Goal: Contribute content: Contribute content

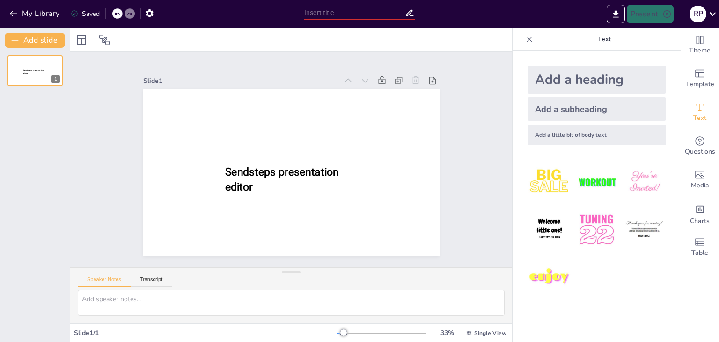
type input "New Sendsteps"
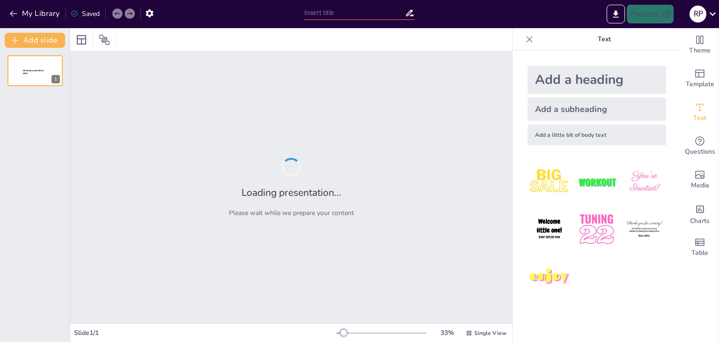
type input "Fundamentos del Desarrollo Web: Herramientas y Tecnologías"
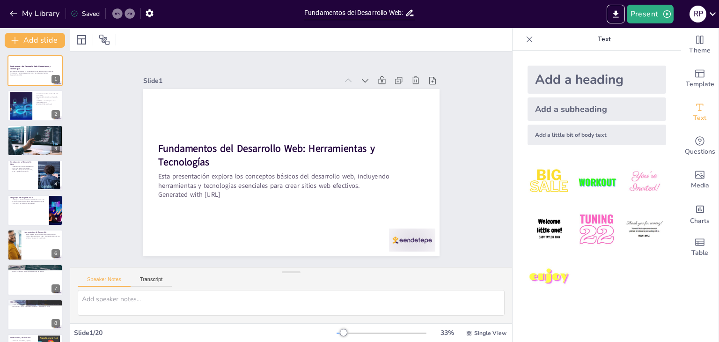
checkbox input "true"
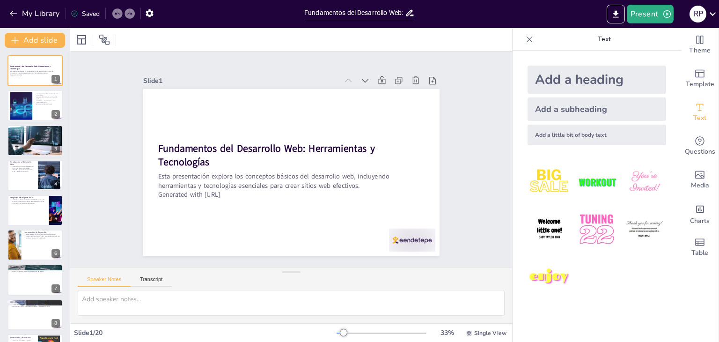
checkbox input "true"
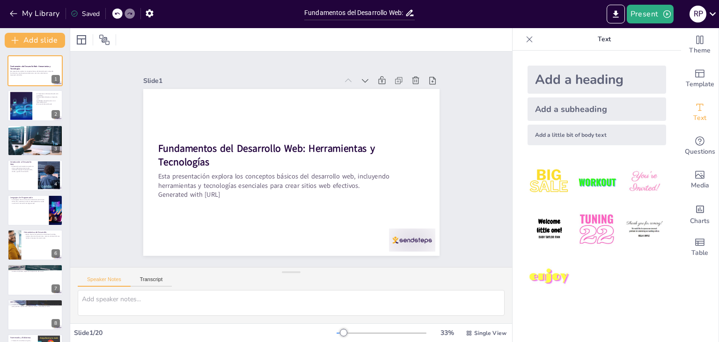
checkbox input "true"
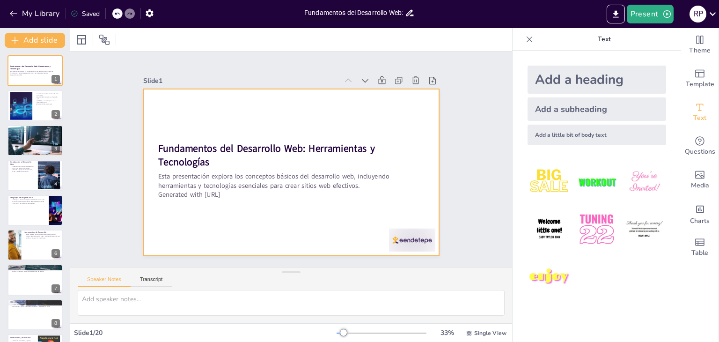
checkbox input "true"
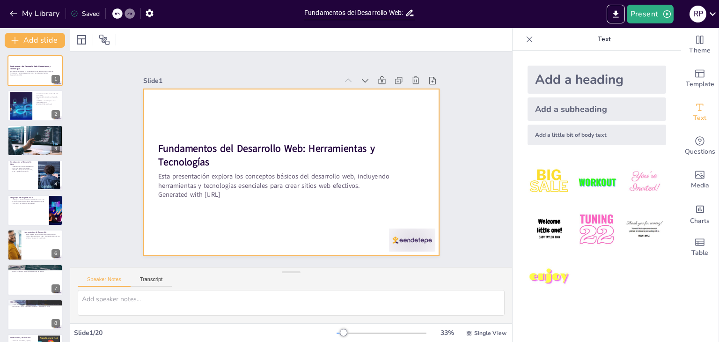
checkbox input "true"
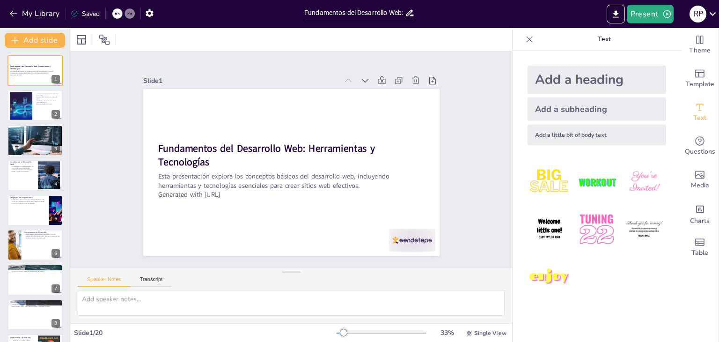
checkbox input "true"
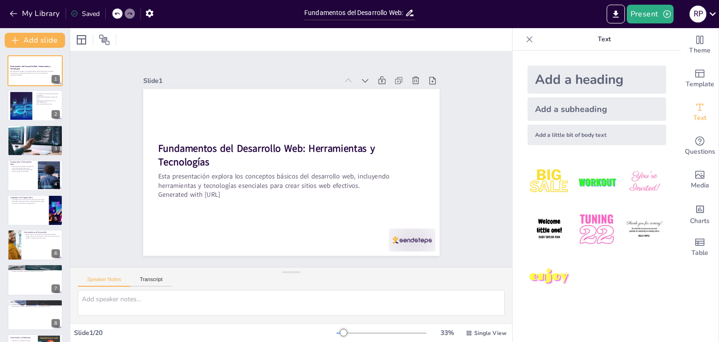
checkbox input "true"
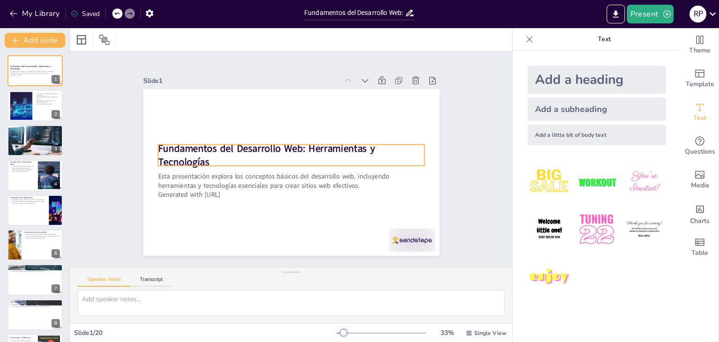
checkbox input "true"
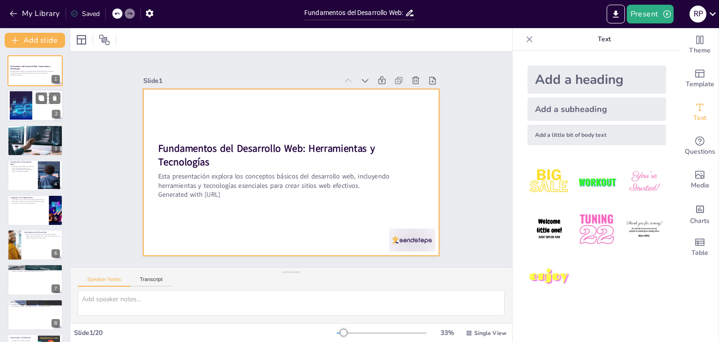
checkbox input "true"
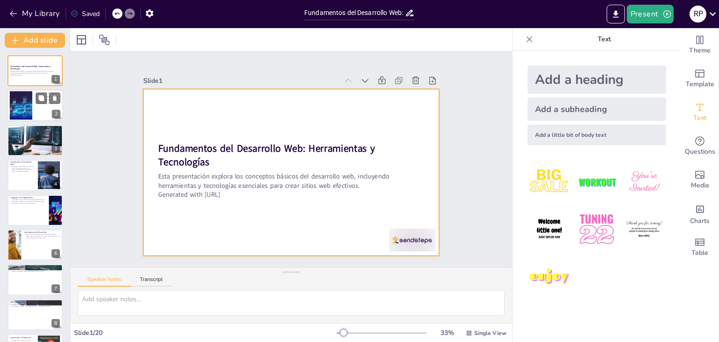
checkbox input "true"
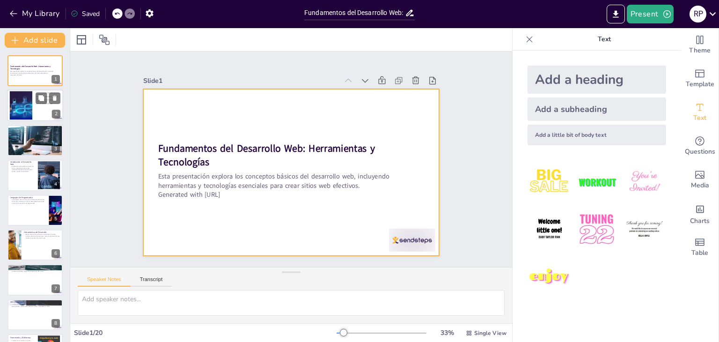
checkbox input "true"
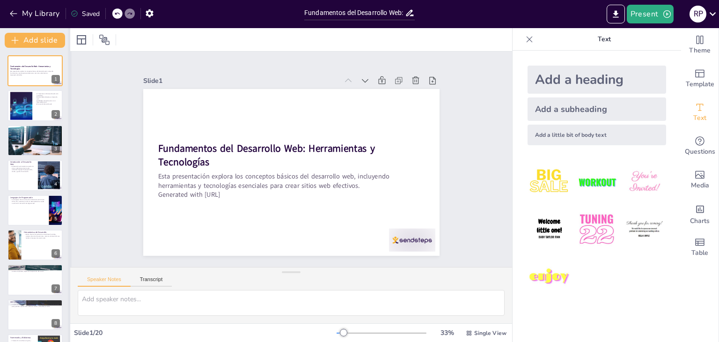
checkbox input "true"
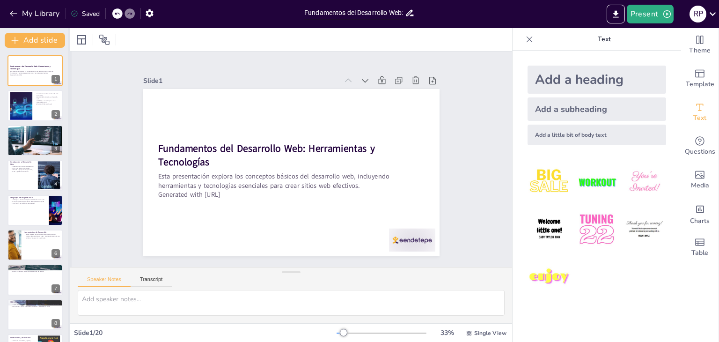
checkbox input "true"
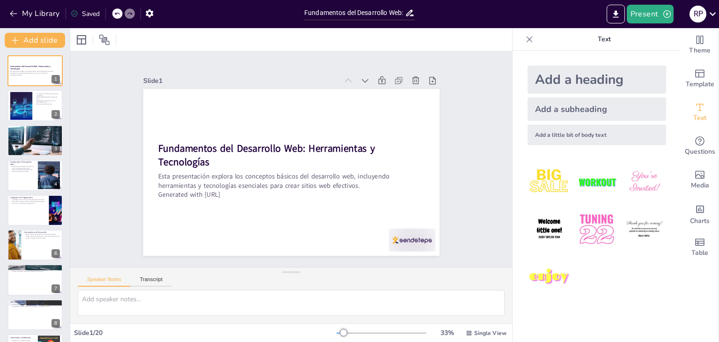
checkbox input "true"
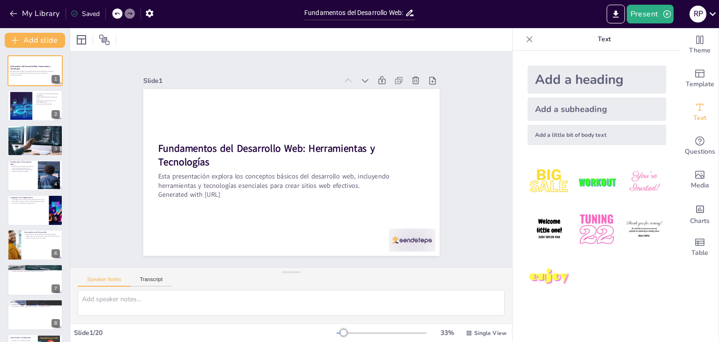
checkbox input "true"
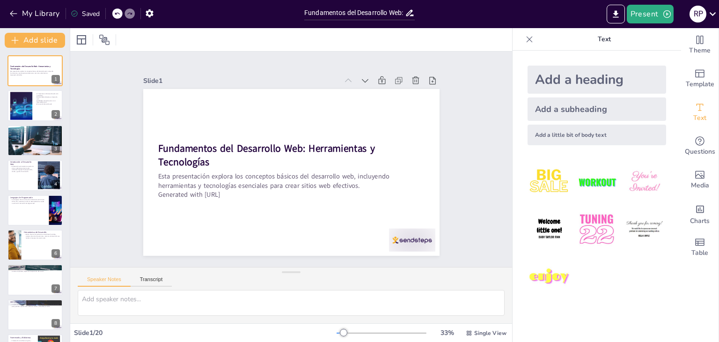
checkbox input "true"
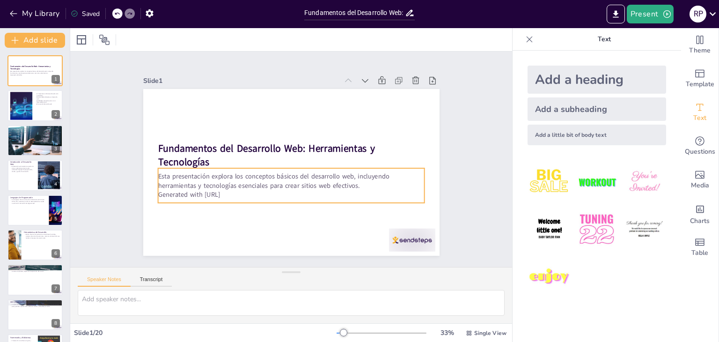
checkbox input "true"
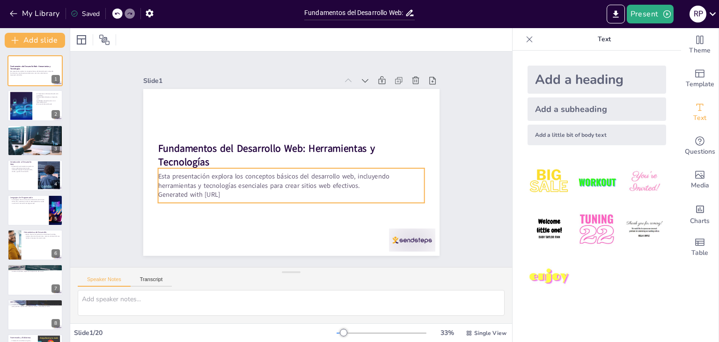
click at [257, 192] on p "Generated with Sendsteps.ai" at bounding box center [267, 185] width 205 height 185
checkbox input "true"
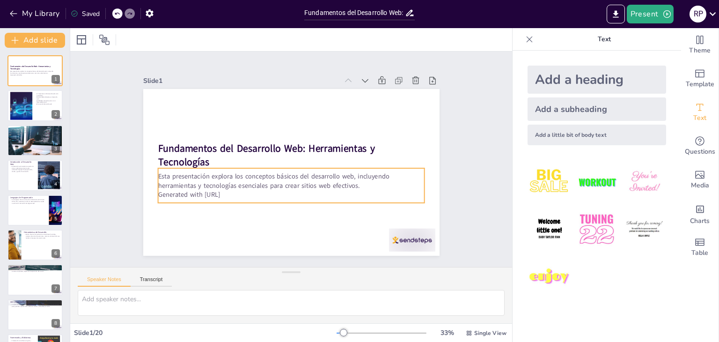
checkbox input "true"
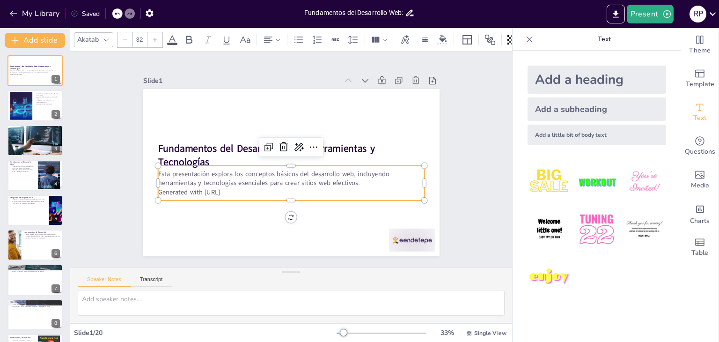
checkbox input "true"
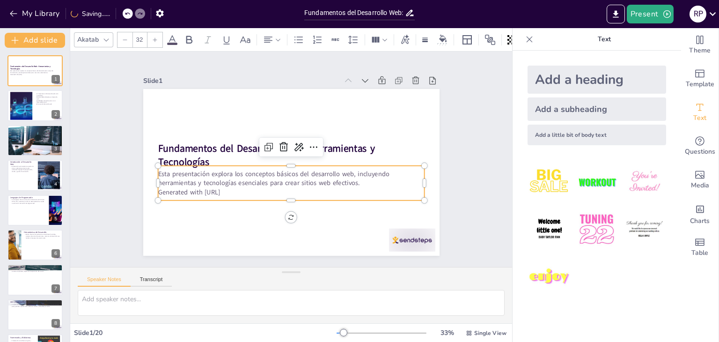
checkbox input "true"
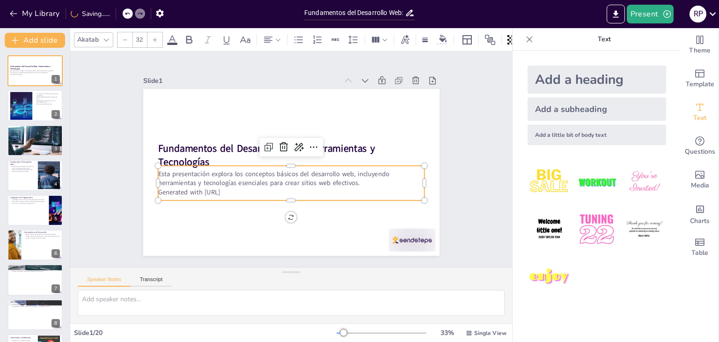
checkbox input "true"
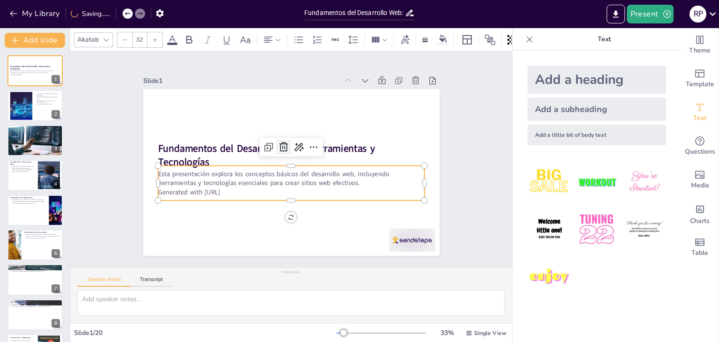
checkbox input "true"
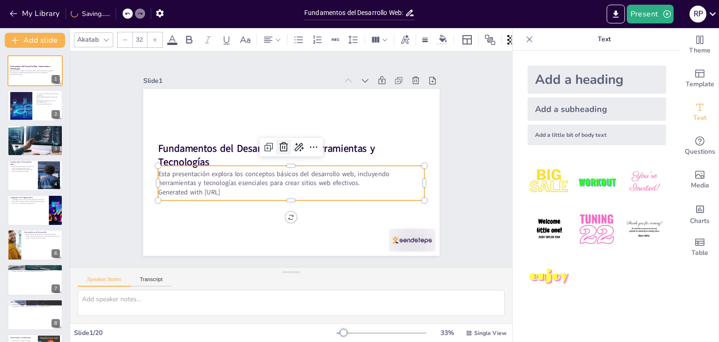
checkbox input "true"
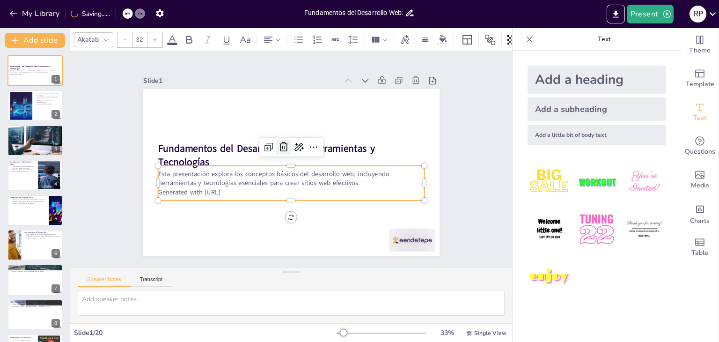
click at [277, 164] on icon at bounding box center [284, 171] width 15 height 15
checkbox input "true"
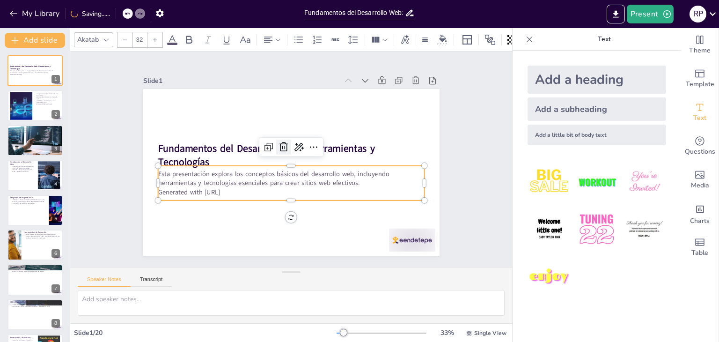
checkbox input "true"
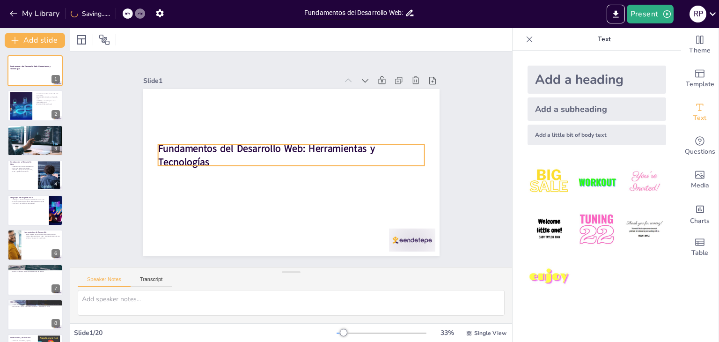
checkbox input "true"
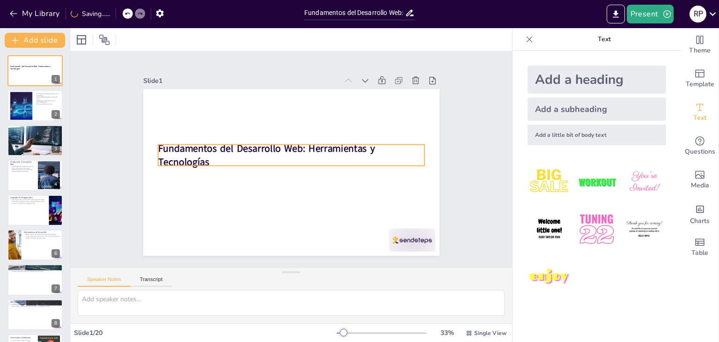
checkbox input "true"
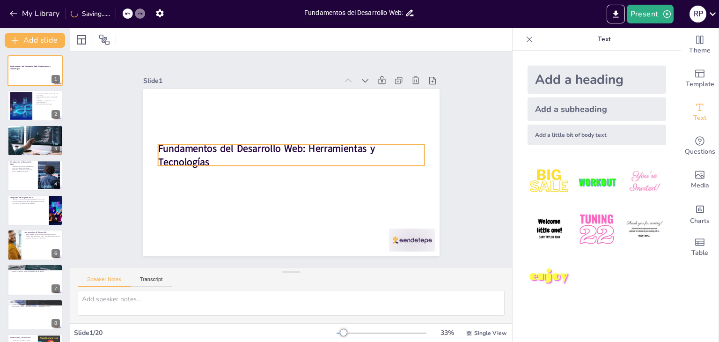
checkbox input "true"
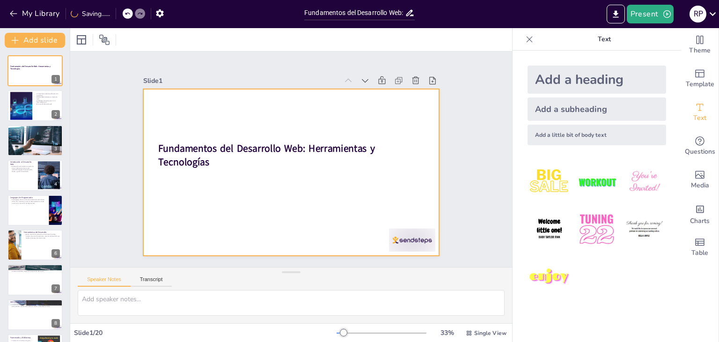
checkbox input "true"
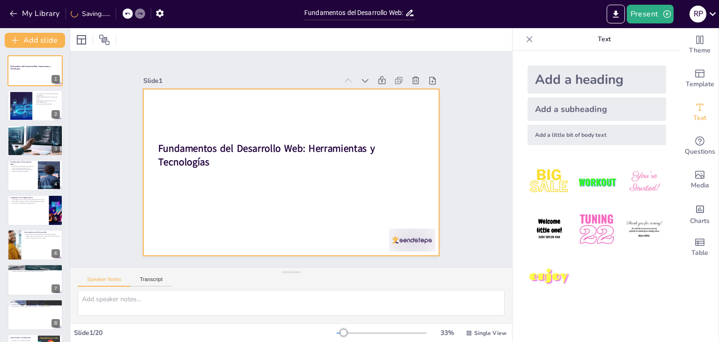
checkbox input "true"
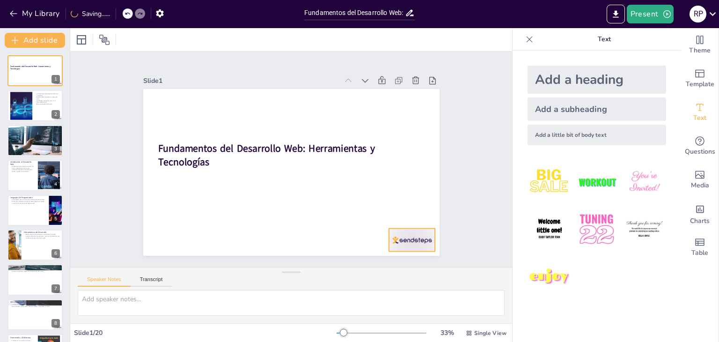
checkbox input "true"
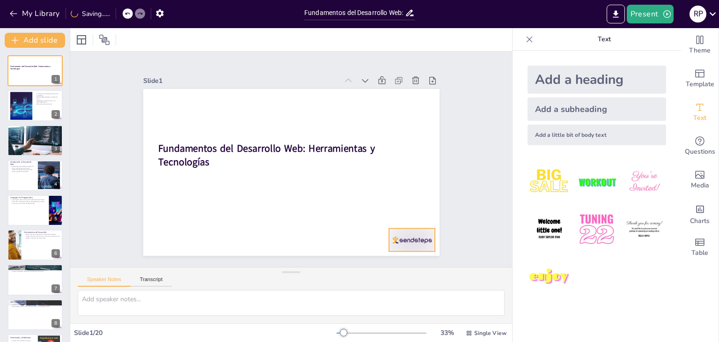
click at [352, 276] on div at bounding box center [327, 300] width 50 height 48
checkbox input "true"
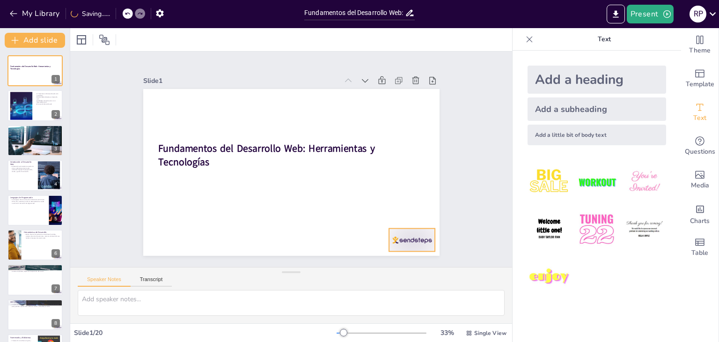
checkbox input "true"
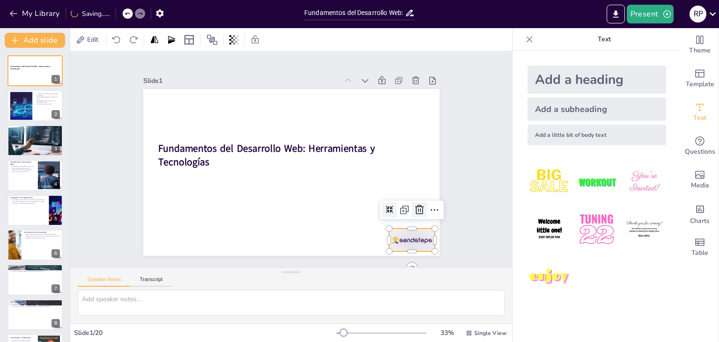
checkbox input "true"
click at [361, 274] on icon at bounding box center [353, 282] width 16 height 16
checkbox input "true"
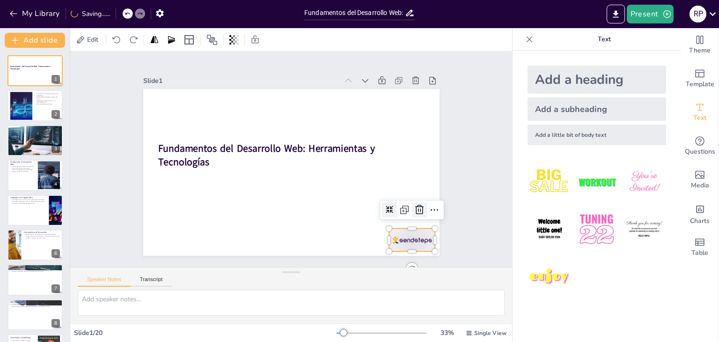
checkbox input "true"
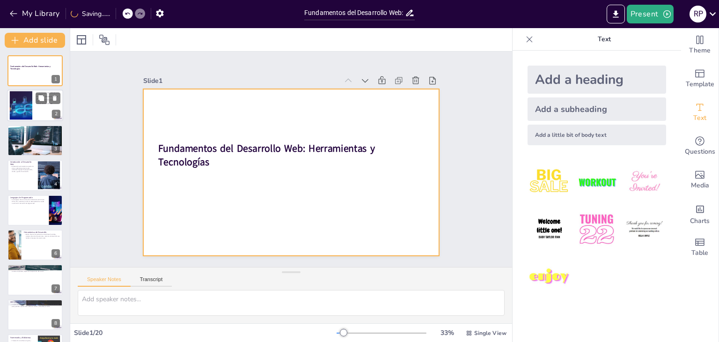
checkbox input "true"
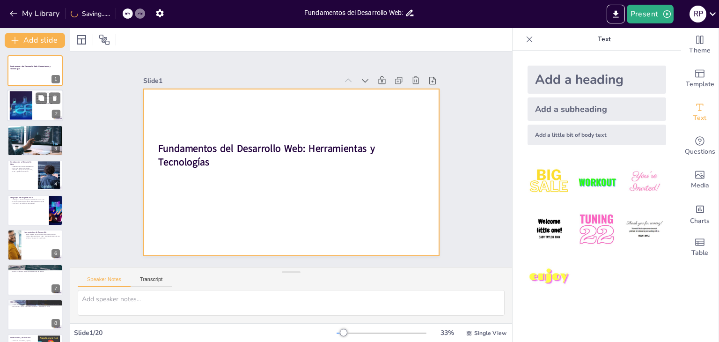
checkbox input "true"
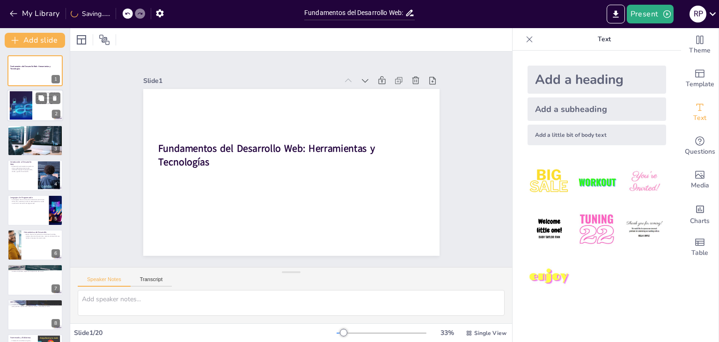
checkbox input "true"
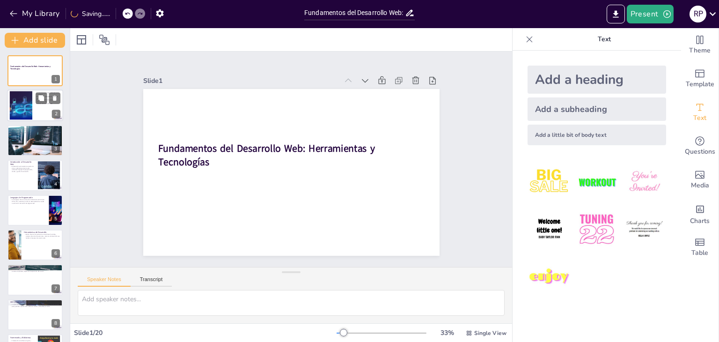
checkbox input "true"
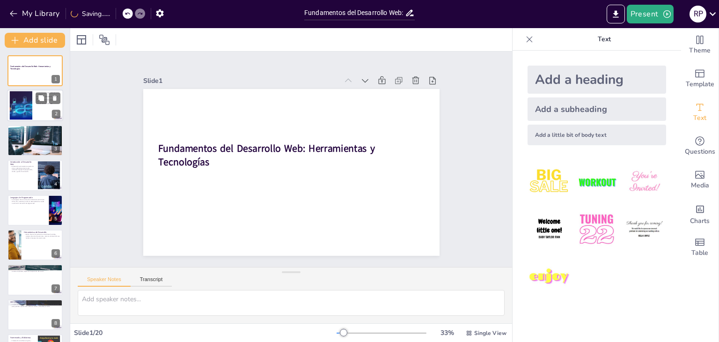
checkbox input "true"
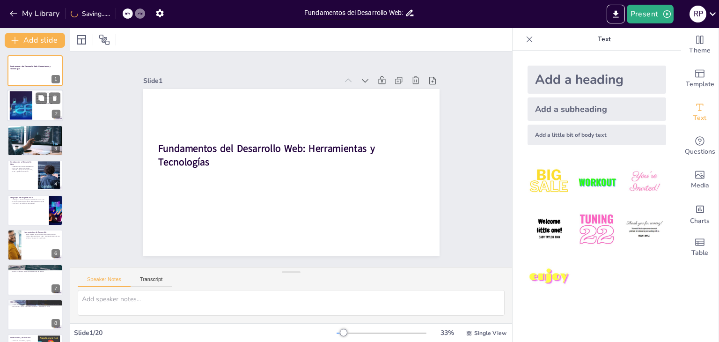
click at [15, 103] on div at bounding box center [21, 105] width 45 height 29
type textarea "El desarrollo web es crucial en la era digital, ya que permite la creación de p…"
checkbox input "true"
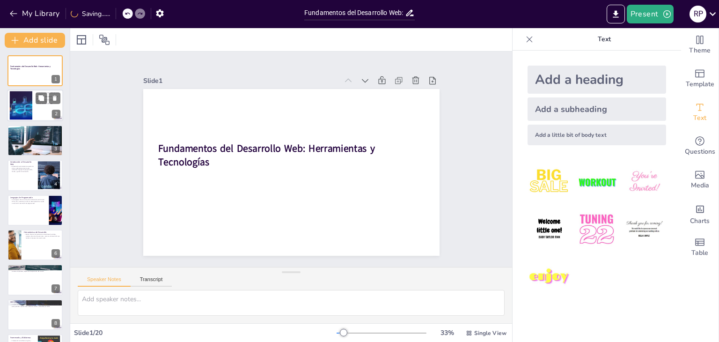
checkbox input "true"
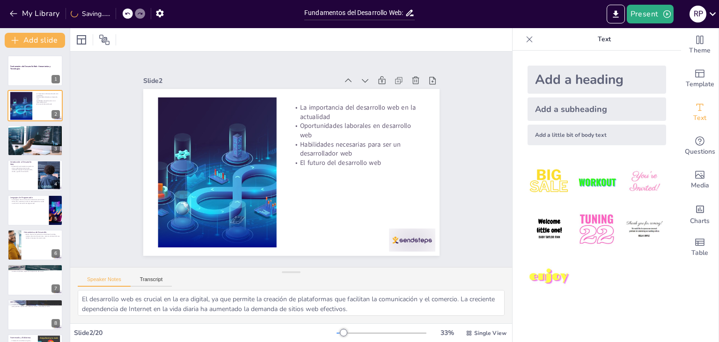
checkbox input "true"
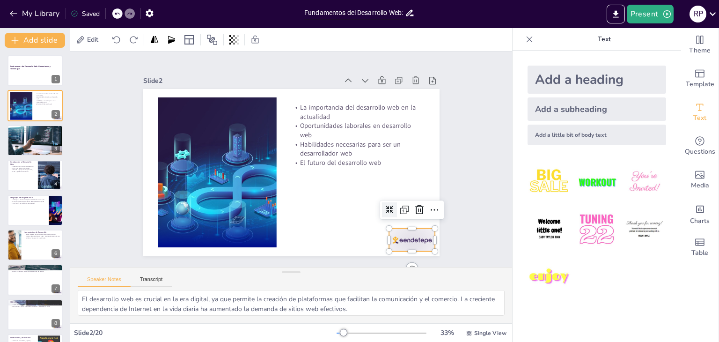
click at [387, 255] on div at bounding box center [381, 273] width 51 height 37
click at [190, 78] on icon at bounding box center [184, 72] width 11 height 11
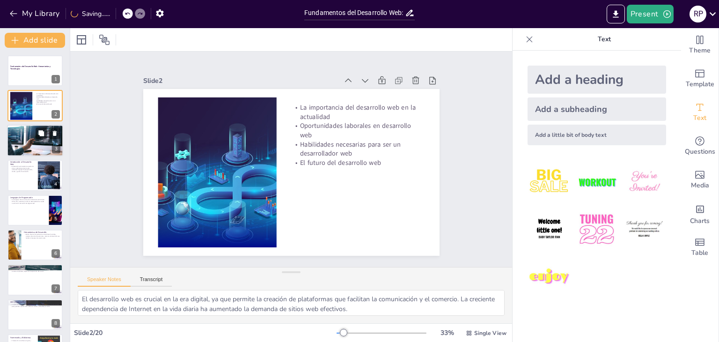
click at [26, 139] on div at bounding box center [35, 141] width 57 height 32
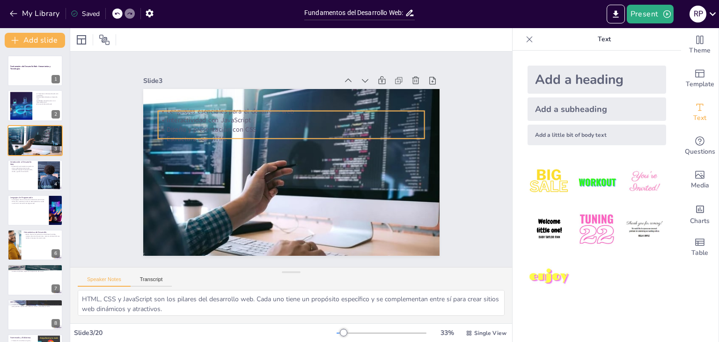
click at [168, 135] on div "Lenguajes esenciales para el desarrollo web Interactividad con JavaScript Diseñ…" at bounding box center [298, 147] width 340 height 293
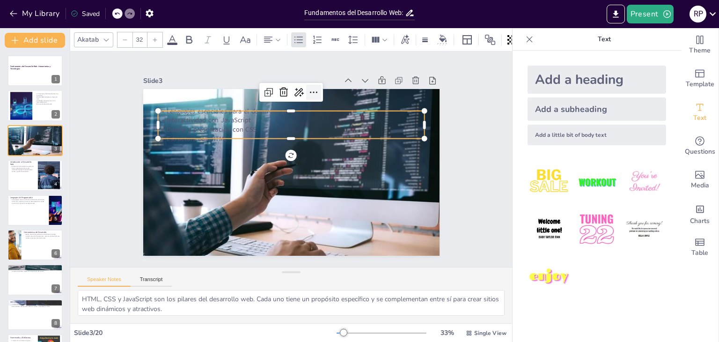
click at [320, 92] on icon at bounding box center [326, 98] width 13 height 13
click at [171, 34] on icon at bounding box center [172, 39] width 11 height 11
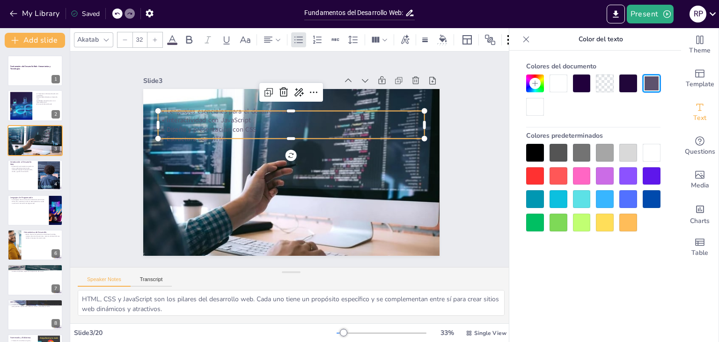
click at [171, 37] on icon at bounding box center [172, 39] width 11 height 11
click at [530, 156] on div at bounding box center [536, 153] width 18 height 18
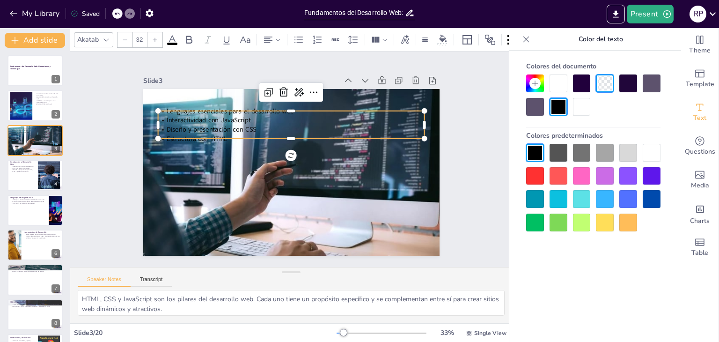
click at [559, 177] on div at bounding box center [559, 176] width 18 height 18
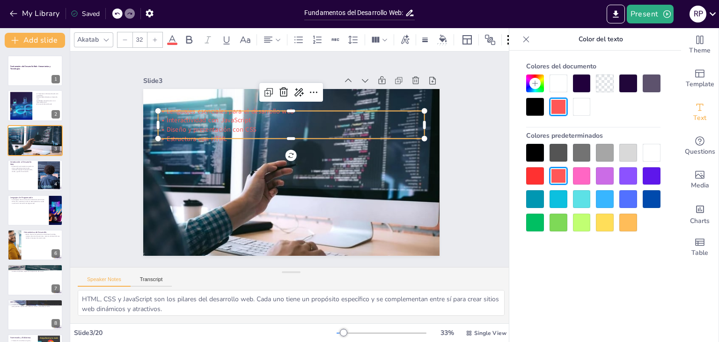
click at [654, 156] on div at bounding box center [652, 153] width 18 height 18
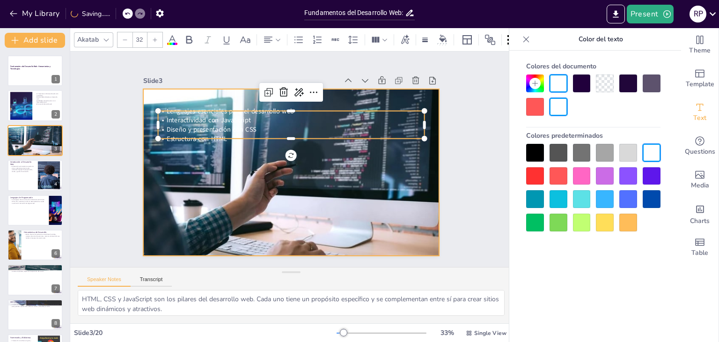
click at [410, 173] on div at bounding box center [291, 172] width 297 height 167
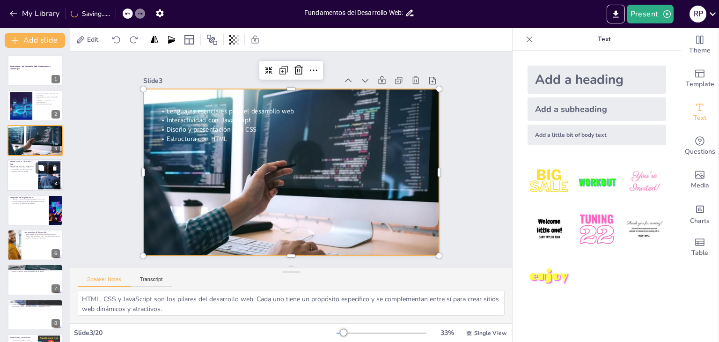
click at [36, 182] on div at bounding box center [35, 175] width 56 height 32
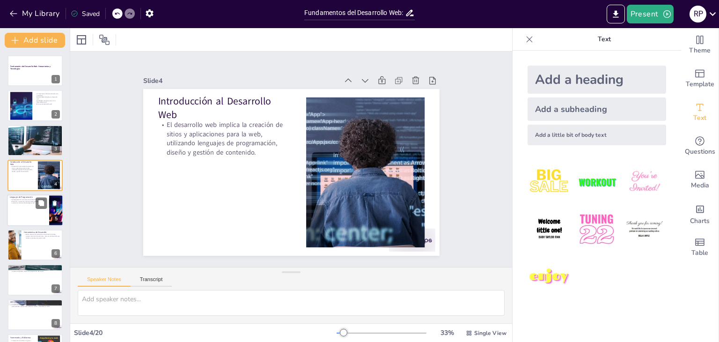
click at [28, 206] on div at bounding box center [35, 210] width 56 height 32
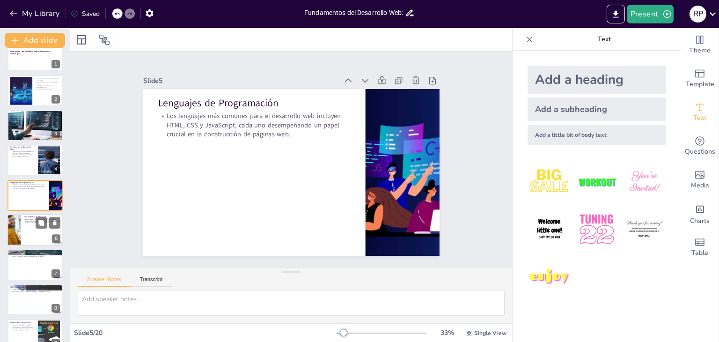
click at [22, 227] on div at bounding box center [35, 230] width 56 height 32
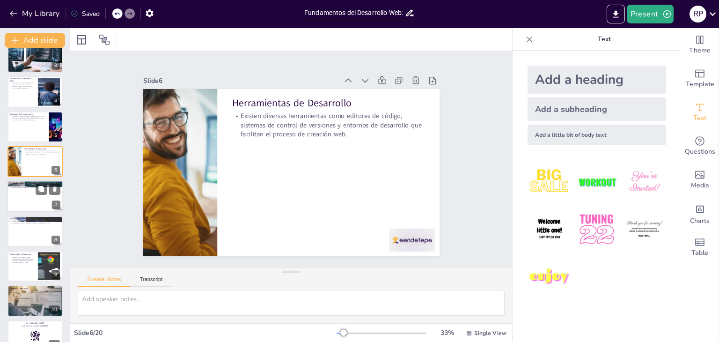
scroll to position [86, 0]
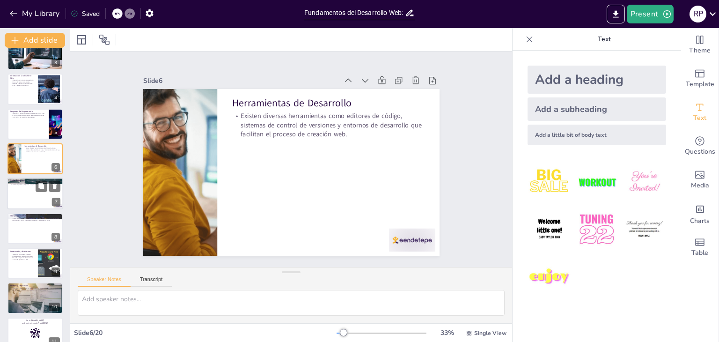
click at [22, 200] on div at bounding box center [35, 194] width 56 height 32
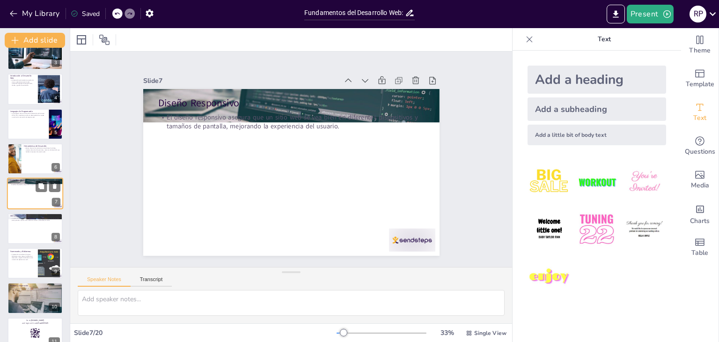
scroll to position [85, 0]
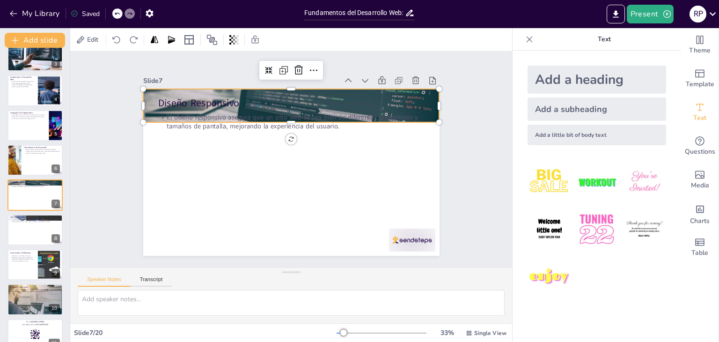
click at [423, 97] on div at bounding box center [322, 116] width 331 height 300
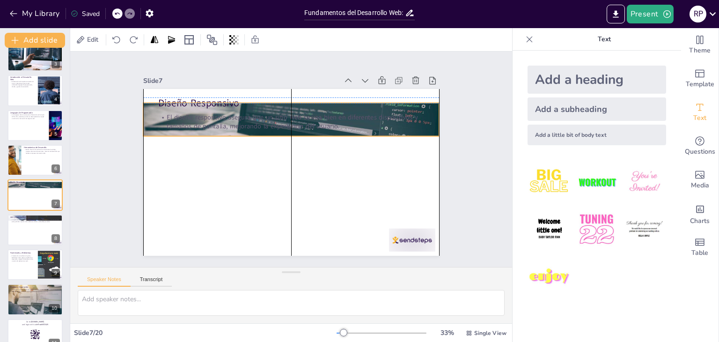
drag, startPoint x: 283, startPoint y: 118, endPoint x: 283, endPoint y: 128, distance: 10.8
click at [283, 130] on div "El diseño responsivo asegura que un sitio web se vea bien en diferentes disposi…" at bounding box center [276, 194] width 252 height 128
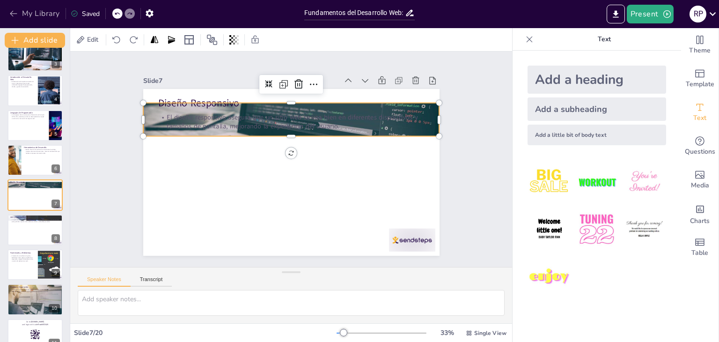
click at [12, 13] on icon "button" at bounding box center [13, 13] width 9 height 9
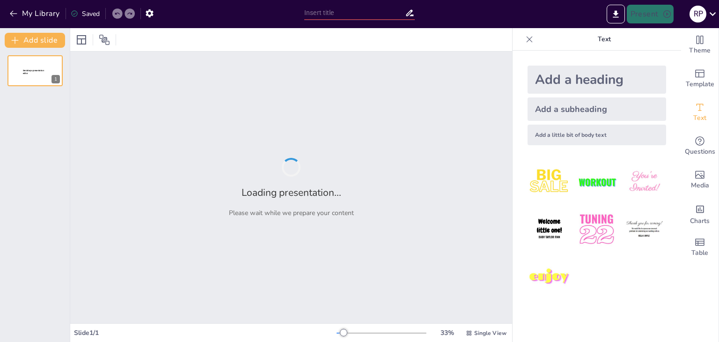
type input "Desarrollo Web"
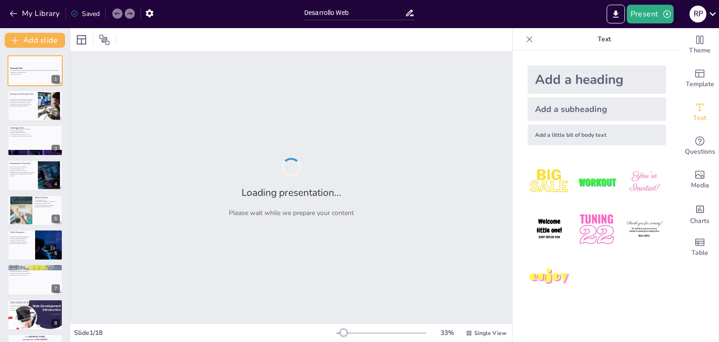
checkbox input "true"
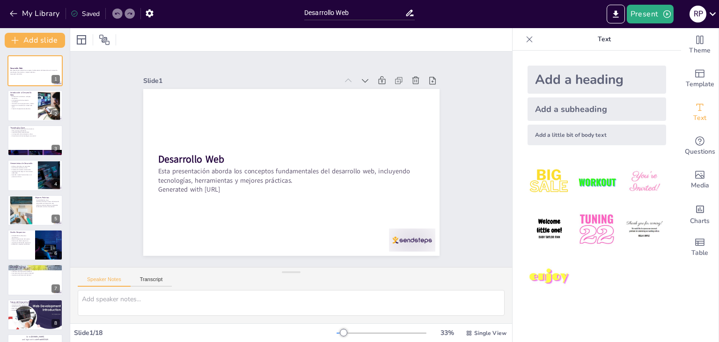
checkbox input "true"
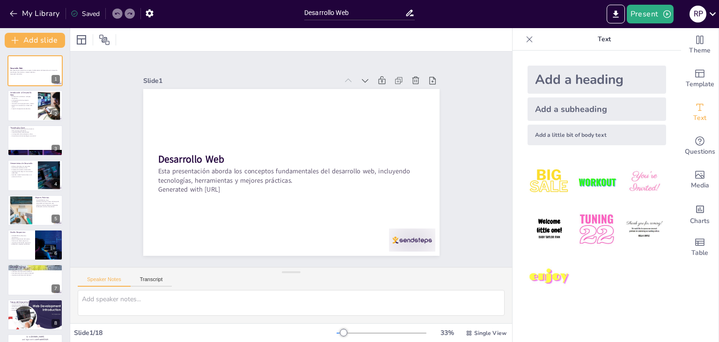
checkbox input "true"
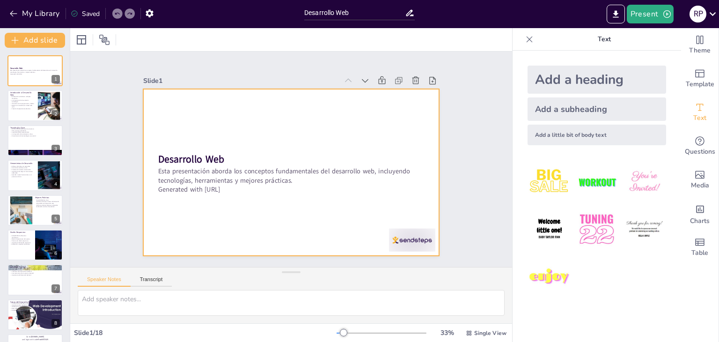
checkbox input "true"
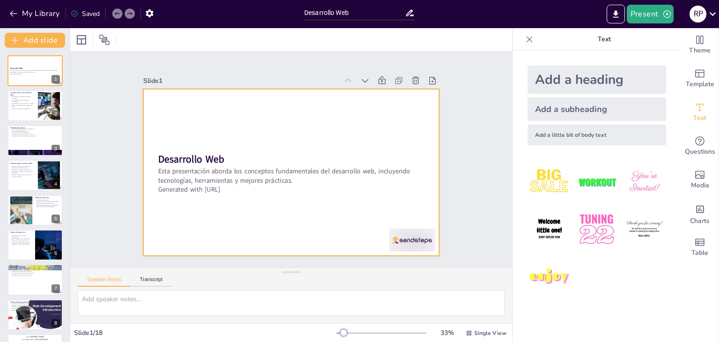
checkbox input "true"
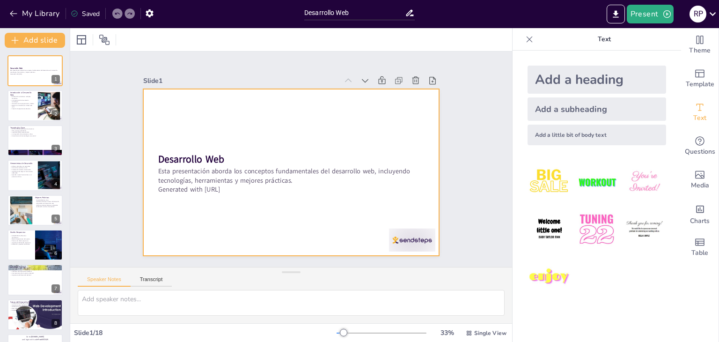
checkbox input "true"
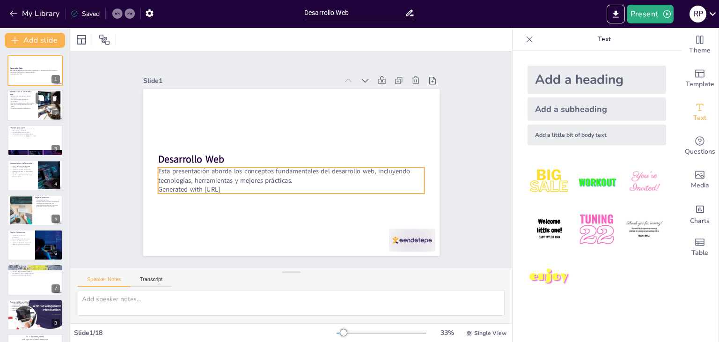
checkbox input "true"
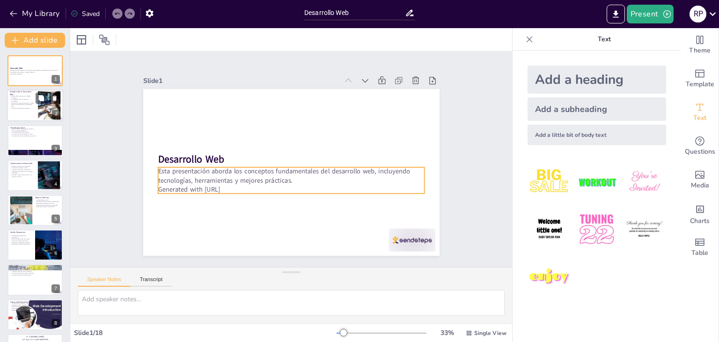
checkbox input "true"
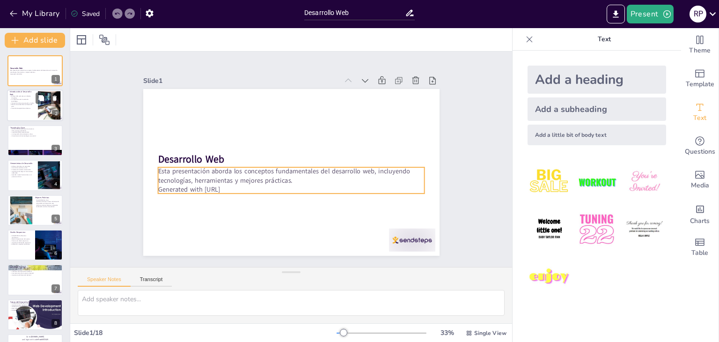
checkbox input "true"
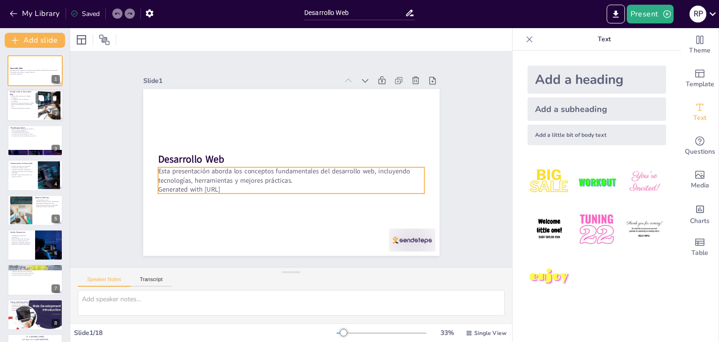
checkbox input "true"
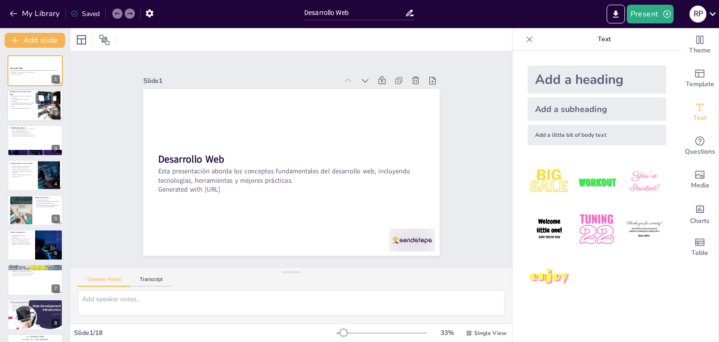
checkbox input "true"
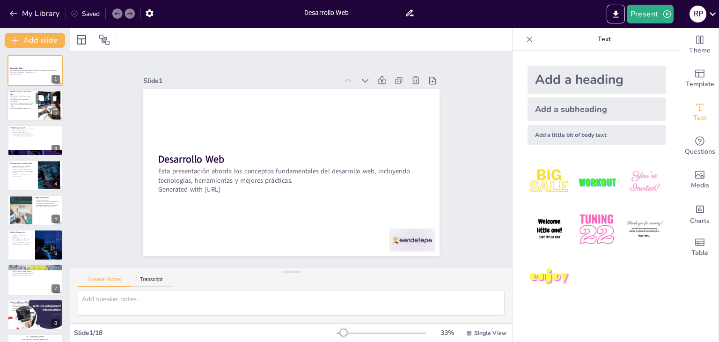
checkbox input "true"
click at [37, 108] on div at bounding box center [35, 106] width 56 height 32
type textarea "El desarrollo web no se limita únicamente a la programación; también incluye el…"
checkbox input "true"
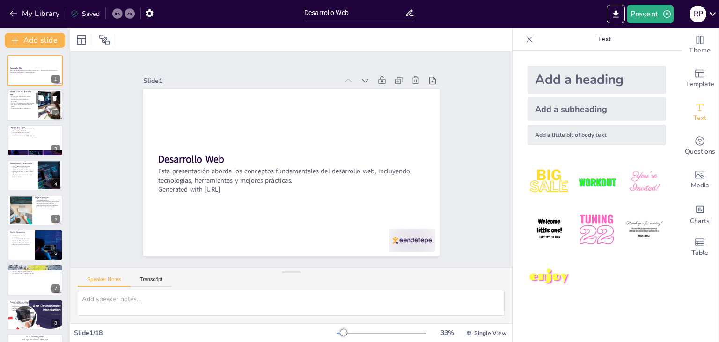
checkbox input "true"
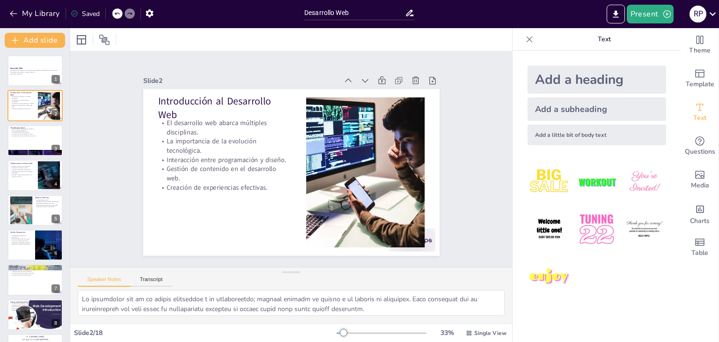
checkbox input "true"
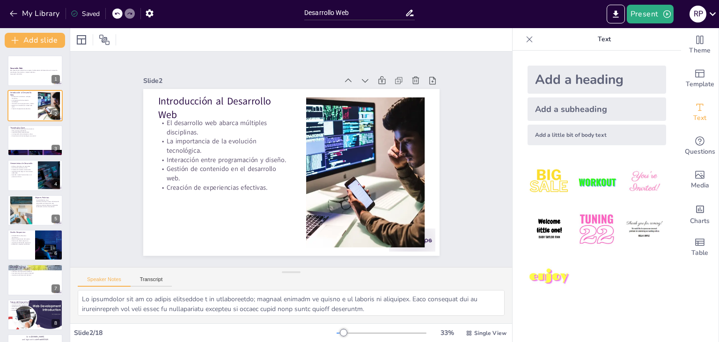
checkbox input "true"
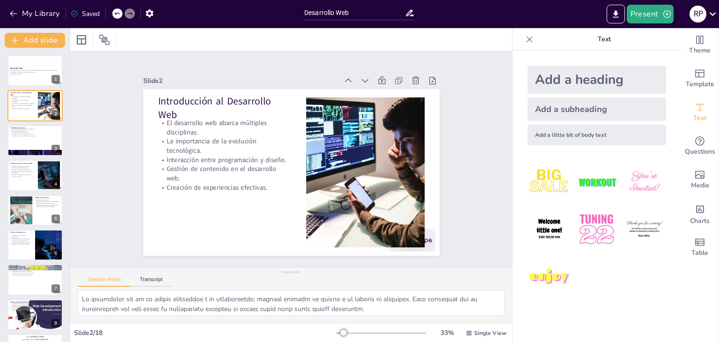
checkbox input "true"
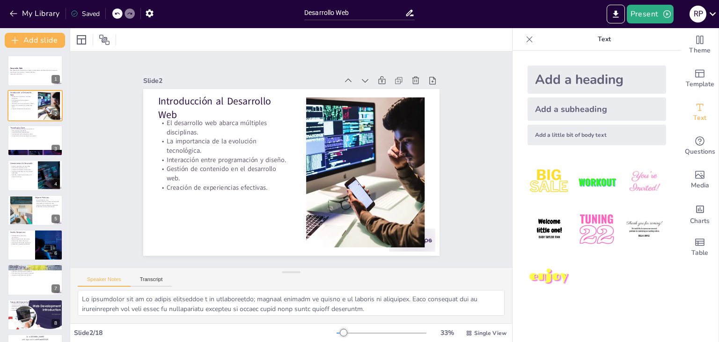
checkbox input "true"
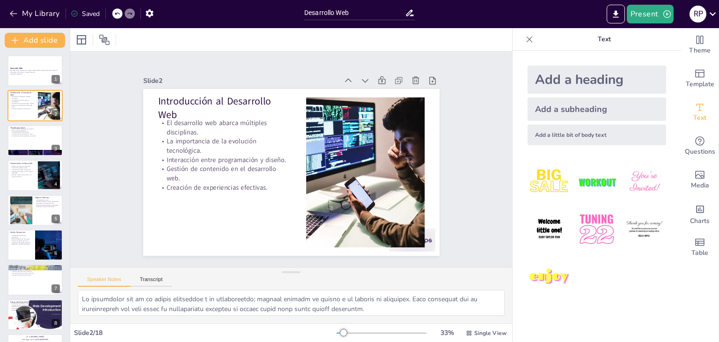
checkbox input "true"
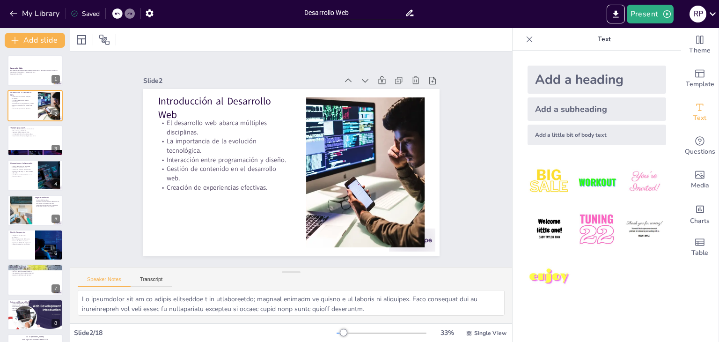
checkbox input "true"
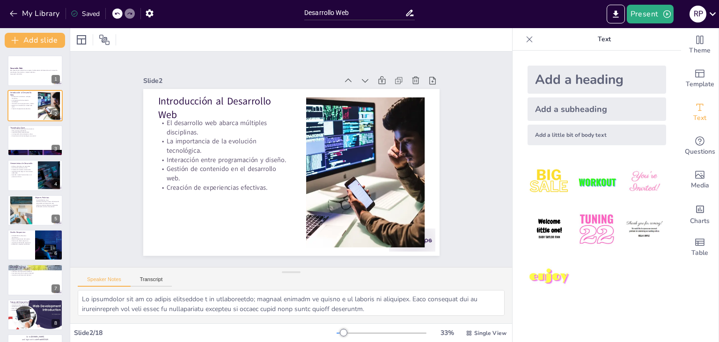
checkbox input "true"
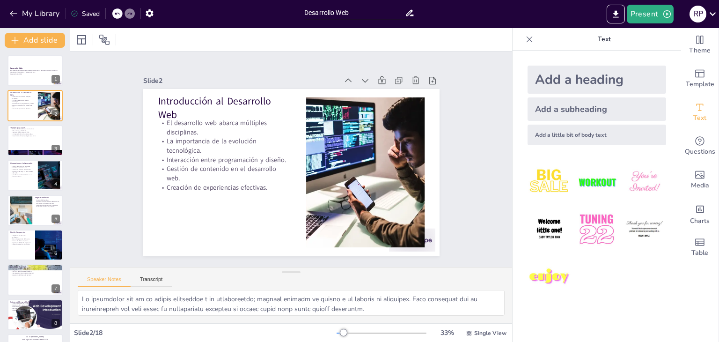
checkbox input "true"
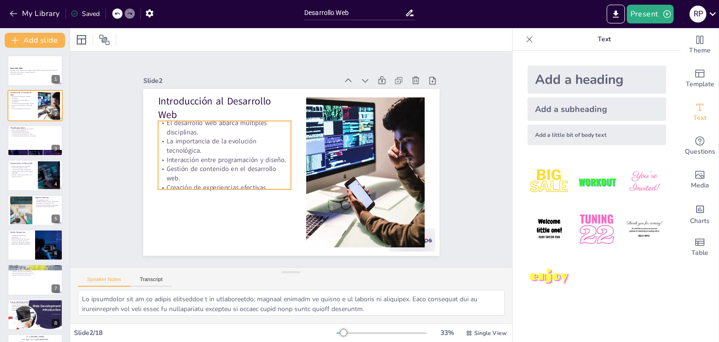
checkbox input "true"
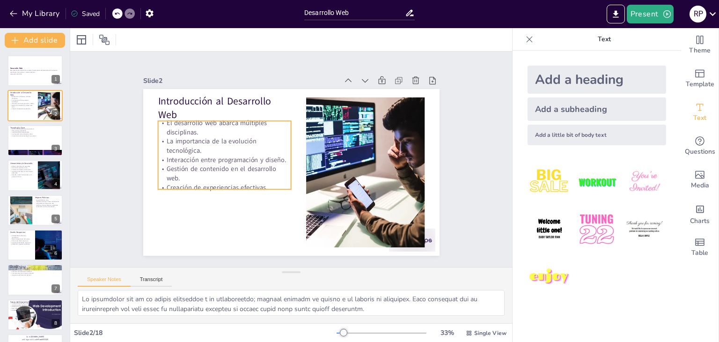
checkbox input "true"
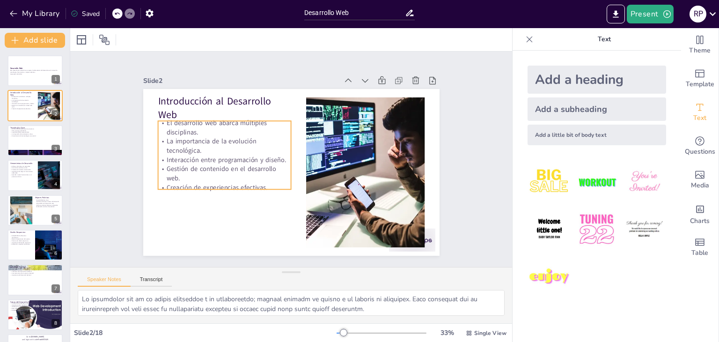
checkbox input "true"
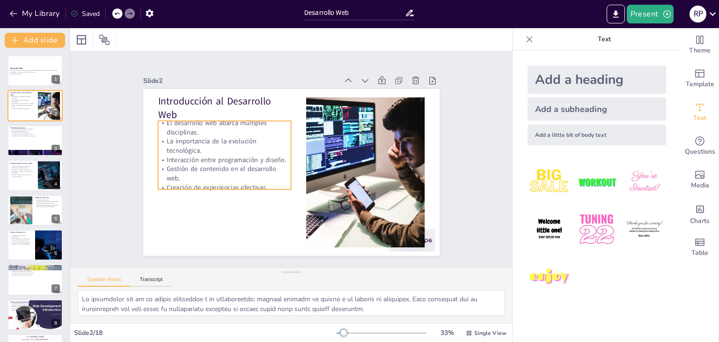
checkbox input "true"
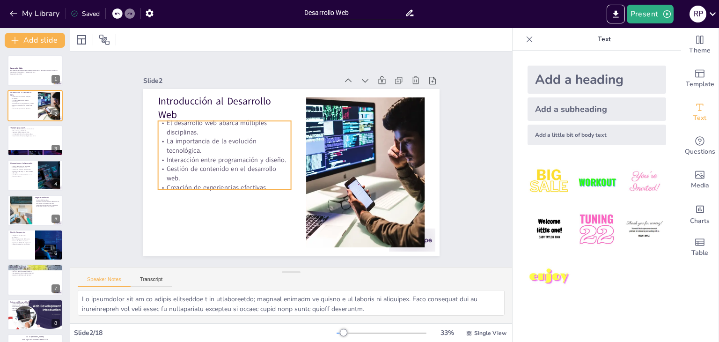
checkbox input "true"
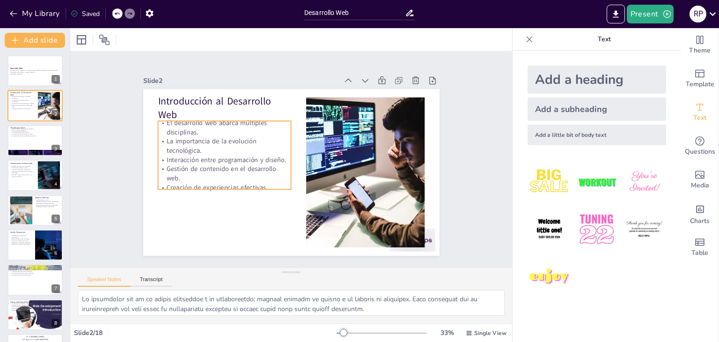
checkbox input "true"
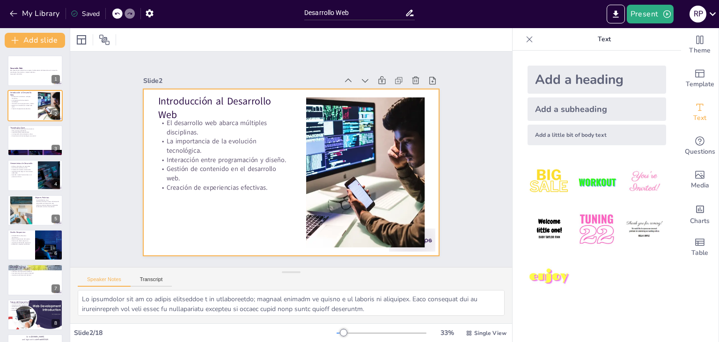
checkbox input "true"
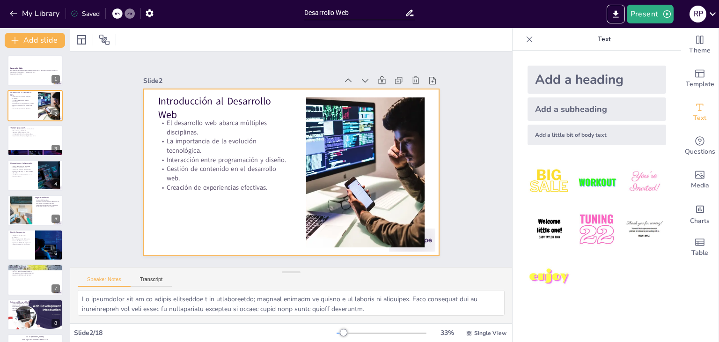
checkbox input "true"
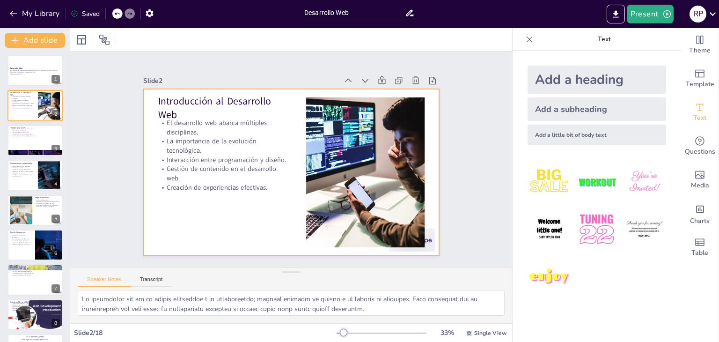
checkbox input "true"
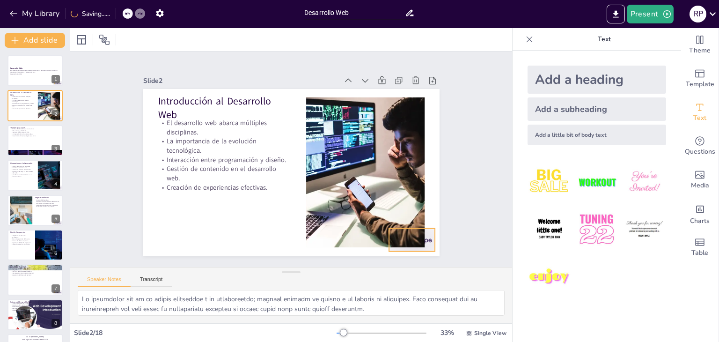
click at [418, 247] on div at bounding box center [393, 263] width 50 height 32
checkbox input "true"
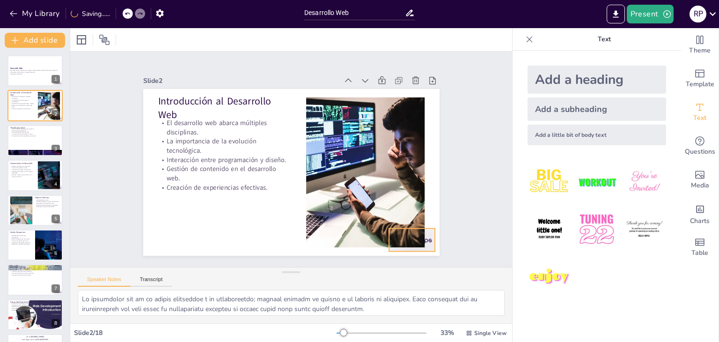
checkbox input "true"
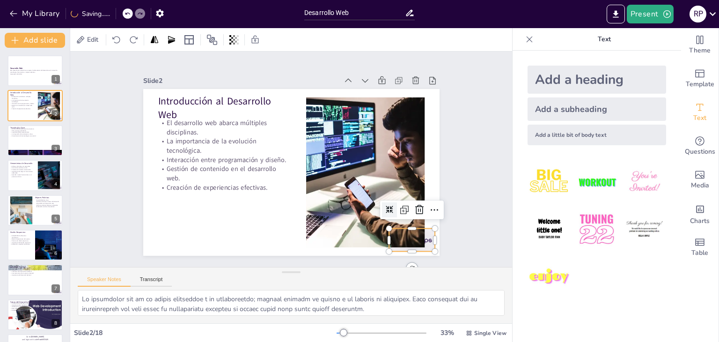
checkbox input "true"
click at [415, 216] on icon at bounding box center [414, 222] width 12 height 12
checkbox input "true"
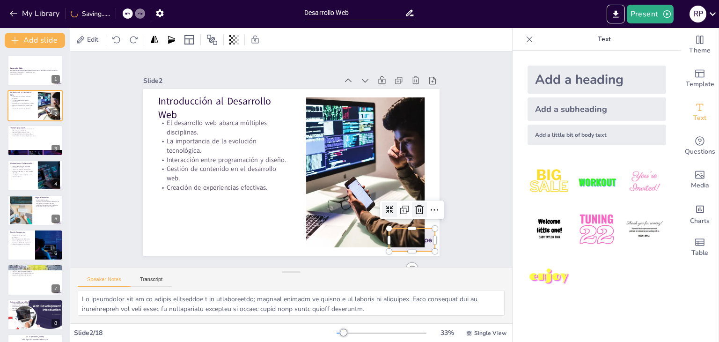
checkbox input "true"
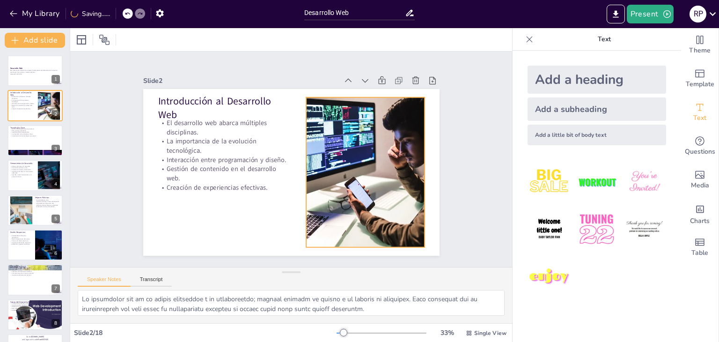
checkbox input "true"
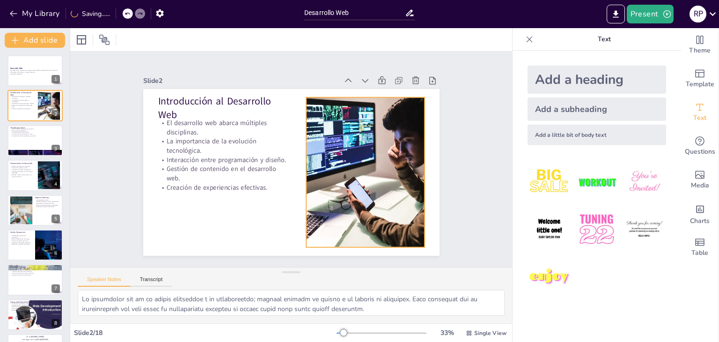
checkbox input "true"
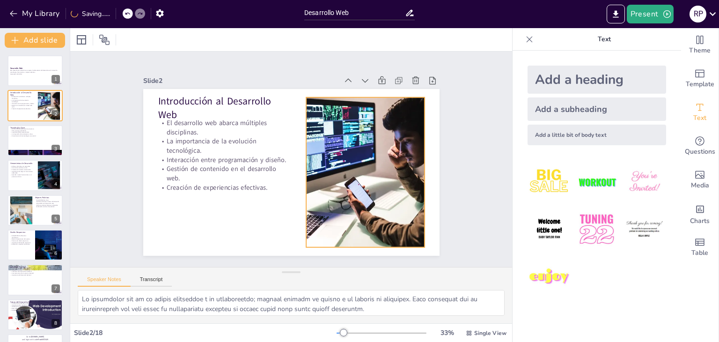
checkbox input "true"
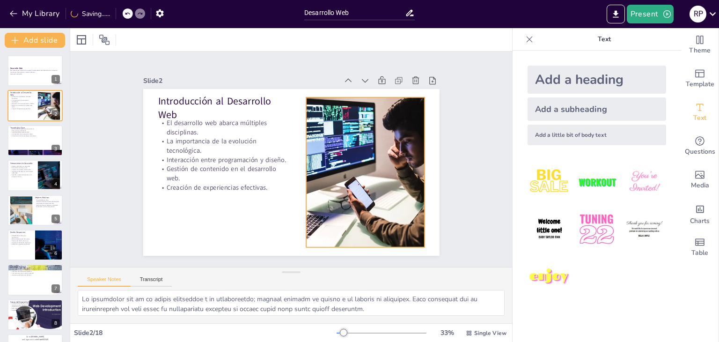
checkbox input "true"
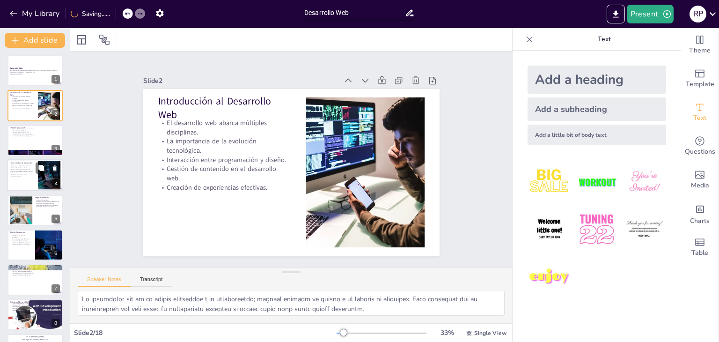
checkbox input "true"
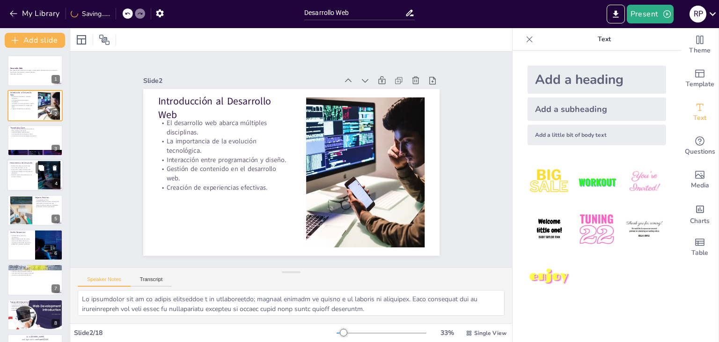
checkbox input "true"
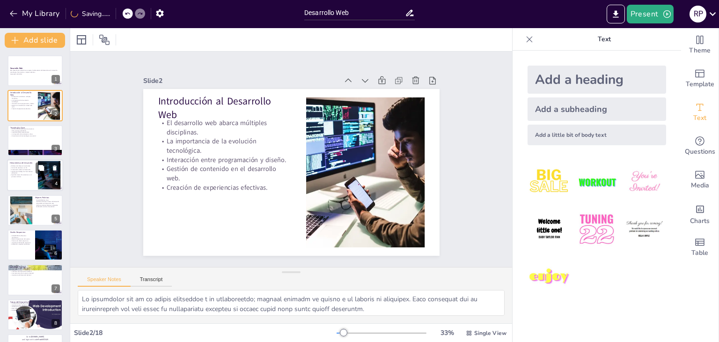
checkbox input "true"
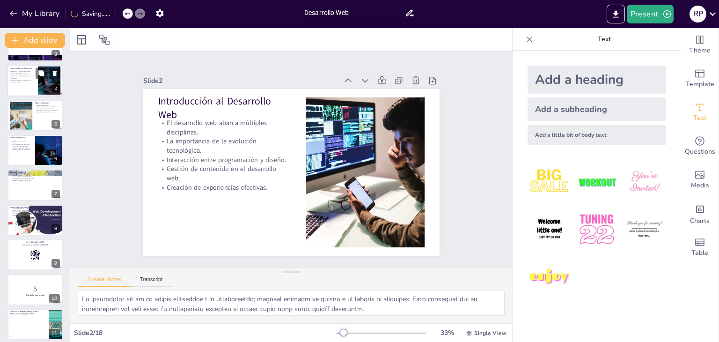
checkbox input "true"
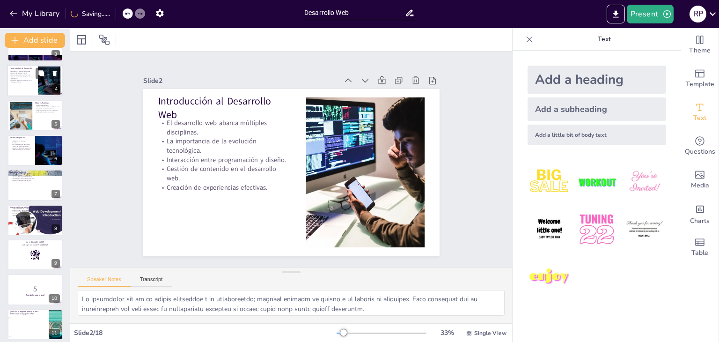
checkbox input "true"
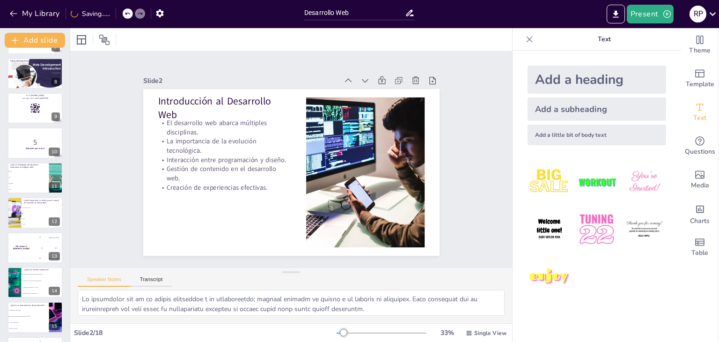
scroll to position [344, 0]
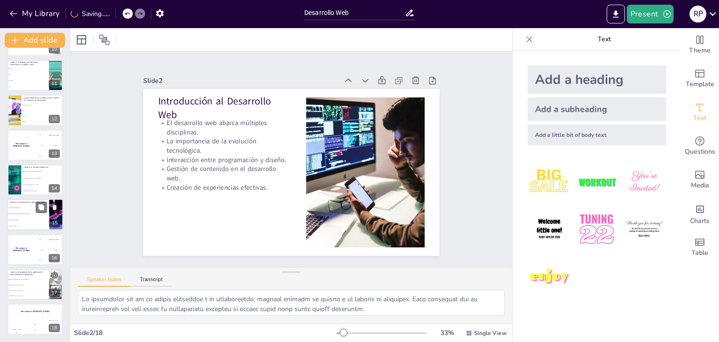
checkbox input "true"
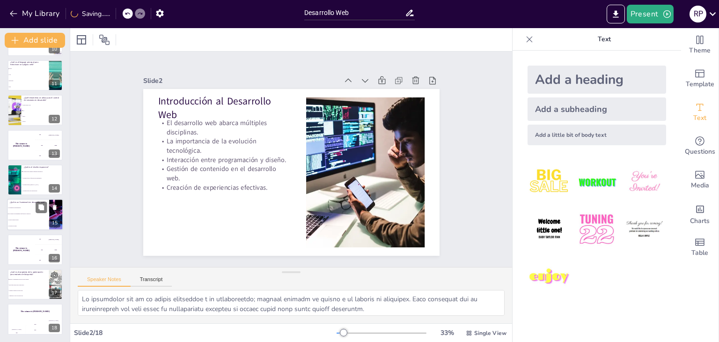
checkbox input "true"
click at [26, 217] on li "Un tipo de base de datos" at bounding box center [28, 220] width 42 height 6
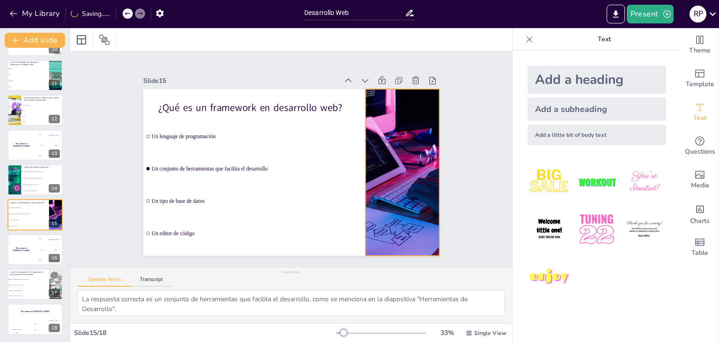
click at [391, 156] on div at bounding box center [400, 184] width 266 height 192
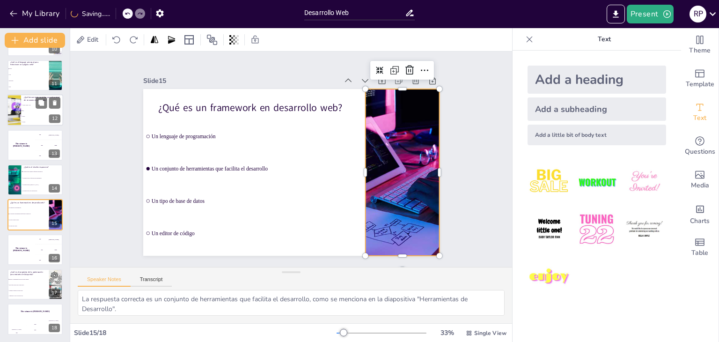
click at [22, 115] on li "React" at bounding box center [42, 117] width 42 height 6
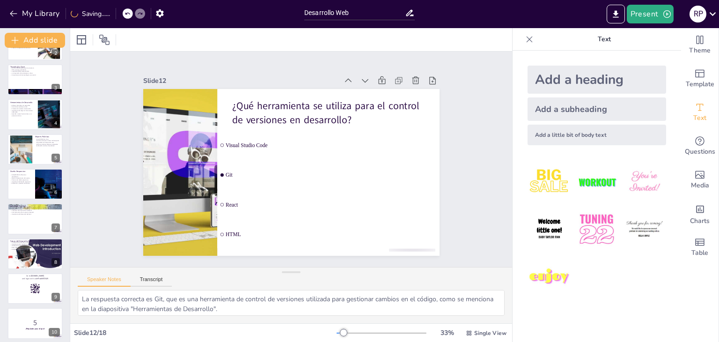
scroll to position [0, 0]
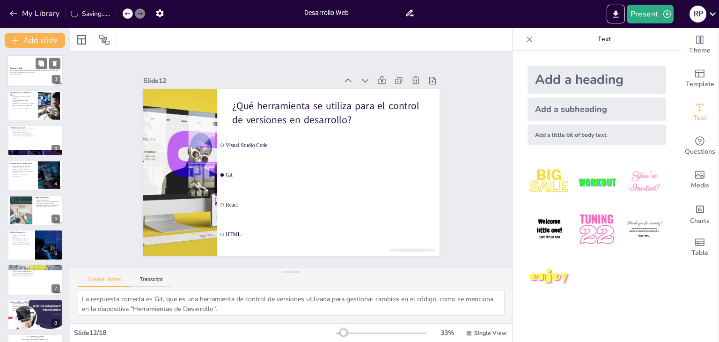
click at [29, 78] on div at bounding box center [35, 71] width 56 height 32
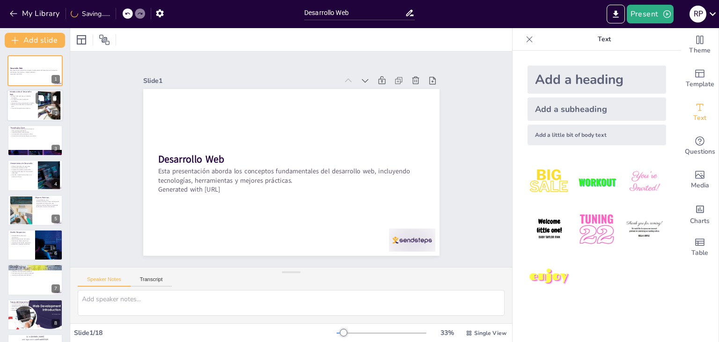
click at [20, 115] on div at bounding box center [35, 106] width 56 height 32
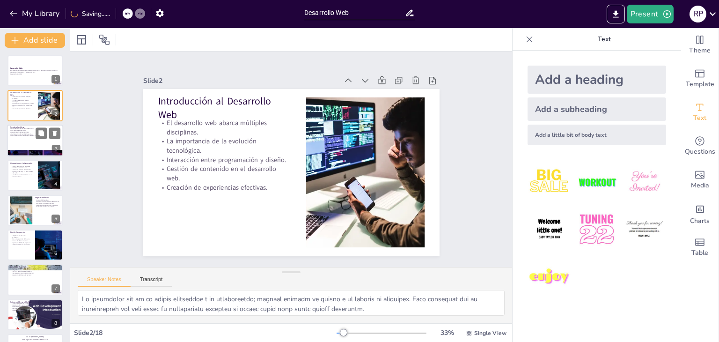
click at [19, 147] on div at bounding box center [35, 141] width 56 height 32
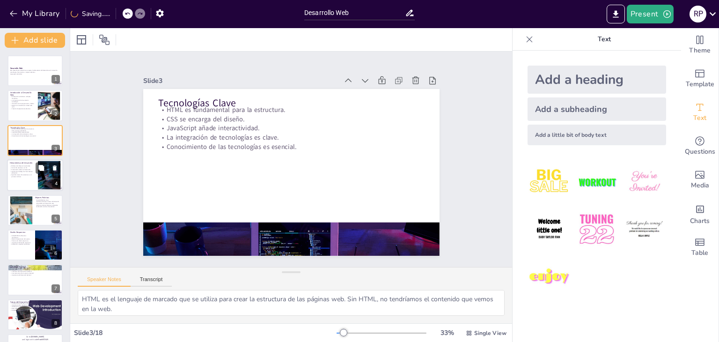
click at [11, 162] on p "Herramientas de Desarrollo" at bounding box center [22, 163] width 25 height 3
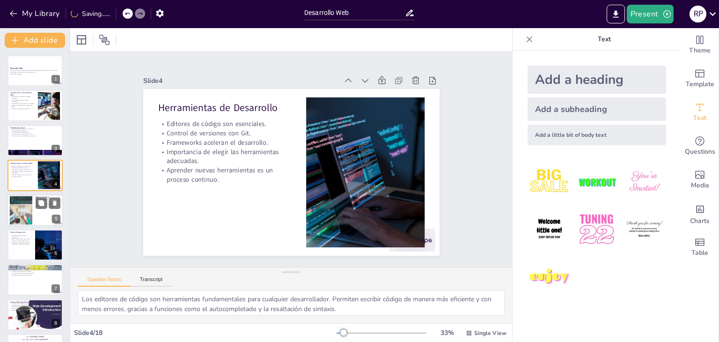
click at [17, 208] on div at bounding box center [21, 210] width 43 height 29
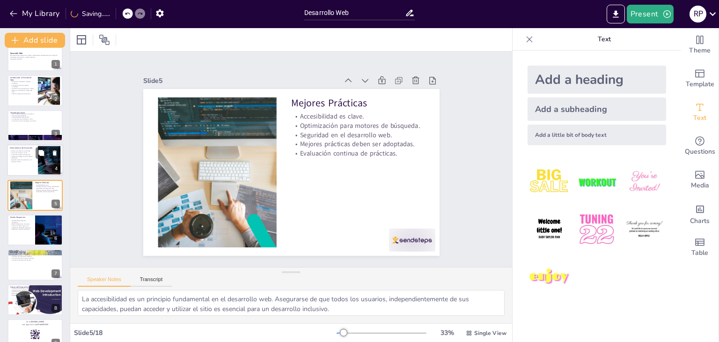
click at [21, 157] on p "Importancia de elegir las herramientas adecuadas." at bounding box center [22, 157] width 25 height 3
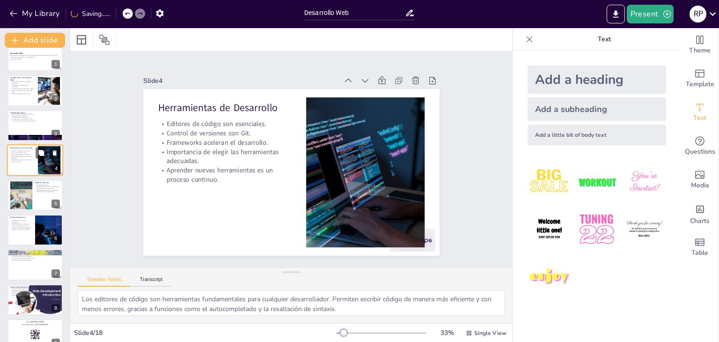
scroll to position [0, 0]
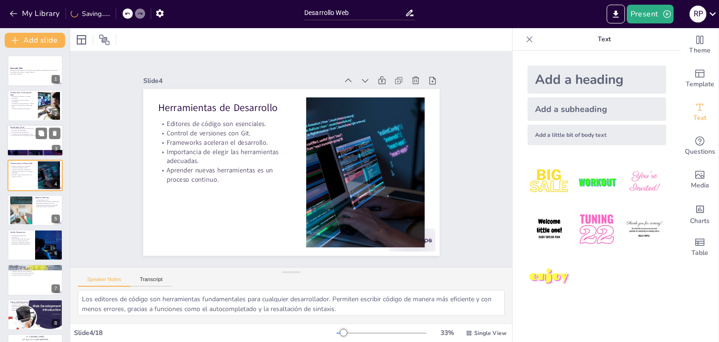
click at [29, 137] on div at bounding box center [35, 141] width 56 height 32
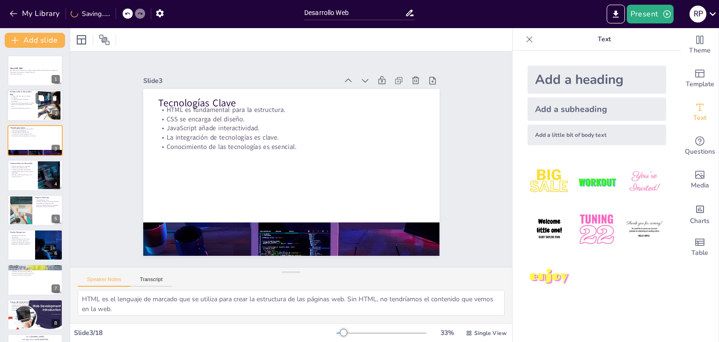
click at [25, 101] on p "La importancia de la evolución tecnológica." at bounding box center [22, 100] width 25 height 3
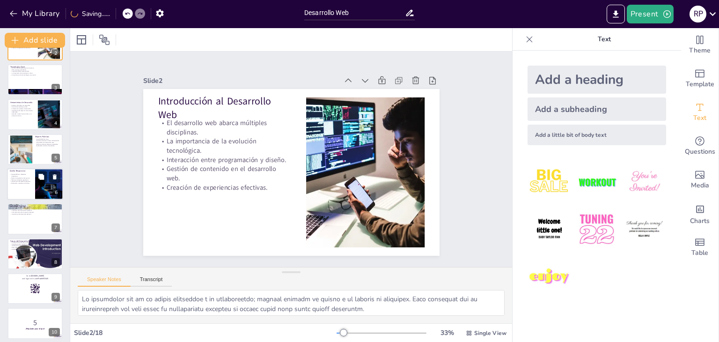
click at [39, 191] on div at bounding box center [49, 184] width 48 height 32
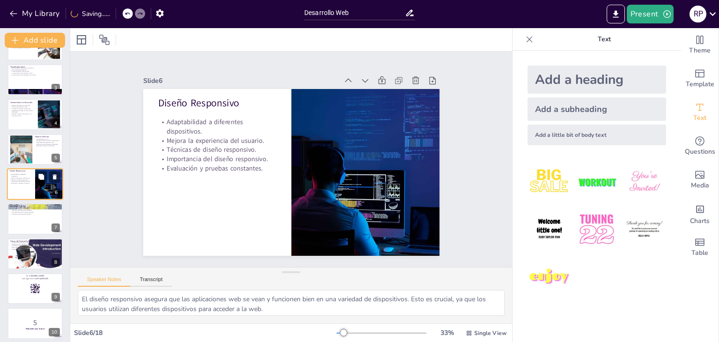
scroll to position [50, 0]
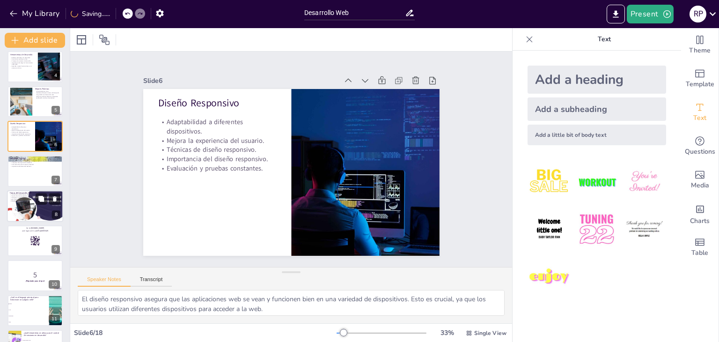
click at [24, 207] on div at bounding box center [35, 206] width 56 height 32
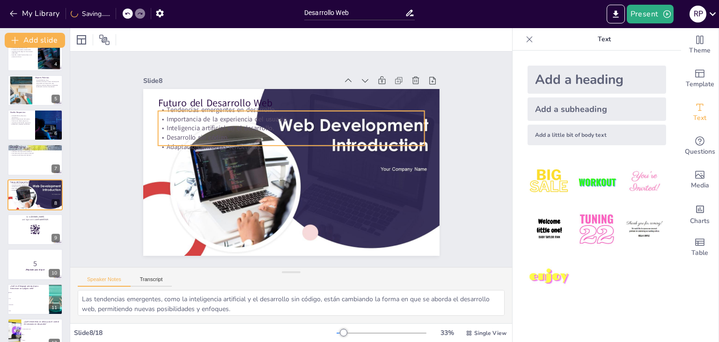
click at [229, 111] on p "Importancia de la experiencia del usuario." at bounding box center [296, 119] width 267 height 37
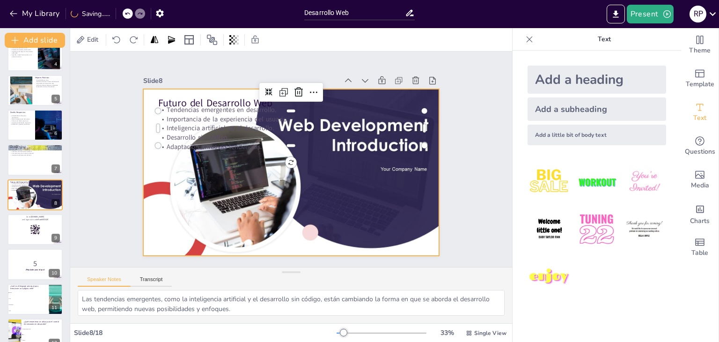
click at [146, 116] on div at bounding box center [290, 172] width 312 height 197
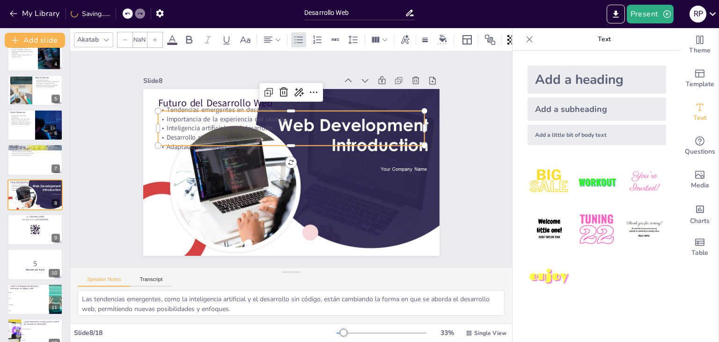
click at [165, 107] on div "Futuro del Desarrollo Web Tendencias emergentes en desarrollo. Importancia de l…" at bounding box center [290, 172] width 312 height 197
click at [170, 43] on span at bounding box center [172, 44] width 10 height 2
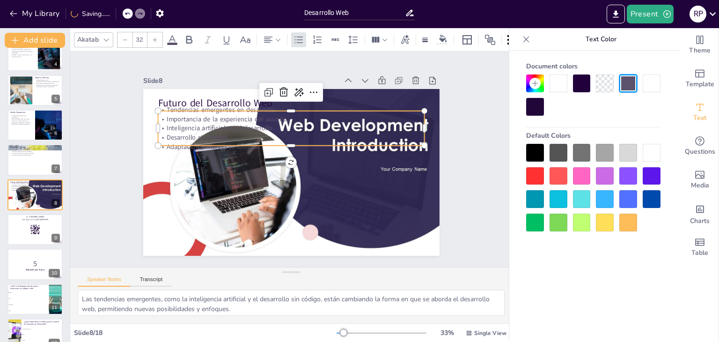
click at [649, 148] on div at bounding box center [652, 153] width 18 height 18
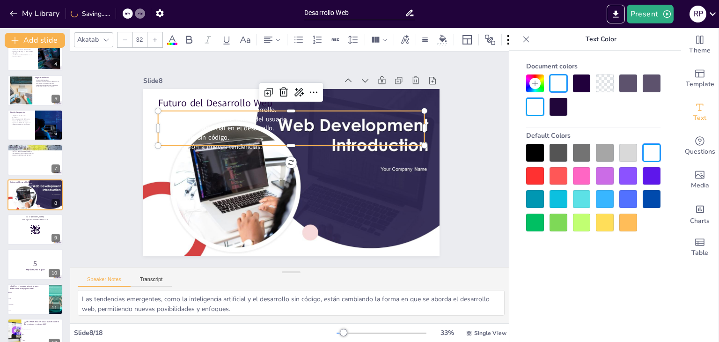
click at [620, 178] on div at bounding box center [629, 176] width 18 height 18
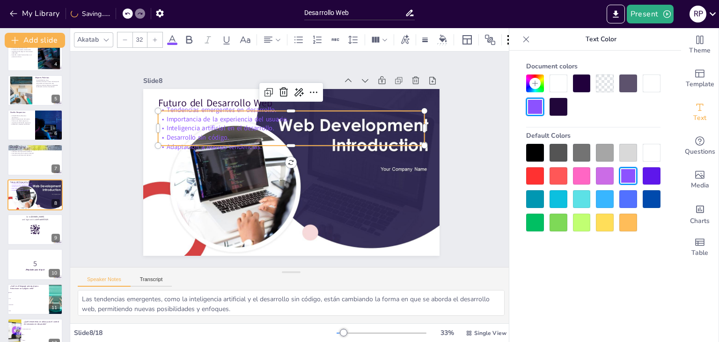
click at [622, 156] on div at bounding box center [629, 153] width 18 height 18
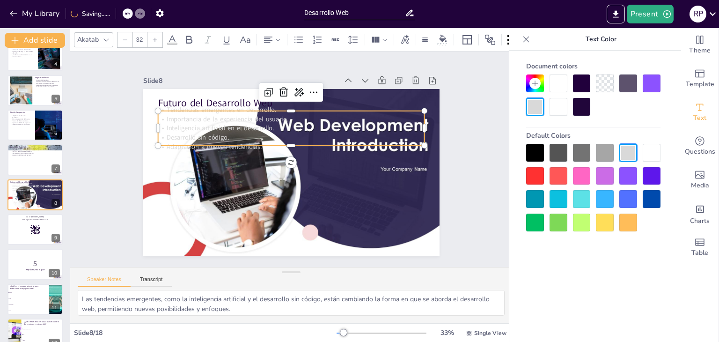
click at [530, 154] on div at bounding box center [536, 153] width 18 height 18
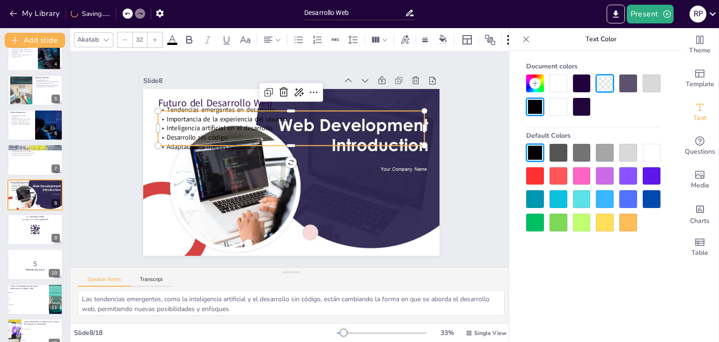
click at [528, 177] on div at bounding box center [536, 176] width 18 height 18
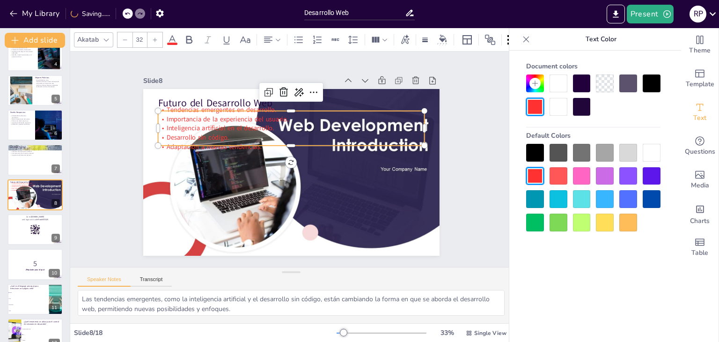
click at [541, 197] on div at bounding box center [536, 199] width 18 height 18
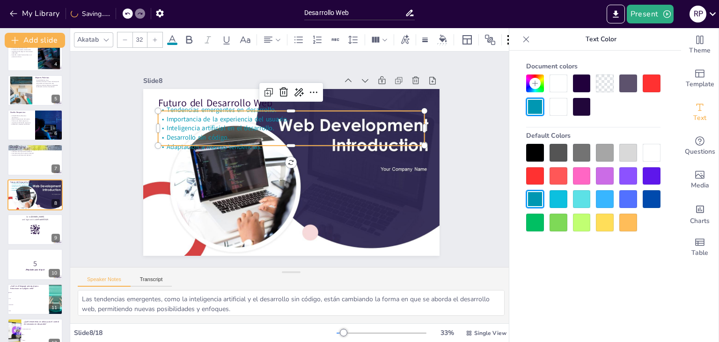
click at [554, 198] on div at bounding box center [559, 199] width 18 height 18
click at [553, 219] on div at bounding box center [559, 223] width 18 height 18
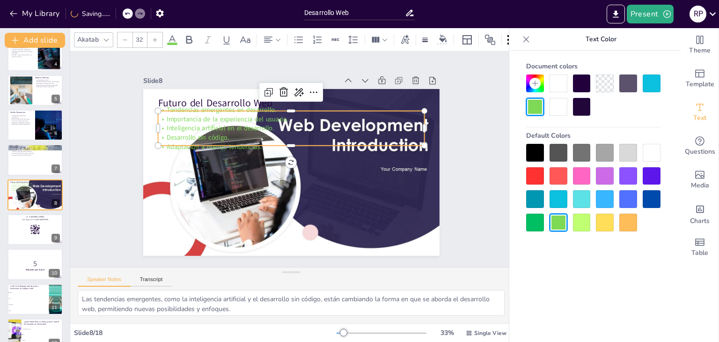
click at [607, 225] on div at bounding box center [605, 223] width 18 height 18
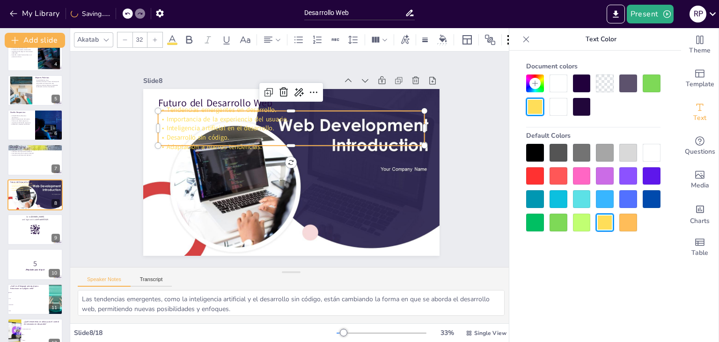
click at [622, 227] on div at bounding box center [629, 223] width 18 height 18
click at [643, 198] on div at bounding box center [652, 199] width 18 height 18
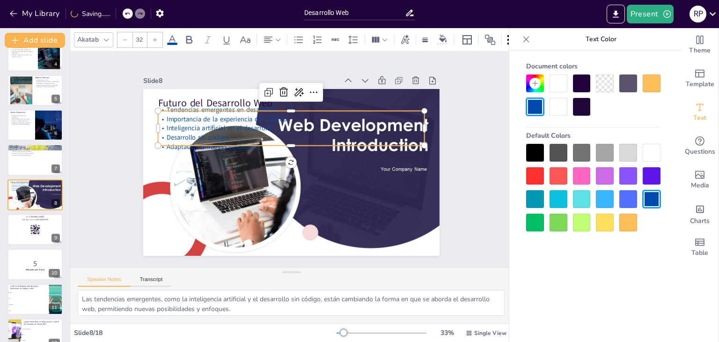
click at [639, 198] on div at bounding box center [594, 188] width 134 height 88
click at [605, 202] on div at bounding box center [605, 199] width 18 height 18
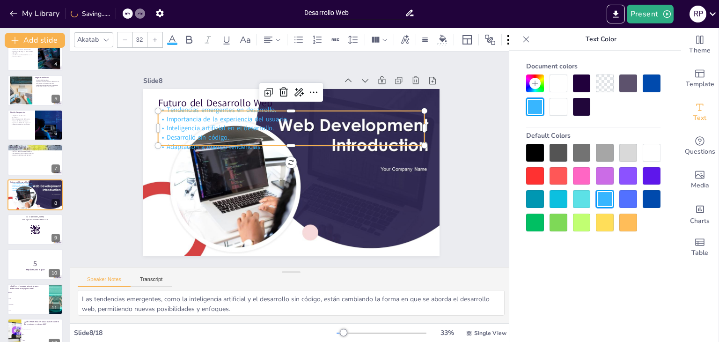
click at [586, 196] on div at bounding box center [582, 199] width 18 height 18
click at [585, 160] on div at bounding box center [582, 153] width 18 height 18
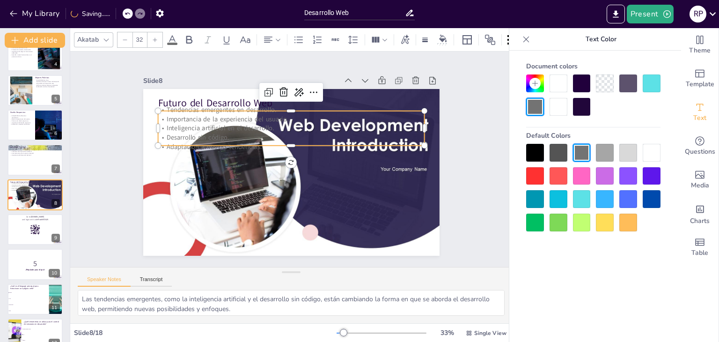
click at [626, 154] on div at bounding box center [629, 153] width 18 height 18
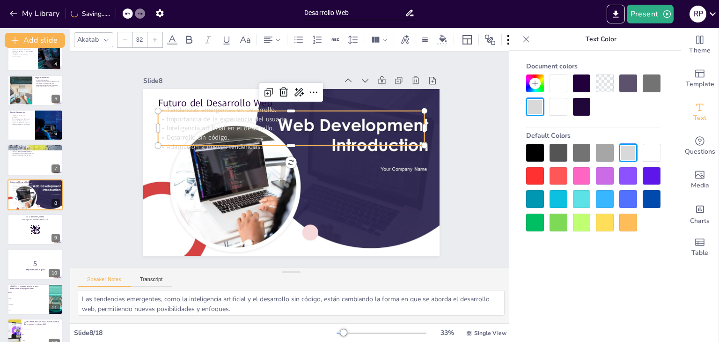
click at [600, 151] on div at bounding box center [605, 153] width 18 height 18
click at [577, 150] on div at bounding box center [582, 153] width 18 height 18
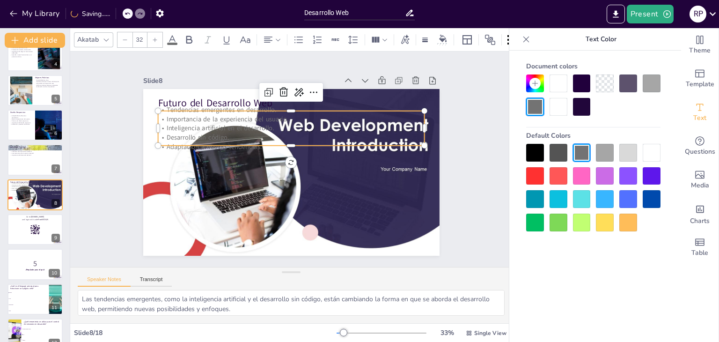
click at [537, 177] on div at bounding box center [536, 176] width 18 height 18
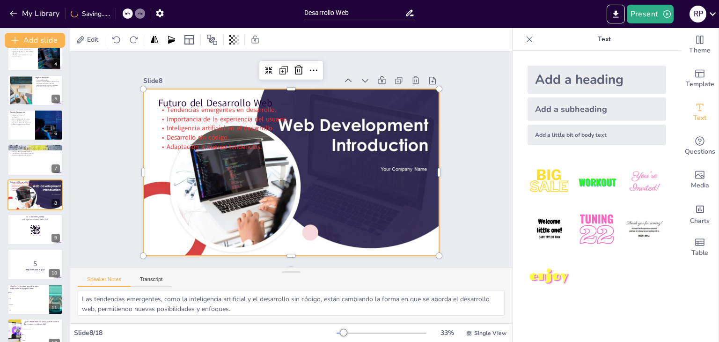
click at [378, 222] on div at bounding box center [290, 172] width 312 height 197
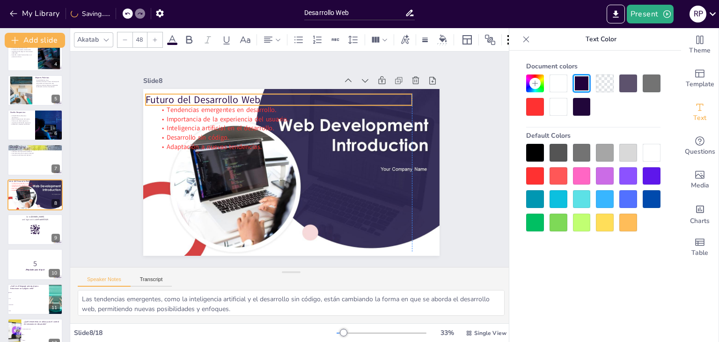
drag, startPoint x: 199, startPoint y: 97, endPoint x: 186, endPoint y: 95, distance: 12.5
click at [186, 95] on p "Futuro del Desarrollo Web" at bounding box center [292, 98] width 264 height 69
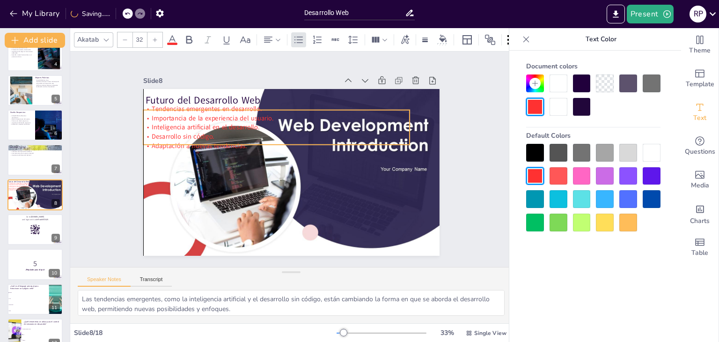
drag, startPoint x: 193, startPoint y: 119, endPoint x: 176, endPoint y: 119, distance: 16.9
click at [176, 119] on div "Tendencias emergentes en desarrollo. Importancia de la experiencia del usuario.…" at bounding box center [280, 126] width 270 height 74
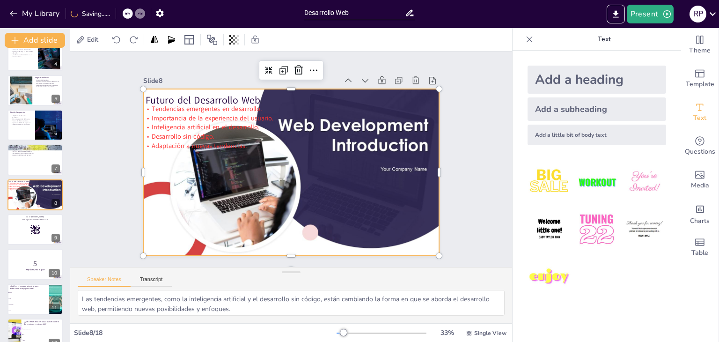
click at [404, 247] on div at bounding box center [287, 172] width 334 height 250
click at [28, 236] on div at bounding box center [35, 230] width 56 height 32
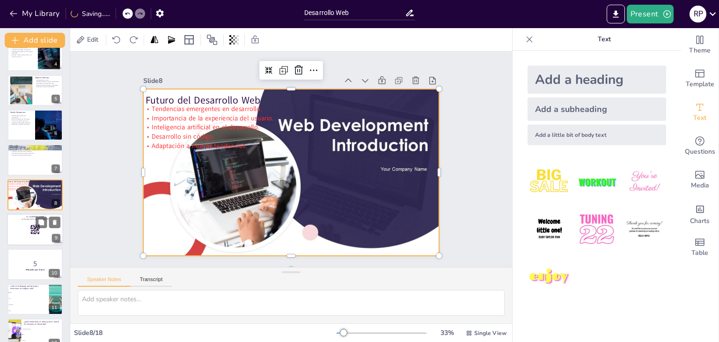
scroll to position [155, 0]
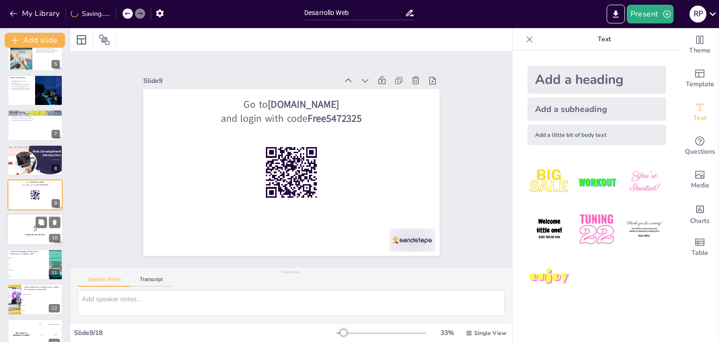
click at [20, 230] on p "5" at bounding box center [35, 228] width 51 height 10
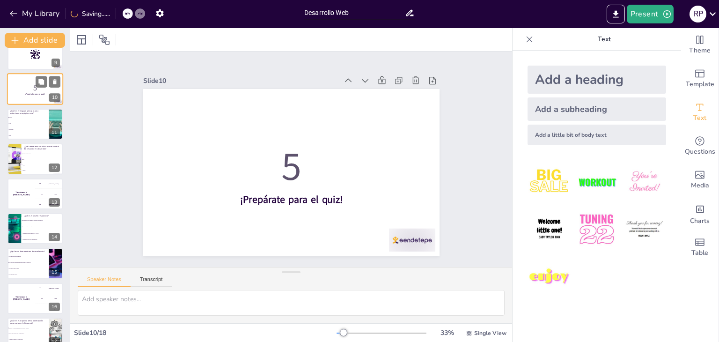
scroll to position [297, 0]
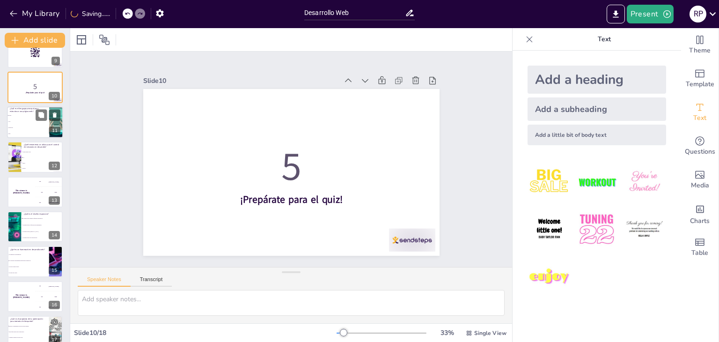
click at [24, 123] on li "CSS" at bounding box center [28, 122] width 42 height 6
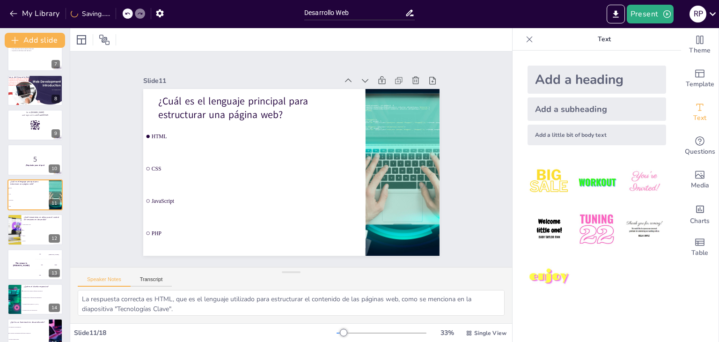
click at [119, 10] on div "My Library Saving......" at bounding box center [84, 13] width 169 height 17
click at [127, 14] on icon at bounding box center [127, 14] width 5 height 2
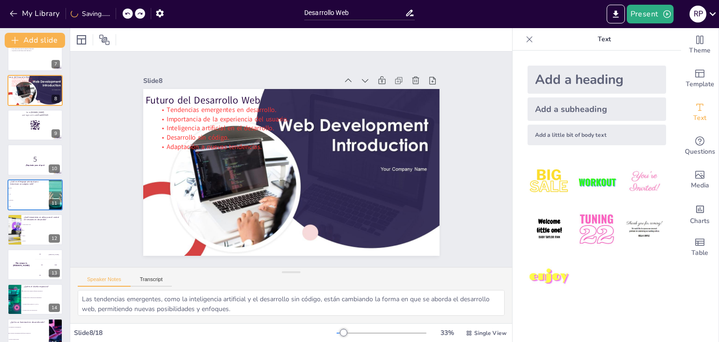
click at [127, 14] on icon at bounding box center [127, 14] width 5 height 2
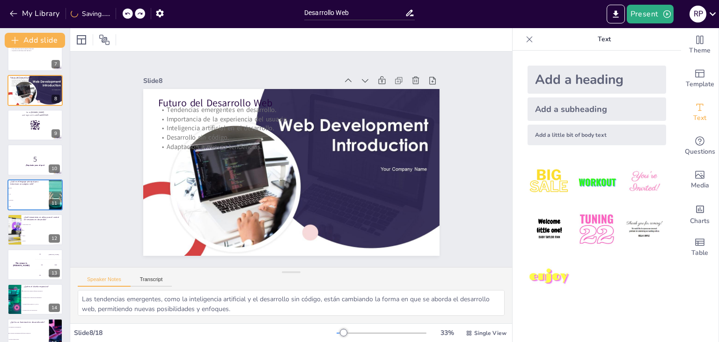
click at [127, 14] on icon at bounding box center [127, 14] width 5 height 2
click at [13, 15] on icon "button" at bounding box center [13, 13] width 9 height 9
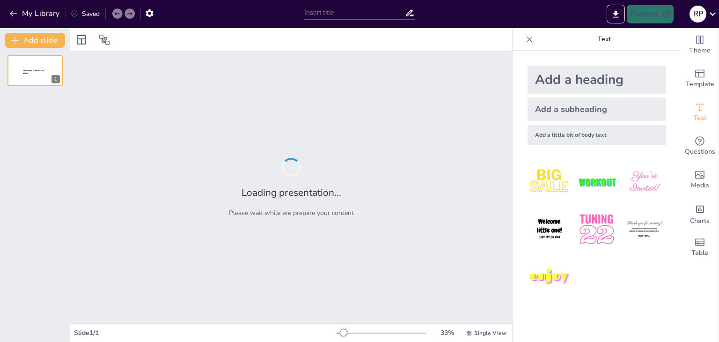
type input "DESARROLLO WEB"
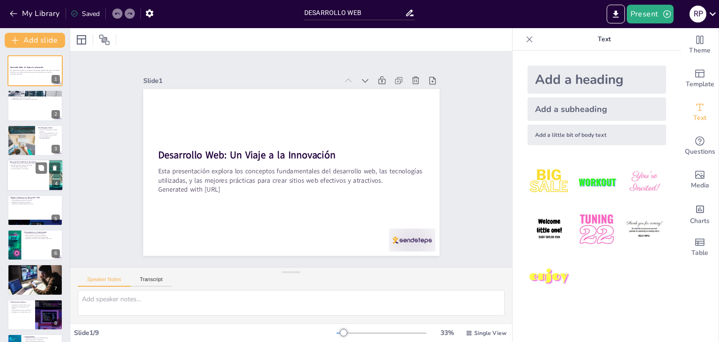
click at [21, 173] on div at bounding box center [35, 175] width 56 height 32
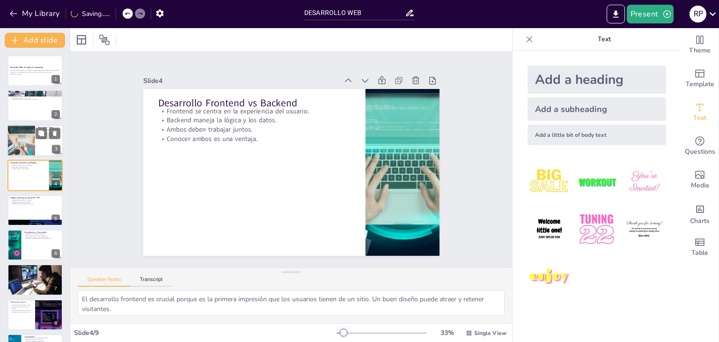
click at [22, 139] on div at bounding box center [21, 141] width 48 height 32
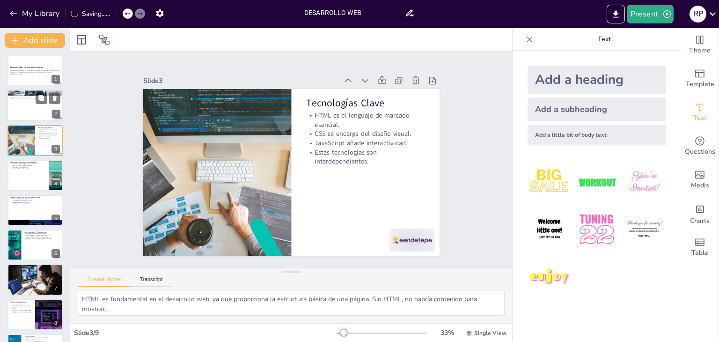
click at [26, 107] on div at bounding box center [35, 106] width 56 height 32
type textarea "El desarrollo web implica una variedad de disciplinas como diseño, programación…"
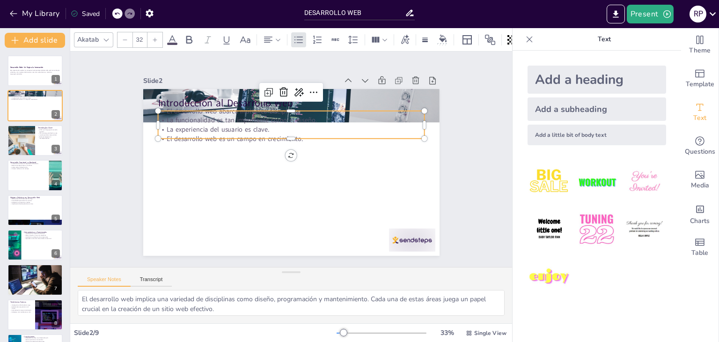
click at [238, 134] on p "El desarrollo web es un campo en crecimiento." at bounding box center [308, 149] width 141 height 236
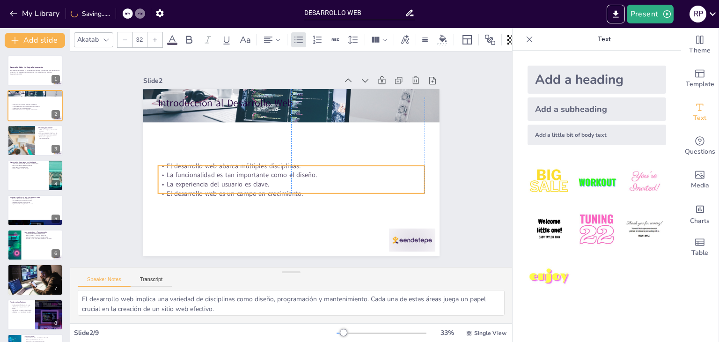
drag, startPoint x: 212, startPoint y: 124, endPoint x: 214, endPoint y: 179, distance: 54.9
click at [214, 179] on p "La experiencia del usuario es clave." at bounding box center [279, 180] width 236 height 141
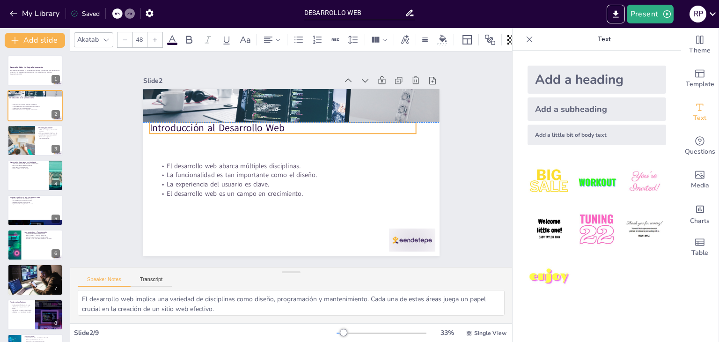
drag, startPoint x: 192, startPoint y: 99, endPoint x: 183, endPoint y: 126, distance: 28.0
click at [289, 126] on p "Introducción al Desarrollo Web" at bounding box center [323, 158] width 69 height 264
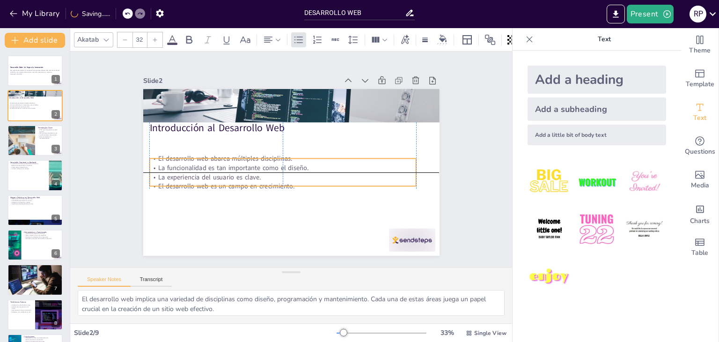
drag, startPoint x: 204, startPoint y: 171, endPoint x: 197, endPoint y: 167, distance: 8.6
click at [265, 167] on p "La funcionalidad es tan importante como el diseño." at bounding box center [283, 150] width 37 height 267
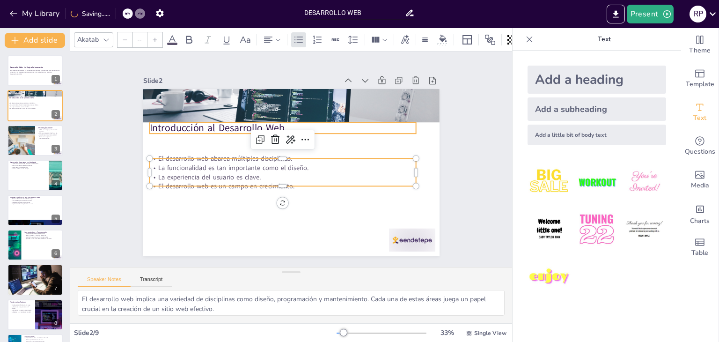
type input "48"
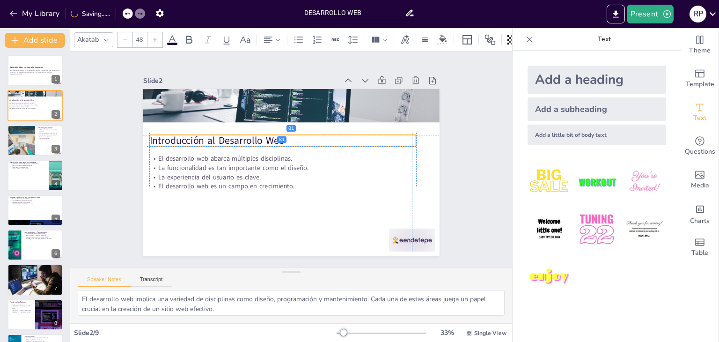
drag, startPoint x: 211, startPoint y: 124, endPoint x: 209, endPoint y: 134, distance: 10.6
click at [231, 134] on p "Introducción al Desarrollo Web" at bounding box center [303, 142] width 145 height 238
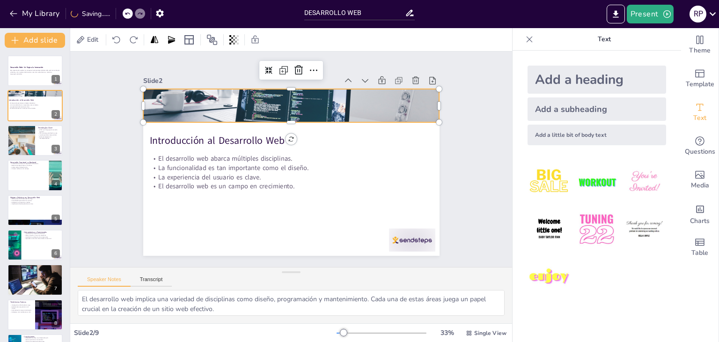
click at [196, 105] on div at bounding box center [327, 199] width 332 height 322
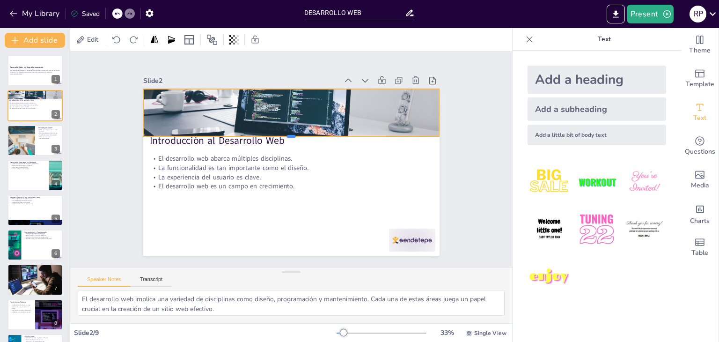
drag, startPoint x: 286, startPoint y: 119, endPoint x: 282, endPoint y: 134, distance: 14.7
click at [282, 134] on div at bounding box center [308, 152] width 127 height 274
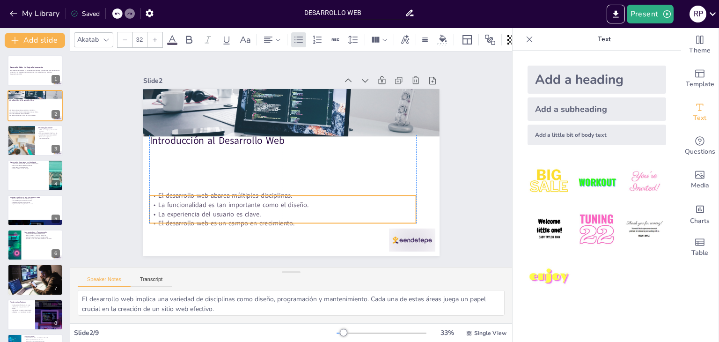
drag, startPoint x: 234, startPoint y: 166, endPoint x: 234, endPoint y: 203, distance: 37.0
click at [234, 203] on p "La funcionalidad es tan importante como el diseño." at bounding box center [257, 191] width 221 height 164
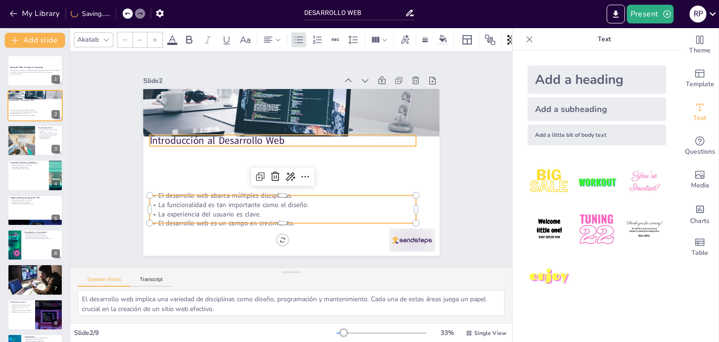
type input "48"
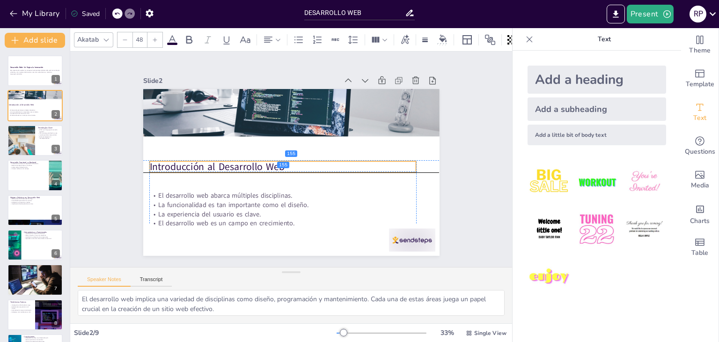
drag, startPoint x: 186, startPoint y: 138, endPoint x: 187, endPoint y: 164, distance: 26.7
click at [251, 164] on p "Introducción al Desarrollo Web" at bounding box center [285, 149] width 69 height 264
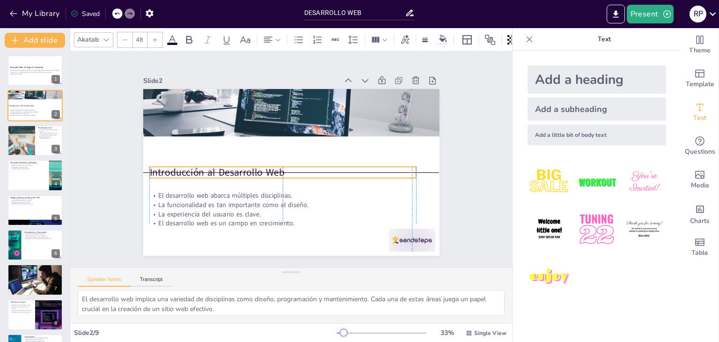
drag, startPoint x: 196, startPoint y: 161, endPoint x: 194, endPoint y: 168, distance: 6.8
click at [257, 168] on p "Introducción al Desarrollo Web" at bounding box center [278, 152] width 42 height 267
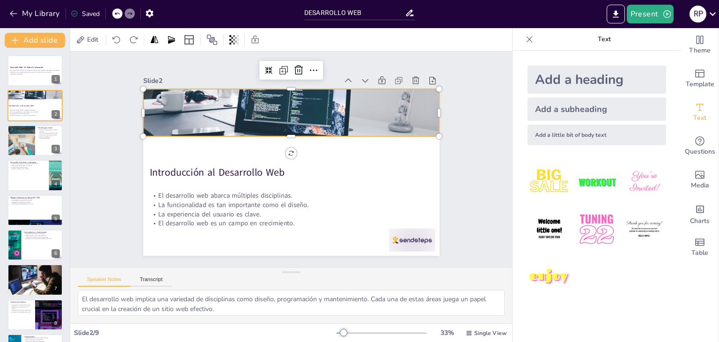
click at [246, 119] on div at bounding box center [344, 154] width 197 height 312
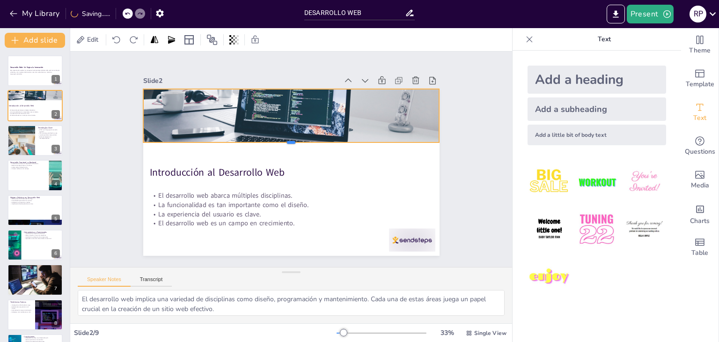
drag, startPoint x: 284, startPoint y: 133, endPoint x: 307, endPoint y: 139, distance: 24.2
click at [307, 139] on div at bounding box center [293, 146] width 291 height 69
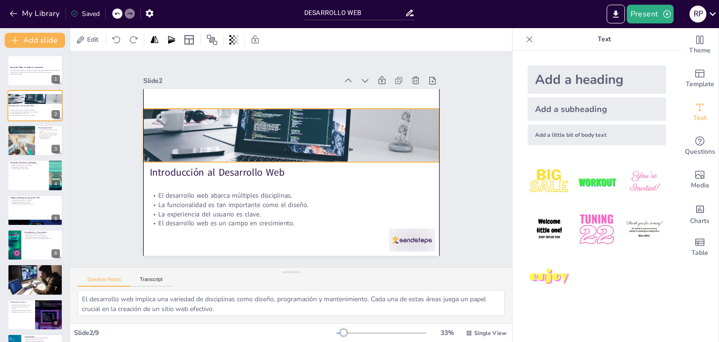
drag, startPoint x: 346, startPoint y: 120, endPoint x: 347, endPoint y: 140, distance: 19.7
click at [347, 140] on div at bounding box center [262, 176] width 293 height 340
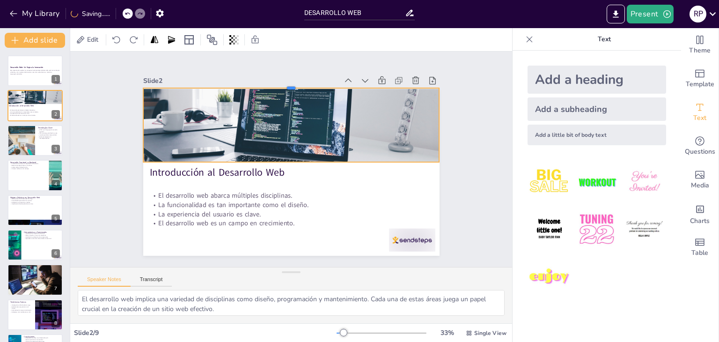
drag, startPoint x: 285, startPoint y: 104, endPoint x: 279, endPoint y: 84, distance: 21.5
click at [279, 84] on div at bounding box center [347, 108] width 204 height 225
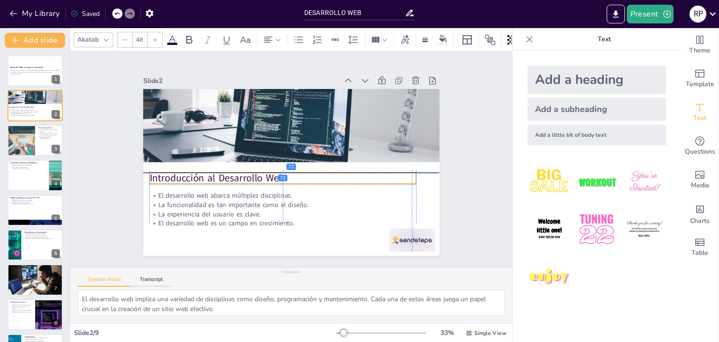
click at [229, 170] on p "Introducción al Desarrollo Web" at bounding box center [277, 174] width 258 height 96
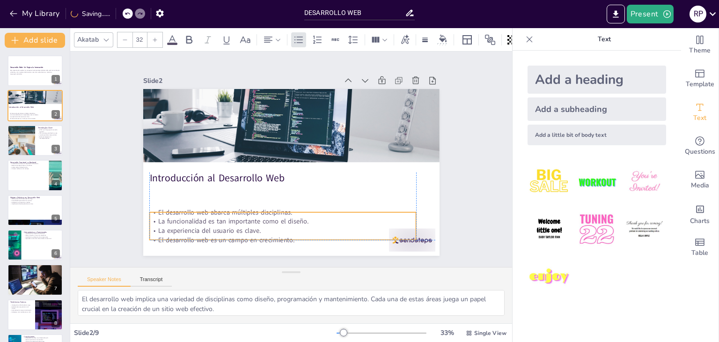
drag, startPoint x: 223, startPoint y: 201, endPoint x: 223, endPoint y: 216, distance: 15.0
click at [223, 216] on p "La funcionalidad es tan importante como el diseño." at bounding box center [228, 157] width 37 height 267
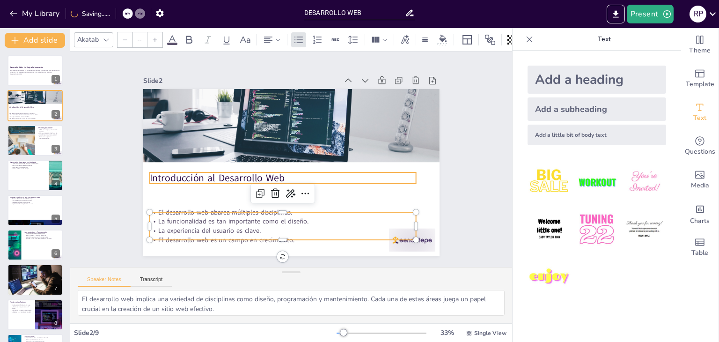
type input "48"
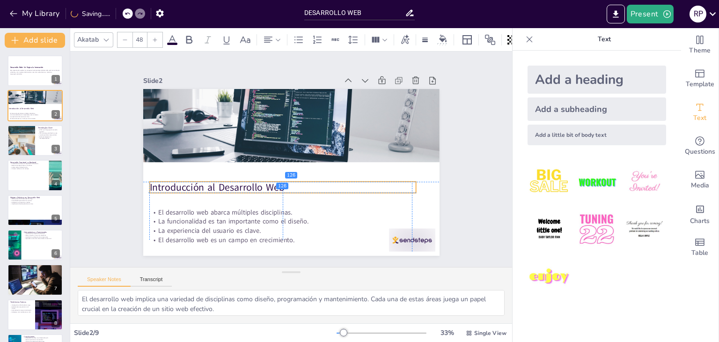
drag, startPoint x: 206, startPoint y: 178, endPoint x: 205, endPoint y: 190, distance: 11.7
click at [242, 190] on p "Introducción al Desarrollo Web" at bounding box center [263, 154] width 42 height 267
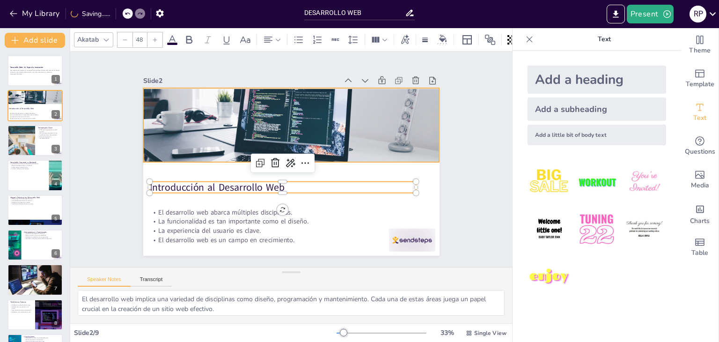
click at [218, 127] on div at bounding box center [308, 130] width 340 height 293
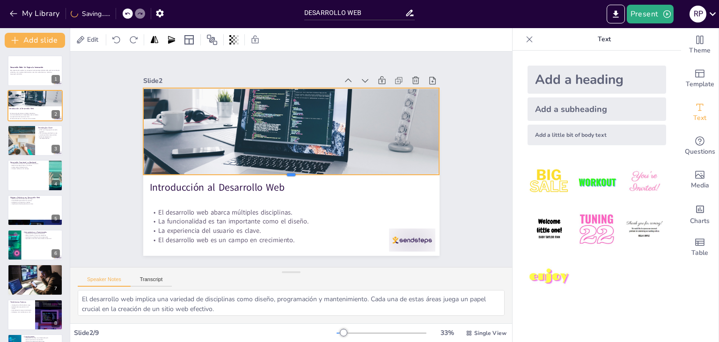
drag, startPoint x: 286, startPoint y: 159, endPoint x: 286, endPoint y: 172, distance: 12.7
click at [286, 172] on div at bounding box center [284, 176] width 274 height 127
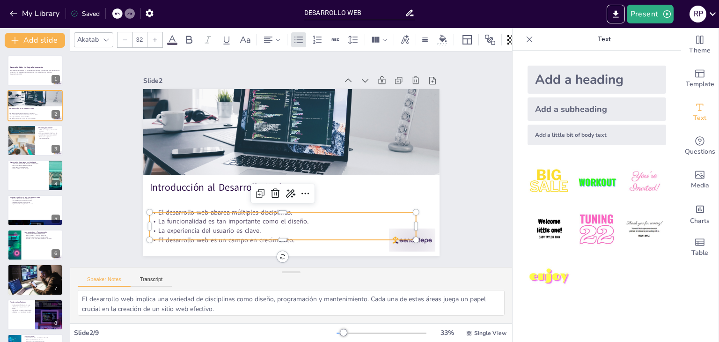
click at [406, 237] on div "Introducción al Desarrollo Web El desarrollo web abarca múltiples disciplinas. …" at bounding box center [279, 164] width 273 height 339
click at [348, 240] on p "El desarrollo web es un campo en crecimiento." at bounding box center [236, 219] width 221 height 164
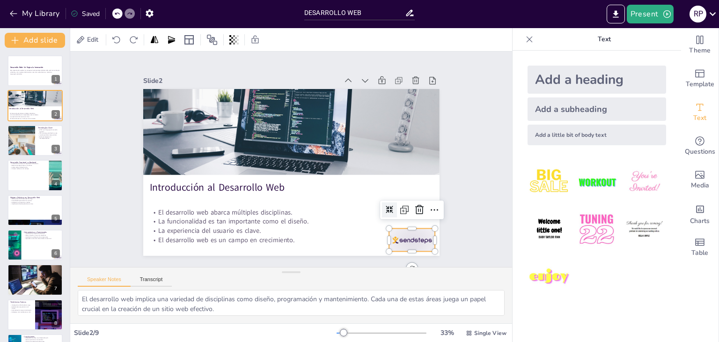
click at [411, 83] on div at bounding box center [395, 58] width 32 height 50
click at [275, 289] on icon at bounding box center [268, 295] width 13 height 13
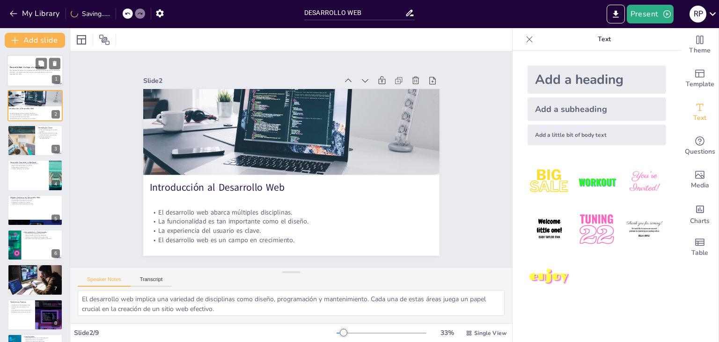
click at [8, 66] on div at bounding box center [35, 71] width 56 height 32
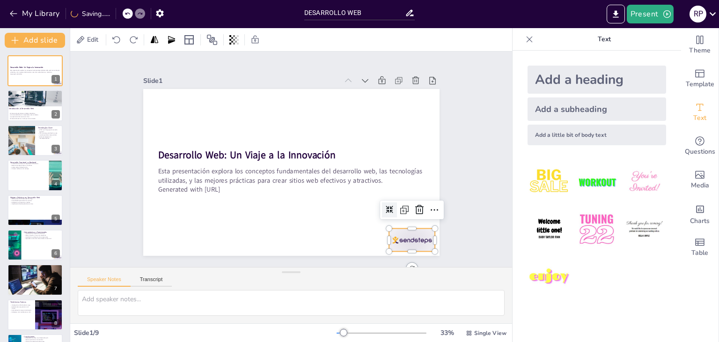
click at [397, 107] on div at bounding box center [414, 82] width 40 height 52
click at [405, 79] on icon at bounding box center [399, 73] width 12 height 12
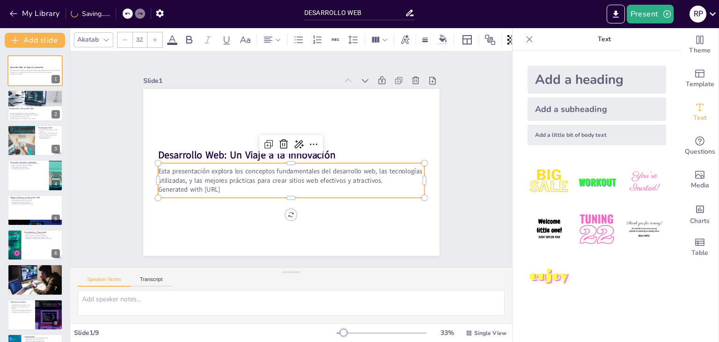
click at [285, 176] on p "Esta presentación explora los conceptos fundamentales del desarrollo web, las t…" at bounding box center [280, 171] width 211 height 192
click at [301, 151] on icon at bounding box center [308, 158] width 15 height 15
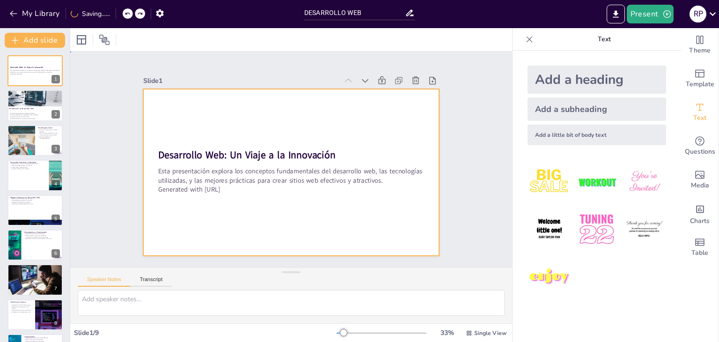
click at [304, 199] on div at bounding box center [281, 168] width 322 height 332
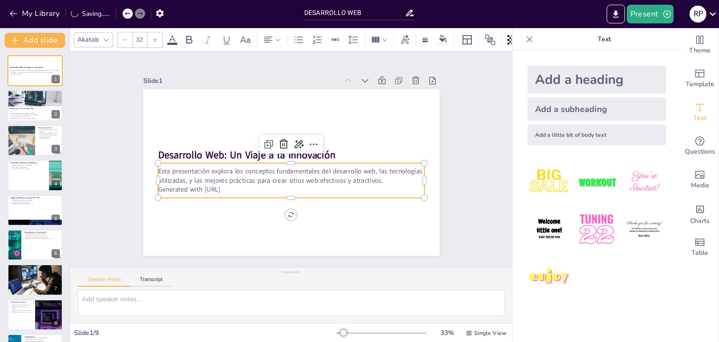
click at [289, 178] on p "Esta presentación explora los conceptos fundamentales del desarrollo web, las t…" at bounding box center [280, 171] width 211 height 192
click at [301, 146] on icon at bounding box center [306, 151] width 11 height 11
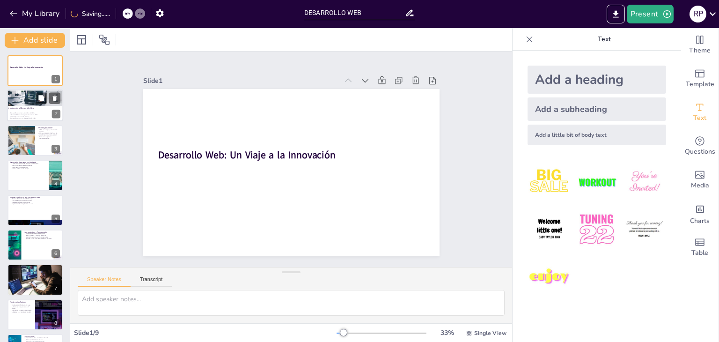
click at [24, 105] on div at bounding box center [35, 106] width 56 height 32
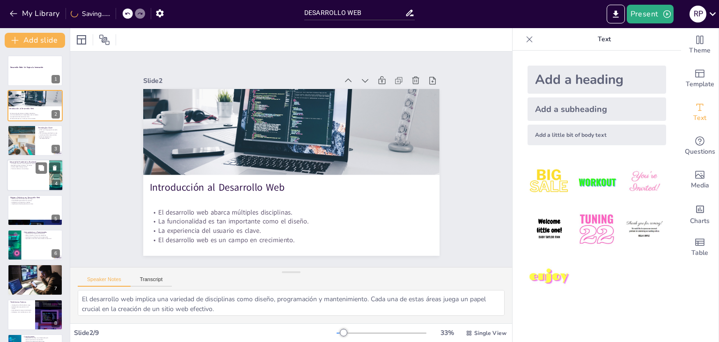
click at [22, 175] on div at bounding box center [35, 175] width 56 height 32
type textarea "El desarrollo frontend es crucial porque es la primera impresión que los usuari…"
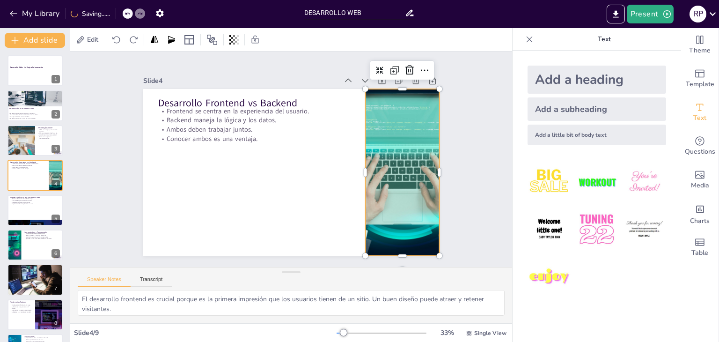
click at [388, 175] on div at bounding box center [374, 235] width 338 height 309
click at [356, 172] on div at bounding box center [322, 224] width 140 height 104
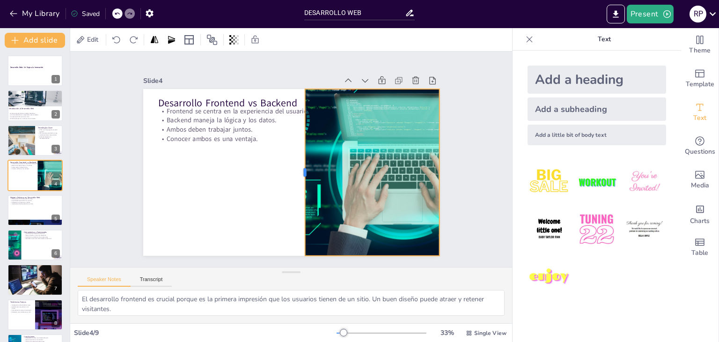
drag, startPoint x: 356, startPoint y: 167, endPoint x: 296, endPoint y: 160, distance: 60.9
click at [296, 160] on div at bounding box center [295, 175] width 74 height 156
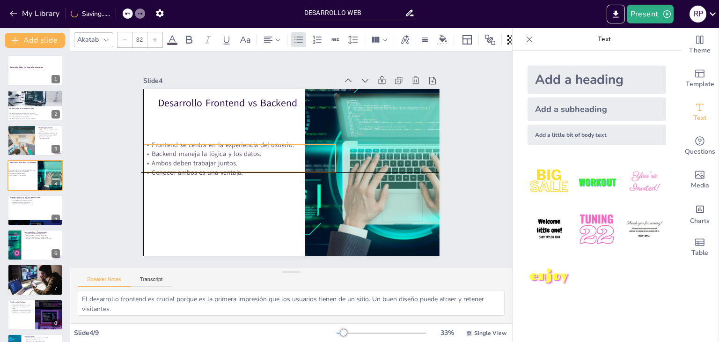
drag, startPoint x: 240, startPoint y: 126, endPoint x: 223, endPoint y: 163, distance: 41.3
click at [273, 163] on p "Ambos deben trabajar juntos." at bounding box center [316, 205] width 87 height 180
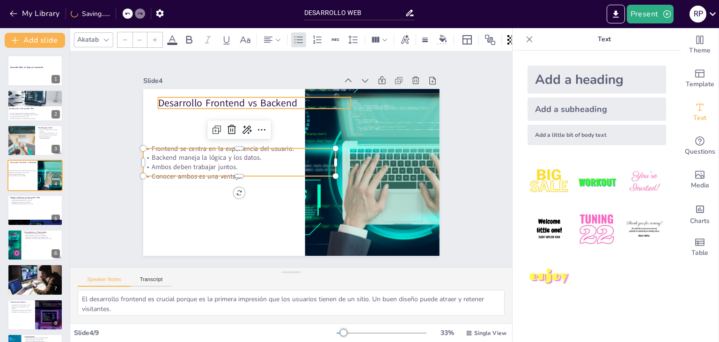
type input "48"
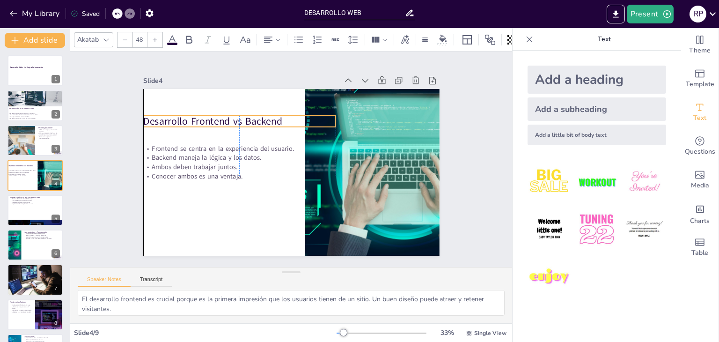
drag, startPoint x: 193, startPoint y: 96, endPoint x: 182, endPoint y: 114, distance: 21.5
click at [238, 122] on p "Desarrollo Frontend vs Backend" at bounding box center [264, 218] width 53 height 192
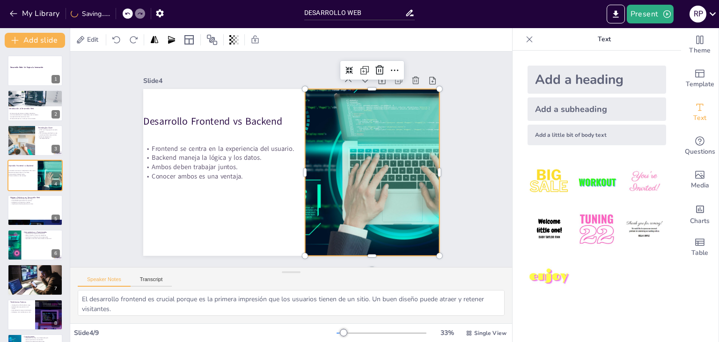
click at [352, 189] on div at bounding box center [324, 266] width 273 height 339
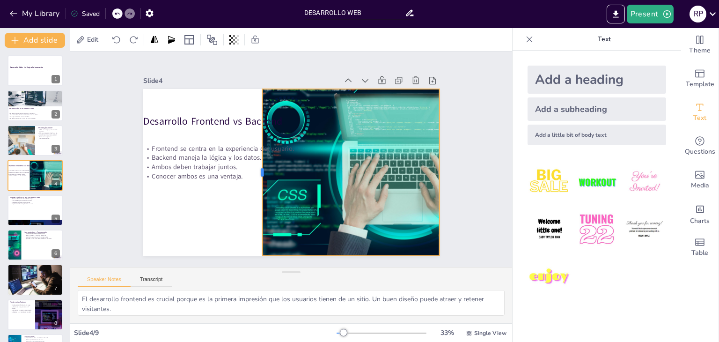
drag, startPoint x: 295, startPoint y: 167, endPoint x: 252, endPoint y: 179, distance: 44.2
click at [252, 162] on div at bounding box center [268, 132] width 161 height 59
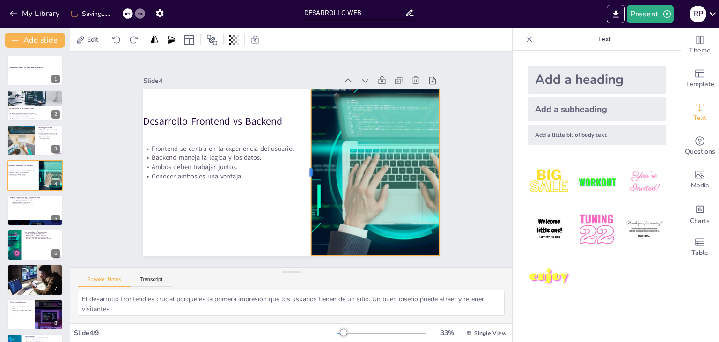
drag, startPoint x: 253, startPoint y: 169, endPoint x: 302, endPoint y: 168, distance: 48.7
click at [286, 168] on div at bounding box center [273, 148] width 25 height 167
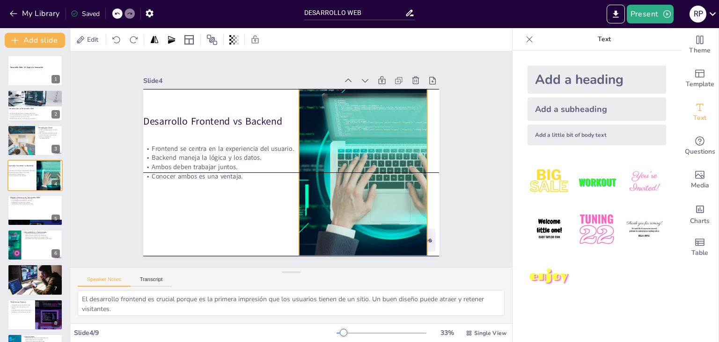
drag, startPoint x: 390, startPoint y: 166, endPoint x: 378, endPoint y: 166, distance: 12.2
click at [366, 166] on div at bounding box center [268, 256] width 197 height 312
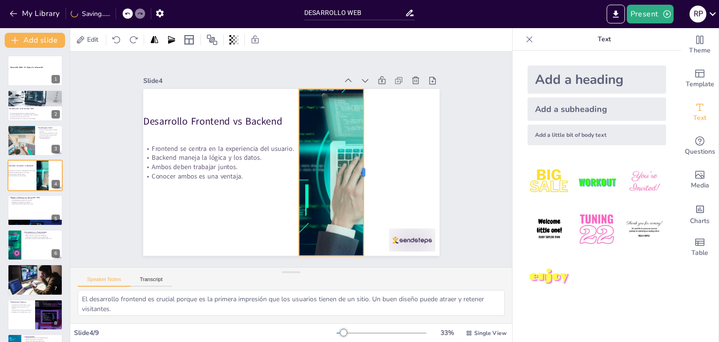
drag, startPoint x: 423, startPoint y: 169, endPoint x: 360, endPoint y: 203, distance: 72.3
click at [360, 203] on div at bounding box center [351, 208] width 90 height 148
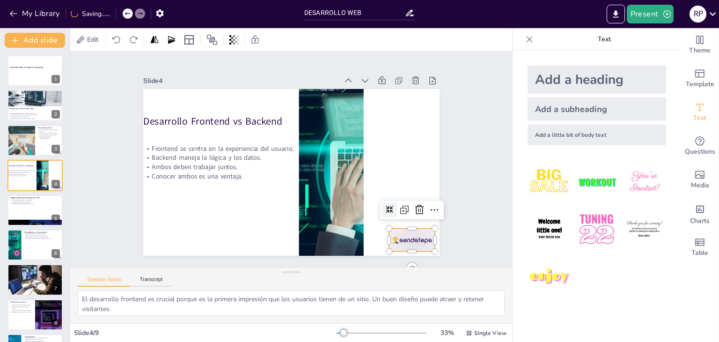
click at [175, 220] on div at bounding box center [150, 195] width 48 height 50
click at [322, 285] on div at bounding box center [312, 295] width 21 height 21
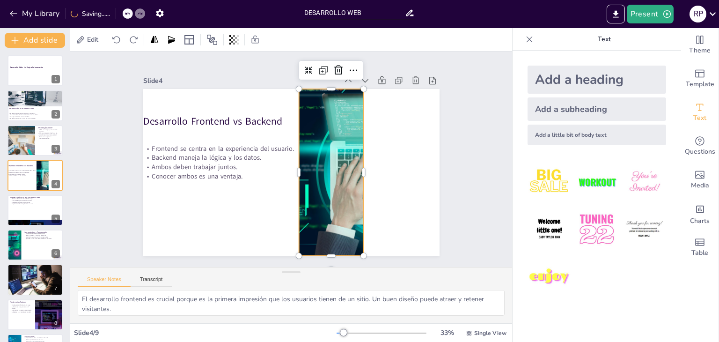
click at [339, 188] on div at bounding box center [382, 202] width 334 height 250
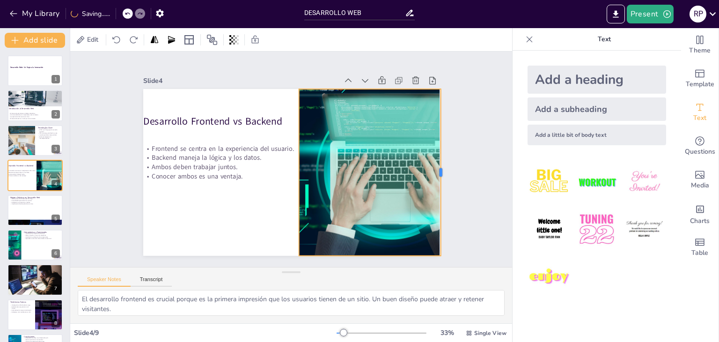
drag, startPoint x: 358, startPoint y: 169, endPoint x: 435, endPoint y: 179, distance: 77.9
click at [441, 179] on div at bounding box center [444, 172] width 7 height 167
click at [30, 203] on p "Implementar buenas prácticas es clave." at bounding box center [35, 204] width 51 height 2
type textarea "La velocidad de carga afecta directamente la satisfacción del usuario. Un sitio…"
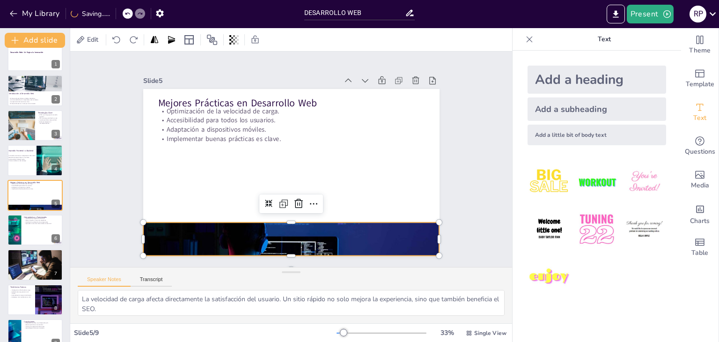
click at [272, 238] on div at bounding box center [371, 159] width 198 height 297
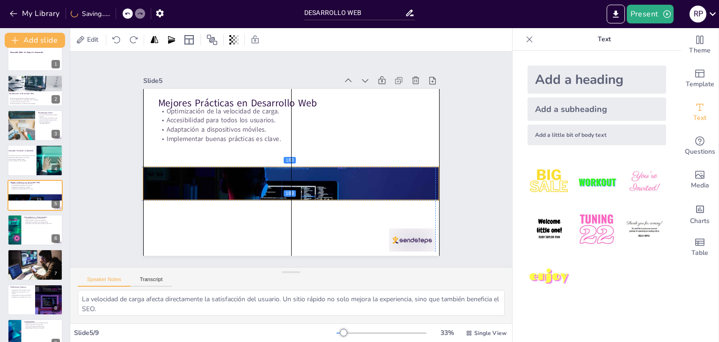
drag, startPoint x: 286, startPoint y: 229, endPoint x: 285, endPoint y: 175, distance: 54.4
click at [285, 175] on div at bounding box center [269, 168] width 301 height 351
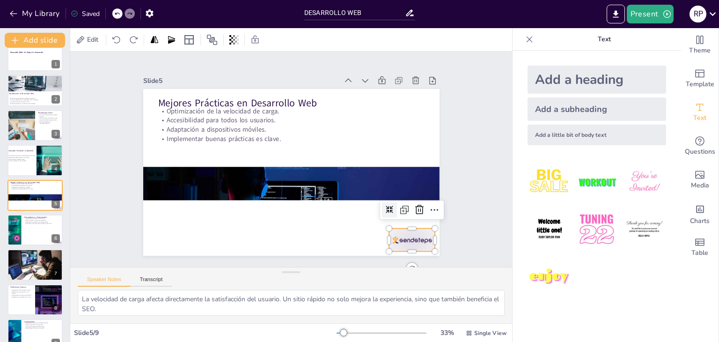
click at [394, 262] on div at bounding box center [369, 282] width 52 height 40
click at [262, 32] on icon at bounding box center [256, 26] width 12 height 12
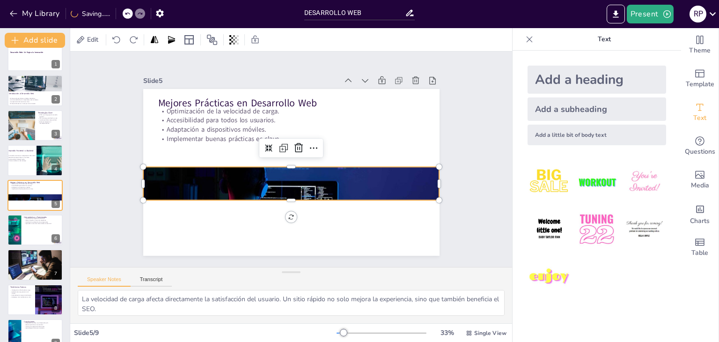
click at [324, 186] on div at bounding box center [269, 168] width 301 height 351
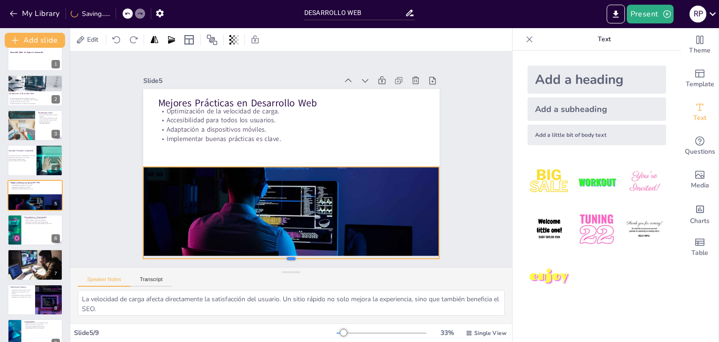
drag, startPoint x: 282, startPoint y: 197, endPoint x: 275, endPoint y: 255, distance: 58.9
click at [225, 255] on div at bounding box center [190, 137] width 69 height 291
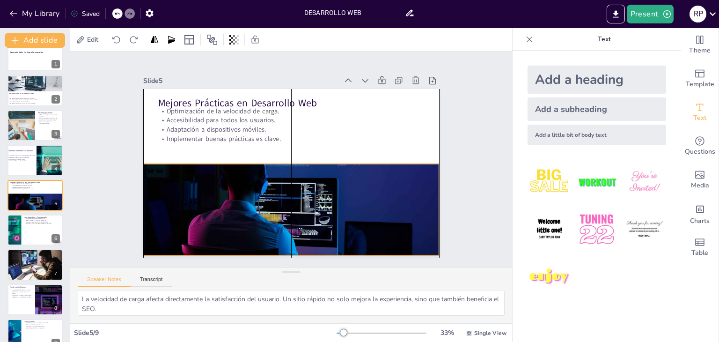
click at [283, 163] on div at bounding box center [281, 140] width 356 height 319
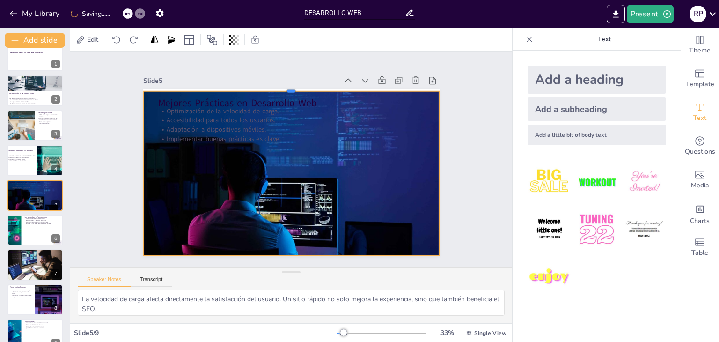
drag, startPoint x: 285, startPoint y: 159, endPoint x: 280, endPoint y: 86, distance: 72.8
click at [280, 161] on div at bounding box center [321, 224] width 274 height 127
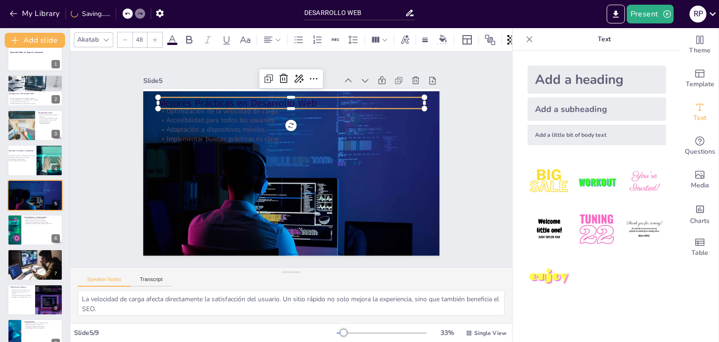
click at [282, 102] on p "Mejores Prácticas en Desarrollo Web" at bounding box center [342, 136] width 121 height 249
click at [173, 34] on icon at bounding box center [172, 39] width 11 height 11
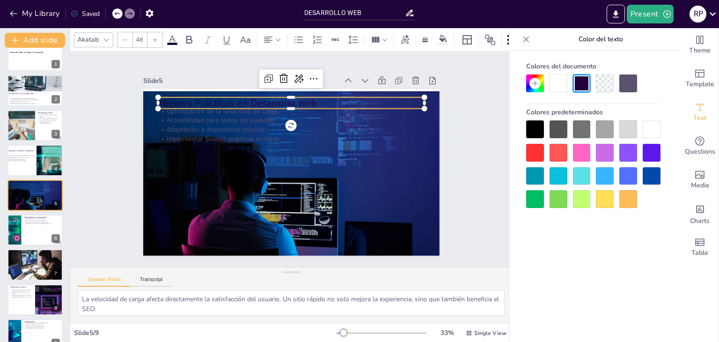
click at [536, 155] on div at bounding box center [536, 153] width 18 height 18
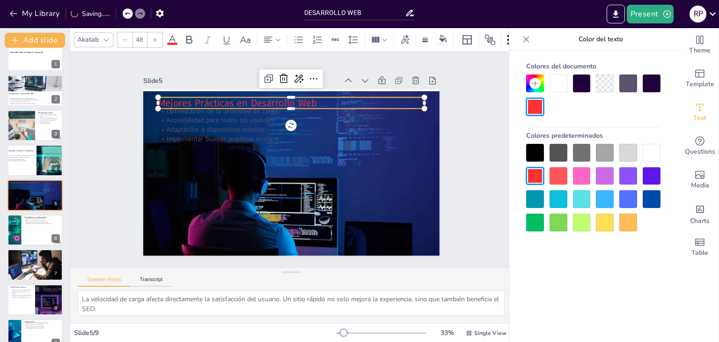
click at [646, 155] on div at bounding box center [652, 153] width 18 height 18
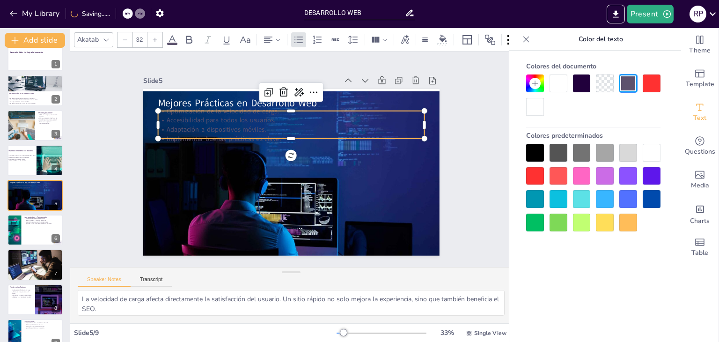
click at [261, 128] on p "Adaptación a dispositivos móviles." at bounding box center [318, 171] width 117 height 247
click at [648, 156] on div at bounding box center [652, 153] width 18 height 18
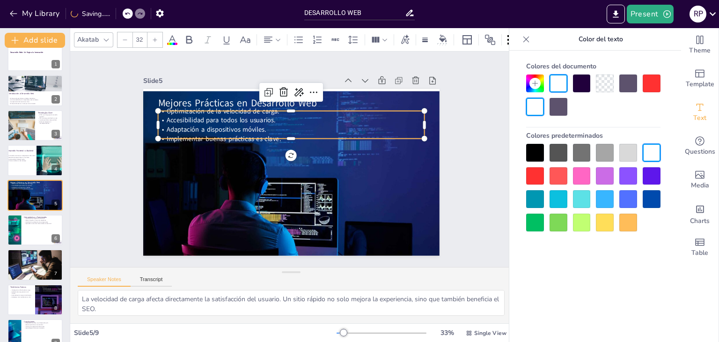
click at [240, 103] on span "Optimización de la velocidad de carga." at bounding box center [281, 76] width 82 height 90
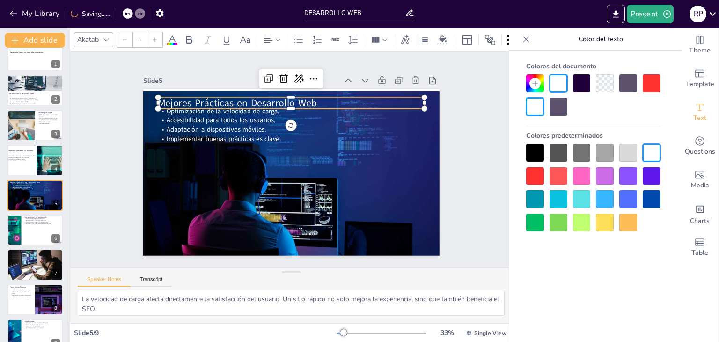
type input "48"
click at [231, 98] on span "Mejores Prácticas en Desarrollo Web" at bounding box center [272, 83] width 144 height 91
click at [532, 152] on div at bounding box center [536, 153] width 18 height 18
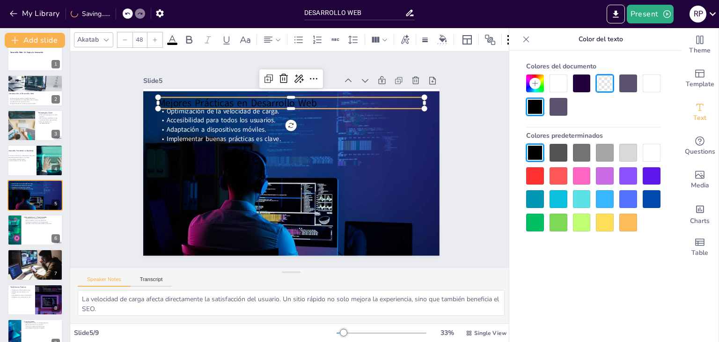
click at [594, 155] on div at bounding box center [594, 188] width 134 height 88
click at [603, 152] on div at bounding box center [605, 153] width 18 height 18
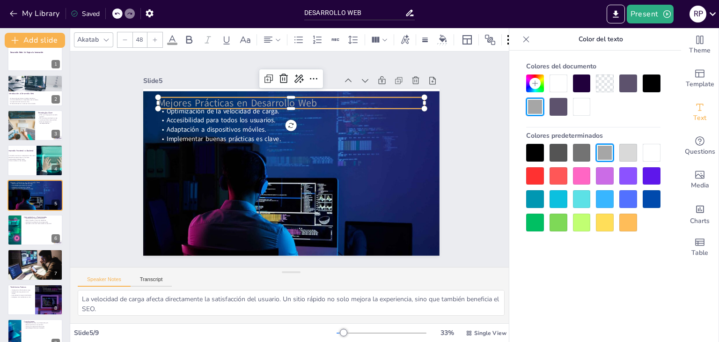
click at [533, 179] on div at bounding box center [536, 176] width 18 height 18
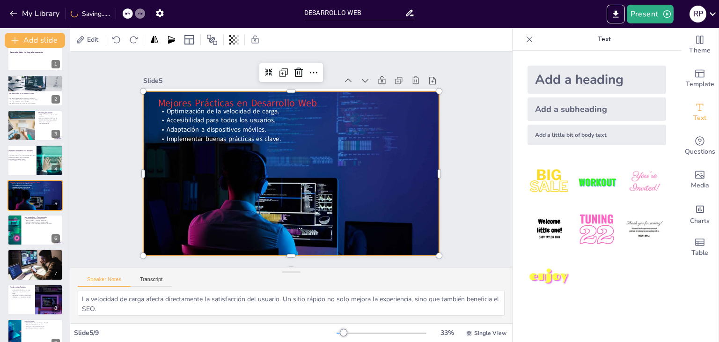
click at [408, 164] on div at bounding box center [275, 145] width 345 height 353
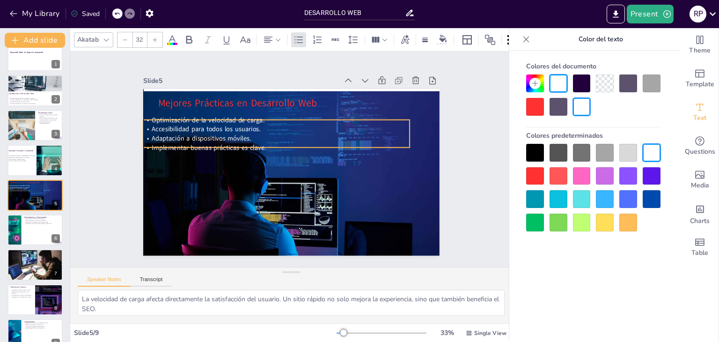
drag, startPoint x: 210, startPoint y: 124, endPoint x: 197, endPoint y: 133, distance: 16.2
click at [326, 133] on span "Adaptación a dispositivos móviles." at bounding box center [355, 91] width 58 height 91
click at [335, 120] on p "Accesibilidad para todos los usuarios." at bounding box center [322, 148] width 37 height 267
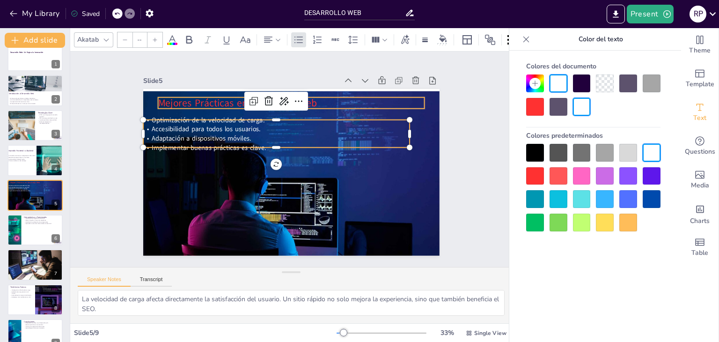
type input "48"
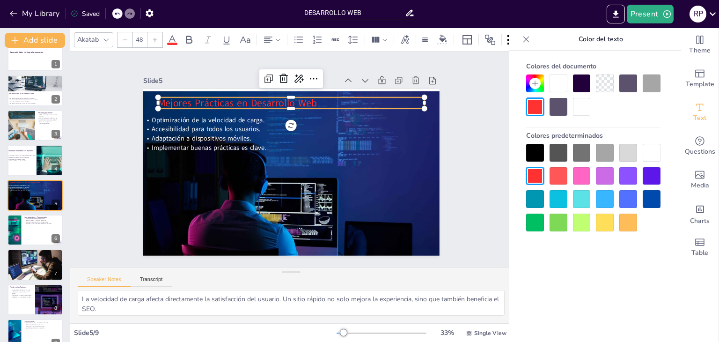
click at [303, 103] on span "Mejores Prácticas en Desarrollo Web" at bounding box center [265, 85] width 151 height 77
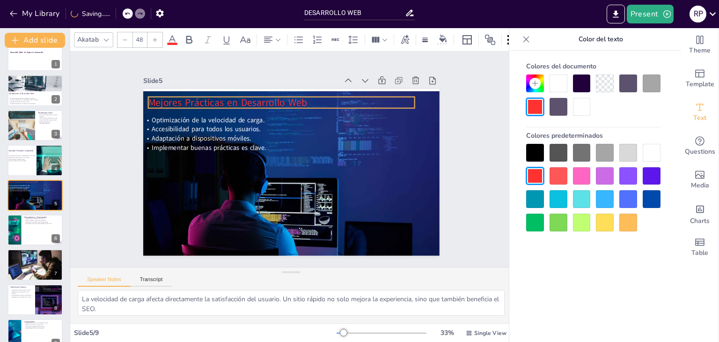
drag, startPoint x: 303, startPoint y: 103, endPoint x: 293, endPoint y: 103, distance: 9.8
click at [293, 103] on span "Mejores Prácticas en Desarrollo Web" at bounding box center [291, 73] width 117 height 127
click at [18, 230] on div at bounding box center [14, 230] width 48 height 32
type textarea "Las herramientas y frameworks están diseñados para hacer que el proceso de desa…"
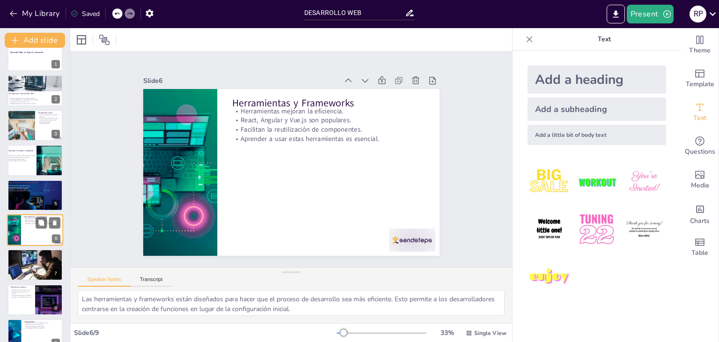
scroll to position [30, 0]
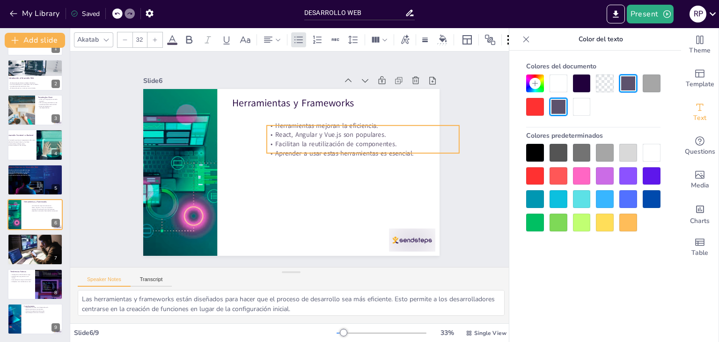
drag, startPoint x: 299, startPoint y: 129, endPoint x: 335, endPoint y: 147, distance: 40.6
click at [335, 147] on p "Facilitan la reutilización de componentes." at bounding box center [359, 189] width 162 height 121
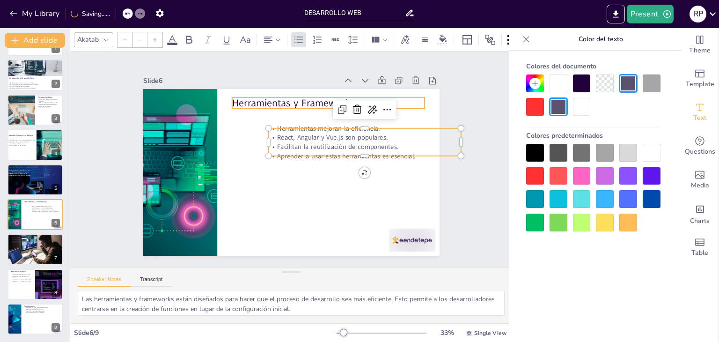
type input "48"
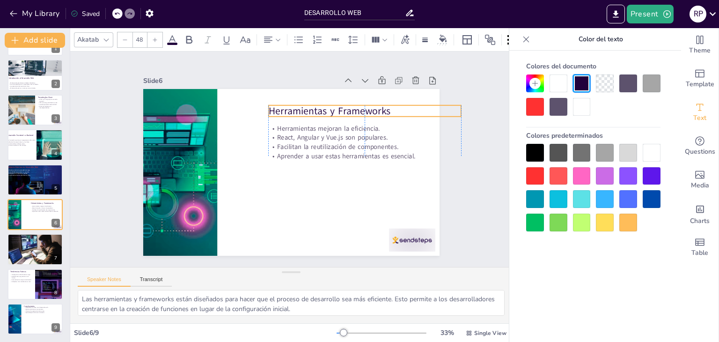
drag, startPoint x: 249, startPoint y: 97, endPoint x: 283, endPoint y: 105, distance: 35.1
click at [283, 175] on p "Herramientas y Frameworks" at bounding box center [269, 244] width 152 height 139
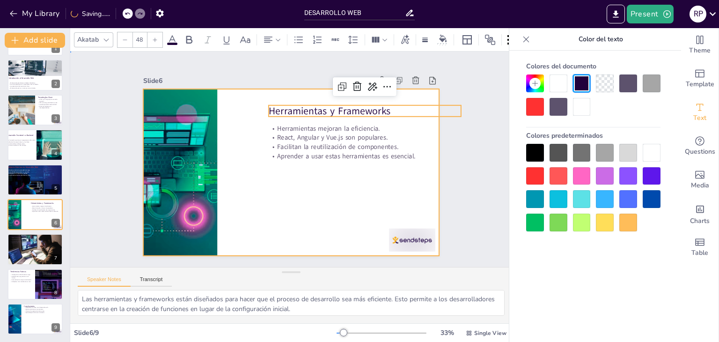
click at [214, 135] on div at bounding box center [285, 170] width 340 height 293
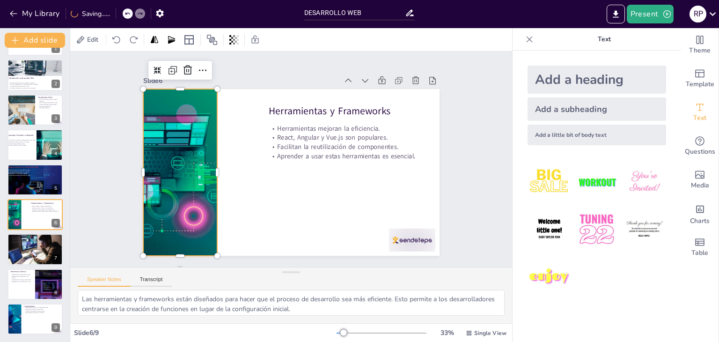
click at [206, 141] on div at bounding box center [246, 262] width 269 height 300
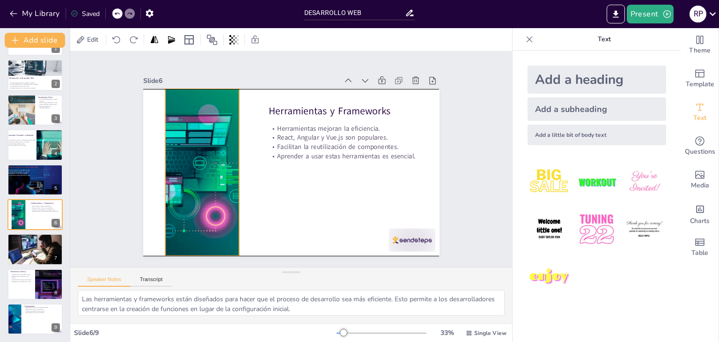
drag, startPoint x: 196, startPoint y: 147, endPoint x: 218, endPoint y: 148, distance: 22.0
click at [218, 148] on div at bounding box center [333, 79] width 282 height 300
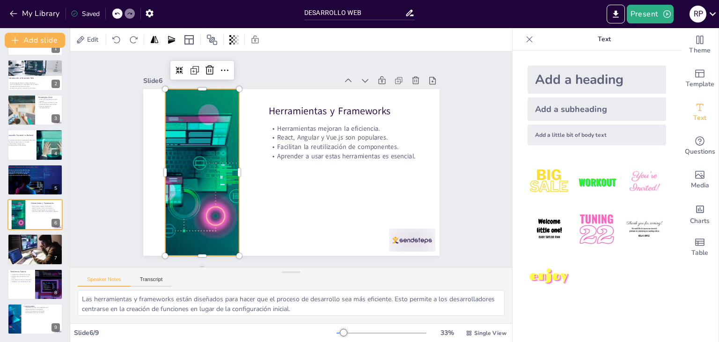
click at [231, 171] on div at bounding box center [341, 83] width 291 height 297
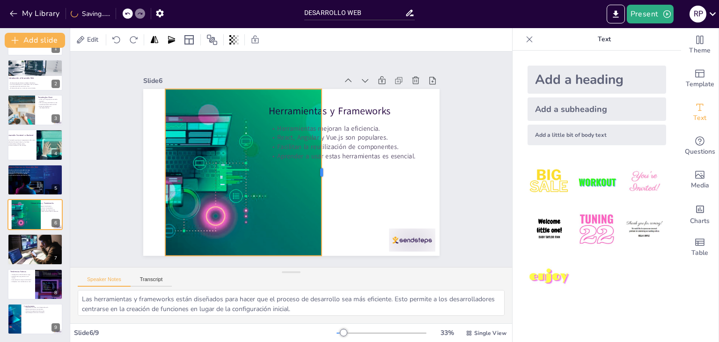
drag, startPoint x: 234, startPoint y: 171, endPoint x: 317, endPoint y: 188, distance: 84.3
click at [322, 188] on div at bounding box center [325, 172] width 7 height 167
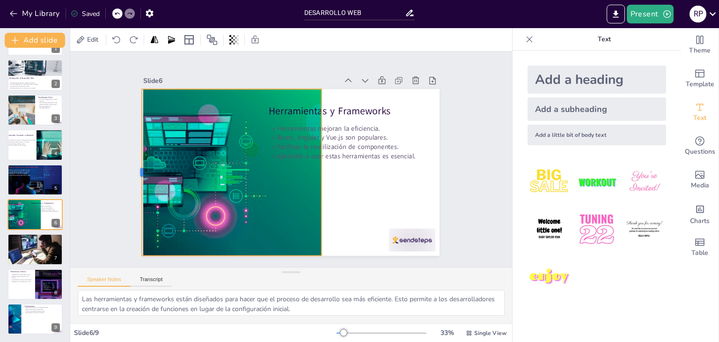
drag, startPoint x: 156, startPoint y: 169, endPoint x: 132, endPoint y: 173, distance: 23.9
click at [433, 173] on div at bounding box center [445, 162] width 25 height 167
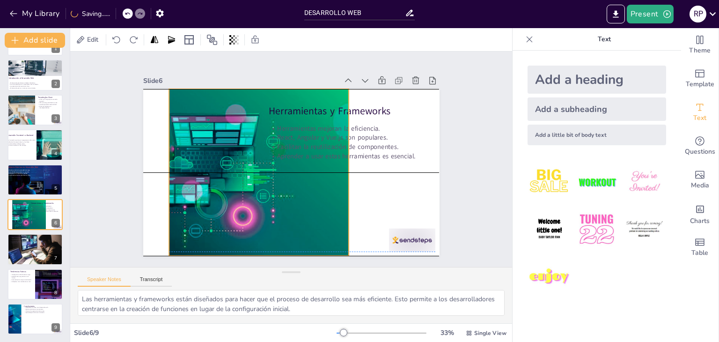
drag, startPoint x: 246, startPoint y: 175, endPoint x: 274, endPoint y: 171, distance: 27.4
click at [274, 171] on div at bounding box center [248, 112] width 269 height 300
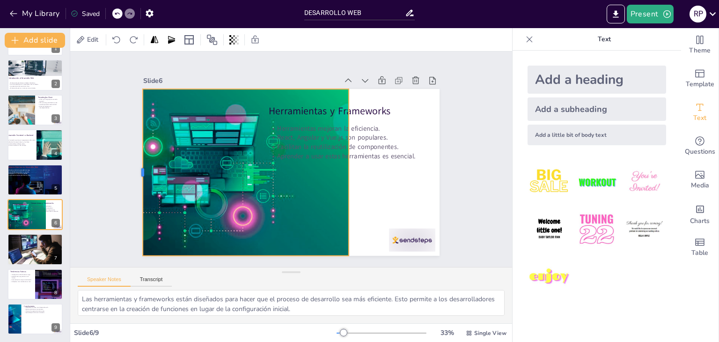
drag, startPoint x: 161, startPoint y: 170, endPoint x: 135, endPoint y: 174, distance: 26.6
click at [151, 48] on div at bounding box center [231, 18] width 161 height 59
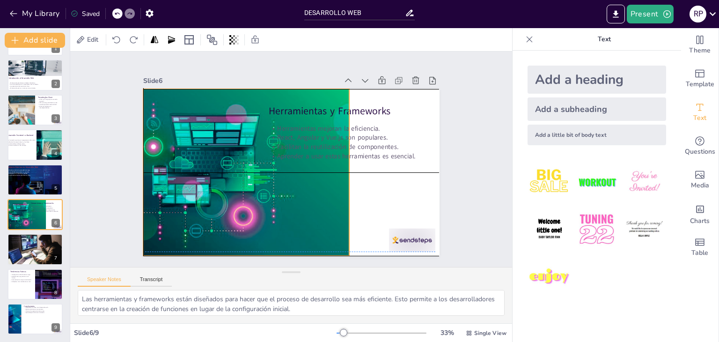
click at [343, 168] on div "Herramientas y Frameworks Herramientas mejoran la eficiencia. React, Angular y …" at bounding box center [355, 130] width 121 height 271
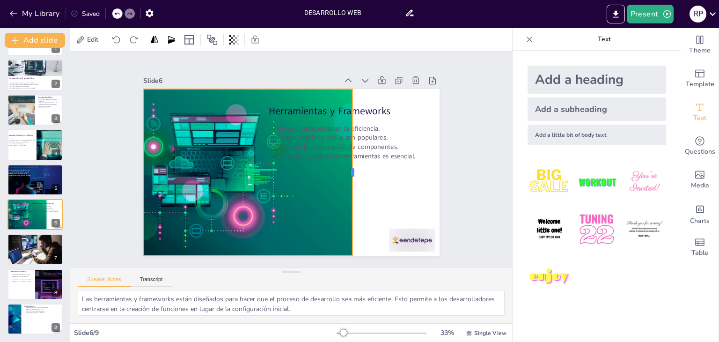
drag, startPoint x: 345, startPoint y: 169, endPoint x: 348, endPoint y: 176, distance: 7.8
click at [348, 176] on div at bounding box center [357, 151] width 59 height 161
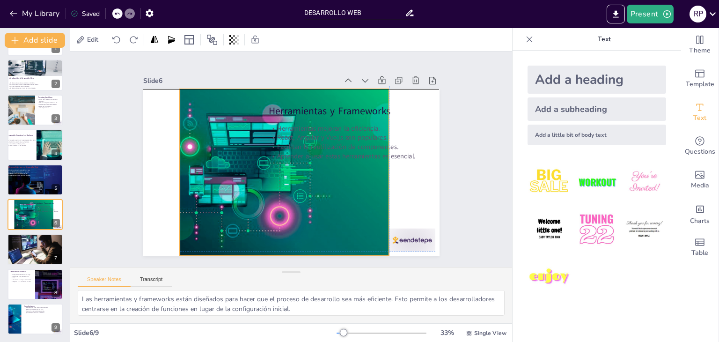
drag, startPoint x: 272, startPoint y: 179, endPoint x: 310, endPoint y: 176, distance: 38.1
click at [310, 176] on div at bounding box center [264, 148] width 291 height 297
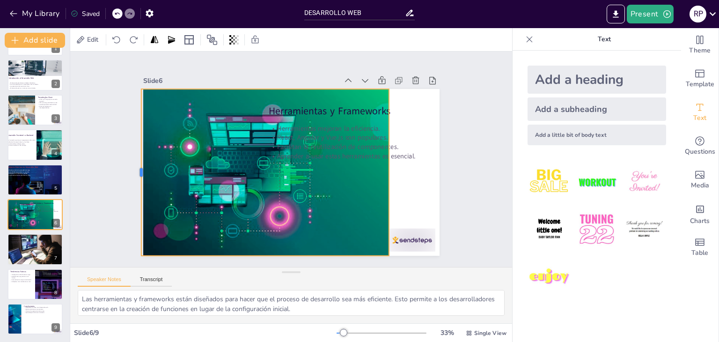
drag, startPoint x: 171, startPoint y: 171, endPoint x: 132, endPoint y: 176, distance: 38.6
click at [283, 65] on div at bounding box center [357, 20] width 148 height 90
click at [350, 196] on div at bounding box center [283, 132] width 215 height 279
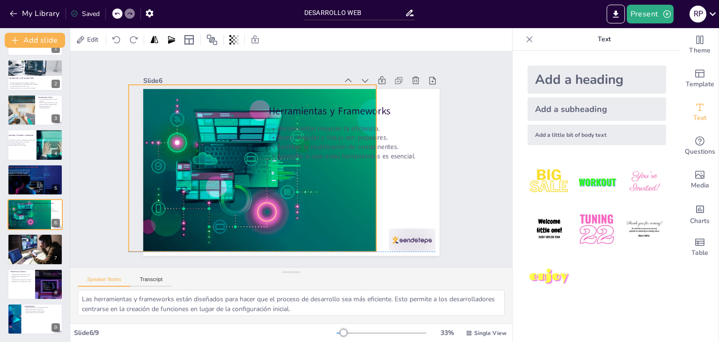
drag, startPoint x: 343, startPoint y: 194, endPoint x: 326, endPoint y: 186, distance: 19.3
click at [326, 186] on div at bounding box center [268, 128] width 254 height 297
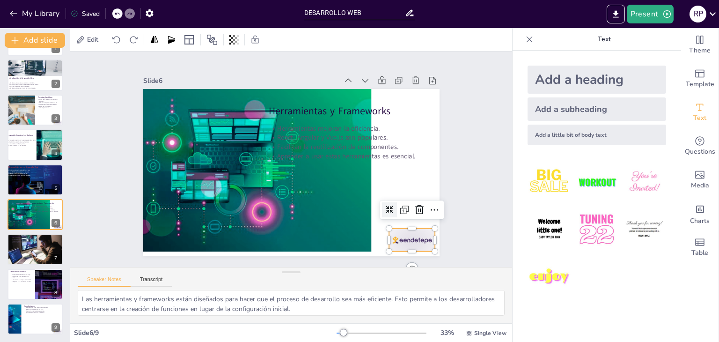
click at [175, 220] on div at bounding box center [150, 195] width 48 height 50
click at [403, 241] on icon at bounding box center [398, 246] width 11 height 11
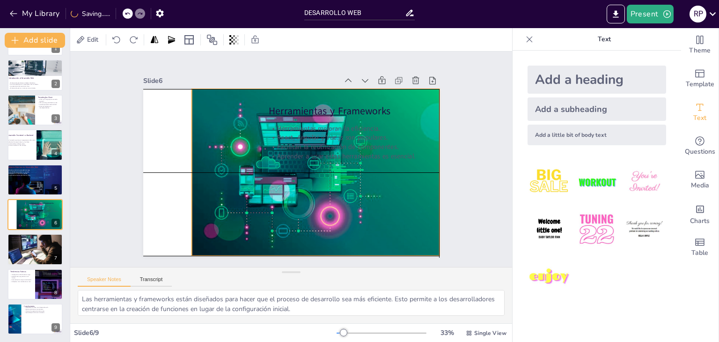
drag, startPoint x: 275, startPoint y: 204, endPoint x: 341, endPoint y: 210, distance: 65.9
click at [341, 210] on div at bounding box center [278, 184] width 167 height 250
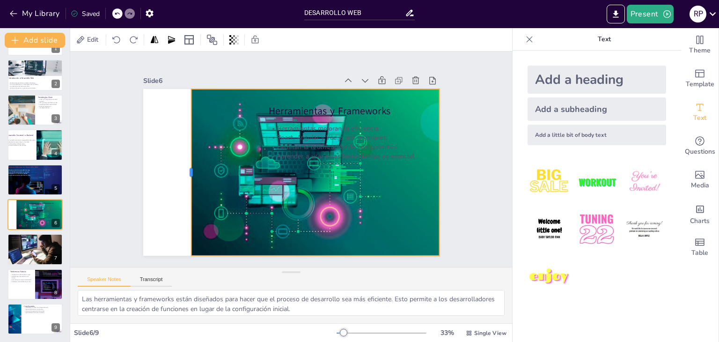
drag, startPoint x: 183, startPoint y: 170, endPoint x: 182, endPoint y: 181, distance: 11.3
click at [344, 181] on div at bounding box center [381, 105] width 74 height 156
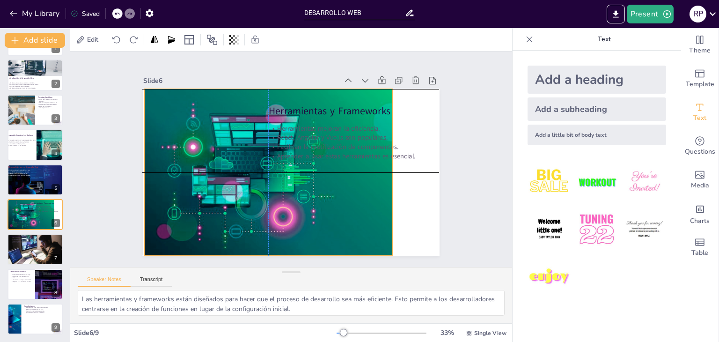
drag, startPoint x: 297, startPoint y: 218, endPoint x: 249, endPoint y: 218, distance: 48.7
click at [249, 218] on div at bounding box center [267, 149] width 283 height 301
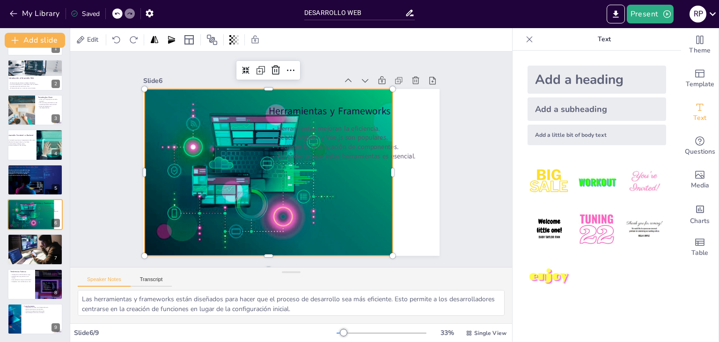
click at [384, 171] on div at bounding box center [305, 181] width 168 height 251
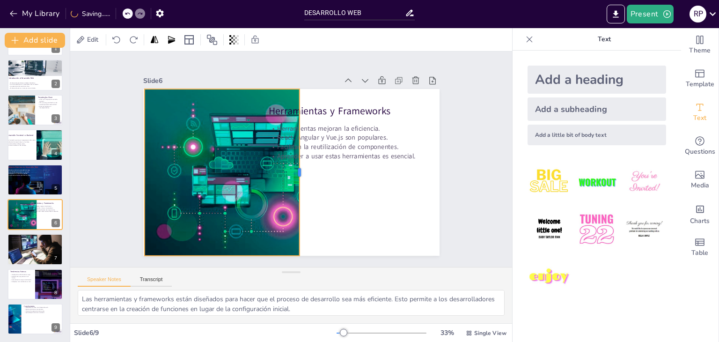
drag, startPoint x: 386, startPoint y: 169, endPoint x: 294, endPoint y: 186, distance: 93.8
click at [294, 185] on div at bounding box center [279, 172] width 167 height 25
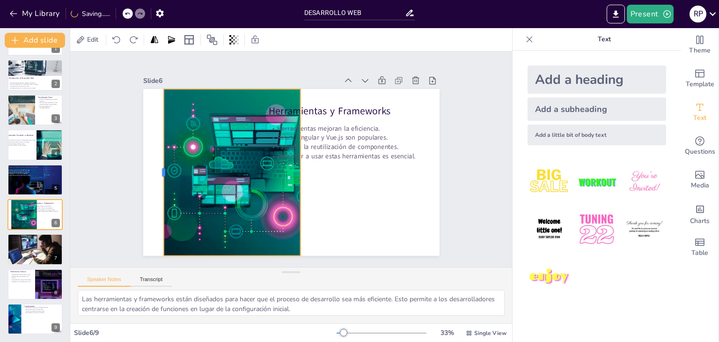
drag, startPoint x: 135, startPoint y: 170, endPoint x: 158, endPoint y: 169, distance: 23.4
click at [158, 169] on div at bounding box center [165, 118] width 74 height 156
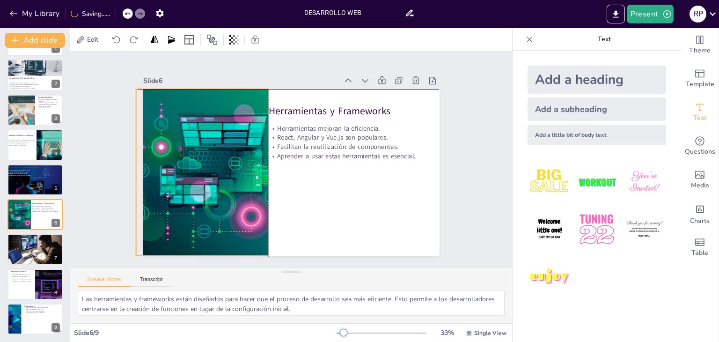
drag, startPoint x: 213, startPoint y: 189, endPoint x: 183, endPoint y: 190, distance: 30.0
click at [183, 190] on div at bounding box center [272, 107] width 193 height 267
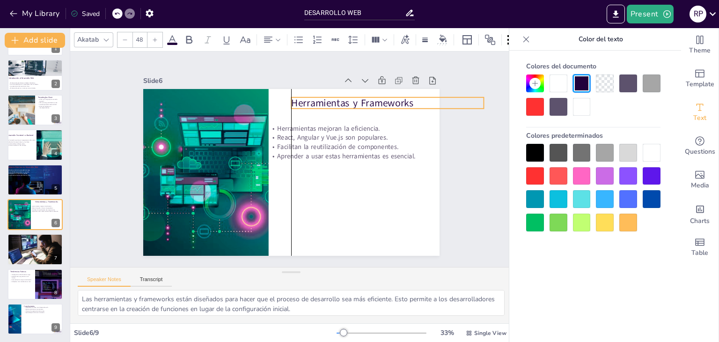
drag, startPoint x: 318, startPoint y: 105, endPoint x: 339, endPoint y: 97, distance: 23.0
click at [339, 127] on p "Herramientas y Frameworks" at bounding box center [388, 214] width 108 height 174
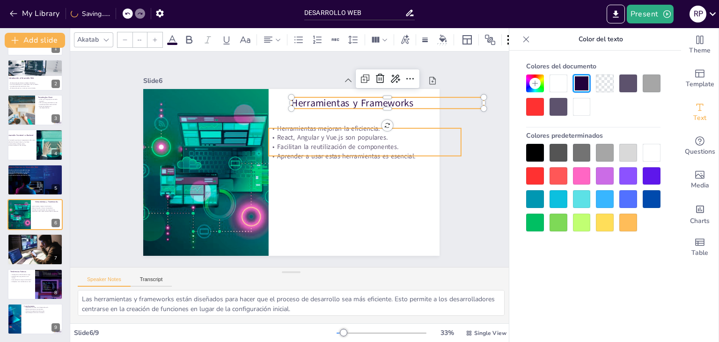
type input "32"
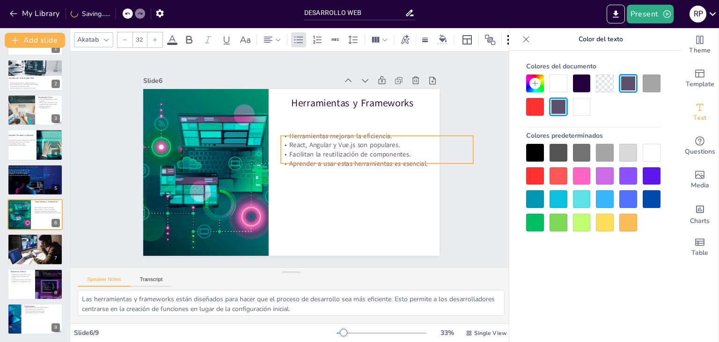
drag, startPoint x: 340, startPoint y: 131, endPoint x: 351, endPoint y: 139, distance: 14.2
click at [351, 139] on p "React, Angular y Vue.js son populares." at bounding box center [364, 206] width 149 height 136
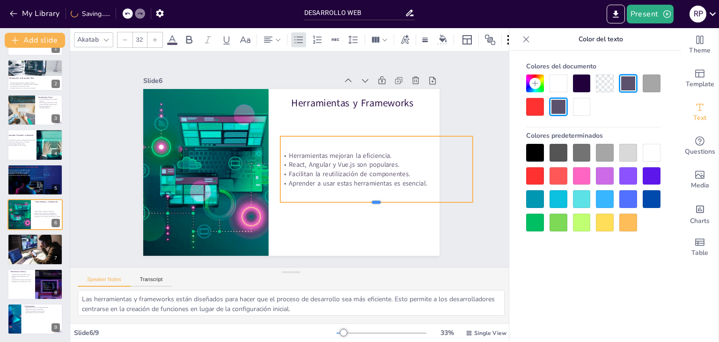
drag, startPoint x: 369, startPoint y: 161, endPoint x: 373, endPoint y: 199, distance: 38.6
click at [330, 131] on div at bounding box center [250, 71] width 160 height 119
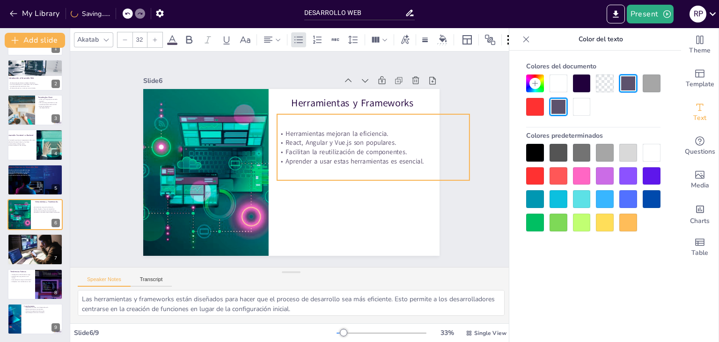
drag, startPoint x: 342, startPoint y: 169, endPoint x: 338, endPoint y: 150, distance: 19.2
click at [310, 155] on p "Facilitan la reutilización de componentes." at bounding box center [223, 207] width 171 height 104
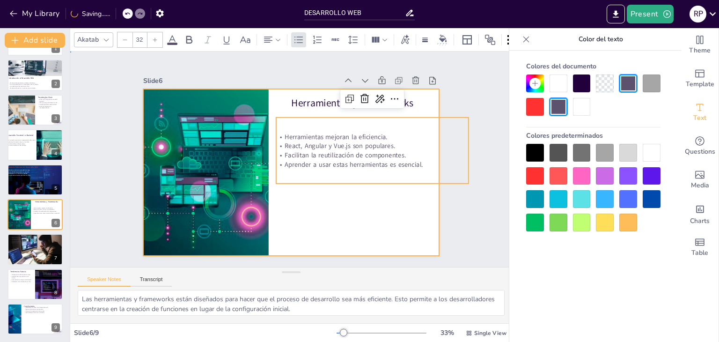
click at [311, 229] on div at bounding box center [278, 156] width 225 height 325
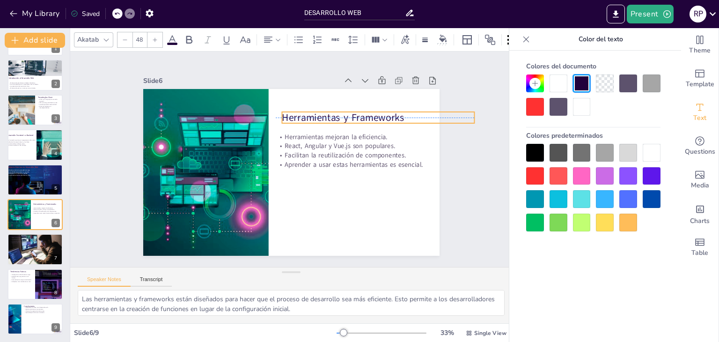
drag, startPoint x: 331, startPoint y: 96, endPoint x: 321, endPoint y: 107, distance: 14.6
click at [321, 120] on p "Herramientas y Frameworks" at bounding box center [380, 196] width 139 height 152
click at [22, 254] on div at bounding box center [35, 250] width 56 height 32
type textarea "La visibilidad es fundamental en el mundo digital. Un buen SEO asegura que un s…"
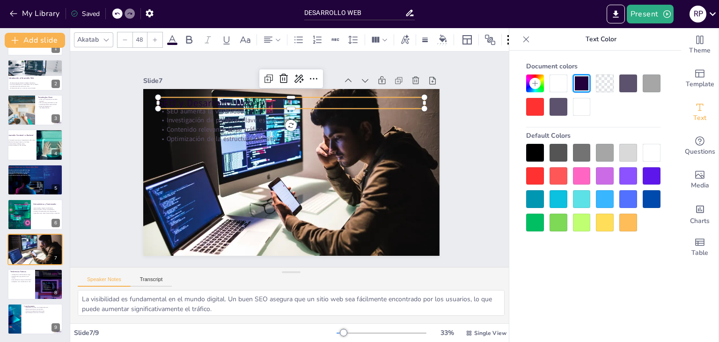
click at [185, 96] on p "SEO y Desarrollo Web" at bounding box center [291, 103] width 267 height 14
click at [649, 150] on div at bounding box center [652, 153] width 18 height 18
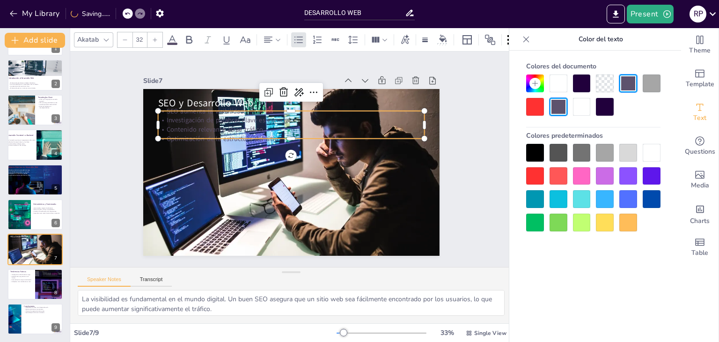
click at [222, 127] on p "Contenido relevante atrae tráfico." at bounding box center [291, 129] width 267 height 9
click at [649, 149] on div at bounding box center [652, 153] width 18 height 18
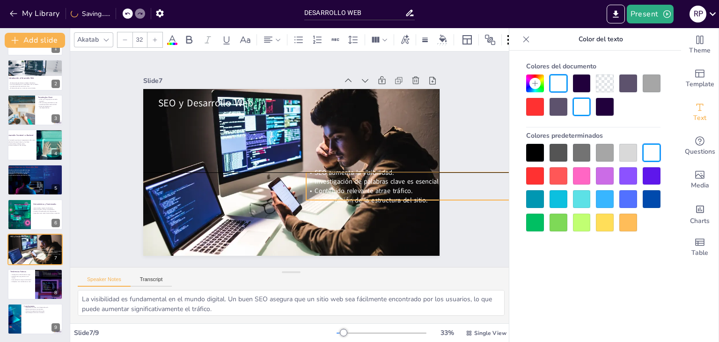
drag, startPoint x: 185, startPoint y: 125, endPoint x: 334, endPoint y: 188, distance: 161.8
click at [277, 188] on span "Contenido relevante atrae tráfico." at bounding box center [267, 234] width 19 height 98
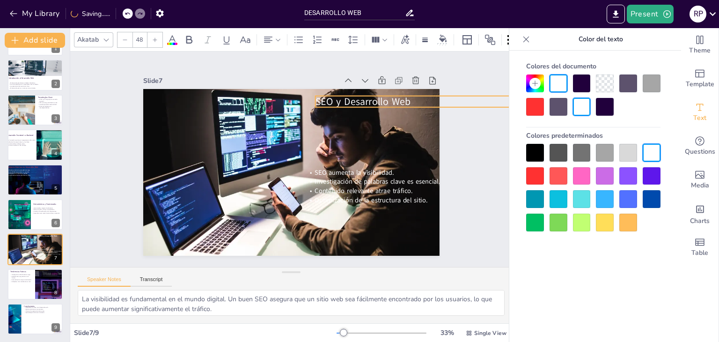
drag, startPoint x: 203, startPoint y: 100, endPoint x: 361, endPoint y: 98, distance: 157.4
click at [330, 209] on span "SEO y Desarrollo Web" at bounding box center [296, 251] width 67 height 85
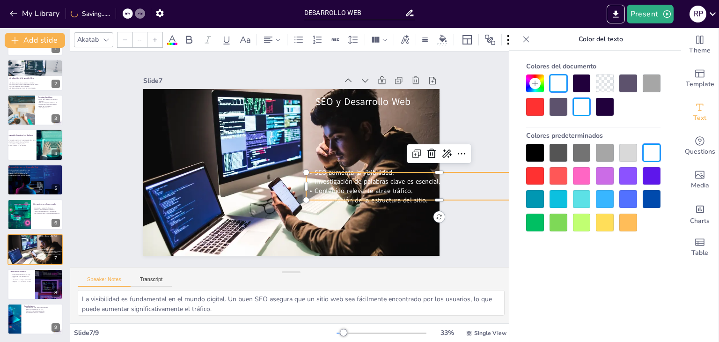
type input "32"
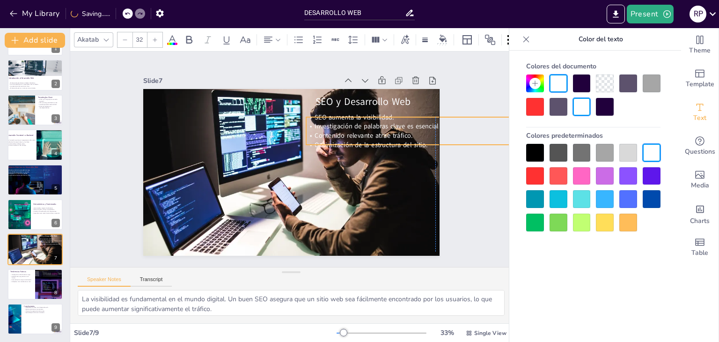
drag, startPoint x: 382, startPoint y: 198, endPoint x: 381, endPoint y: 143, distance: 55.3
click at [381, 151] on span "Optimización de la estructura del sitio." at bounding box center [370, 178] width 107 height 54
click at [480, 210] on div "Slide 1 Desarrollo Web: Un Viaje a la Innovación Slide 2 Introducción al Desarr…" at bounding box center [291, 159] width 442 height 215
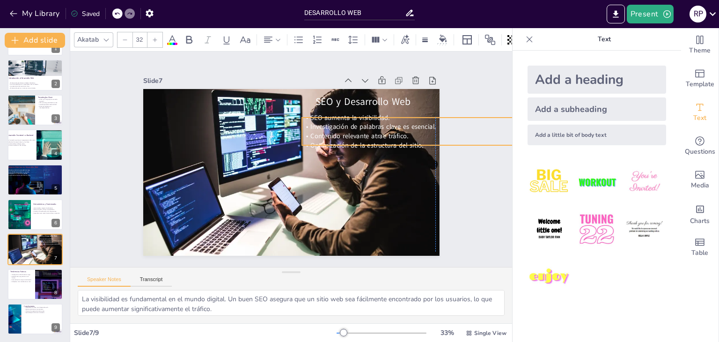
drag, startPoint x: 399, startPoint y: 130, endPoint x: 393, endPoint y: 130, distance: 5.6
click at [393, 132] on span "Contenido relevante atrae tráfico." at bounding box center [360, 136] width 98 height 9
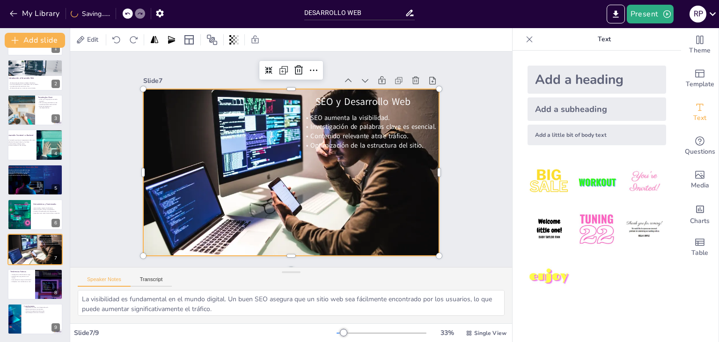
click at [407, 180] on div at bounding box center [290, 172] width 312 height 197
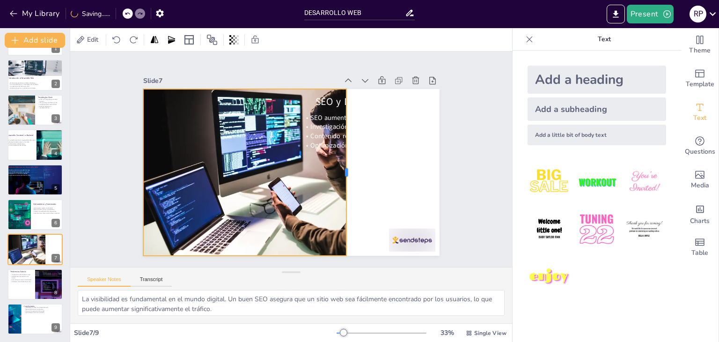
drag, startPoint x: 434, startPoint y: 165, endPoint x: 342, endPoint y: 197, distance: 97.2
click at [342, 197] on div at bounding box center [321, 212] width 129 height 117
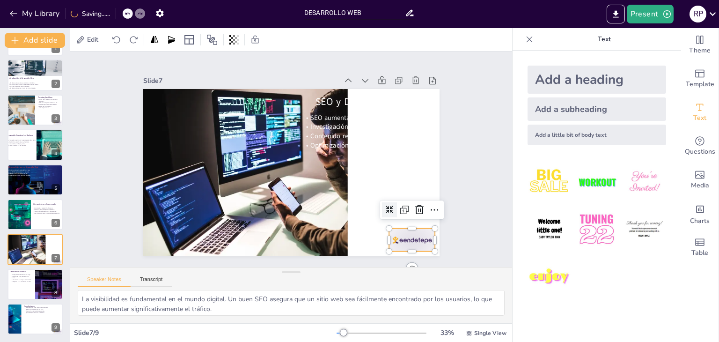
click at [287, 277] on div at bounding box center [267, 303] width 40 height 52
click at [334, 285] on icon at bounding box center [326, 293] width 16 height 16
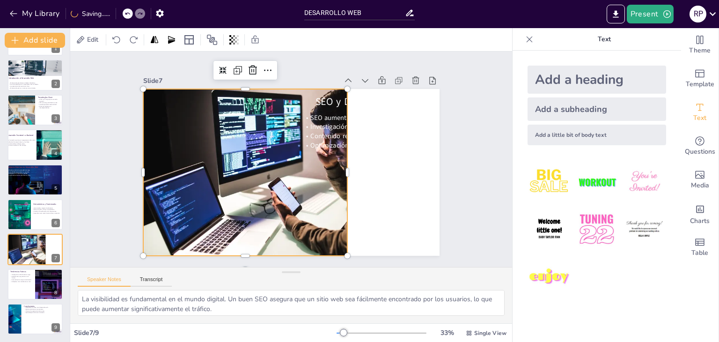
click at [297, 185] on div at bounding box center [288, 172] width 325 height 225
drag, startPoint x: 340, startPoint y: 248, endPoint x: 318, endPoint y: 276, distance: 35.7
click at [318, 276] on div "Slide 1 Desarrollo Web: Un Viaje a la Innovación Slide 2 Introducción al Desarr…" at bounding box center [291, 188] width 442 height 272
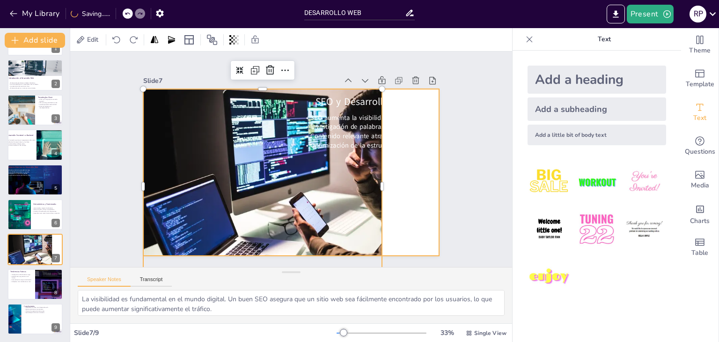
scroll to position [43, 0]
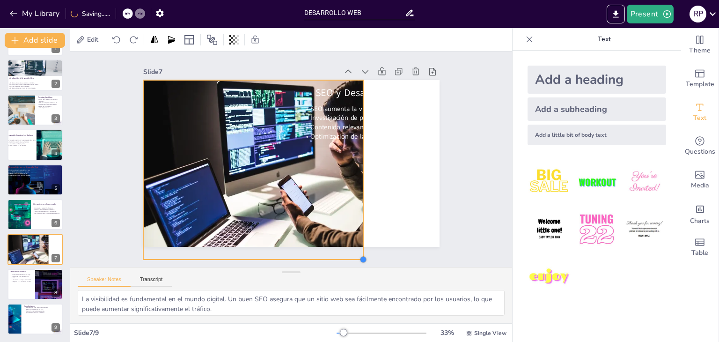
drag, startPoint x: 377, startPoint y: 239, endPoint x: 330, endPoint y: 223, distance: 48.9
click at [330, 223] on div "SEO y Desarrollo Web SEO aumenta la visibilidad. Investigación de palabras clav…" at bounding box center [289, 162] width 340 height 293
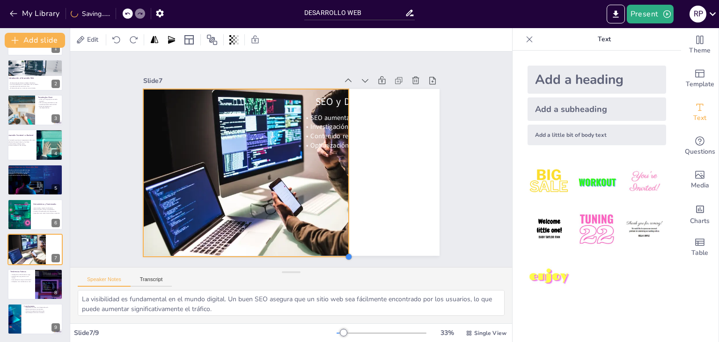
drag, startPoint x: 357, startPoint y: 239, endPoint x: 319, endPoint y: 228, distance: 39.6
click at [319, 228] on div "SEO y Desarrollo Web SEO aumenta la visibilidad. Investigación de palabras clav…" at bounding box center [280, 152] width 309 height 338
drag, startPoint x: 343, startPoint y: 238, endPoint x: 335, endPoint y: 237, distance: 7.6
click at [335, 237] on div "SEO y Desarrollo Web SEO aumenta la visibilidad. Investigación de palabras clav…" at bounding box center [281, 168] width 322 height 332
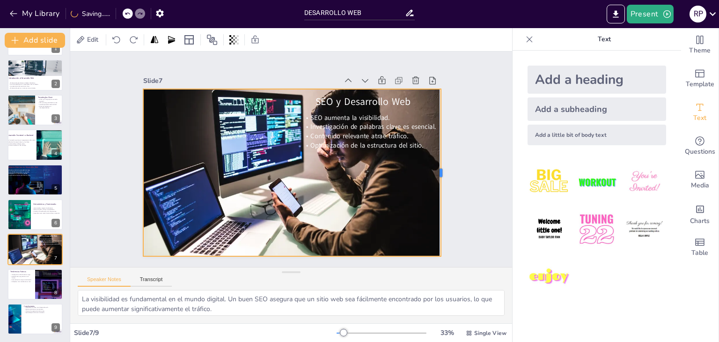
drag, startPoint x: 342, startPoint y: 152, endPoint x: 435, endPoint y: 157, distance: 93.4
click at [435, 191] on div at bounding box center [408, 261] width 104 height 140
click at [485, 199] on div "Slide 1 Desarrollo Web: Un Viaje a la Innovación Slide 2 Introducción al Desarr…" at bounding box center [291, 159] width 484 height 434
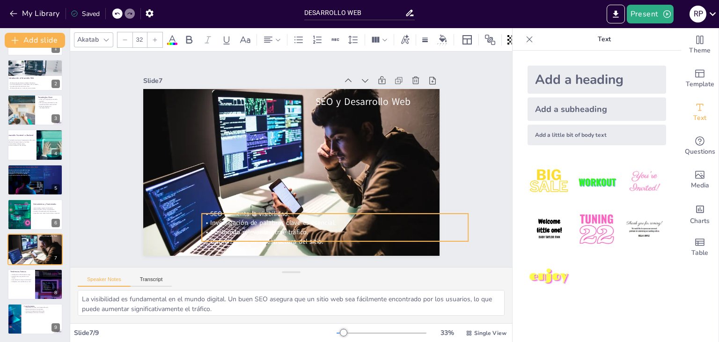
drag, startPoint x: 348, startPoint y: 118, endPoint x: 249, endPoint y: 214, distance: 138.5
click at [241, 157] on span "SEO aumenta la visibilidad." at bounding box center [236, 117] width 9 height 79
click at [175, 43] on span at bounding box center [172, 44] width 10 height 2
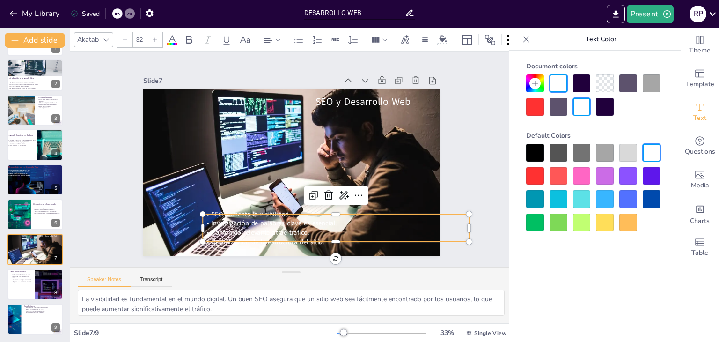
click at [539, 151] on div at bounding box center [536, 153] width 18 height 18
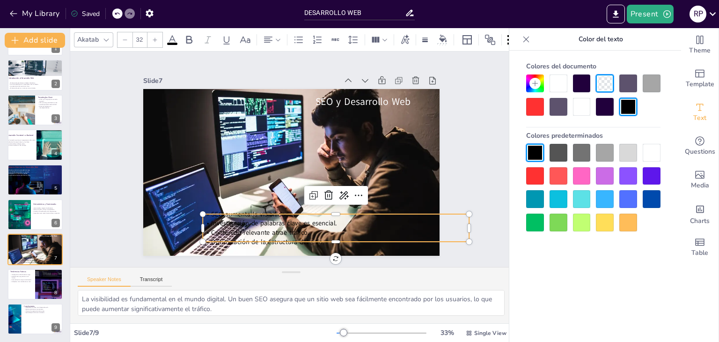
click at [651, 147] on div at bounding box center [652, 153] width 18 height 18
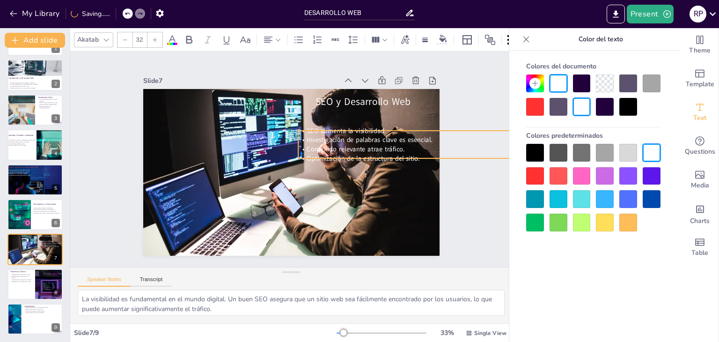
drag, startPoint x: 249, startPoint y: 225, endPoint x: 345, endPoint y: 142, distance: 126.8
click at [276, 165] on span "Contenido relevante atrae tráfico." at bounding box center [227, 169] width 98 height 9
click at [303, 176] on span "Contenido relevante atrae tráfico." at bounding box center [298, 225] width 9 height 98
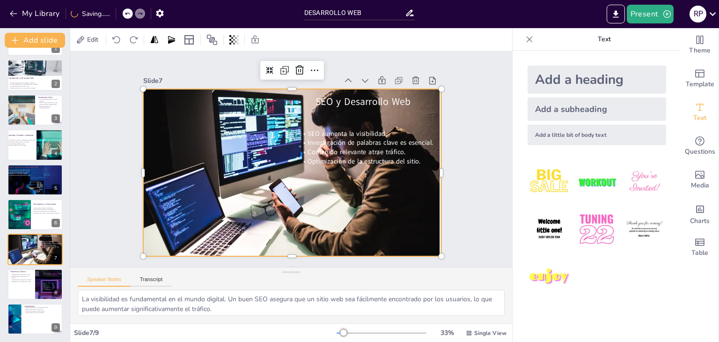
click at [367, 237] on div at bounding box center [281, 148] width 341 height 312
click at [16, 279] on p "Automatización mejora la eficiencia." at bounding box center [21, 280] width 22 height 2
type textarea "La inteligencia artificial está revolucionando el desarrollo web al permitir pe…"
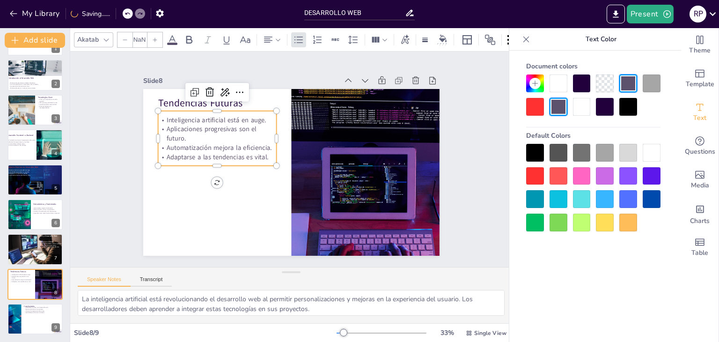
type input "32"
click at [196, 137] on p "Aplicaciones progresivas son el futuro." at bounding box center [234, 106] width 116 height 65
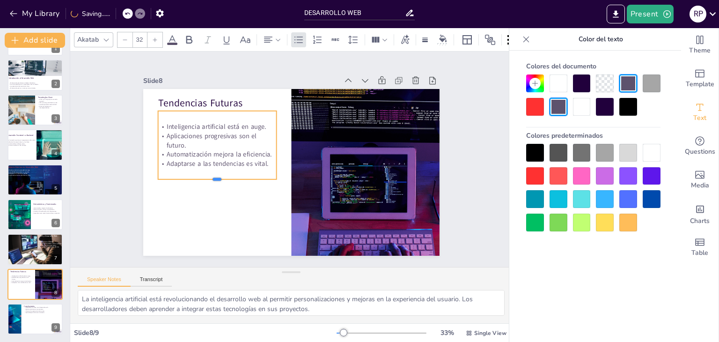
drag, startPoint x: 207, startPoint y: 162, endPoint x: 207, endPoint y: 181, distance: 19.2
click at [250, 147] on div at bounding box center [260, 88] width 20 height 119
click at [329, 82] on icon at bounding box center [334, 76] width 11 height 12
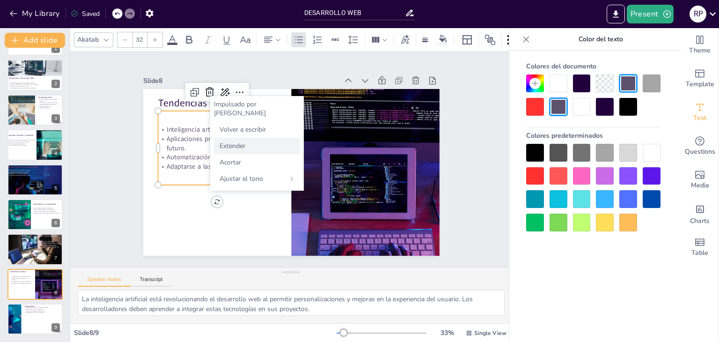
click at [251, 138] on div "Extender" at bounding box center [257, 146] width 86 height 16
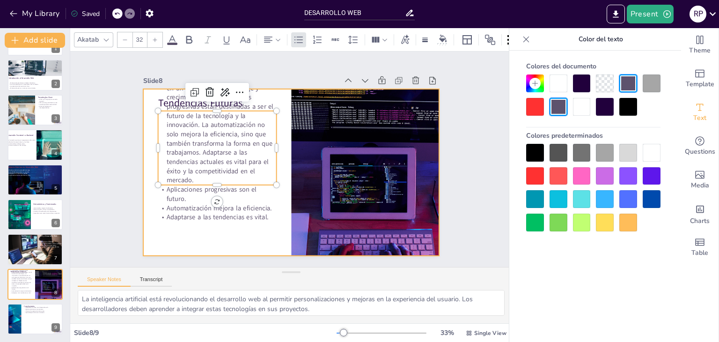
click at [264, 220] on div at bounding box center [278, 156] width 225 height 325
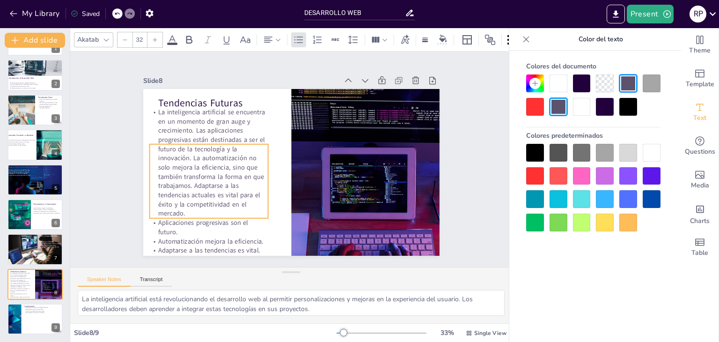
drag, startPoint x: 205, startPoint y: 168, endPoint x: 196, endPoint y: 201, distance: 34.3
click at [304, 201] on p "La inteligencia artificial se encuentra en un momento de gran auge y crecimient…" at bounding box center [373, 172] width 139 height 133
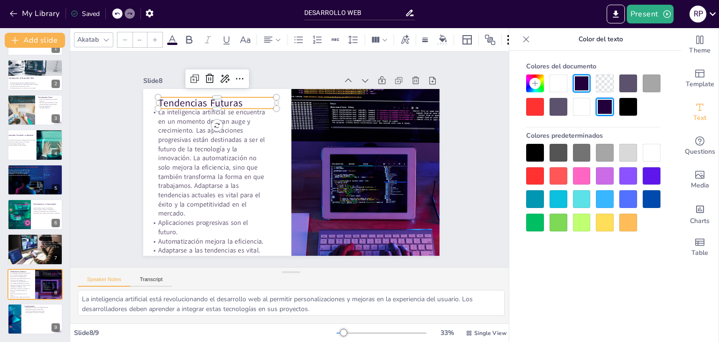
type input "48"
click at [286, 94] on p "Tendencias Futuras" at bounding box center [316, 67] width 61 height 114
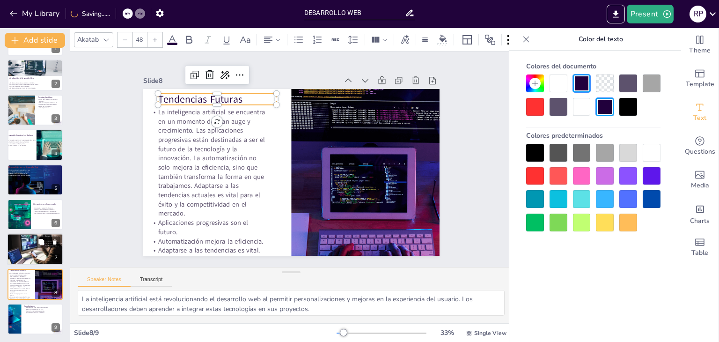
click at [34, 253] on div at bounding box center [35, 250] width 57 height 32
type textarea "La visibilidad es fundamental en el mundo digital. Un buen SEO asegura que un s…"
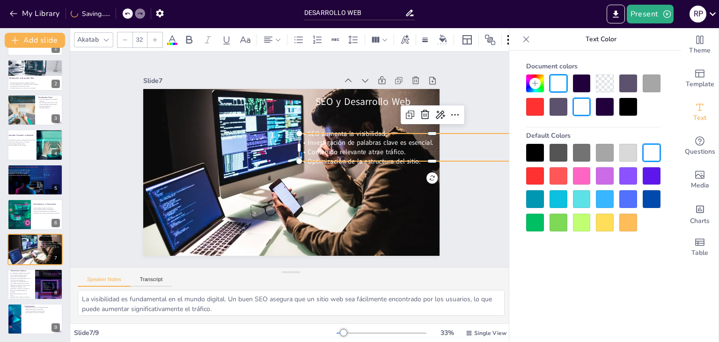
click at [296, 175] on span "Contenido relevante atrae tráfico." at bounding box center [271, 221] width 48 height 93
click at [154, 213] on icon at bounding box center [148, 219] width 12 height 12
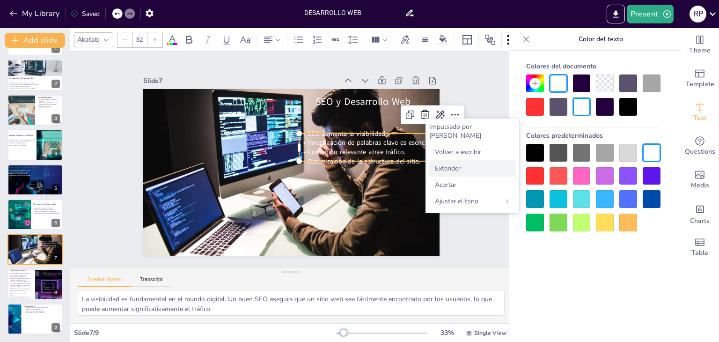
click at [435, 160] on div "Extender" at bounding box center [473, 168] width 86 height 16
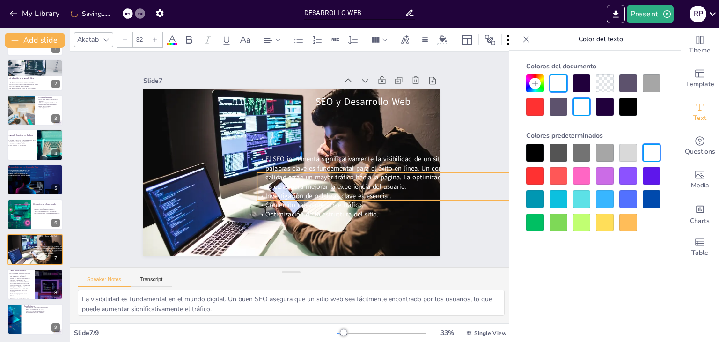
drag, startPoint x: 362, startPoint y: 153, endPoint x: 319, endPoint y: 191, distance: 56.8
click at [319, 191] on span "Investigación de palabras clave es esencial." at bounding box center [283, 210] width 81 height 107
click at [301, 138] on span "Optimización de la estructura del sitio." at bounding box center [246, 117] width 111 height 44
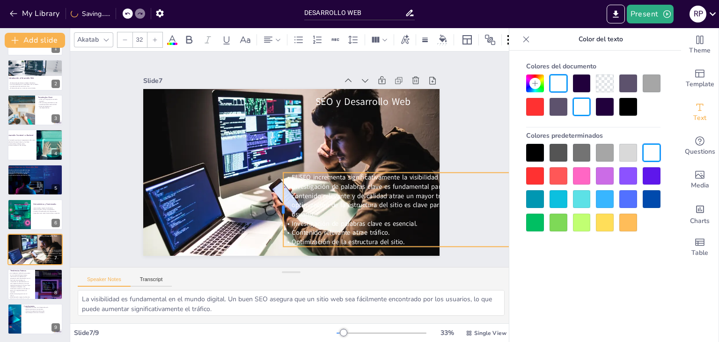
drag, startPoint x: 245, startPoint y: 183, endPoint x: 272, endPoint y: 183, distance: 26.7
click at [272, 183] on div "SEO y Desarrollo Web El SEO incrementa significativamente la visibilidad de un …" at bounding box center [284, 169] width 338 height 309
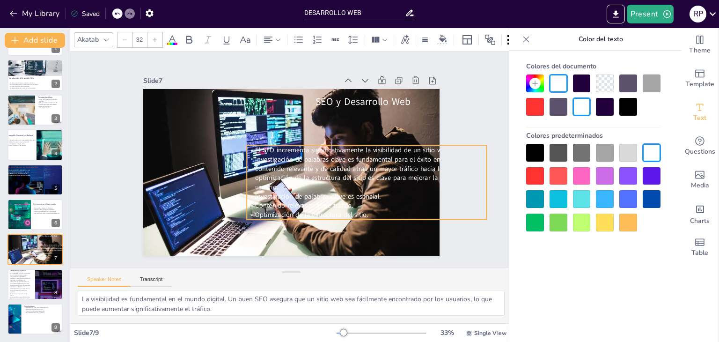
drag, startPoint x: 394, startPoint y: 222, endPoint x: 354, endPoint y: 194, distance: 48.9
click at [308, 194] on span "Investigación de palabras clave es esencial." at bounding box center [272, 200] width 71 height 113
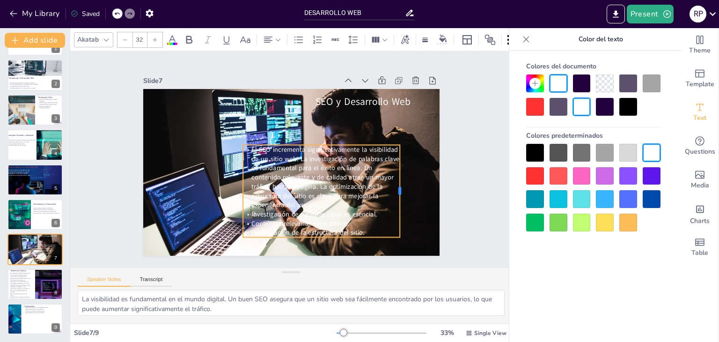
drag, startPoint x: 478, startPoint y: 177, endPoint x: 395, endPoint y: 174, distance: 82.9
click at [387, 222] on div at bounding box center [353, 259] width 67 height 74
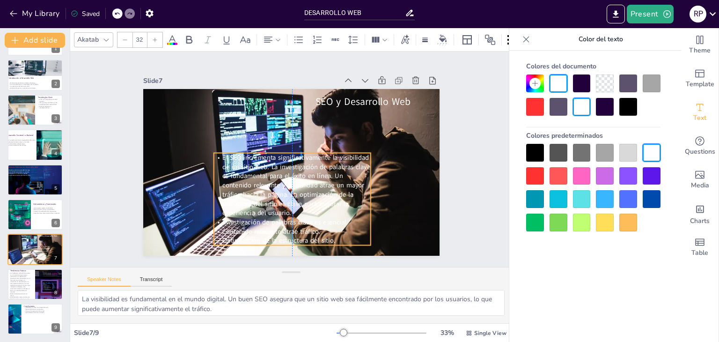
drag, startPoint x: 320, startPoint y: 160, endPoint x: 332, endPoint y: 154, distance: 12.6
click at [321, 154] on span "El SEO incrementa significativamente la visibilidad de un sitio web. La investi…" at bounding box center [268, 165] width 106 height 147
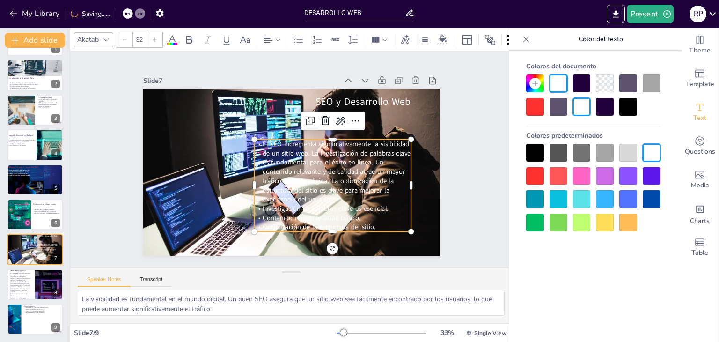
click at [580, 83] on div at bounding box center [582, 83] width 18 height 18
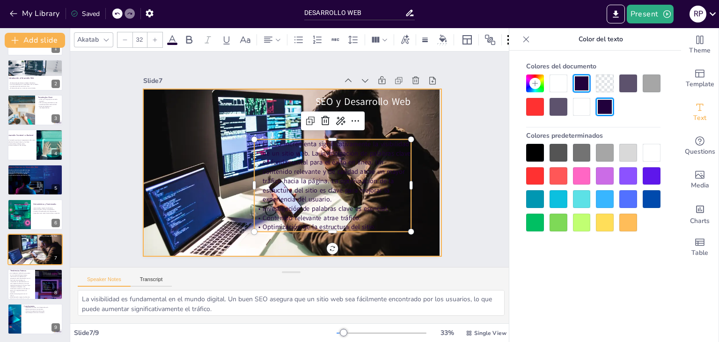
click at [394, 105] on div at bounding box center [279, 151] width 312 height 341
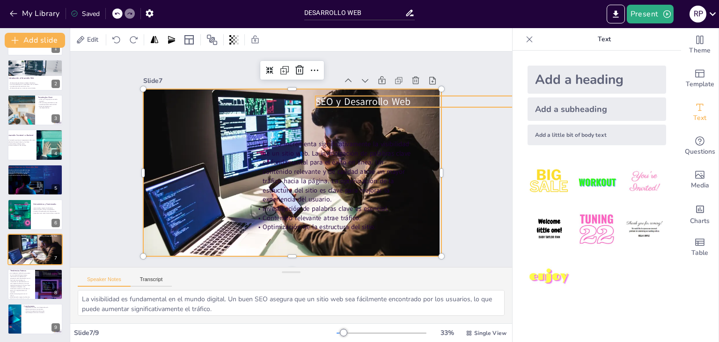
click at [386, 110] on span "SEO y Desarrollo Web" at bounding box center [380, 135] width 92 height 51
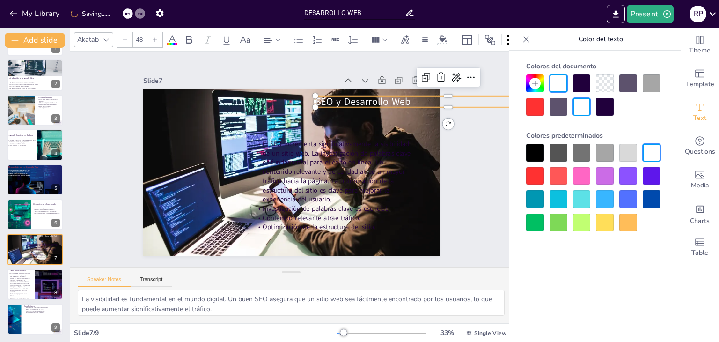
click at [581, 89] on div at bounding box center [582, 83] width 18 height 18
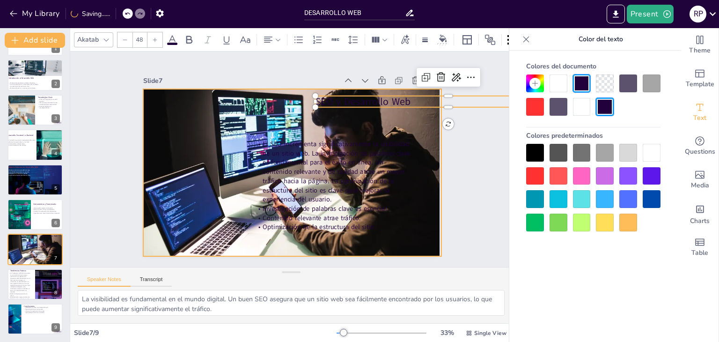
click at [391, 190] on div at bounding box center [277, 163] width 228 height 327
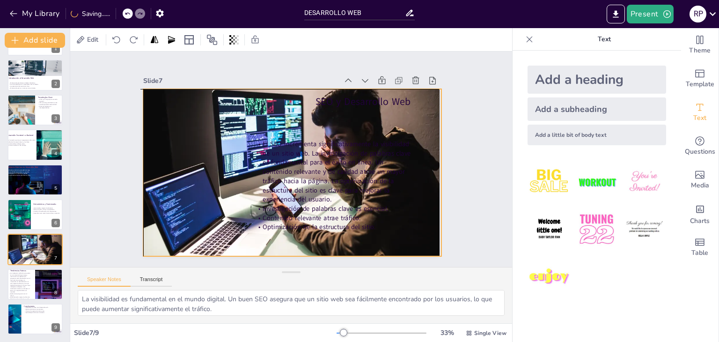
click at [431, 167] on div "Slide 1 Desarrollo Web: Un Viaje a la Innovación Slide 2 Introducción al Desarr…" at bounding box center [291, 160] width 361 height 396
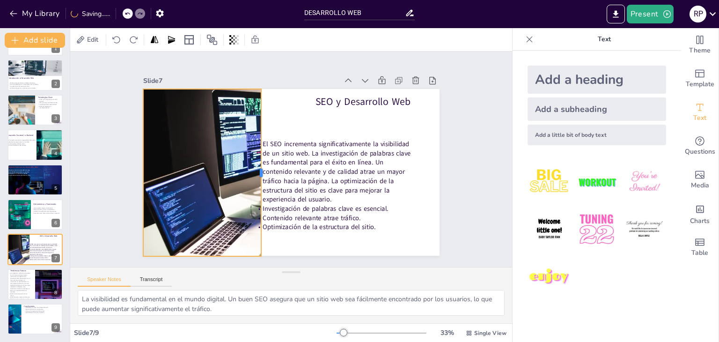
drag, startPoint x: 437, startPoint y: 168, endPoint x: 257, endPoint y: 203, distance: 183.6
click at [257, 203] on div at bounding box center [316, 175] width 148 height 90
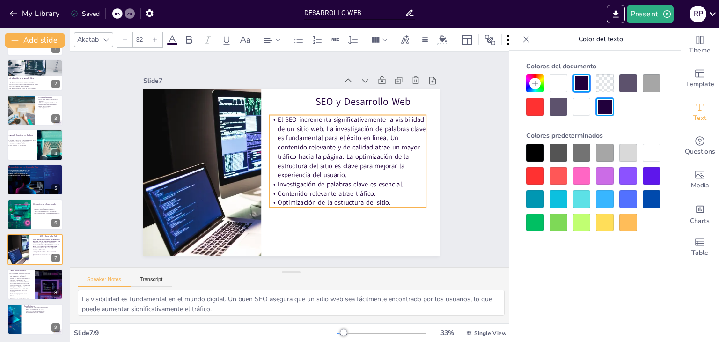
drag, startPoint x: 305, startPoint y: 195, endPoint x: 320, endPoint y: 171, distance: 28.6
click at [320, 171] on span "El SEO incrementa significativamente la visibilidad de un sitio web. La investi…" at bounding box center [297, 220] width 81 height 157
click at [361, 204] on icon at bounding box center [366, 209] width 10 height 11
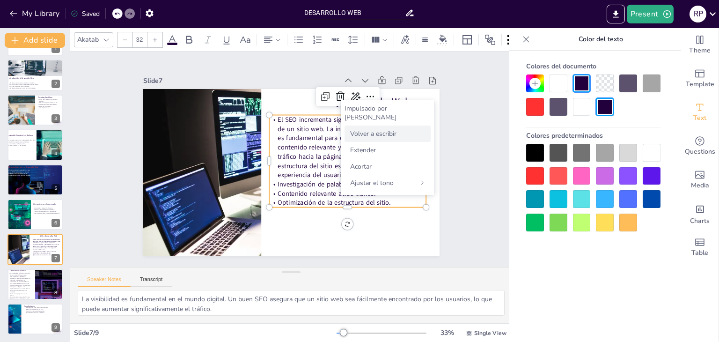
click at [367, 129] on font "Volver a escribir" at bounding box center [373, 133] width 46 height 9
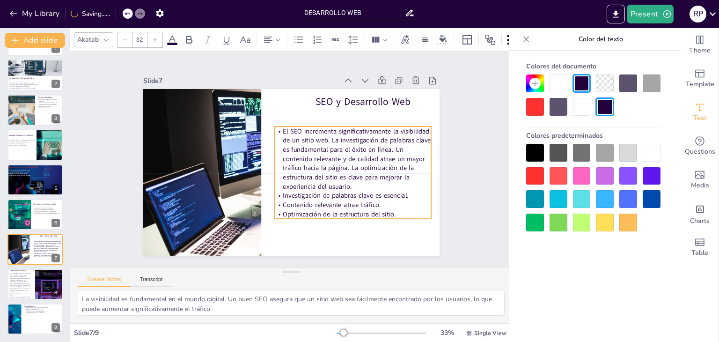
drag, startPoint x: 329, startPoint y: 186, endPoint x: 349, endPoint y: 174, distance: 23.8
click at [324, 174] on span "El SEO incrementa significativamente la visibilidad de un sitio web. La investi…" at bounding box center [268, 215] width 111 height 159
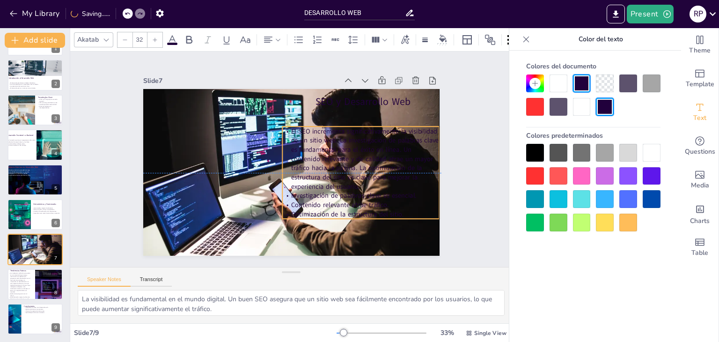
drag, startPoint x: 298, startPoint y: 185, endPoint x: 323, endPoint y: 171, distance: 28.1
click at [302, 171] on span "El SEO incrementa significativamente la visibilidad de un sitio web. La investi…" at bounding box center [229, 182] width 147 height 107
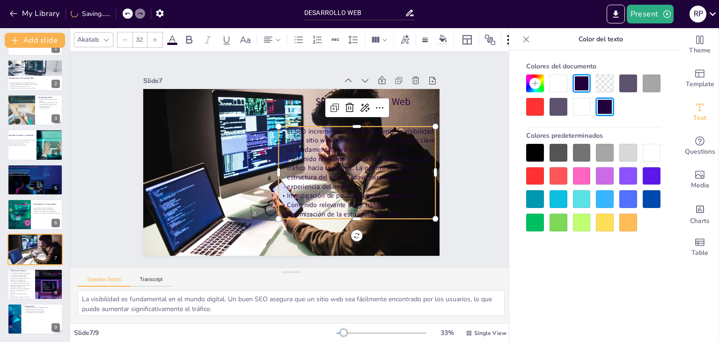
click at [558, 86] on div at bounding box center [559, 83] width 18 height 18
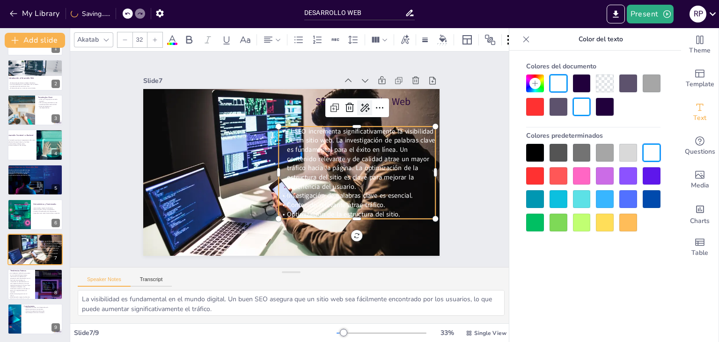
click at [371, 171] on icon at bounding box center [379, 179] width 16 height 16
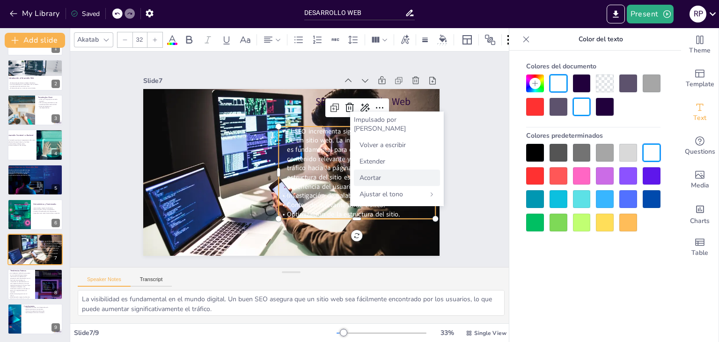
click at [377, 173] on font "Acortar" at bounding box center [371, 177] width 22 height 9
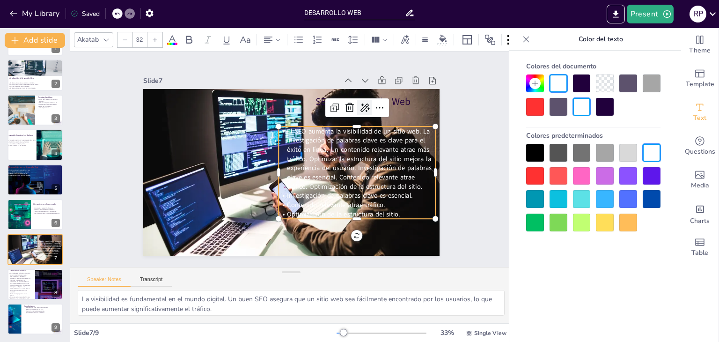
click at [230, 212] on icon at bounding box center [224, 218] width 12 height 12
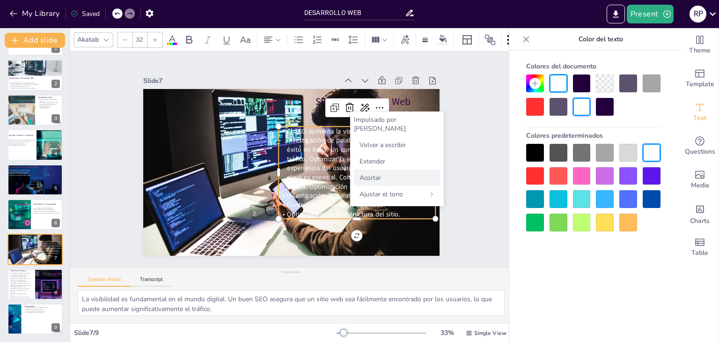
click at [376, 173] on font "Acortar" at bounding box center [371, 177] width 22 height 9
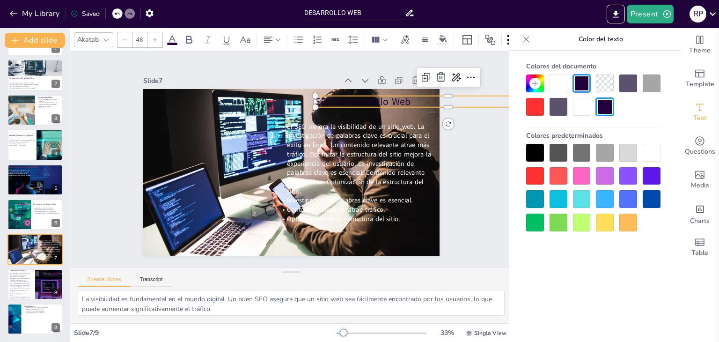
click at [403, 103] on div "SEO y Desarrollo Web El SEO mejora la visibilidad de un sitio web. La investiga…" at bounding box center [280, 167] width 309 height 338
click at [558, 89] on div at bounding box center [559, 83] width 18 height 18
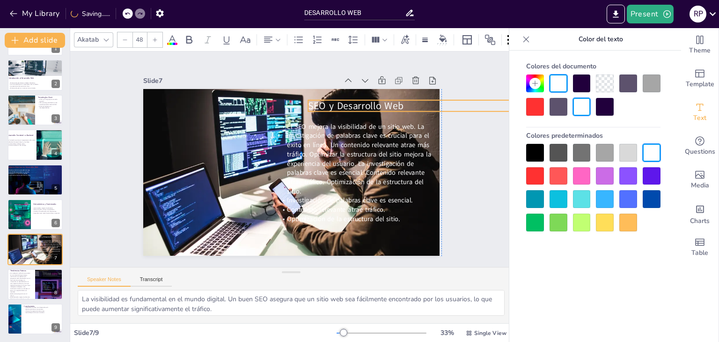
drag, startPoint x: 346, startPoint y: 100, endPoint x: 341, endPoint y: 104, distance: 7.0
click at [341, 144] on span "SEO y Desarrollo Web" at bounding box center [370, 188] width 59 height 89
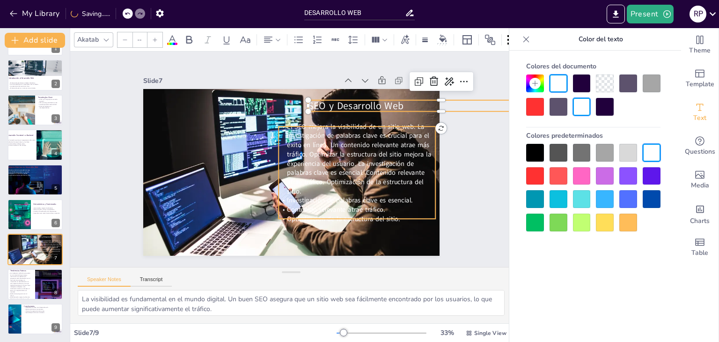
type input "32"
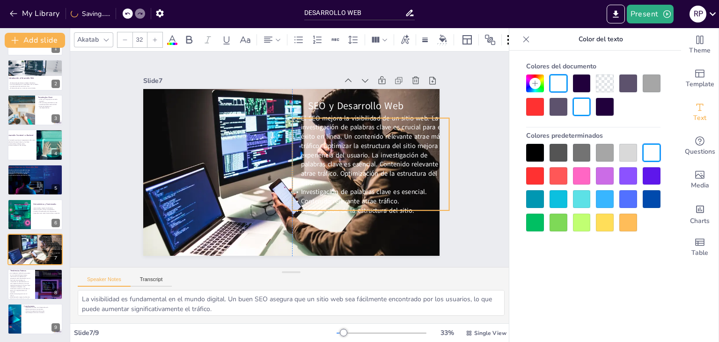
drag, startPoint x: 366, startPoint y: 166, endPoint x: 380, endPoint y: 158, distance: 16.8
click at [326, 158] on span "El SEO mejora la visibilidad de un sitio web. La investigación de palabras clav…" at bounding box center [264, 232] width 124 height 156
click at [492, 228] on div "Slide 1 Desarrollo Web: Un Viaje a la Innovación Slide 2 Introducción al Desarr…" at bounding box center [291, 158] width 487 height 341
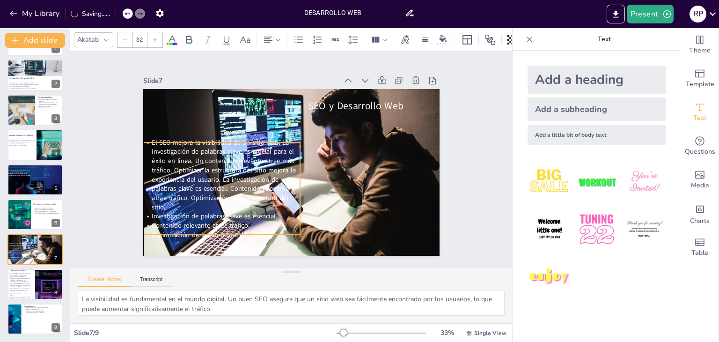
drag, startPoint x: 365, startPoint y: 211, endPoint x: 219, endPoint y: 235, distance: 148.2
click at [219, 208] on span "Optimización de la estructura del sitio." at bounding box center [180, 171] width 97 height 74
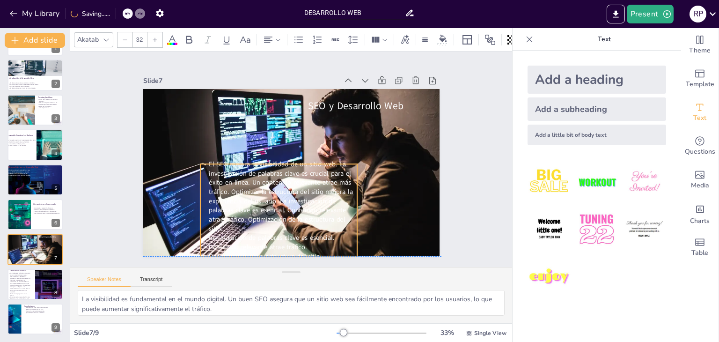
drag, startPoint x: 224, startPoint y: 189, endPoint x: 281, endPoint y: 211, distance: 61.4
click at [281, 211] on span "El SEO mejora la visibilidad de un sitio web. La investigación de palabras clav…" at bounding box center [262, 139] width 91 height 152
click at [169, 43] on span at bounding box center [172, 44] width 10 height 2
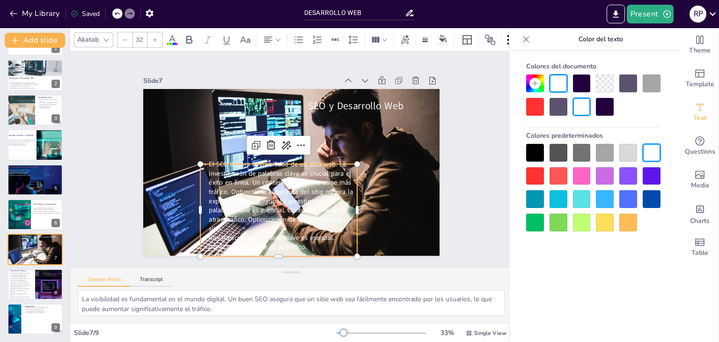
click at [581, 85] on div at bounding box center [582, 83] width 18 height 18
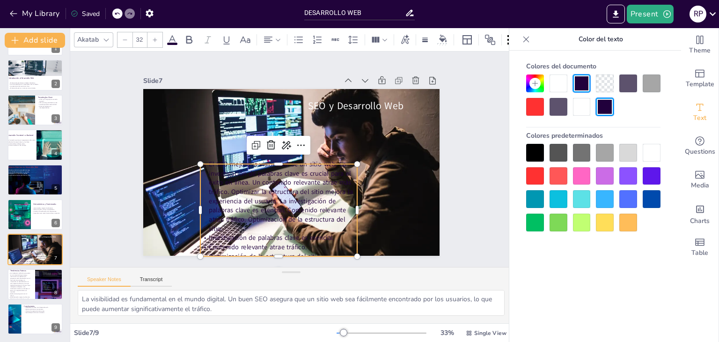
click at [558, 83] on div at bounding box center [559, 83] width 18 height 18
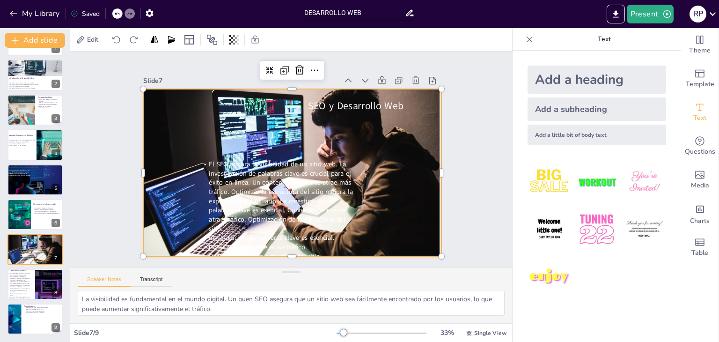
click at [377, 222] on div at bounding box center [278, 162] width 200 height 314
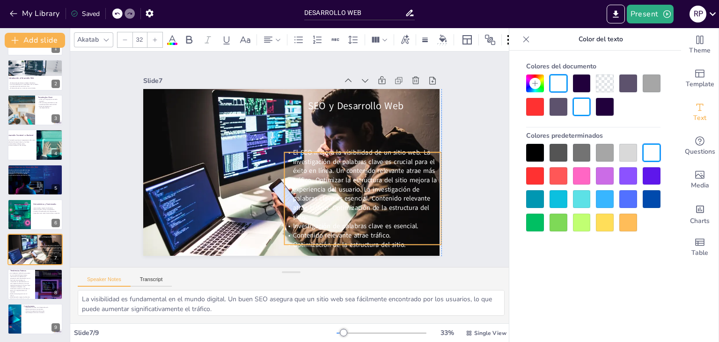
drag, startPoint x: 293, startPoint y: 222, endPoint x: 375, endPoint y: 210, distance: 82.8
click at [375, 210] on p "El SEO mejora la visibilidad de un sitio web. La investigación de palabras clav…" at bounding box center [313, 232] width 152 height 171
click at [345, 237] on div at bounding box center [336, 246] width 18 height 18
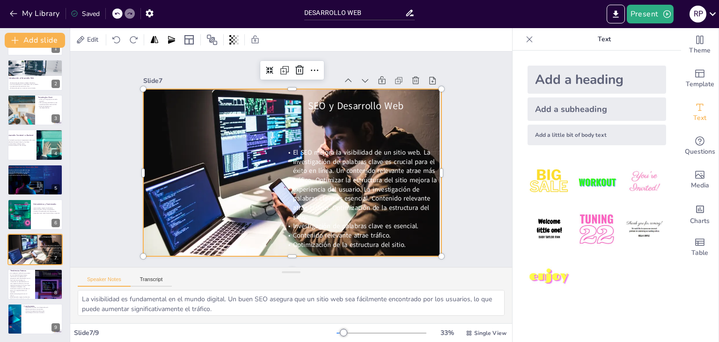
click at [237, 175] on div at bounding box center [282, 169] width 326 height 335
click at [375, 137] on icon at bounding box center [382, 144] width 15 height 15
click at [181, 196] on div at bounding box center [277, 158] width 200 height 314
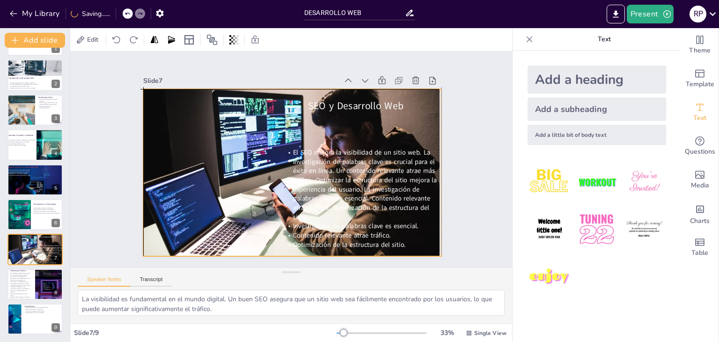
click at [349, 115] on span "SEO y Desarrollo Web" at bounding box center [373, 144] width 89 height 59
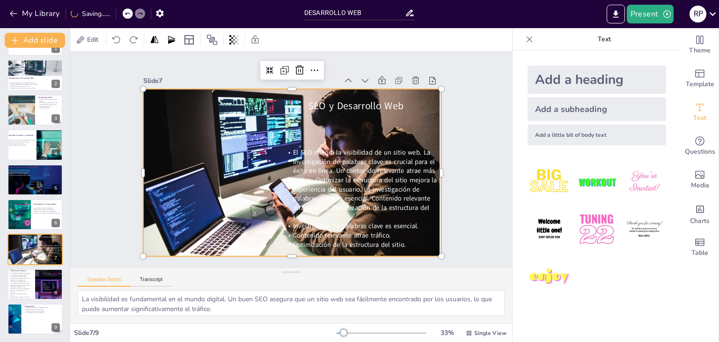
click at [274, 206] on span "SEO y Desarrollo Web" at bounding box center [226, 213] width 95 height 14
click at [450, 167] on div "Slide 1 Desarrollo Web: Un Viaje a la Innovación Slide 2 Introducción al Desarr…" at bounding box center [290, 159] width 341 height 399
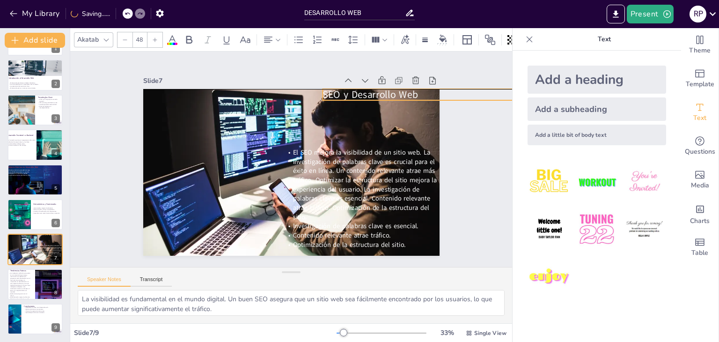
drag, startPoint x: 367, startPoint y: 103, endPoint x: 382, endPoint y: 93, distance: 17.3
click at [235, 146] on span "SEO y Desarrollo Web" at bounding box center [190, 175] width 89 height 59
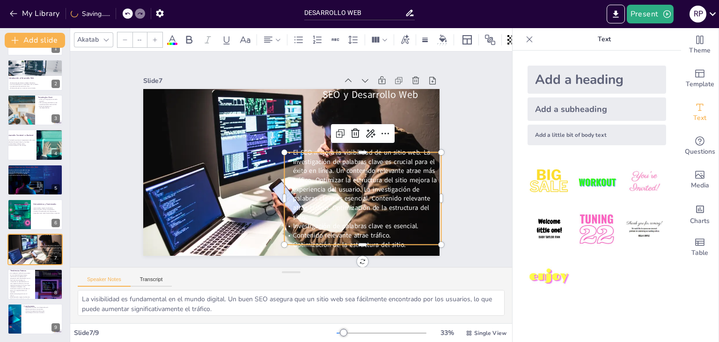
type input "32"
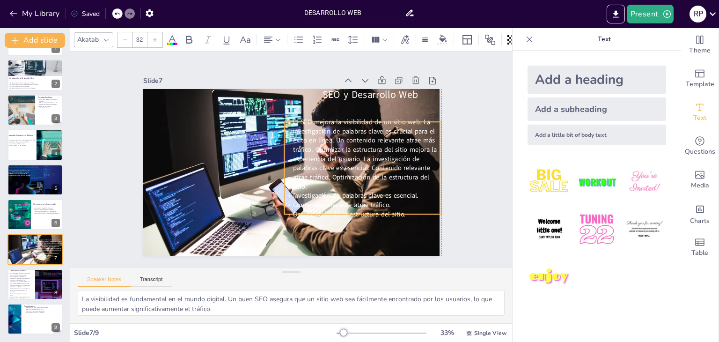
drag, startPoint x: 391, startPoint y: 168, endPoint x: 389, endPoint y: 138, distance: 30.5
click at [374, 148] on span "El SEO mejora la visibilidad de un sitio web. La investigación de palabras clav…" at bounding box center [318, 222] width 112 height 149
click at [513, 268] on div "Add a heading Add a subheading Add a little bit of body text" at bounding box center [597, 196] width 169 height 291
click at [457, 204] on div "Slide 1 Desarrollo Web: Un Viaje a la Innovación Slide 2 Introducción al Desarr…" at bounding box center [291, 159] width 367 height 229
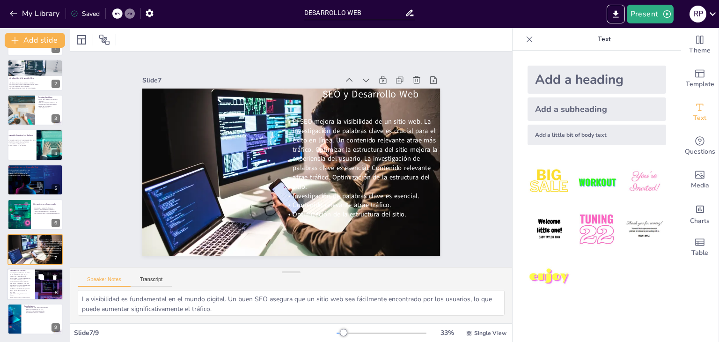
click at [19, 293] on p "Aplicaciones progresivas son el futuro." at bounding box center [19, 294] width 22 height 3
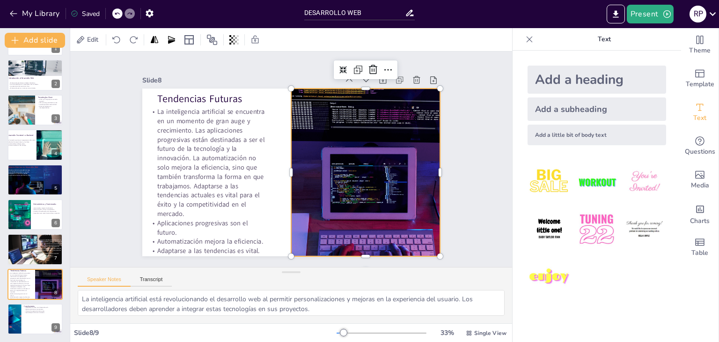
click at [312, 197] on div at bounding box center [338, 218] width 350 height 339
click at [284, 167] on div at bounding box center [271, 232] width 200 height 336
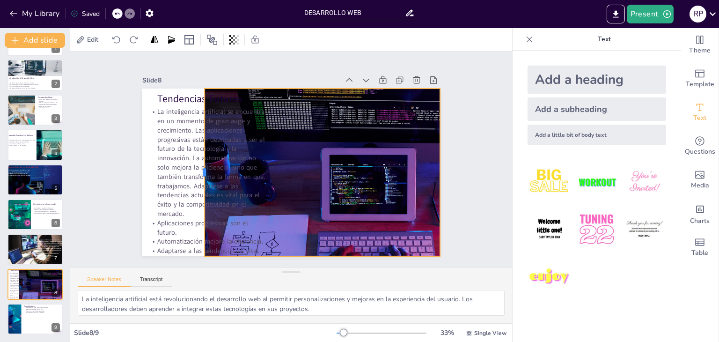
drag, startPoint x: 283, startPoint y: 168, endPoint x: 196, endPoint y: 181, distance: 87.7
click at [277, 142] on div at bounding box center [342, 83] width 130 height 118
click at [197, 147] on div at bounding box center [228, 95] width 140 height 104
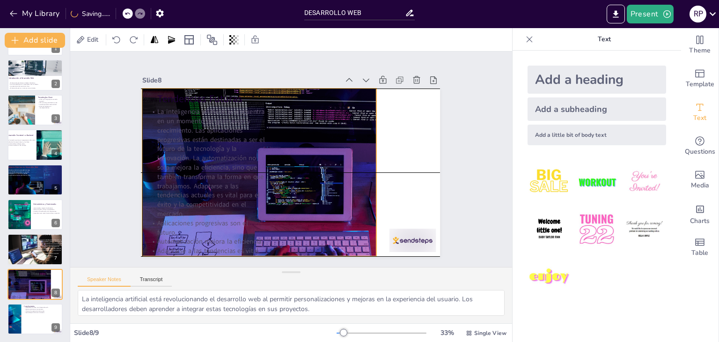
drag, startPoint x: 309, startPoint y: 165, endPoint x: 244, endPoint y: 165, distance: 65.1
click at [244, 138] on div "Tendencias Futuras La inteligencia artificial se encuentra en un momento de gra…" at bounding box center [312, 92] width 283 height 92
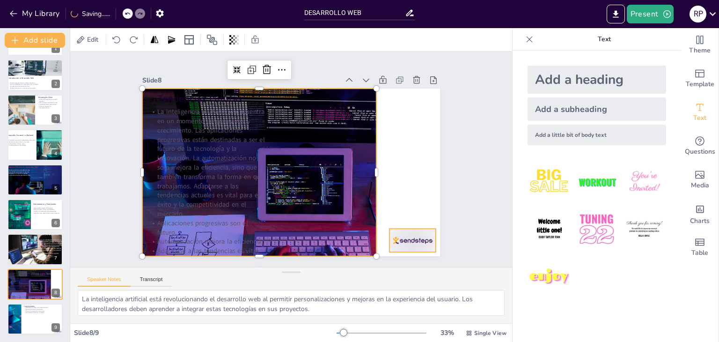
click at [320, 280] on div at bounding box center [297, 306] width 46 height 52
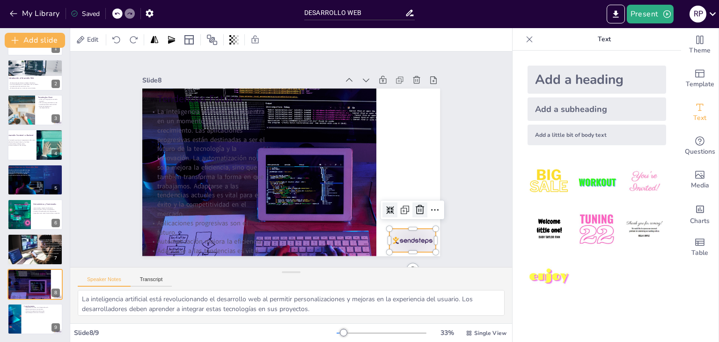
click at [200, 249] on icon at bounding box center [192, 256] width 15 height 15
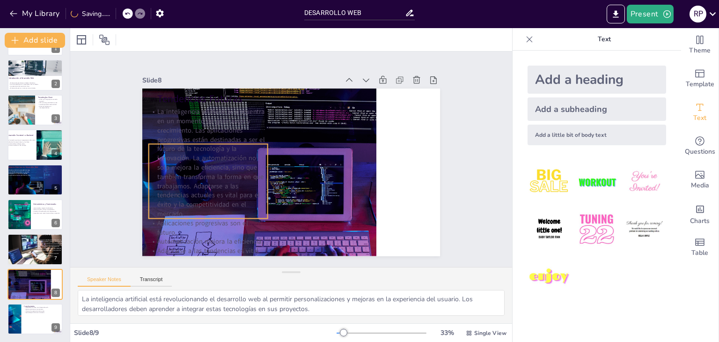
click at [191, 159] on p "La inteligencia artificial se encuentra en un momento de gran auge y crecimient…" at bounding box center [247, 89] width 156 height 159
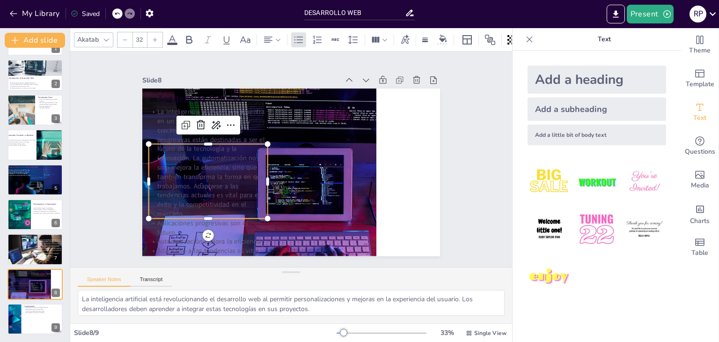
click at [172, 43] on span at bounding box center [172, 44] width 10 height 2
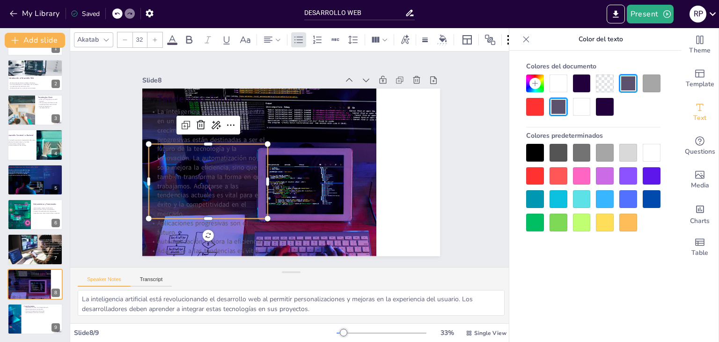
click at [554, 82] on div at bounding box center [559, 83] width 18 height 18
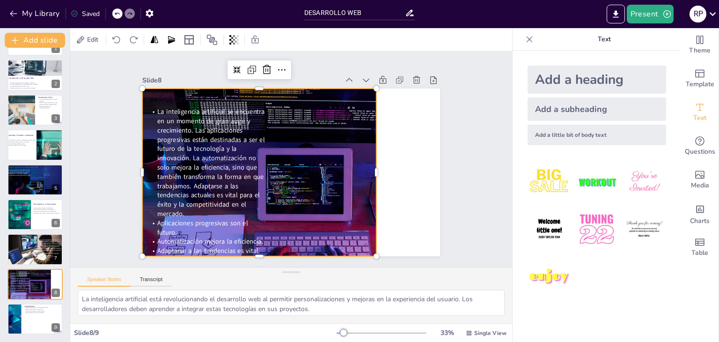
click at [332, 183] on div at bounding box center [283, 174] width 286 height 363
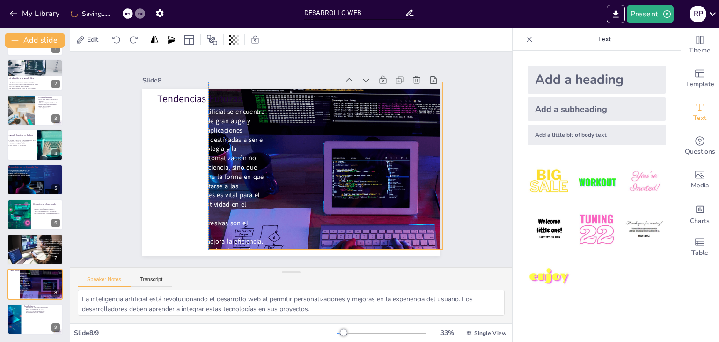
drag, startPoint x: 369, startPoint y: 168, endPoint x: 433, endPoint y: 162, distance: 64.5
click at [433, 162] on div "Slide 1 Desarrollo Web: Un Viaje a la Innovación Slide 2 Introducción al Desarr…" at bounding box center [291, 159] width 293 height 393
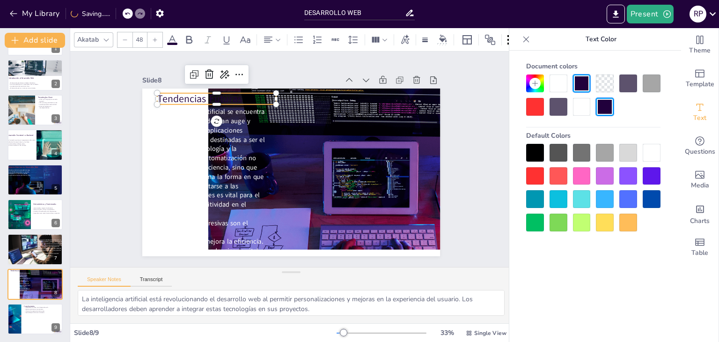
click at [286, 99] on p "Tendencias Futuras" at bounding box center [316, 66] width 61 height 115
click at [564, 82] on div at bounding box center [559, 83] width 18 height 18
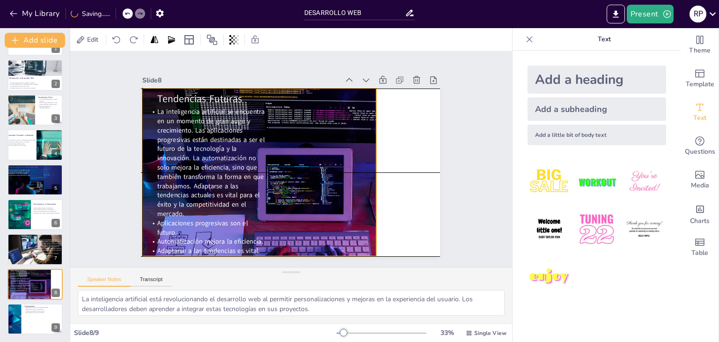
drag, startPoint x: 354, startPoint y: 126, endPoint x: 287, endPoint y: 131, distance: 67.7
click at [287, 131] on div at bounding box center [275, 164] width 260 height 358
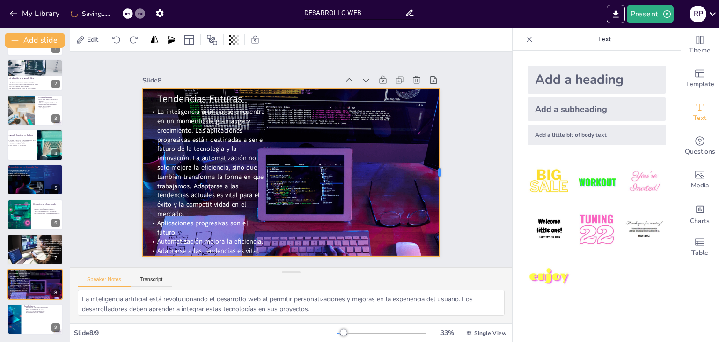
drag, startPoint x: 372, startPoint y: 168, endPoint x: 435, endPoint y: 160, distance: 63.7
click at [435, 206] on div at bounding box center [396, 271] width 118 height 130
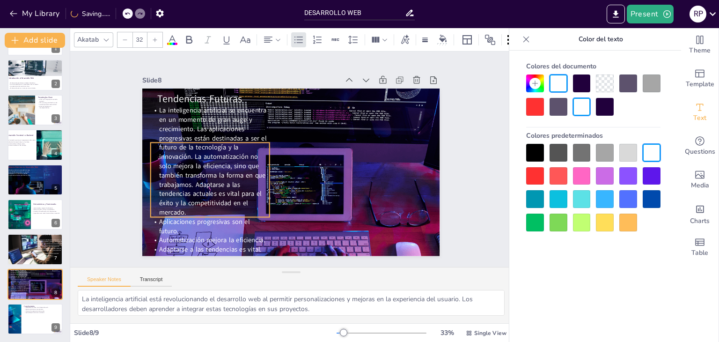
click at [220, 136] on span "La inteligencia artificial se encuentra en un momento de gran auge y crecimient…" at bounding box center [281, 79] width 122 height 114
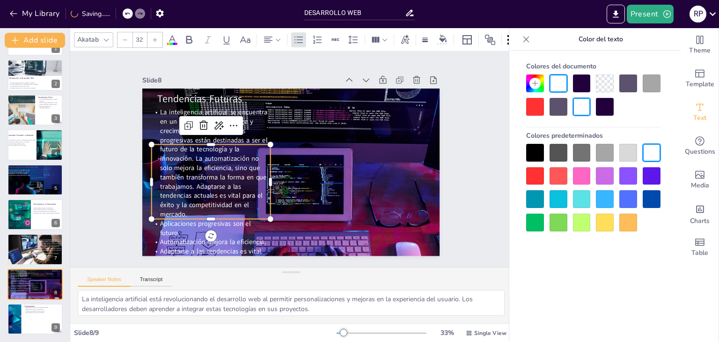
click at [207, 210] on p "La inteligencia artificial se encuentra en un momento de gran auge y crecimient…" at bounding box center [214, 138] width 148 height 143
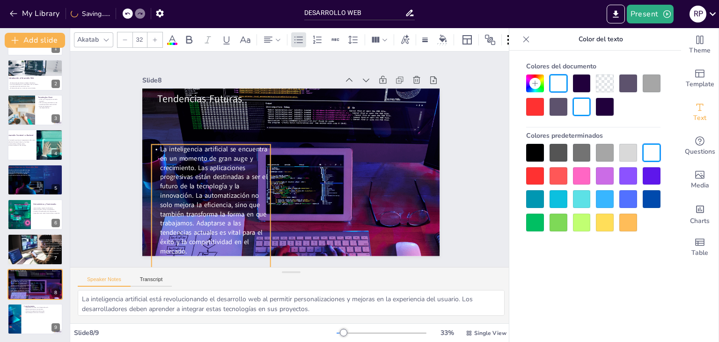
drag, startPoint x: 204, startPoint y: 215, endPoint x: 204, endPoint y: 209, distance: 5.6
click at [204, 209] on div "Tendencias Futuras La inteligencia artificial se encuentra en un momento de gra…" at bounding box center [278, 162] width 226 height 326
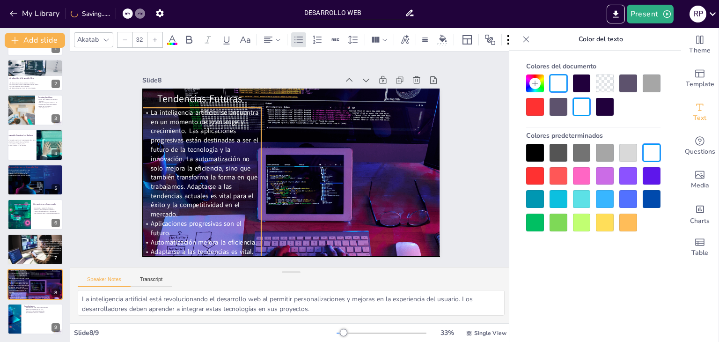
drag, startPoint x: 235, startPoint y: 212, endPoint x: 226, endPoint y: 175, distance: 38.4
click at [244, 132] on span "La inteligencia artificial se encuentra en un momento de gran auge y crecimient…" at bounding box center [300, 73] width 113 height 119
drag, startPoint x: 193, startPoint y: 253, endPoint x: 197, endPoint y: 218, distance: 35.8
click at [197, 218] on div "Tendencias Futuras La inteligencia artificial se encuentra en un momento de gra…" at bounding box center [303, 166] width 294 height 342
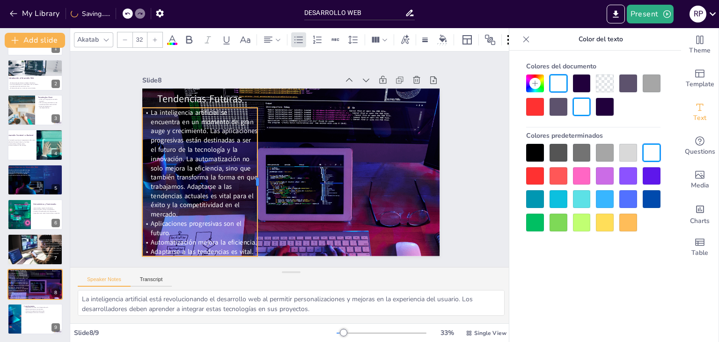
click at [253, 180] on div at bounding box center [257, 144] width 132 height 81
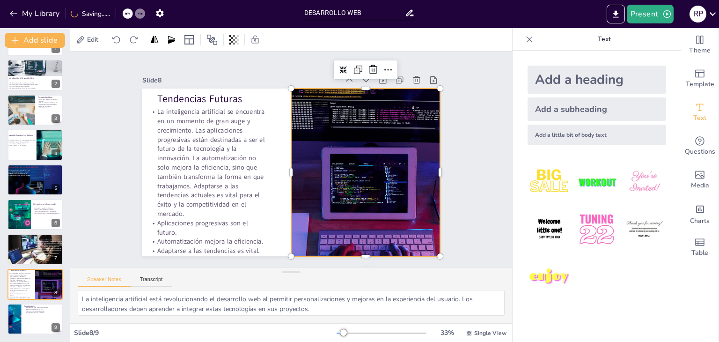
click at [360, 205] on div at bounding box center [263, 229] width 230 height 348
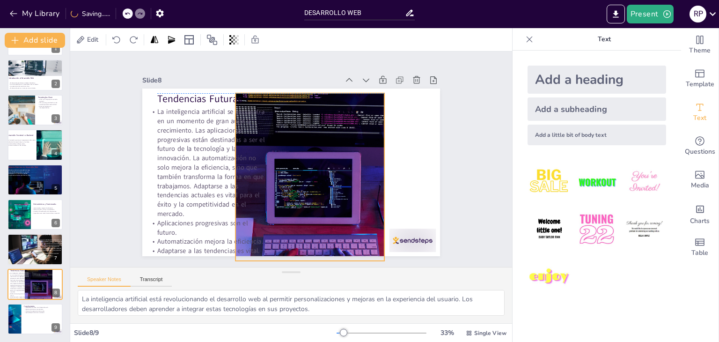
drag, startPoint x: 360, startPoint y: 205, endPoint x: 294, endPoint y: 211, distance: 65.8
click at [294, 211] on div at bounding box center [288, 185] width 324 height 358
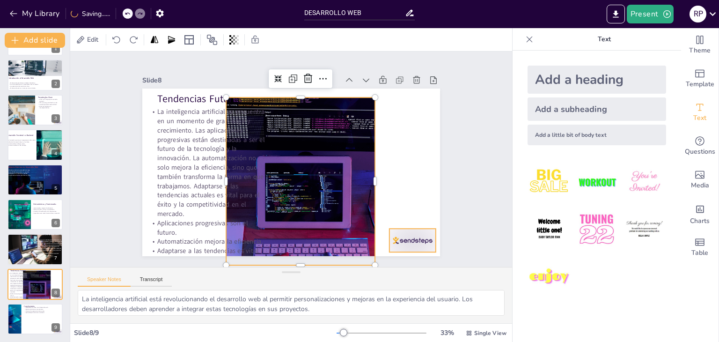
click at [405, 82] on div at bounding box center [396, 57] width 32 height 51
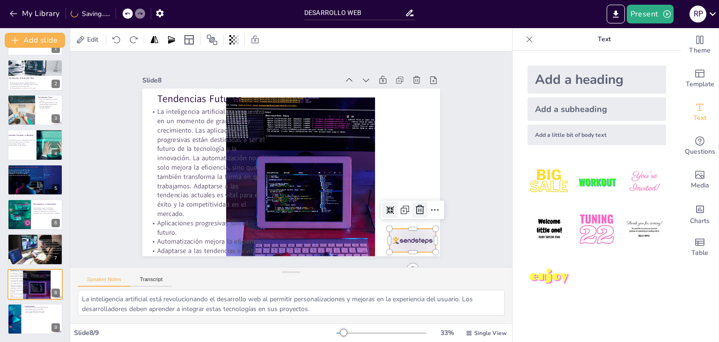
click at [423, 161] on icon at bounding box center [430, 153] width 15 height 15
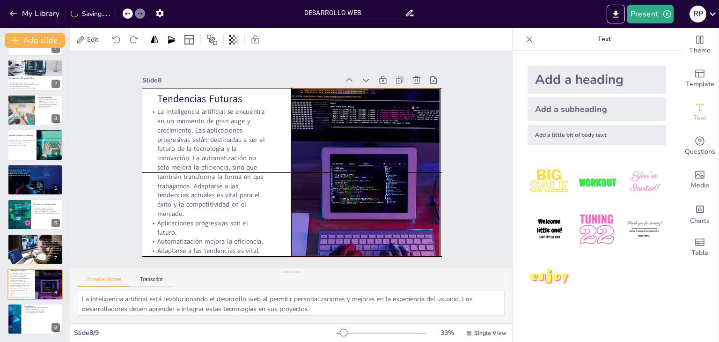
drag, startPoint x: 324, startPoint y: 180, endPoint x: 391, endPoint y: 171, distance: 67.7
click at [391, 171] on div at bounding box center [349, 207] width 361 height 305
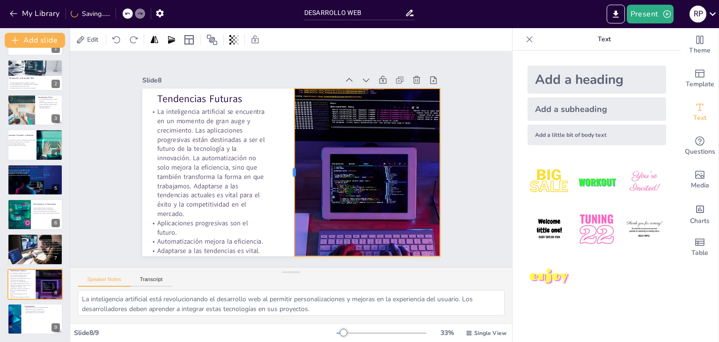
drag, startPoint x: 284, startPoint y: 171, endPoint x: 288, endPoint y: 188, distance: 17.7
click at [288, 188] on div at bounding box center [279, 163] width 162 height 59
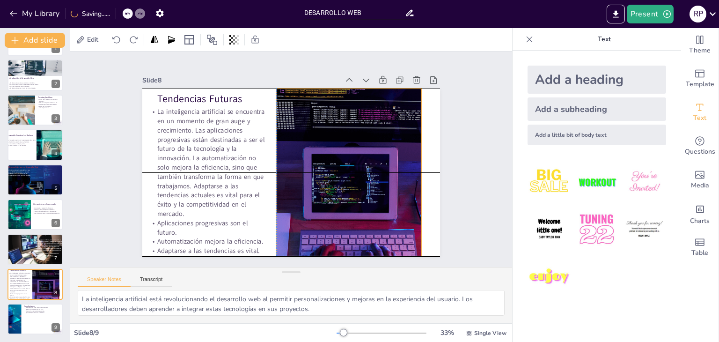
drag, startPoint x: 343, startPoint y: 182, endPoint x: 325, endPoint y: 182, distance: 18.3
click at [325, 182] on div at bounding box center [324, 206] width 350 height 339
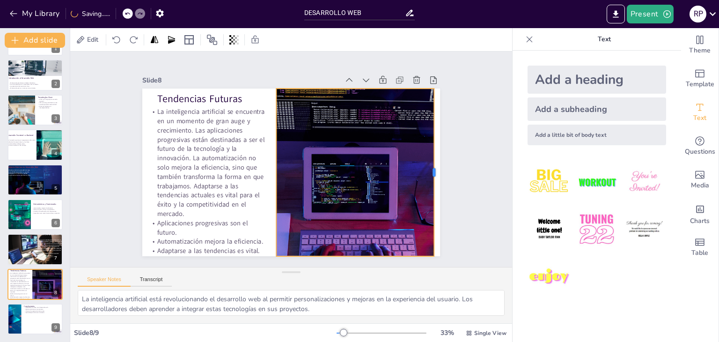
drag, startPoint x: 416, startPoint y: 168, endPoint x: 429, endPoint y: 168, distance: 12.6
click at [392, 284] on div at bounding box center [308, 305] width 165 height 42
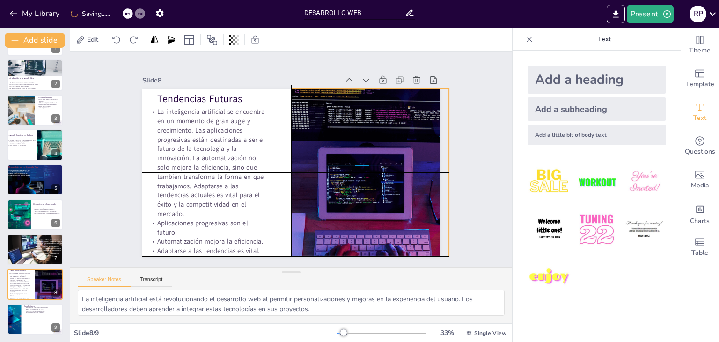
drag, startPoint x: 377, startPoint y: 181, endPoint x: 392, endPoint y: 178, distance: 15.3
click at [392, 178] on div at bounding box center [232, 118] width 361 height 283
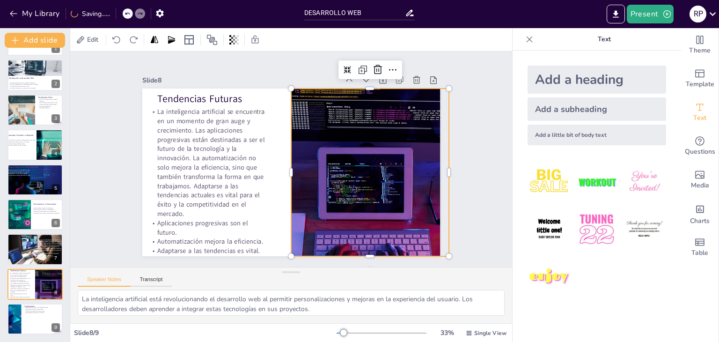
click at [520, 203] on div at bounding box center [597, 230] width 154 height 154
click at [475, 220] on div "Slide 1 Desarrollo Web: Un Viaje a la Innovación Slide 2 Introducción al Desarr…" at bounding box center [290, 159] width 491 height 377
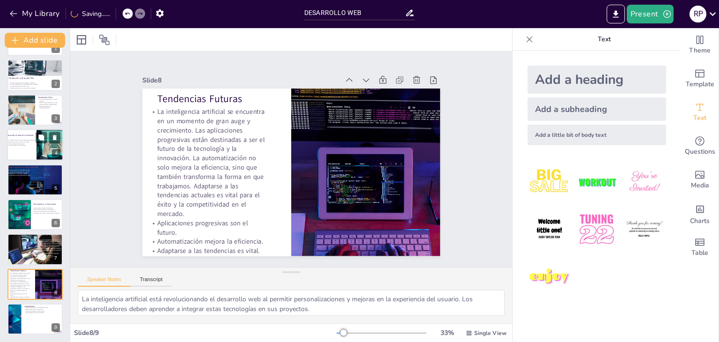
click at [19, 129] on div at bounding box center [35, 145] width 56 height 32
type textarea "El desarrollo frontend es crucial porque es la primera impresión que los usuari…"
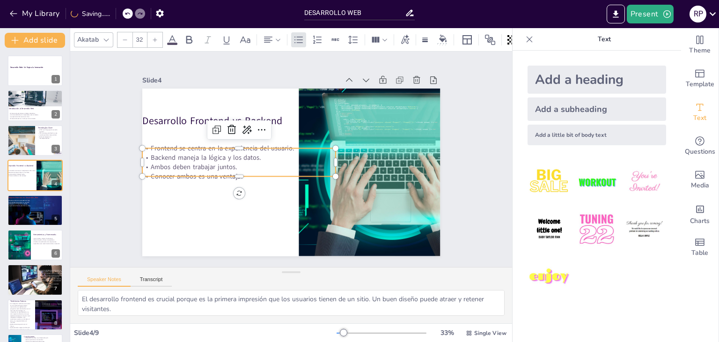
click at [175, 150] on p "Backend maneja la lógica y los datos." at bounding box center [241, 141] width 187 height 68
click at [333, 130] on icon at bounding box center [339, 136] width 12 height 13
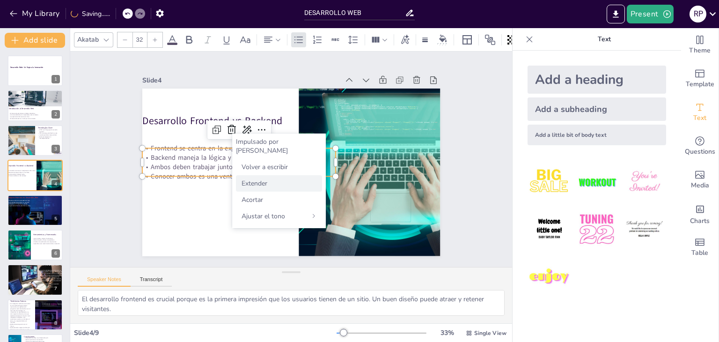
click at [254, 179] on font "Extender" at bounding box center [255, 183] width 26 height 9
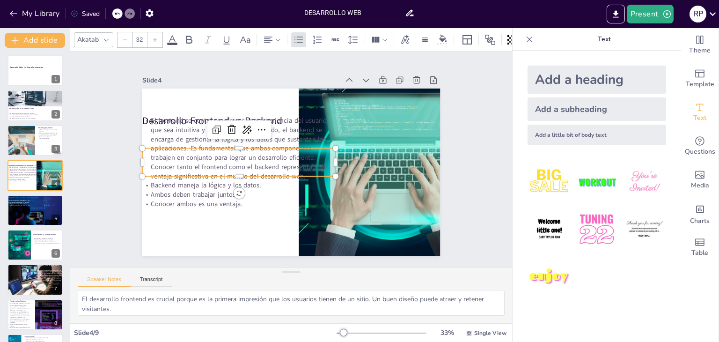
click at [328, 158] on p "El frontend se centra en ofrecer una experiencia del usuario que sea intuitiva …" at bounding box center [280, 107] width 138 height 203
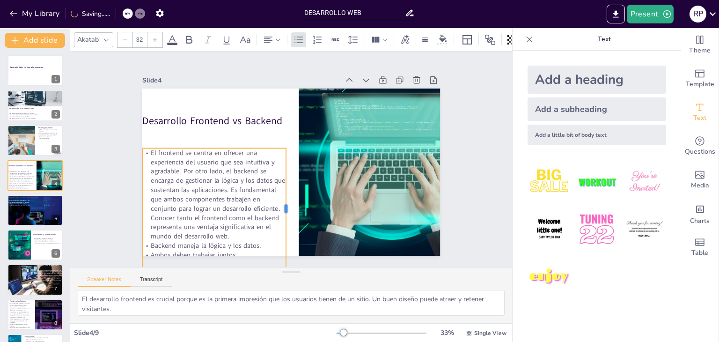
drag, startPoint x: 330, startPoint y: 162, endPoint x: 280, endPoint y: 169, distance: 50.2
click at [280, 169] on div at bounding box center [265, 201] width 67 height 108
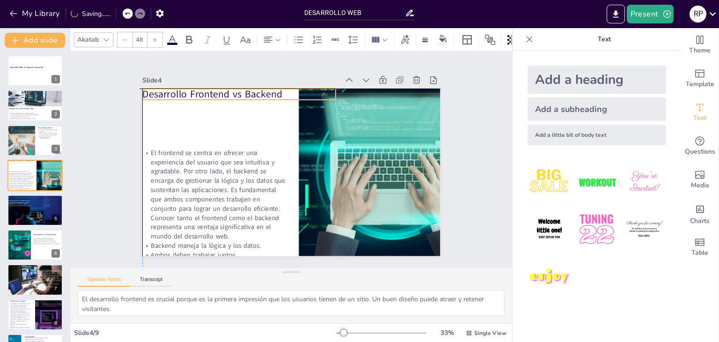
drag, startPoint x: 255, startPoint y: 118, endPoint x: 252, endPoint y: 94, distance: 24.1
click at [252, 217] on p "Desarrollo Frontend vs Backend" at bounding box center [344, 224] width 194 height 14
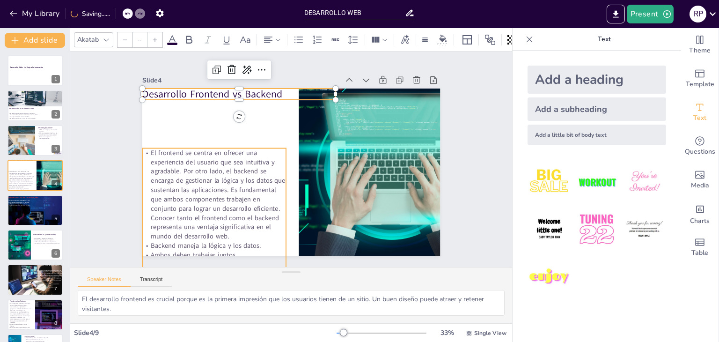
type input "32"
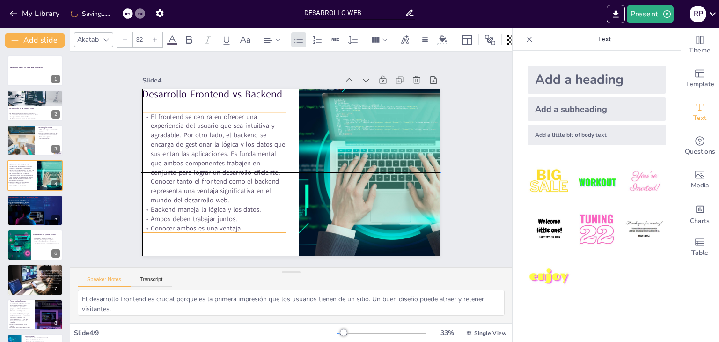
drag, startPoint x: 247, startPoint y: 188, endPoint x: 245, endPoint y: 150, distance: 38.4
click at [268, 150] on p "El frontend se centra en ofrecer una experiencia del usuario que sea intuitiva …" at bounding box center [353, 115] width 171 height 160
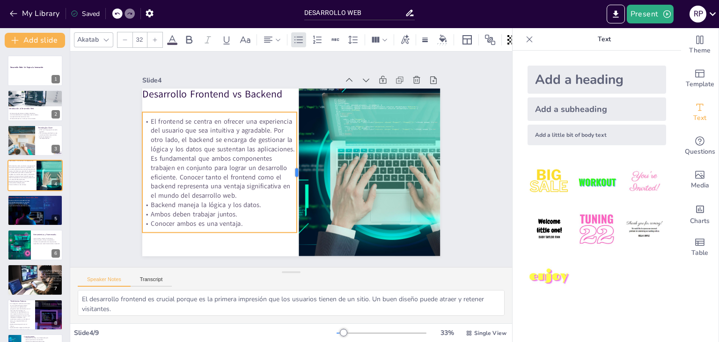
drag, startPoint x: 280, startPoint y: 167, endPoint x: 290, endPoint y: 171, distance: 11.4
click at [290, 171] on div at bounding box center [276, 153] width 67 height 108
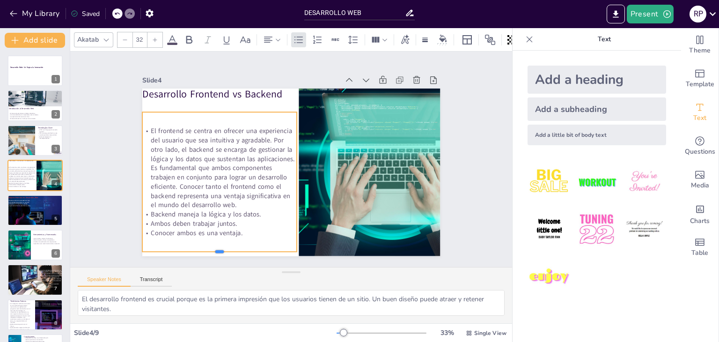
drag, startPoint x: 209, startPoint y: 231, endPoint x: 210, endPoint y: 250, distance: 18.8
click at [210, 250] on div at bounding box center [201, 238] width 153 height 39
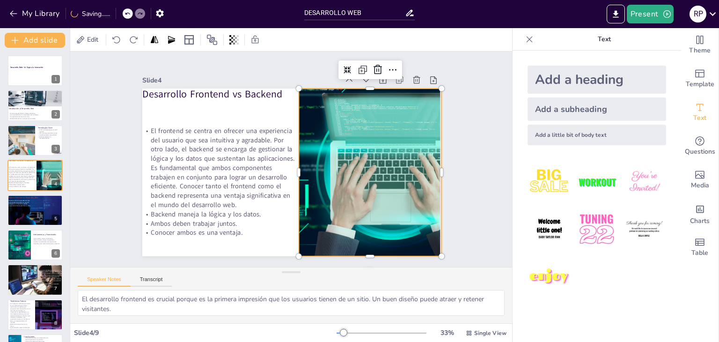
click at [367, 197] on div at bounding box center [330, 252] width 294 height 342
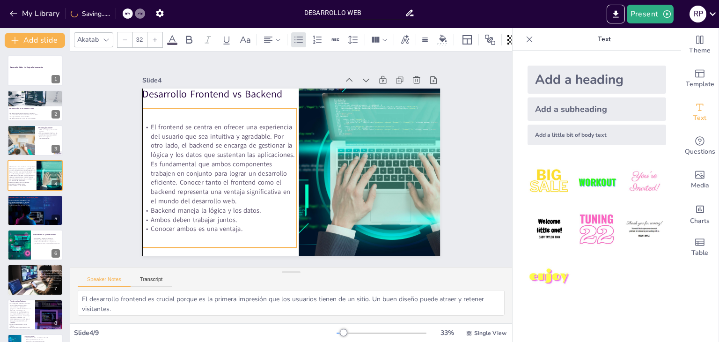
click at [241, 152] on p "El frontend se centra en ofrecer una experiencia del usuario que sea intuitiva …" at bounding box center [245, 104] width 158 height 174
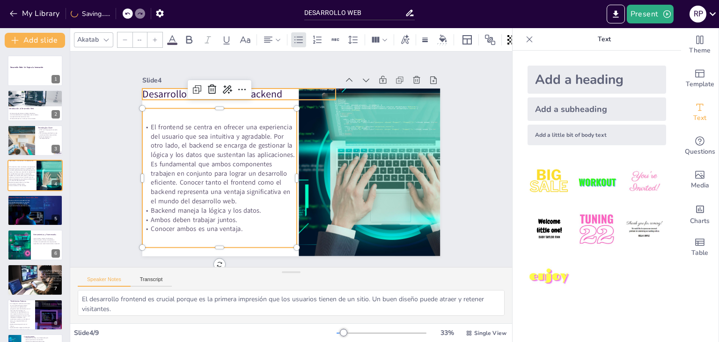
type input "48"
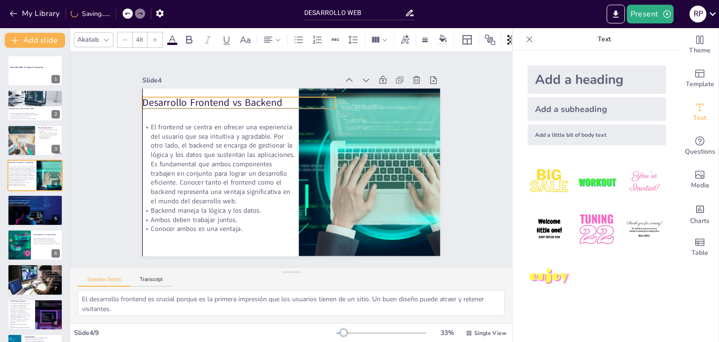
drag, startPoint x: 259, startPoint y: 89, endPoint x: 260, endPoint y: 97, distance: 8.1
click at [325, 97] on p "Desarrollo Frontend vs Backend" at bounding box center [361, 127] width 73 height 188
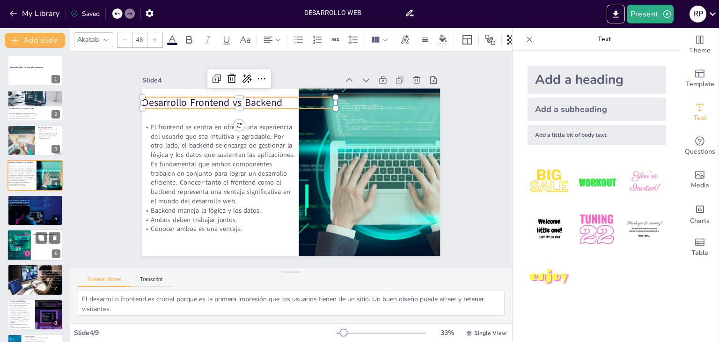
click at [35, 244] on p "Aprender a usar estas herramientas es esencial." at bounding box center [50, 244] width 37 height 2
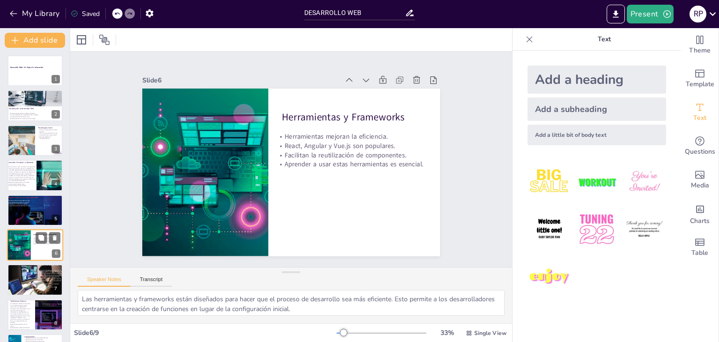
scroll to position [30, 0]
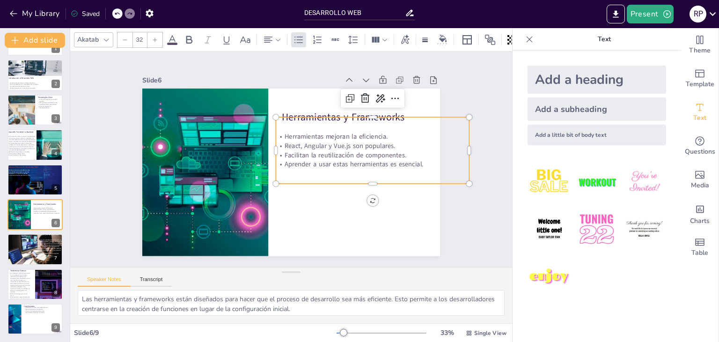
click at [343, 153] on p "Facilitan la reutilización de componentes." at bounding box center [364, 122] width 181 height 87
click at [376, 95] on icon at bounding box center [373, 89] width 12 height 12
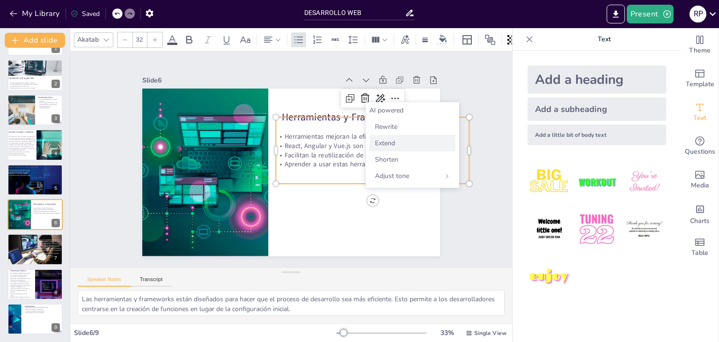
click at [390, 145] on span "Extend" at bounding box center [385, 143] width 20 height 9
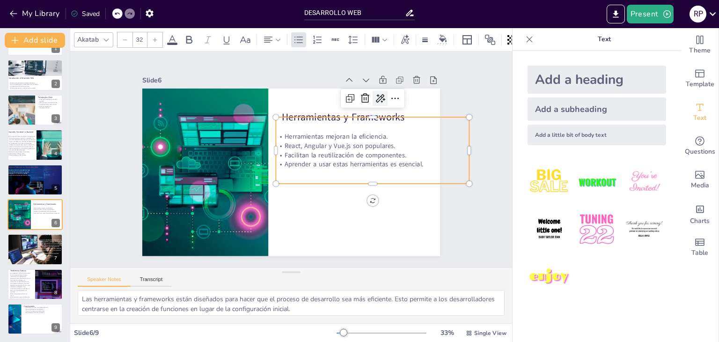
click at [367, 235] on icon at bounding box center [361, 241] width 12 height 12
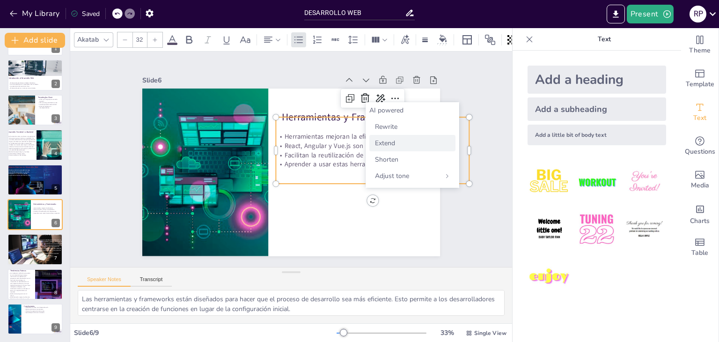
click at [389, 140] on span "Extend" at bounding box center [385, 143] width 20 height 9
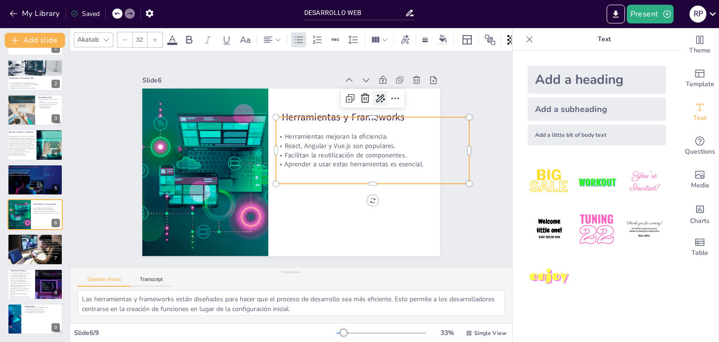
click at [391, 143] on icon at bounding box center [398, 150] width 15 height 15
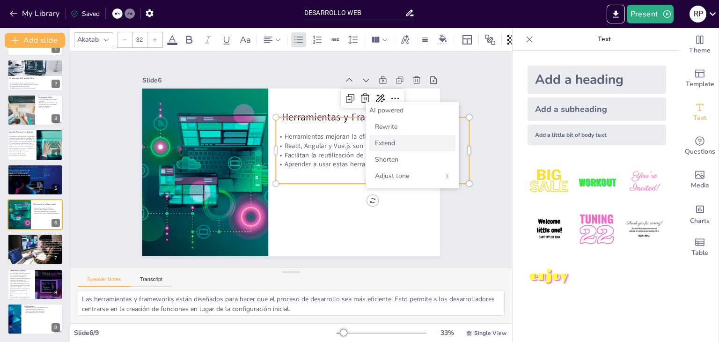
click at [392, 141] on span "Extend" at bounding box center [385, 143] width 20 height 9
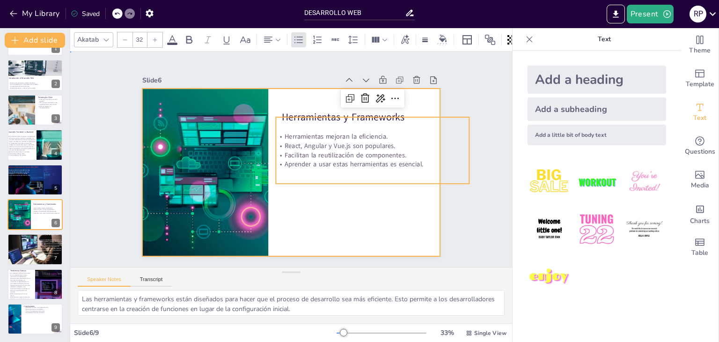
click at [313, 210] on div at bounding box center [296, 147] width 341 height 274
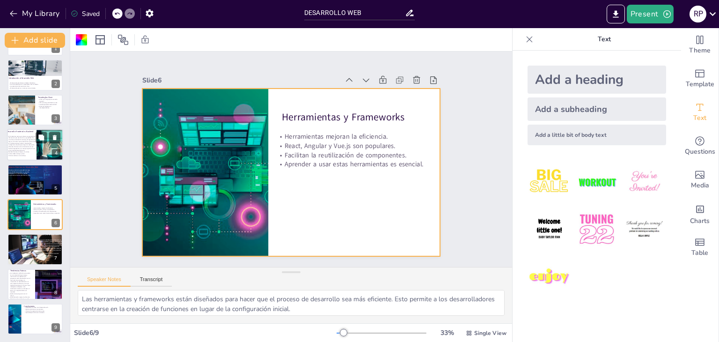
click at [25, 149] on p "El frontend se centra en ofrecer una experiencia del usuario que sea intuitiva …" at bounding box center [22, 143] width 30 height 16
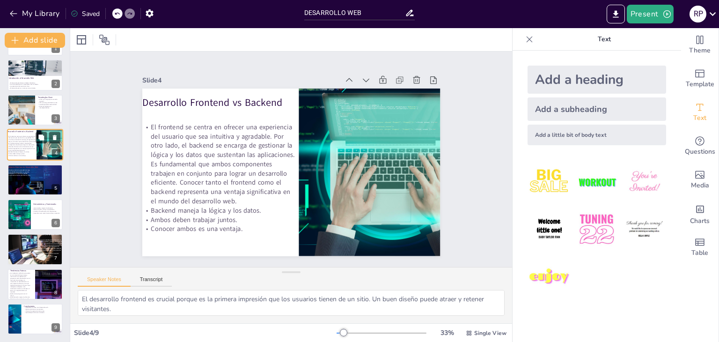
scroll to position [0, 0]
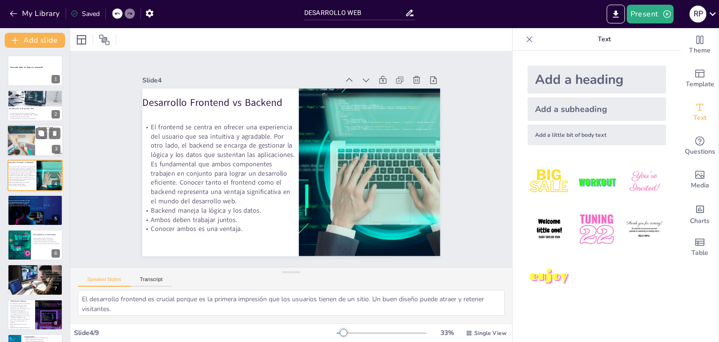
click at [18, 128] on div at bounding box center [21, 141] width 48 height 32
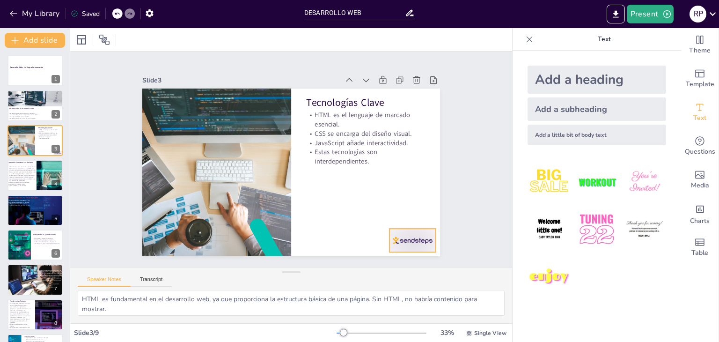
click at [352, 277] on div at bounding box center [327, 301] width 50 height 48
click at [386, 260] on icon at bounding box center [377, 267] width 15 height 15
click at [33, 105] on div at bounding box center [35, 97] width 56 height 32
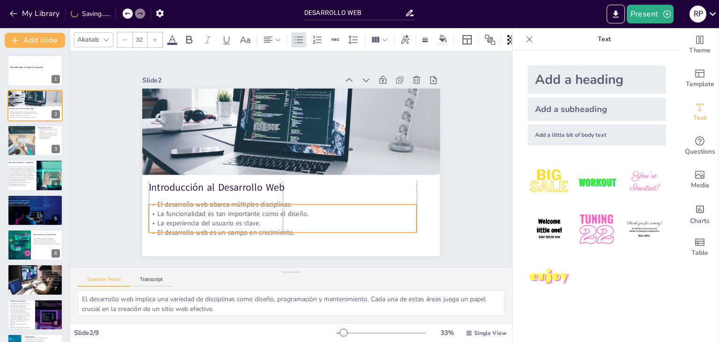
drag, startPoint x: 233, startPoint y: 219, endPoint x: 233, endPoint y: 211, distance: 8.4
click at [233, 211] on p "La funcionalidad es tan importante como el diseño." at bounding box center [238, 173] width 118 height 249
click at [15, 133] on div at bounding box center [21, 141] width 48 height 32
type textarea "HTML es fundamental en el desarrollo web, ya que proporciona la estructura bási…"
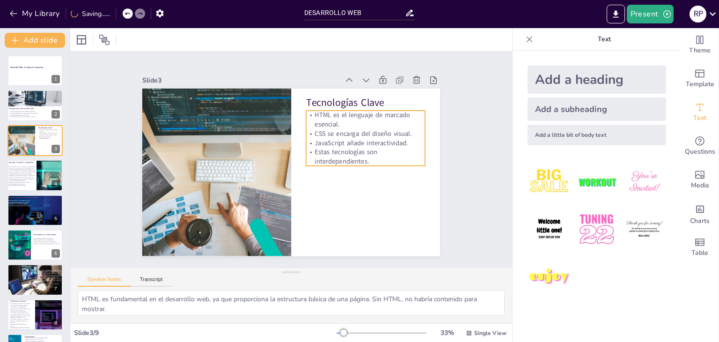
click at [396, 137] on p "JavaScript añade interactividad." at bounding box center [357, 121] width 116 height 46
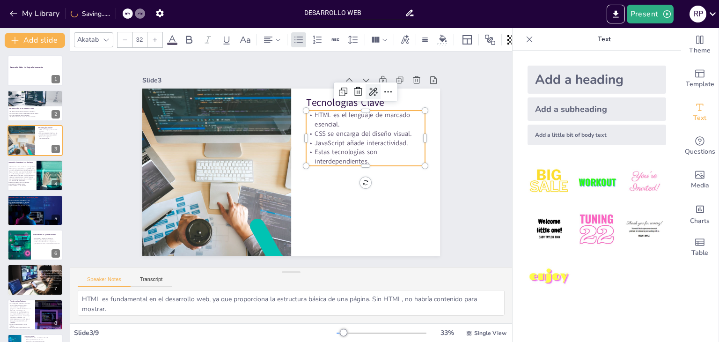
click at [389, 156] on icon at bounding box center [397, 164] width 16 height 16
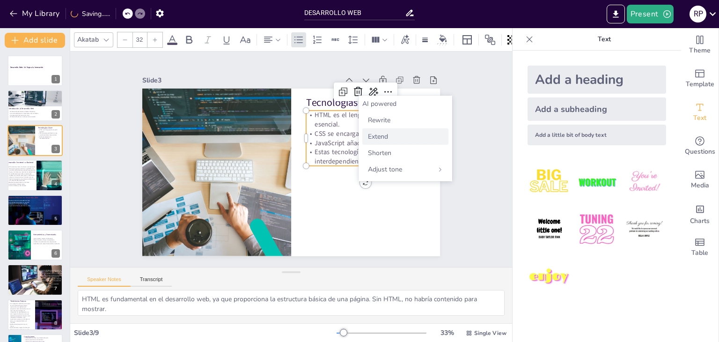
click at [386, 137] on span "Extend" at bounding box center [378, 136] width 20 height 9
click at [528, 306] on div at bounding box center [597, 230] width 154 height 154
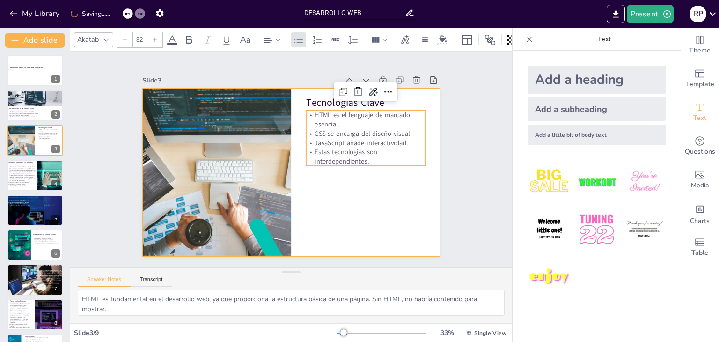
click at [343, 208] on div at bounding box center [289, 146] width 326 height 226
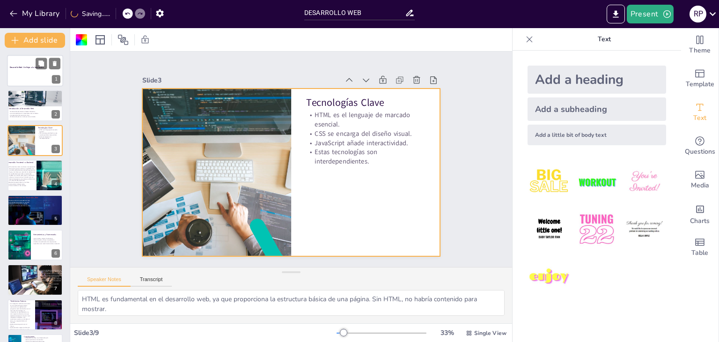
click at [39, 79] on div at bounding box center [35, 71] width 56 height 32
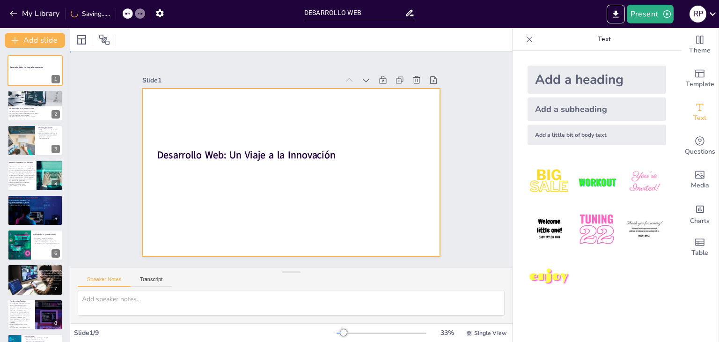
click at [347, 228] on div at bounding box center [285, 170] width 342 height 294
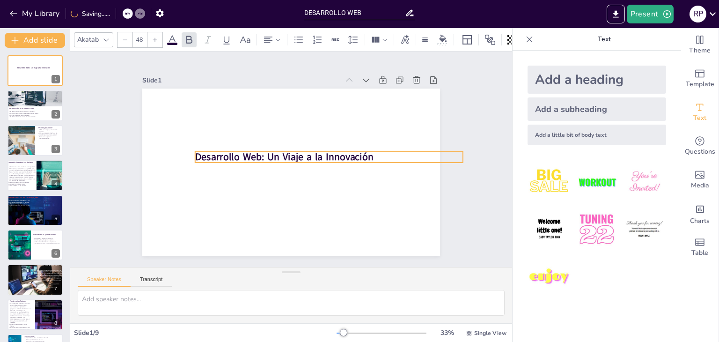
drag, startPoint x: 277, startPoint y: 155, endPoint x: 315, endPoint y: 157, distance: 38.0
click at [315, 157] on strong "Desarrollo Web: Un Viaje a la Innovación" at bounding box center [295, 152] width 50 height 177
drag, startPoint x: 315, startPoint y: 157, endPoint x: 308, endPoint y: 156, distance: 6.6
click at [308, 156] on strong "Desarrollo Web: Un Viaje a la Innovación" at bounding box center [291, 145] width 50 height 177
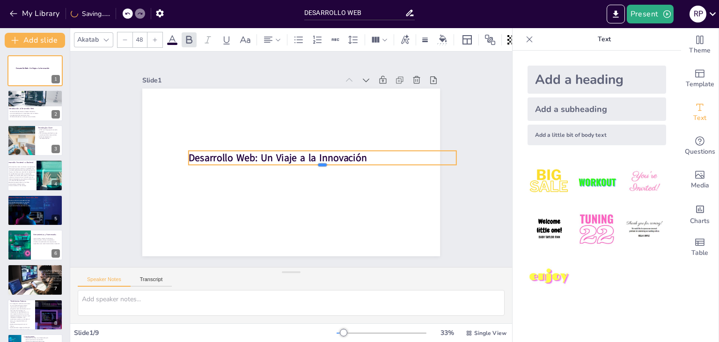
drag, startPoint x: 351, startPoint y: 158, endPoint x: 351, endPoint y: 152, distance: 6.1
click at [351, 152] on div "Desarrollo Web: Un Viaje a la Innovación" at bounding box center [287, 172] width 335 height 252
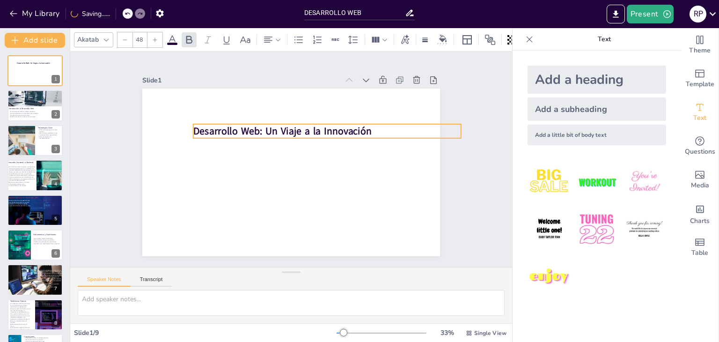
drag, startPoint x: 252, startPoint y: 148, endPoint x: 252, endPoint y: 119, distance: 29.1
click at [252, 119] on strong "Desarrollo Web: Un Viaje a la Innovación" at bounding box center [285, 130] width 179 height 32
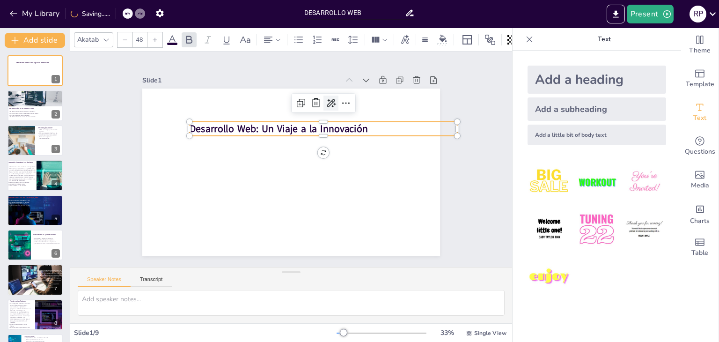
click at [340, 111] on icon at bounding box center [347, 118] width 14 height 14
click at [247, 98] on icon at bounding box center [241, 99] width 12 height 12
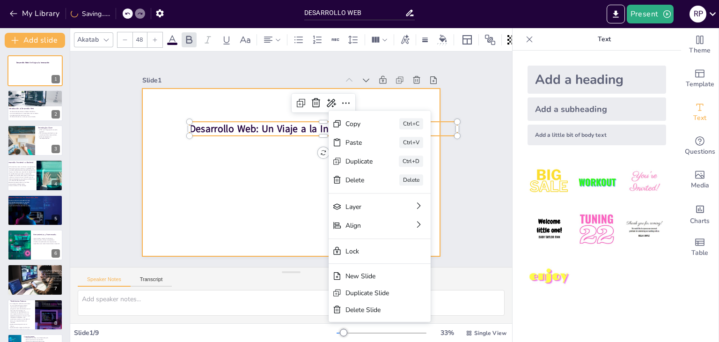
click at [279, 180] on div at bounding box center [283, 169] width 334 height 324
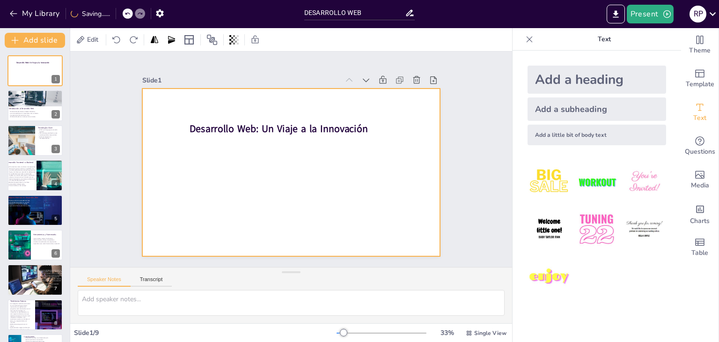
click at [202, 140] on div at bounding box center [279, 155] width 252 height 335
click at [226, 172] on div at bounding box center [283, 169] width 334 height 324
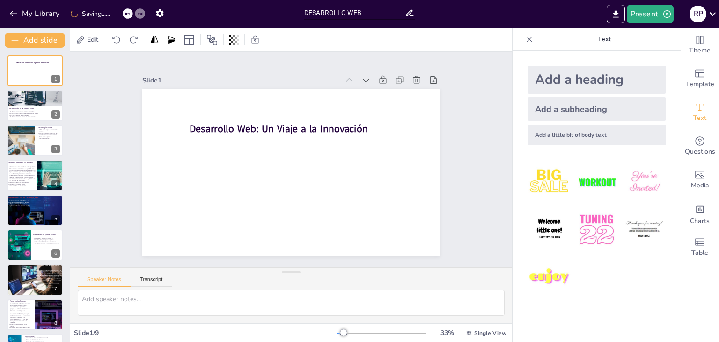
click at [568, 111] on div "Add a subheading" at bounding box center [597, 108] width 139 height 23
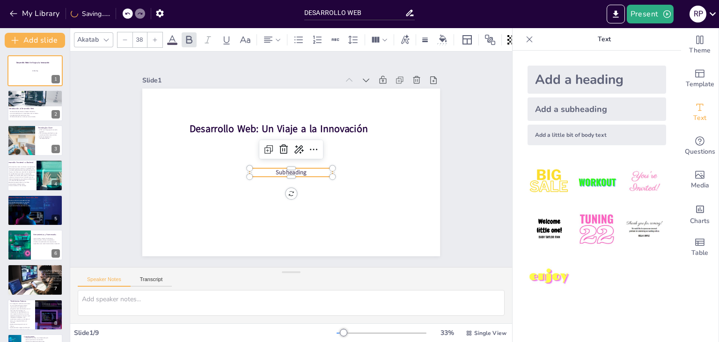
click at [287, 169] on p "Subheading" at bounding box center [278, 160] width 17 height 83
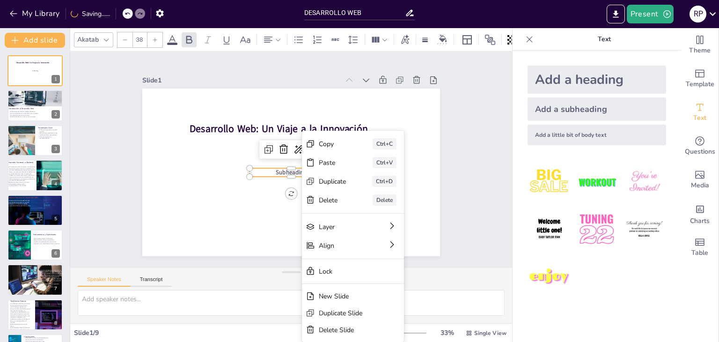
click at [234, 256] on div "Copy Ctrl+C Paste Ctrl+V Duplicate Ctrl+D Delete Delete Layer Align Lock New Sl…" at bounding box center [121, 228] width 228 height 176
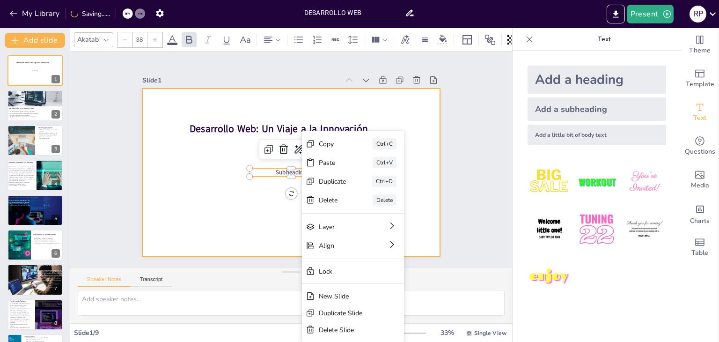
click at [274, 225] on div at bounding box center [302, 167] width 311 height 340
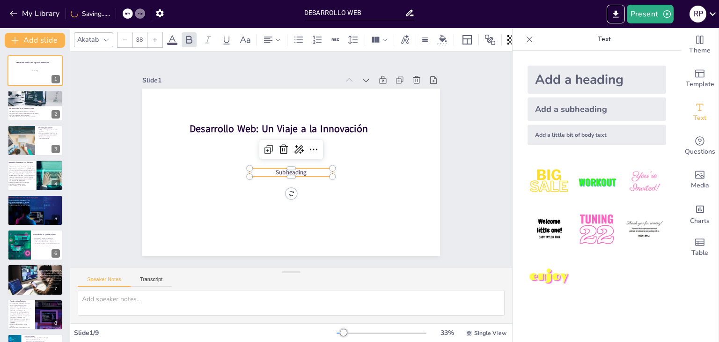
click at [289, 172] on span "Subheading" at bounding box center [279, 164] width 20 height 31
click at [275, 148] on icon at bounding box center [279, 154] width 15 height 15
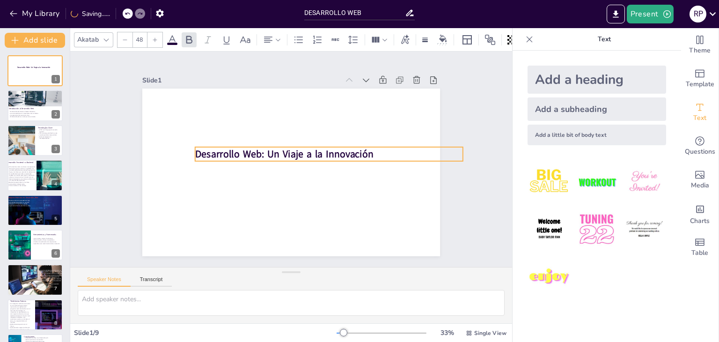
drag, startPoint x: 289, startPoint y: 124, endPoint x: 295, endPoint y: 149, distance: 26.3
click at [295, 149] on strong "Desarrollo Web: Un Viaje a la Innovación" at bounding box center [300, 160] width 152 height 116
click at [18, 134] on div at bounding box center [21, 141] width 48 height 32
type textarea "HTML es fundamental en el desarrollo web, ya que proporciona la estructura bási…"
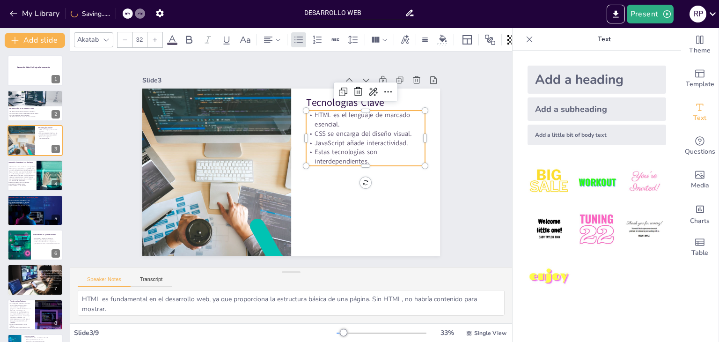
click at [278, 154] on p "Estas tecnologías son interdependientes." at bounding box center [217, 169] width 120 height 31
click at [383, 189] on icon at bounding box center [390, 196] width 15 height 15
click at [377, 135] on span "Extend" at bounding box center [378, 136] width 20 height 9
click at [467, 224] on div "Slide 1 Desarrollo Web: Un Viaje a la Innovación Slide 2 Introducción al Desarr…" at bounding box center [291, 158] width 377 height 491
click at [351, 164] on p "JavaScript añade interactividad." at bounding box center [336, 220] width 57 height 113
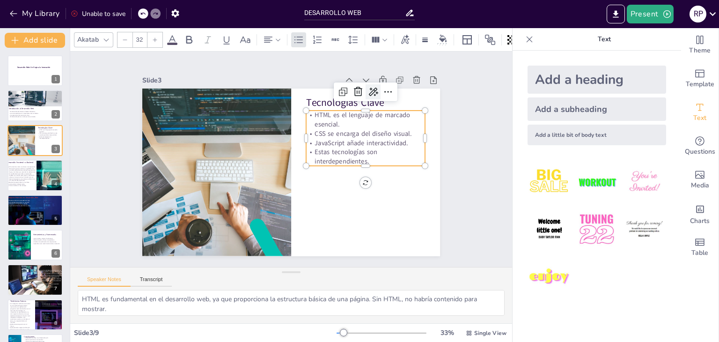
click at [346, 72] on icon at bounding box center [338, 64] width 15 height 15
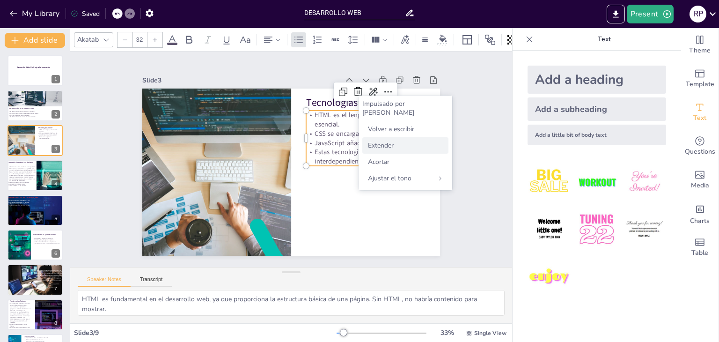
click at [386, 141] on font "Extender" at bounding box center [381, 145] width 26 height 9
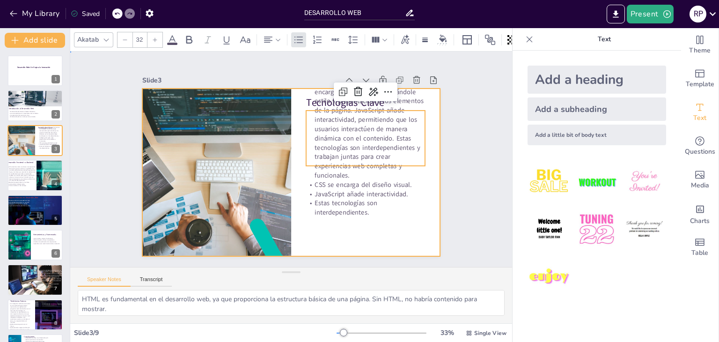
click at [426, 251] on div at bounding box center [302, 152] width 311 height 340
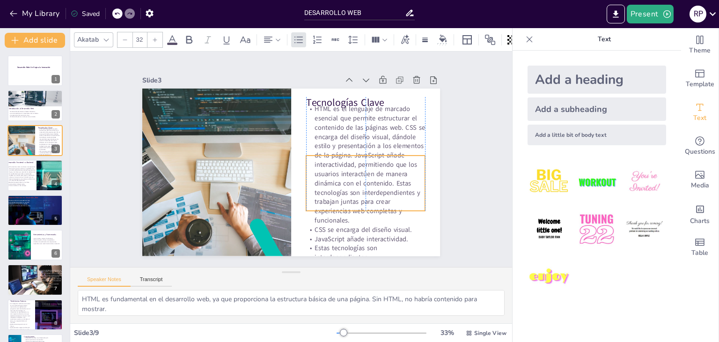
drag, startPoint x: 371, startPoint y: 156, endPoint x: 367, endPoint y: 192, distance: 35.8
click at [367, 192] on p "HTML es el lenguaje de marcado esencial que permite estructurar el contenido de…" at bounding box center [324, 226] width 164 height 163
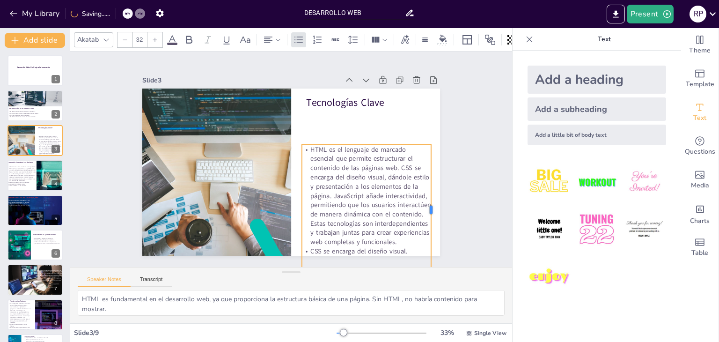
drag, startPoint x: 414, startPoint y: 170, endPoint x: 424, endPoint y: 171, distance: 10.5
click at [425, 171] on div at bounding box center [442, 178] width 34 height 128
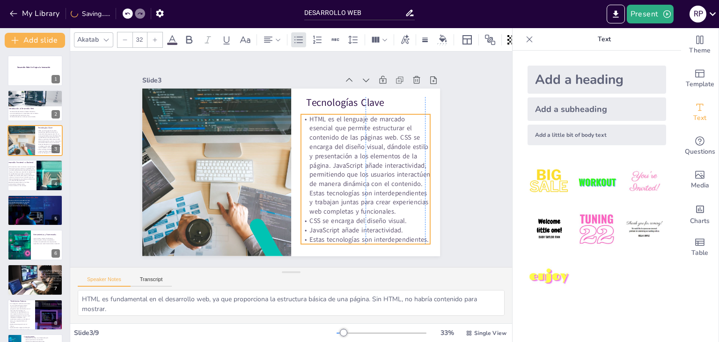
drag, startPoint x: 375, startPoint y: 182, endPoint x: 371, endPoint y: 151, distance: 30.6
click at [310, 151] on p "HTML es el lenguaje de marcado esencial que permite estructurar el contenido de…" at bounding box center [227, 198] width 165 height 159
click at [438, 183] on div "Slide 1 Desarrollo Web: Un Viaje a la Innovación Slide 2 Introducción al Desarr…" at bounding box center [291, 159] width 293 height 393
click at [303, 102] on p "CSS se encarga del diseño visual." at bounding box center [240, 77] width 126 height 49
click at [357, 218] on p "CSS se encarga del diseño visual." at bounding box center [359, 228] width 130 height 22
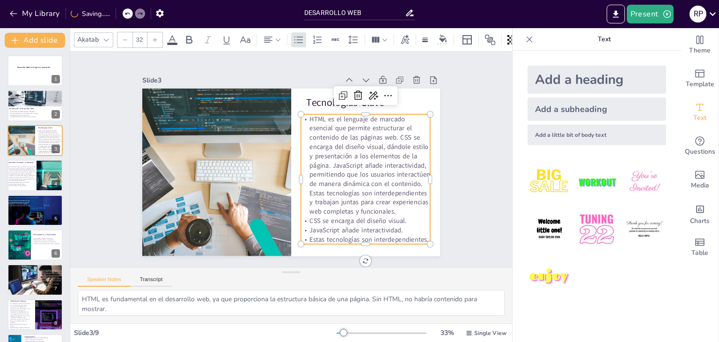
click at [237, 218] on p "CSS se encarga del diseño visual." at bounding box center [200, 192] width 73 height 117
click at [213, 129] on div at bounding box center [177, 71] width 71 height 116
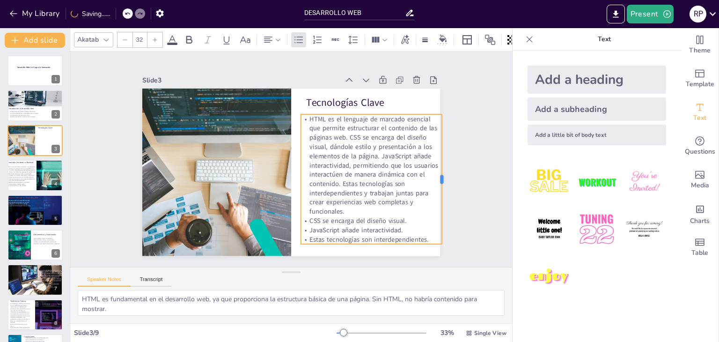
drag, startPoint x: 423, startPoint y: 174, endPoint x: 435, endPoint y: 178, distance: 12.6
click at [409, 267] on div at bounding box center [351, 302] width 116 height 71
click at [457, 181] on div "Slide 1 Desarrollo Web: Un Viaje a la Innovación Slide 2 Introducción al Desarr…" at bounding box center [291, 159] width 343 height 401
type input "32"
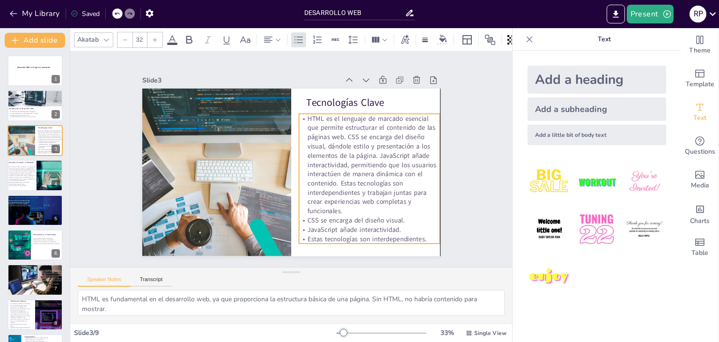
click at [388, 173] on p "HTML es el lenguaje de marcado esencial que permite estructurar el contenido de…" at bounding box center [356, 203] width 173 height 159
click at [22, 179] on p "El frontend se centra en ofrecer una experiencia del usuario que sea intuitiva …" at bounding box center [22, 174] width 30 height 16
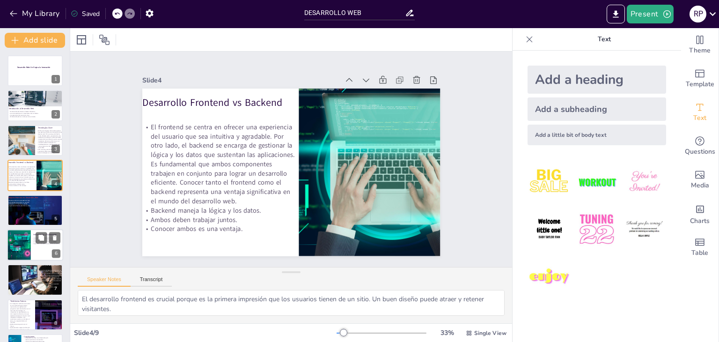
click at [21, 235] on div at bounding box center [25, 245] width 48 height 32
type textarea "Las herramientas y frameworks están diseñados para hacer que el proceso de desa…"
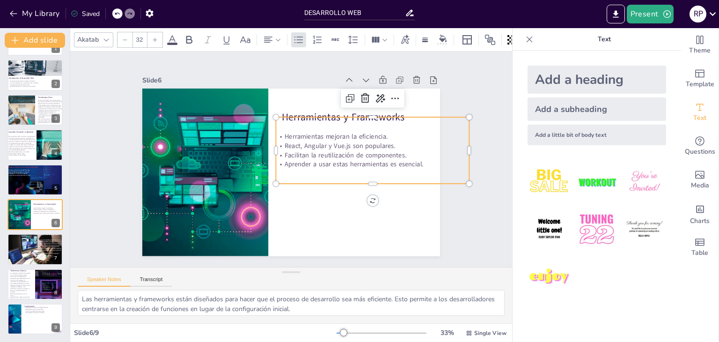
click at [373, 157] on p "Aprender a usar estas herramientas es esencial." at bounding box center [350, 102] width 136 height 150
click at [319, 170] on div "Herramientas mejoran la eficiencia. React, Angular y Vue.js son populares. Faci…" at bounding box center [216, 192] width 205 height 123
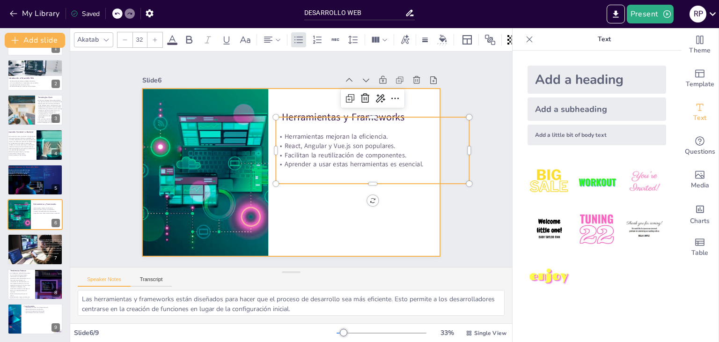
click at [377, 196] on div at bounding box center [278, 161] width 198 height 314
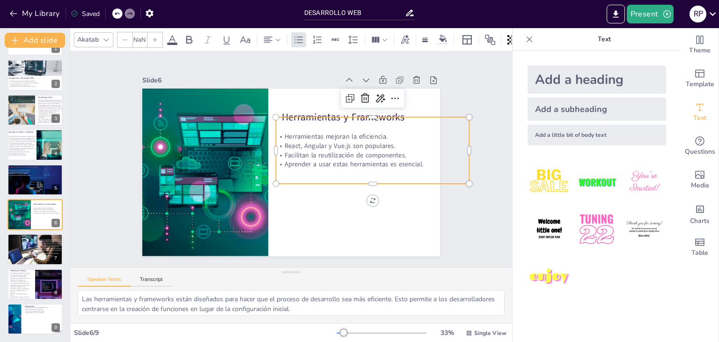
type input "32"
click at [328, 169] on div "Herramientas mejoran la eficiencia. React, Angular y Vue.js son populares. Faci…" at bounding box center [231, 214] width 196 height 168
click at [367, 235] on icon at bounding box center [361, 241] width 12 height 12
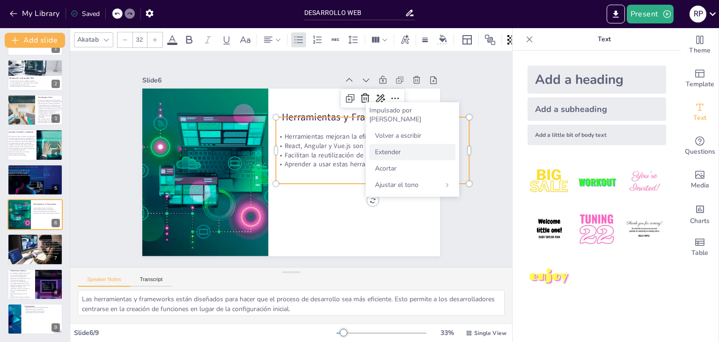
click at [392, 148] on font "Extender" at bounding box center [388, 152] width 26 height 9
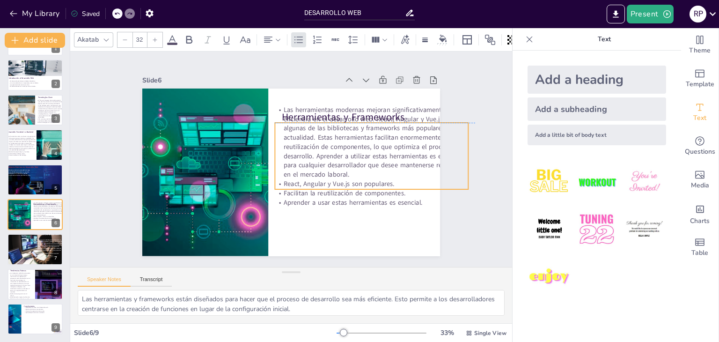
drag, startPoint x: 460, startPoint y: 141, endPoint x: 457, endPoint y: 149, distance: 8.3
click at [399, 149] on div "Slide 1 Desarrollo Web: Un Viaje a la Innovación Slide 2 Introducción al Desarr…" at bounding box center [291, 159] width 215 height 442
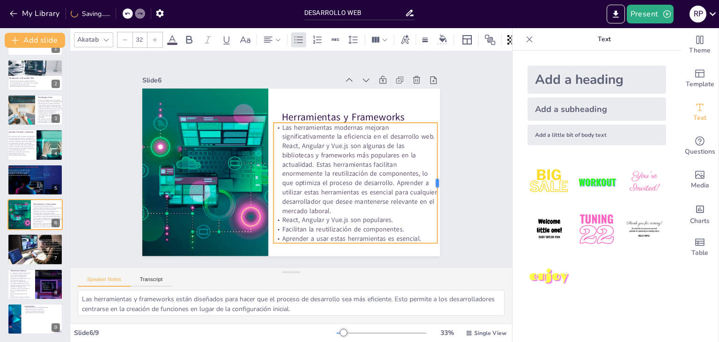
drag, startPoint x: 464, startPoint y: 152, endPoint x: 434, endPoint y: 167, distance: 33.1
click at [328, 306] on div at bounding box center [268, 309] width 120 height 7
click at [454, 174] on div "Slide 1 Desarrollo Web: Un Viaje a la Innovación Slide 2 Introducción al Desarr…" at bounding box center [291, 159] width 350 height 194
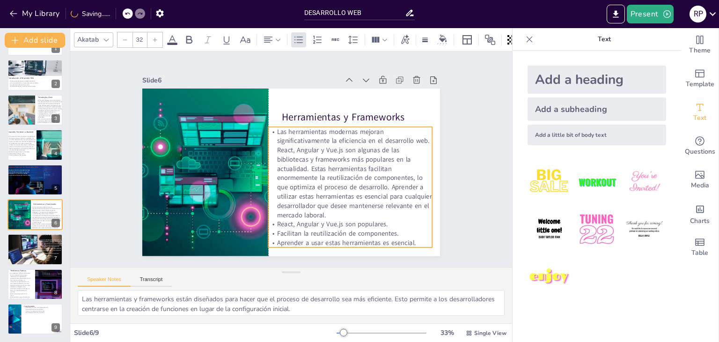
click at [374, 185] on p "Las herramientas modernas mejoran significativamente la eficiencia en el desarr…" at bounding box center [340, 195] width 188 height 151
click at [331, 185] on p "Las herramientas modernas mejoran significativamente la eficiencia en el desarr…" at bounding box center [245, 198] width 171 height 187
click at [374, 185] on p "Las herramientas modernas mejoran significativamente la eficiencia en el desarr…" at bounding box center [326, 208] width 184 height 179
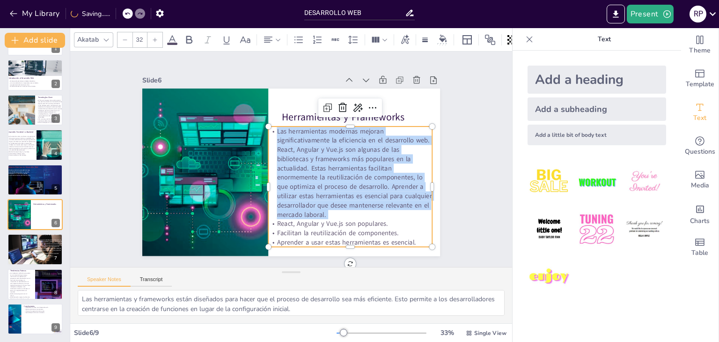
click at [324, 185] on p "Las herramientas modernas mejoran significativamente la eficiencia en el desarr…" at bounding box center [277, 218] width 93 height 164
click at [374, 185] on p "Las herramientas modernas mejoran significativamente la eficiencia en el desarr…" at bounding box center [315, 214] width 171 height 187
click at [324, 185] on p "Las herramientas modernas mejoran significativamente la eficiencia en el desarr…" at bounding box center [277, 218] width 93 height 164
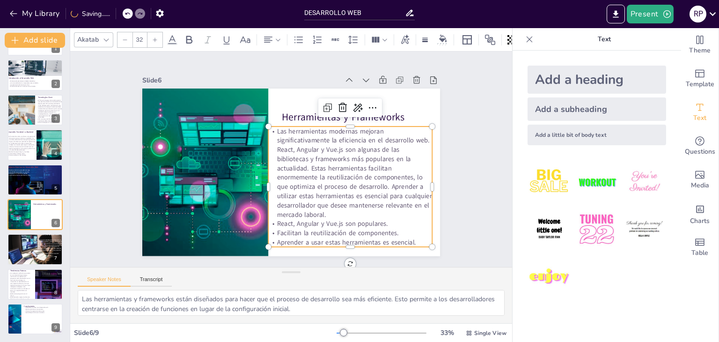
click at [268, 130] on p "Las herramientas modernas mejoran significativamente la eficiencia en el desarr…" at bounding box center [351, 147] width 188 height 151
click at [268, 130] on p "Las herramientas modernas mejoran significativamente la eficiencia en el desarr…" at bounding box center [316, 104] width 125 height 180
click at [268, 130] on p "Las herramientas modernas mejoran significativamente la eficiencia en el desarr…" at bounding box center [230, 151] width 173 height 109
click at [33, 252] on div at bounding box center [35, 250] width 57 height 32
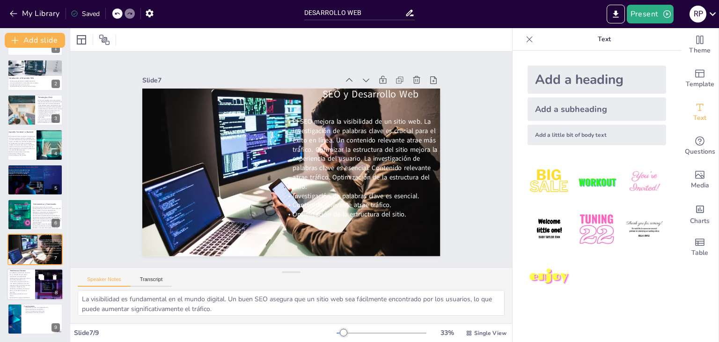
click at [18, 294] on p "Aplicaciones progresivas son el futuro." at bounding box center [19, 294] width 22 height 3
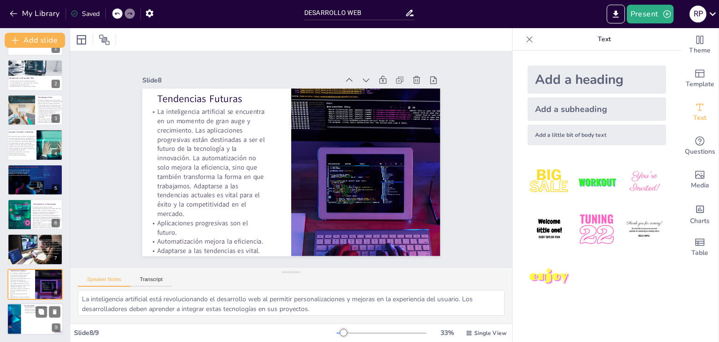
click at [17, 328] on div at bounding box center [14, 319] width 54 height 32
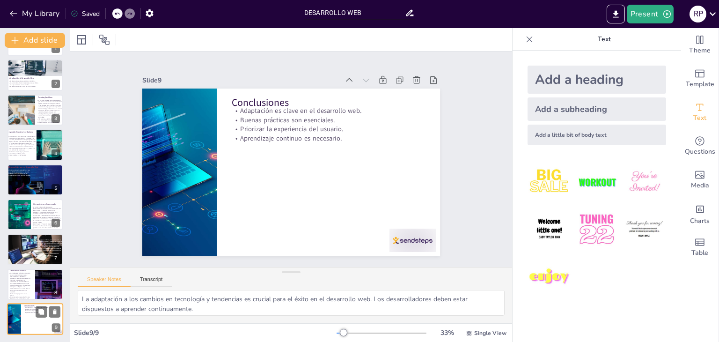
scroll to position [30, 0]
click at [30, 288] on p "La inteligencia artificial se encuentra en un momento de gran auge y crecimient…" at bounding box center [19, 282] width 22 height 21
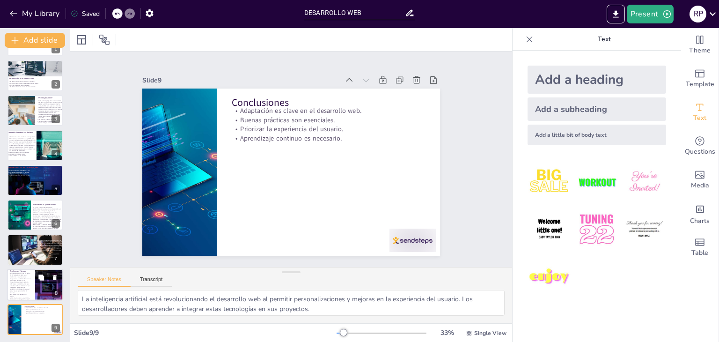
scroll to position [30, 0]
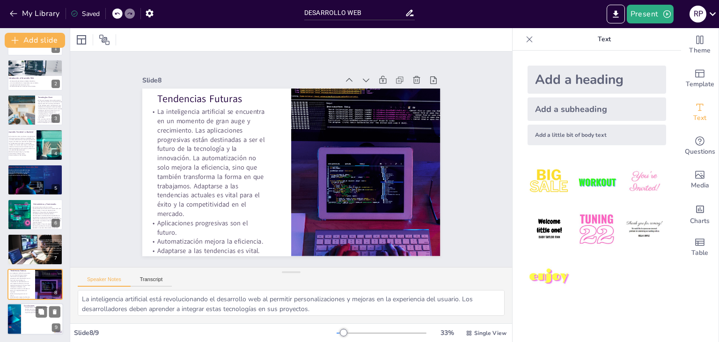
click at [30, 312] on p "Aprendizaje continuo es necesario." at bounding box center [42, 313] width 37 height 2
type textarea "La adaptación a los cambios en tecnología y tendencias es crucial para el éxito…"
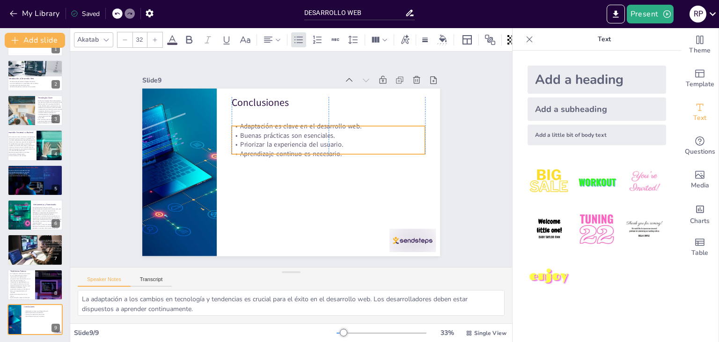
drag, startPoint x: 271, startPoint y: 132, endPoint x: 271, endPoint y: 147, distance: 15.5
click at [271, 147] on p "Aprendizaje continuo es necesario." at bounding box center [326, 173] width 172 height 105
click at [352, 277] on div at bounding box center [327, 301] width 50 height 48
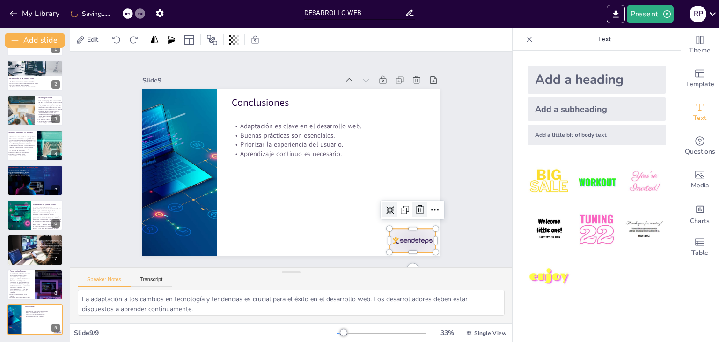
click at [348, 281] on icon at bounding box center [340, 289] width 16 height 16
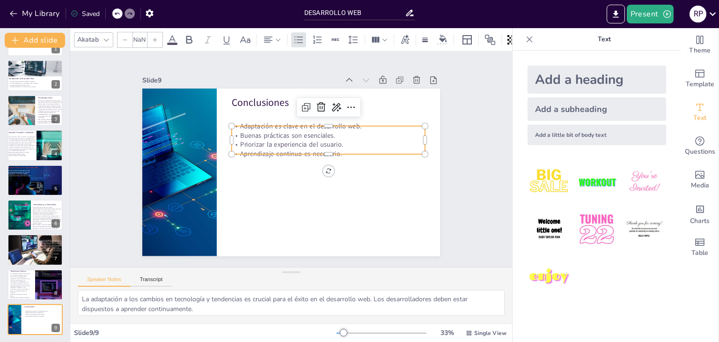
type input "32"
click at [293, 126] on p "Adaptación es clave en el desarrollo web." at bounding box center [336, 179] width 87 height 181
click at [351, 143] on icon at bounding box center [359, 151] width 16 height 16
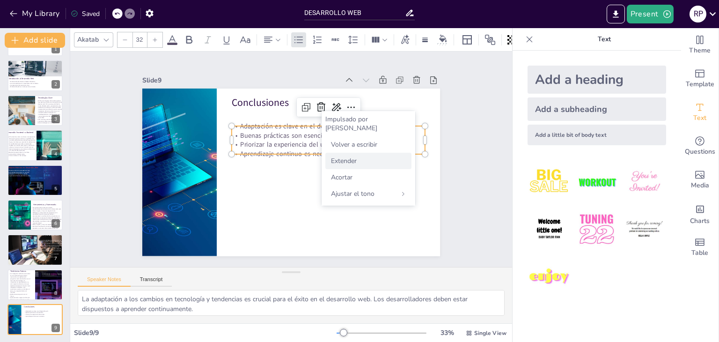
click at [339, 156] on font "Extender" at bounding box center [344, 160] width 26 height 9
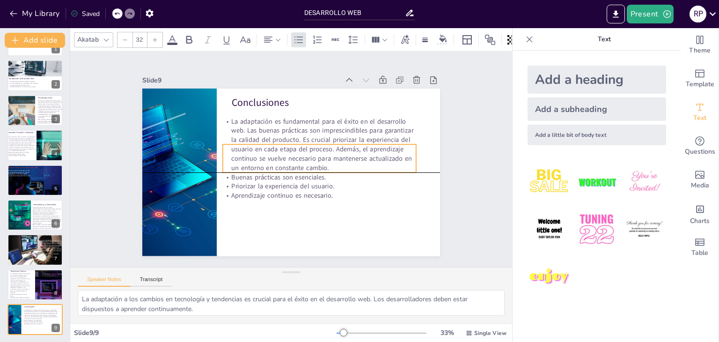
drag, startPoint x: 371, startPoint y: 130, endPoint x: 363, endPoint y: 148, distance: 20.4
click at [363, 148] on p "La adaptación es fundamental para el éxito en el desarrollo web. Las buenas prá…" at bounding box center [314, 181] width 113 height 201
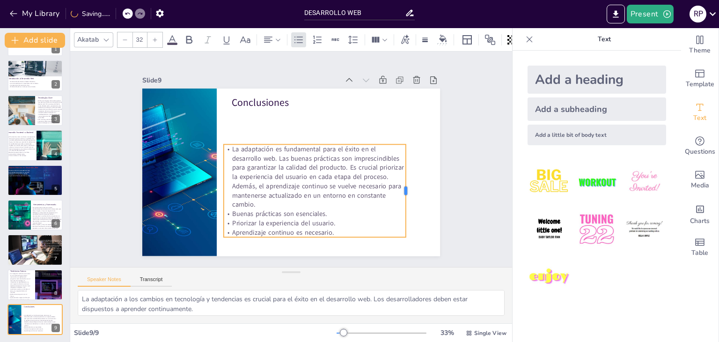
drag, startPoint x: 412, startPoint y: 157, endPoint x: 401, endPoint y: 158, distance: 11.3
click at [355, 258] on div at bounding box center [311, 280] width 88 height 45
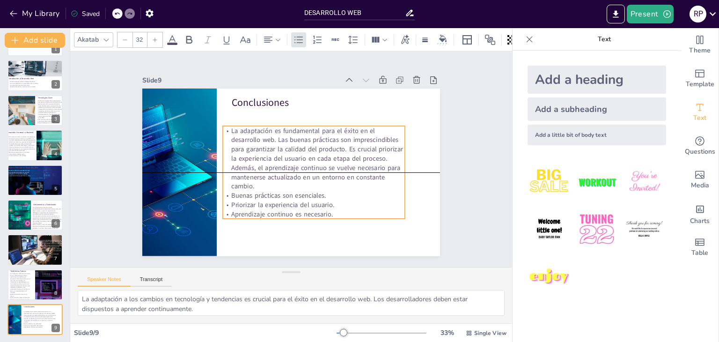
drag, startPoint x: 330, startPoint y: 172, endPoint x: 329, endPoint y: 157, distance: 15.0
click at [329, 157] on p "La adaptación es fundamental para el éxito en el desarrollo web. Las buenas prá…" at bounding box center [311, 170] width 191 height 148
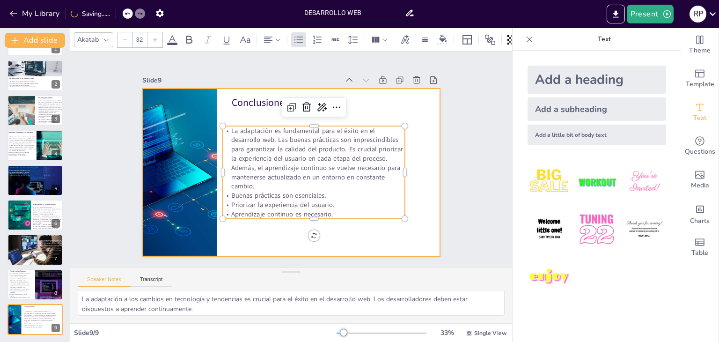
click at [403, 200] on div at bounding box center [281, 168] width 324 height 334
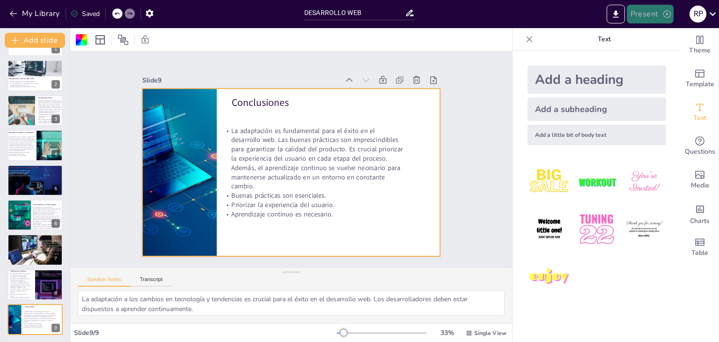
click at [649, 12] on button "Present" at bounding box center [650, 14] width 47 height 19
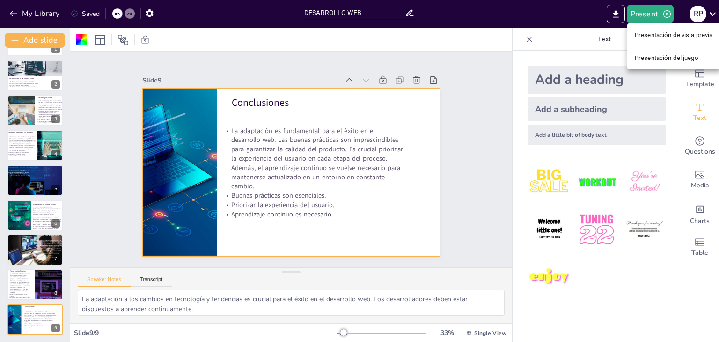
click at [650, 34] on font "Presentación de vista previa" at bounding box center [674, 34] width 78 height 7
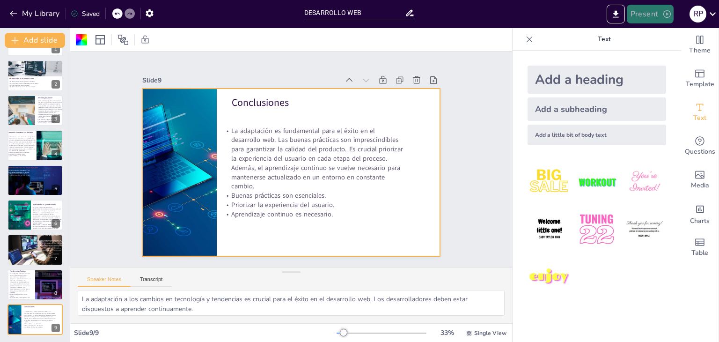
click at [650, 17] on button "Present" at bounding box center [650, 14] width 47 height 19
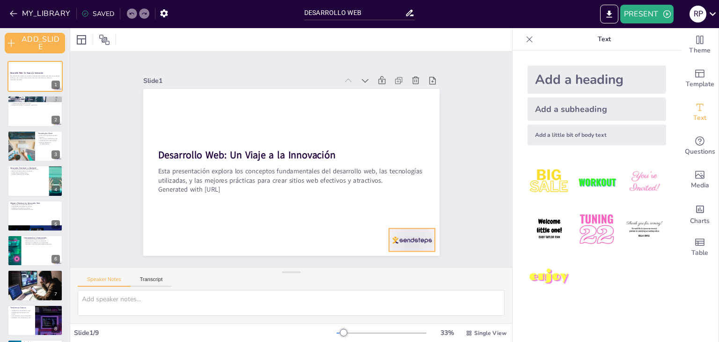
click at [395, 241] on div at bounding box center [412, 240] width 46 height 23
click at [414, 208] on icon at bounding box center [419, 209] width 11 height 11
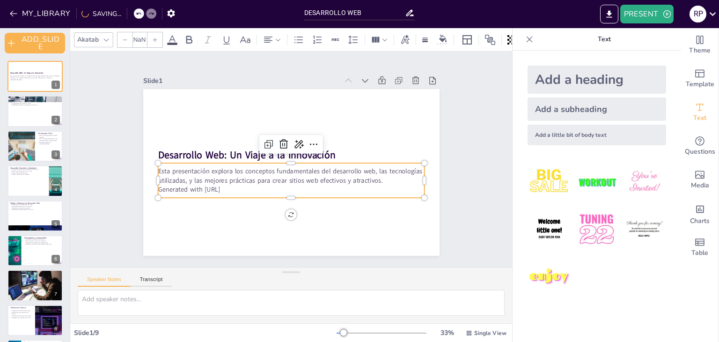
type input "32"
click at [227, 185] on p "Generated with [URL]" at bounding box center [291, 189] width 267 height 9
click at [278, 145] on icon at bounding box center [283, 144] width 11 height 11
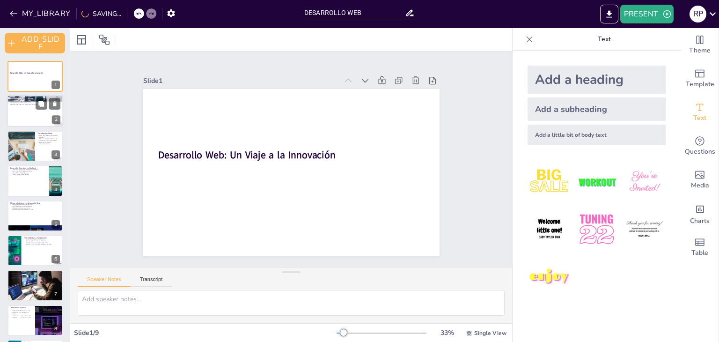
click at [32, 112] on div at bounding box center [35, 112] width 56 height 32
type textarea "El desarrollo web implica una variedad de disciplinas como diseño, programación…"
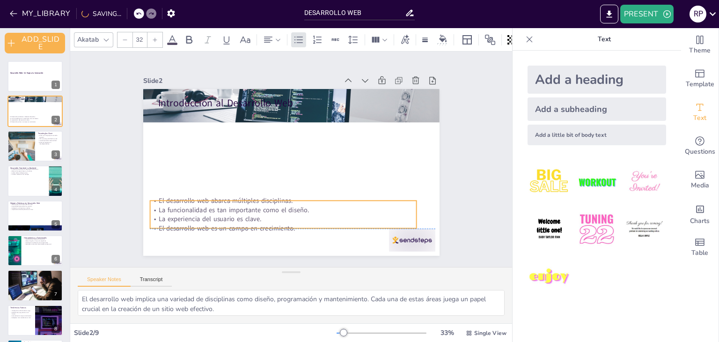
drag, startPoint x: 238, startPoint y: 135, endPoint x: 230, endPoint y: 223, distance: 88.4
click at [230, 224] on p "El desarrollo web es un campo en crecimiento." at bounding box center [283, 228] width 267 height 9
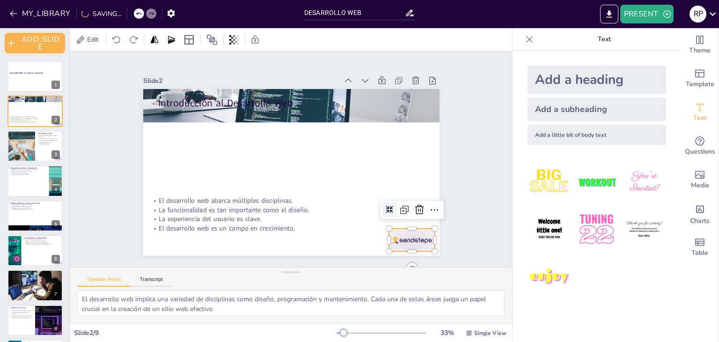
click at [401, 244] on div at bounding box center [412, 240] width 46 height 23
click at [414, 205] on icon at bounding box center [419, 209] width 11 height 11
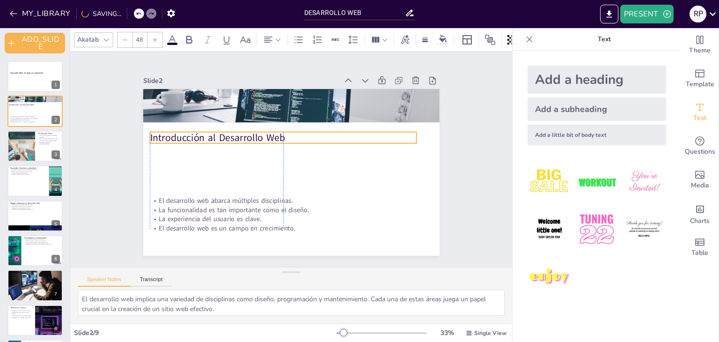
drag, startPoint x: 238, startPoint y: 98, endPoint x: 228, endPoint y: 133, distance: 36.0
click at [228, 133] on p "Introducción al Desarrollo Web" at bounding box center [283, 138] width 267 height 14
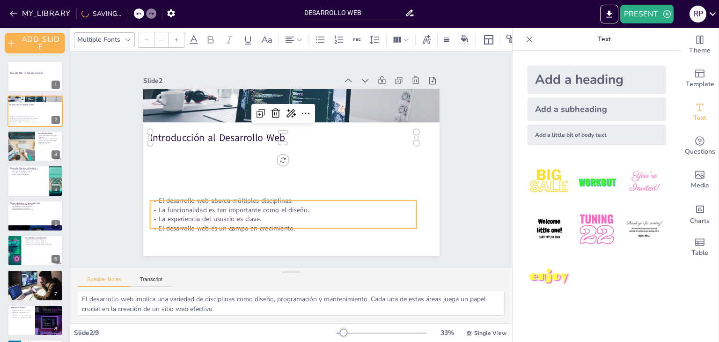
type input "32"
click at [216, 208] on p "La funcionalidad es tan importante como el diseño." at bounding box center [283, 209] width 267 height 9
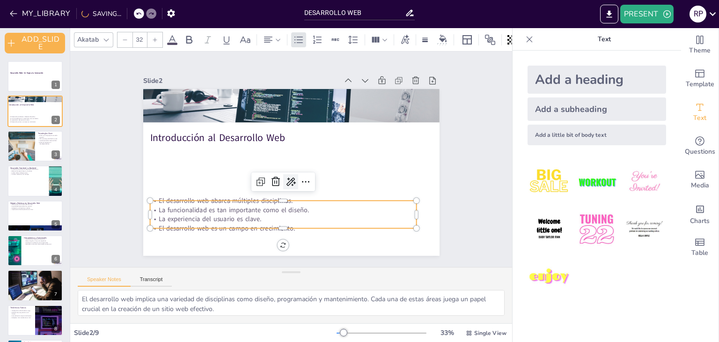
click at [287, 182] on icon at bounding box center [291, 182] width 9 height 8
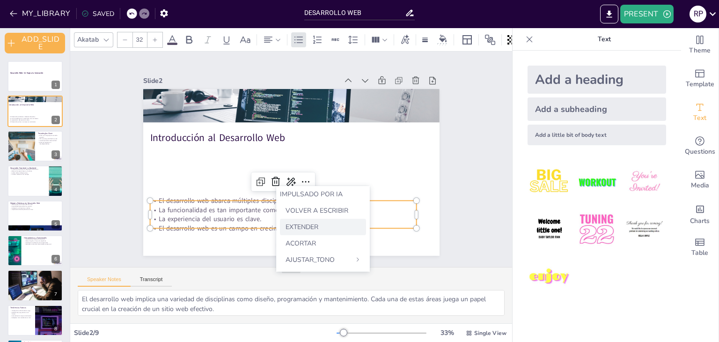
click at [289, 227] on font "EXTENDER" at bounding box center [302, 227] width 33 height 9
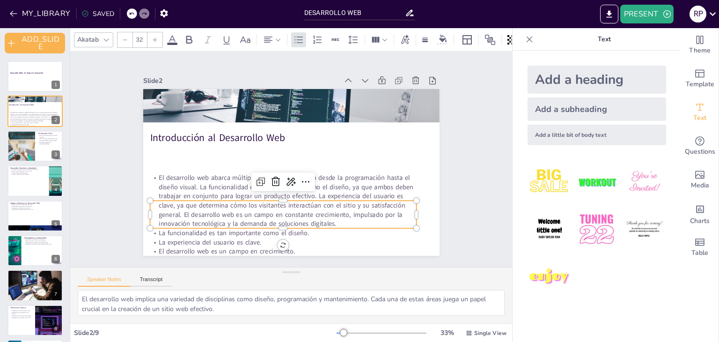
click at [259, 220] on p "El desarrollo web abarca múltiples disciplinas que van desde la programación ha…" at bounding box center [283, 200] width 267 height 55
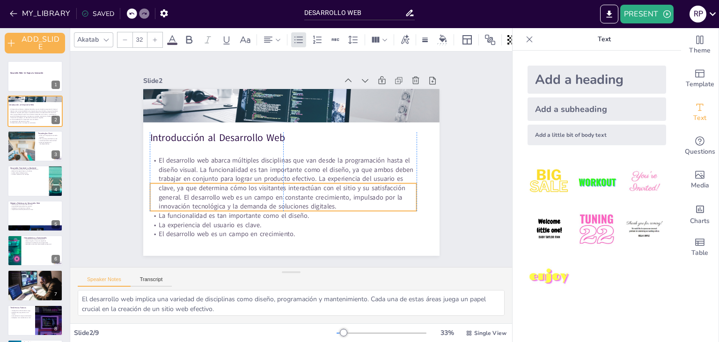
drag, startPoint x: 259, startPoint y: 220, endPoint x: 257, endPoint y: 202, distance: 17.5
click at [257, 202] on p "El desarrollo web abarca múltiples disciplinas que van desde la programación ha…" at bounding box center [283, 183] width 267 height 55
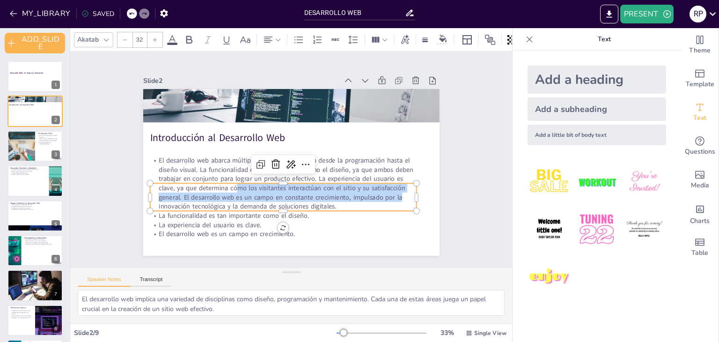
click at [411, 193] on div "Introducción al Desarrollo Web El desarrollo web abarca múltiples disciplinas q…" at bounding box center [291, 172] width 297 height 167
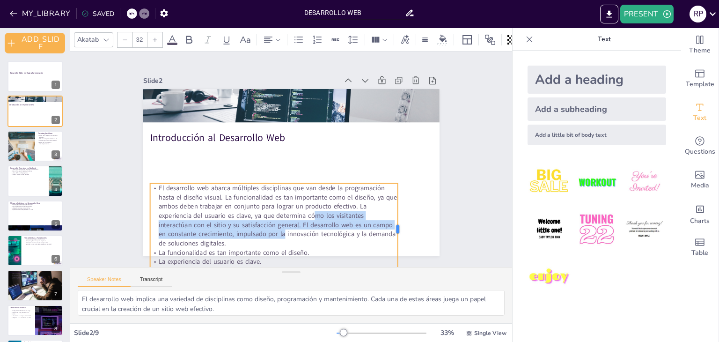
drag, startPoint x: 411, startPoint y: 193, endPoint x: 393, endPoint y: 191, distance: 18.8
click at [398, 191] on div at bounding box center [401, 229] width 7 height 92
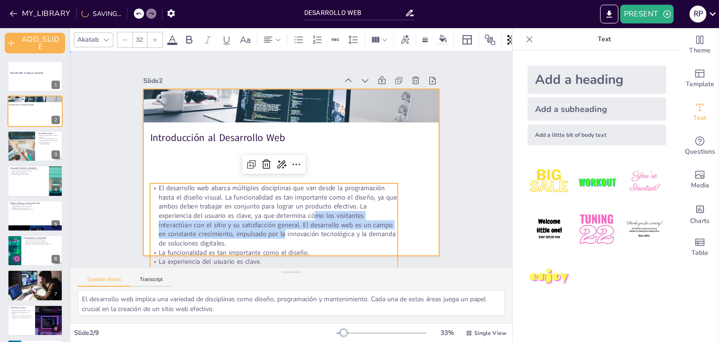
click at [406, 196] on div at bounding box center [291, 172] width 297 height 167
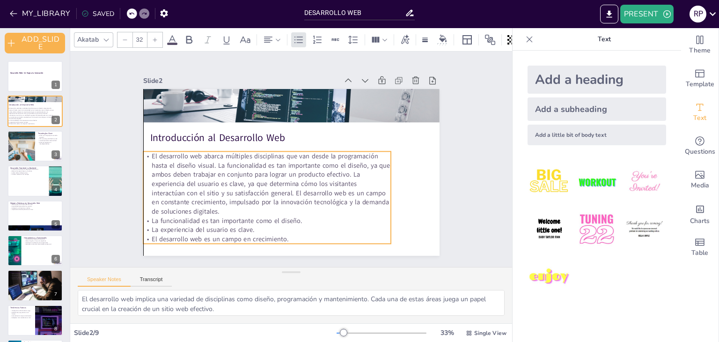
drag, startPoint x: 312, startPoint y: 207, endPoint x: 307, endPoint y: 175, distance: 32.3
click at [307, 175] on p "El desarrollo web abarca múltiples disciplinas que van desde la programación ha…" at bounding box center [267, 183] width 248 height 65
click at [19, 146] on div at bounding box center [21, 146] width 48 height 32
type textarea "HTML es fundamental en el desarrollo web, ya que proporciona la estructura bási…"
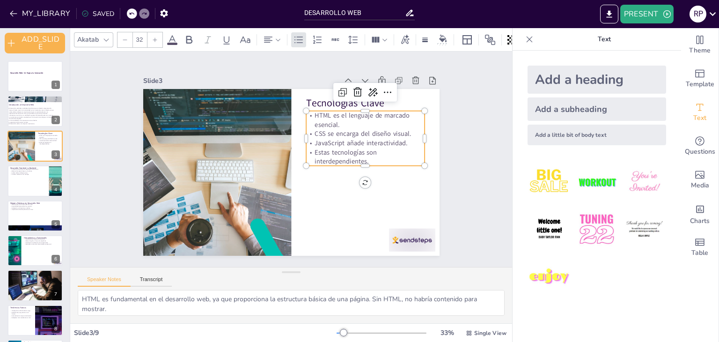
click at [323, 139] on p "JavaScript añade interactividad." at bounding box center [365, 142] width 119 height 9
click at [367, 94] on icon at bounding box center [372, 92] width 11 height 11
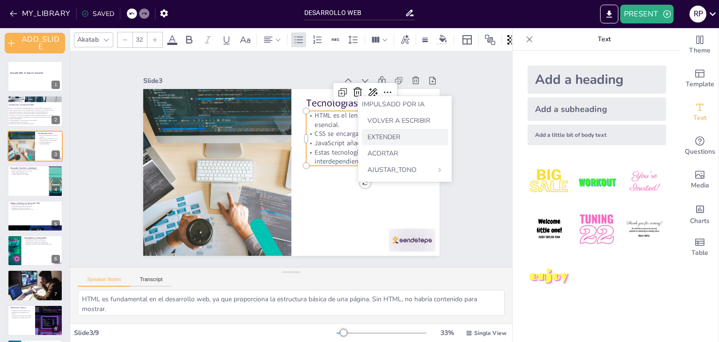
click at [384, 134] on font "EXTENDER" at bounding box center [384, 137] width 33 height 9
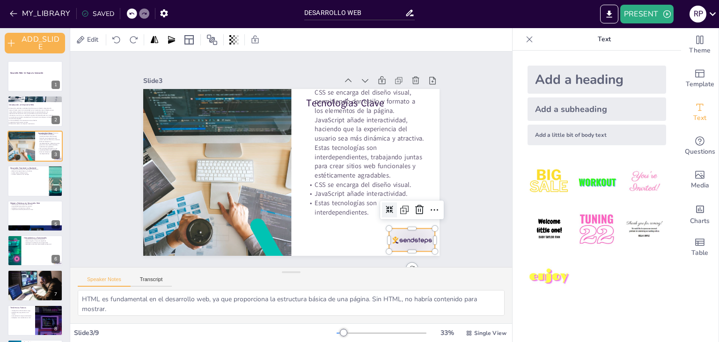
click at [411, 244] on div at bounding box center [412, 240] width 46 height 23
click at [414, 212] on div at bounding box center [419, 209] width 15 height 15
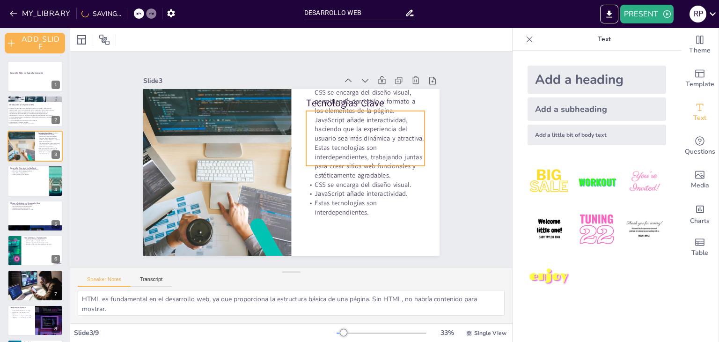
click at [360, 161] on p "HTML es el lenguaje de marcado esencial que se utiliza para estructurar el cont…" at bounding box center [365, 120] width 119 height 120
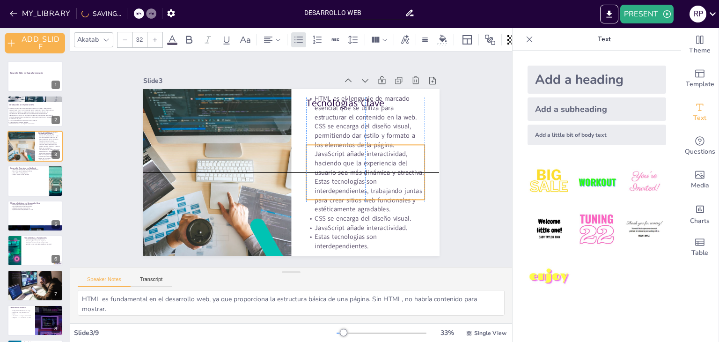
drag, startPoint x: 360, startPoint y: 161, endPoint x: 357, endPoint y: 197, distance: 36.1
click at [357, 197] on p "HTML es el lenguaje de marcado esencial que se utiliza para estructurar el cont…" at bounding box center [365, 154] width 119 height 120
click at [367, 126] on icon at bounding box center [372, 125] width 11 height 11
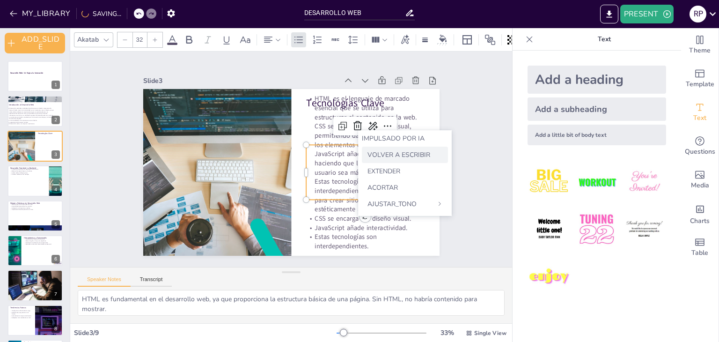
click at [375, 157] on font "VOLVER A ESCRIBIR" at bounding box center [399, 154] width 63 height 9
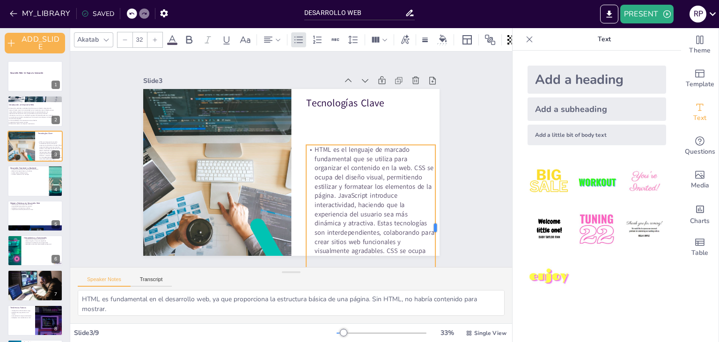
drag, startPoint x: 418, startPoint y: 170, endPoint x: 429, endPoint y: 172, distance: 11.1
click at [436, 172] on div at bounding box center [439, 228] width 7 height 166
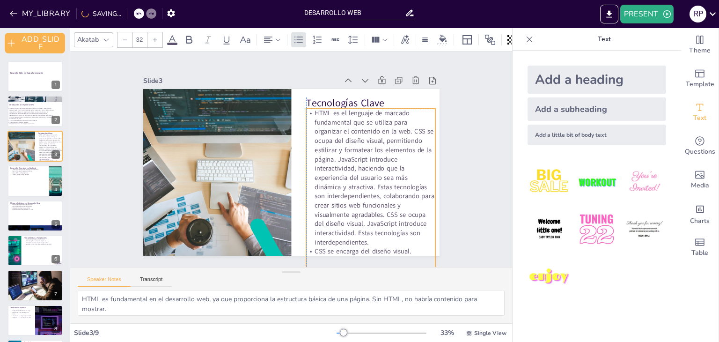
drag, startPoint x: 392, startPoint y: 150, endPoint x: 390, endPoint y: 137, distance: 13.7
click at [390, 137] on p "HTML es el lenguaje de marcado fundamental que se utiliza para organizar el con…" at bounding box center [370, 177] width 129 height 138
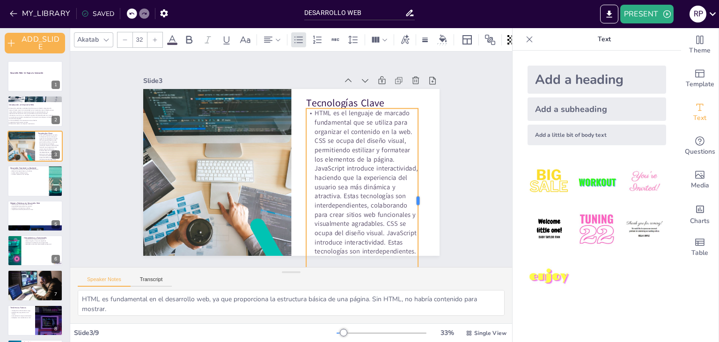
drag, startPoint x: 429, startPoint y: 189, endPoint x: 412, endPoint y: 187, distance: 17.5
click at [418, 187] on div at bounding box center [421, 201] width 7 height 185
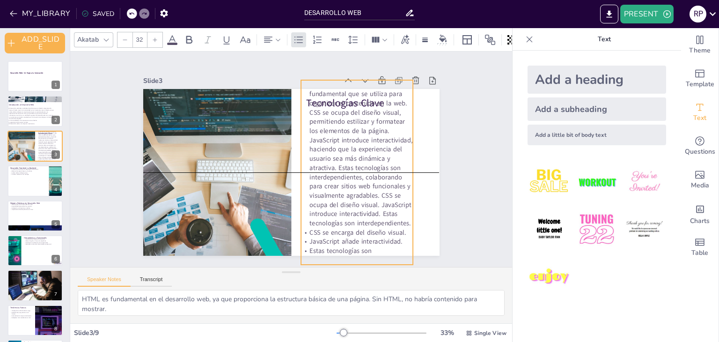
drag, startPoint x: 377, startPoint y: 199, endPoint x: 372, endPoint y: 171, distance: 28.6
click at [372, 171] on p "HTML es el lenguaje de marcado fundamental que se utiliza para organizar el con…" at bounding box center [357, 154] width 112 height 148
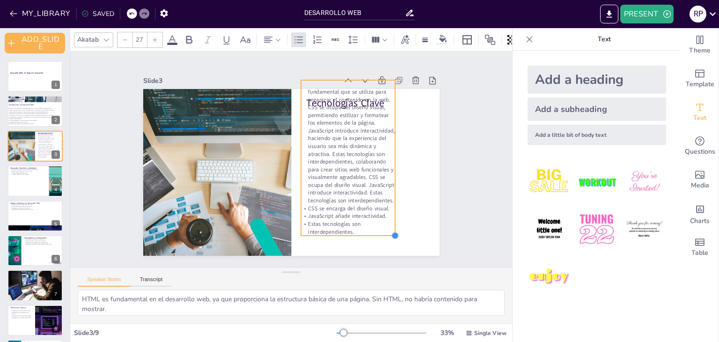
drag, startPoint x: 405, startPoint y: 259, endPoint x: 386, endPoint y: 230, distance: 34.3
click at [392, 232] on div at bounding box center [395, 235] width 7 height 7
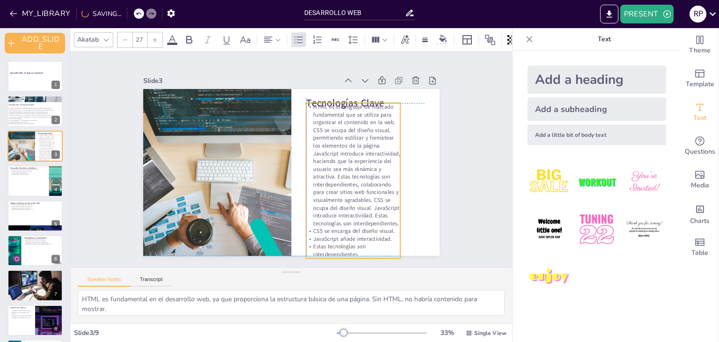
drag, startPoint x: 368, startPoint y: 189, endPoint x: 374, endPoint y: 208, distance: 20.6
click at [374, 208] on p "HTML es el lenguaje de marcado fundamental que se utiliza para organizar el con…" at bounding box center [353, 165] width 95 height 124
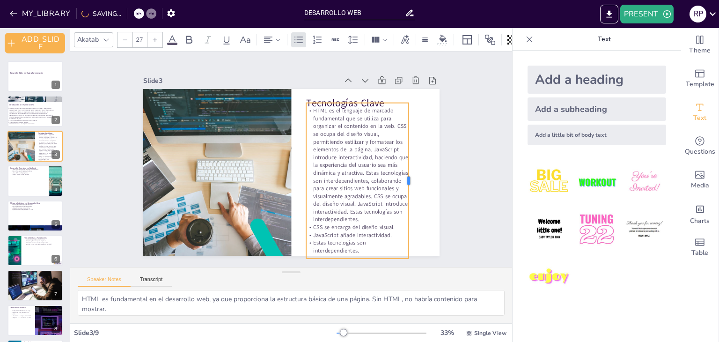
drag, startPoint x: 394, startPoint y: 180, endPoint x: 402, endPoint y: 180, distance: 8.4
click at [409, 180] on div at bounding box center [412, 181] width 7 height 156
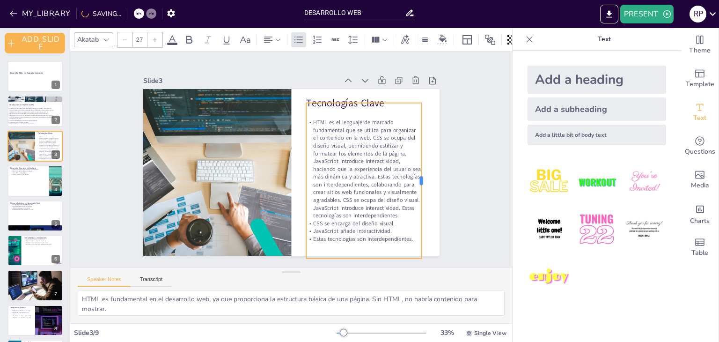
drag, startPoint x: 402, startPoint y: 180, endPoint x: 415, endPoint y: 182, distance: 12.9
click at [422, 182] on div at bounding box center [425, 181] width 7 height 156
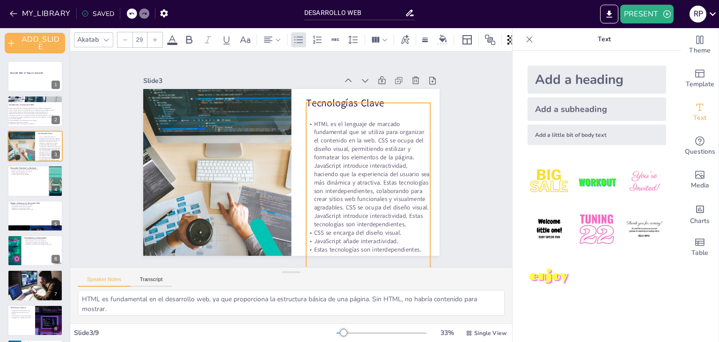
drag, startPoint x: 415, startPoint y: 255, endPoint x: 423, endPoint y: 259, distance: 9.8
click at [423, 259] on div "Slide 1 Desarrollo Web: Un Viaje a la Innovación Slide 2 Introducción al Desarr…" at bounding box center [291, 159] width 442 height 215
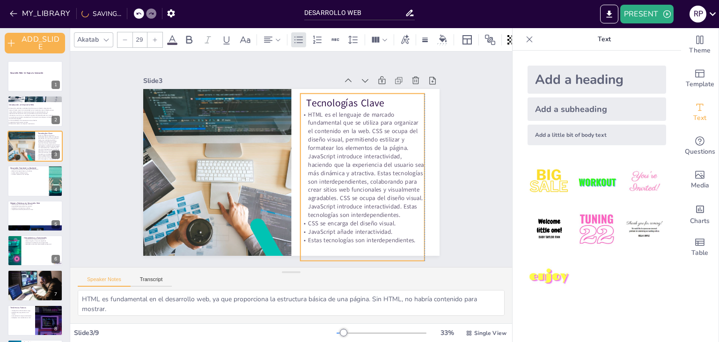
drag, startPoint x: 381, startPoint y: 201, endPoint x: 373, endPoint y: 192, distance: 11.9
click at [373, 192] on p "HTML es el lenguaje de marcado fundamental que se utiliza para organizar el con…" at bounding box center [362, 164] width 125 height 109
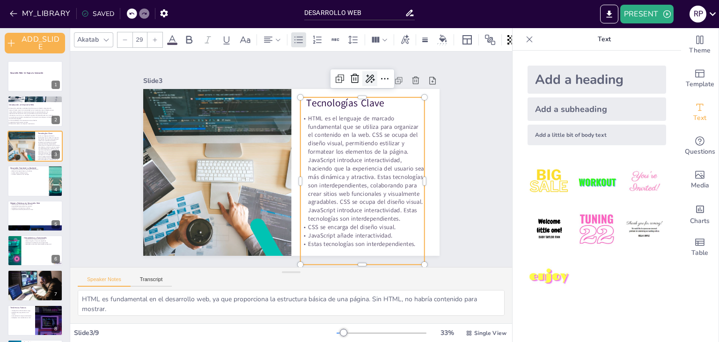
click at [366, 81] on div at bounding box center [370, 78] width 15 height 15
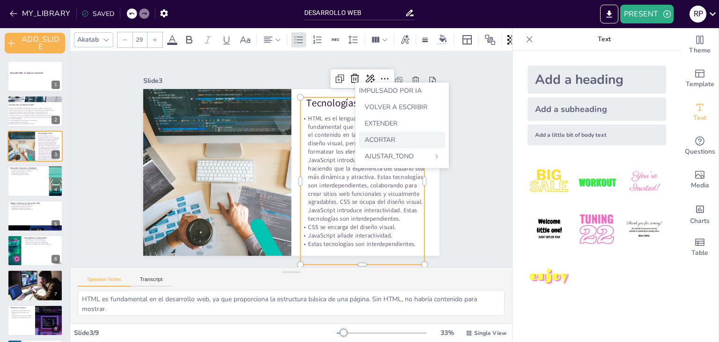
click at [379, 139] on font "ACORTAR" at bounding box center [380, 139] width 30 height 9
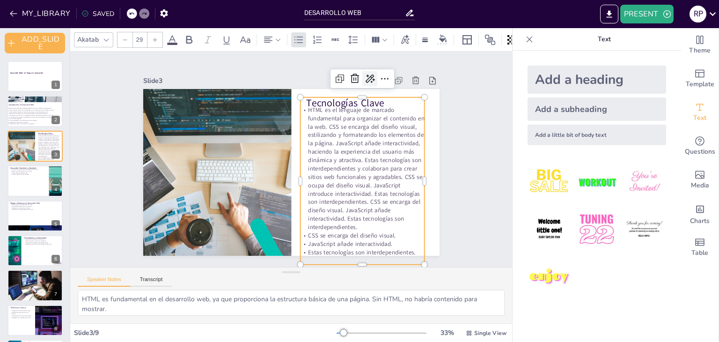
click at [369, 76] on div at bounding box center [370, 78] width 15 height 15
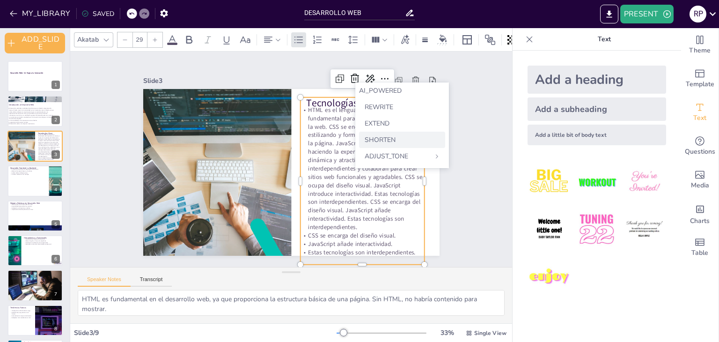
click at [378, 137] on span "SHORTEN" at bounding box center [380, 139] width 31 height 9
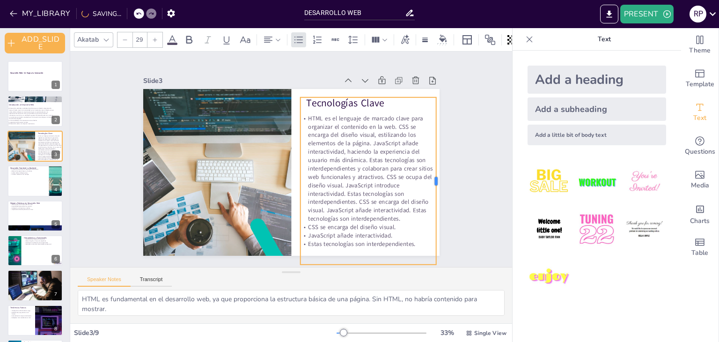
drag, startPoint x: 419, startPoint y: 177, endPoint x: 431, endPoint y: 179, distance: 12.0
click at [437, 179] on div at bounding box center [440, 180] width 7 height 167
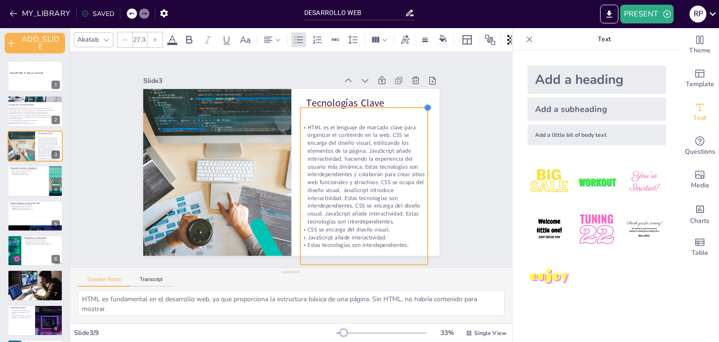
drag, startPoint x: 430, startPoint y: 92, endPoint x: 420, endPoint y: 104, distance: 16.0
click at [424, 104] on div at bounding box center [427, 107] width 7 height 7
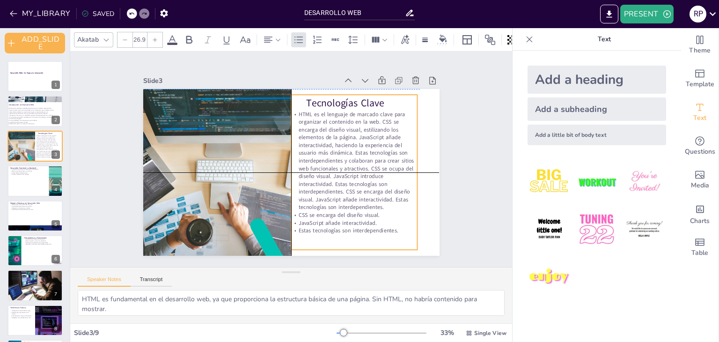
drag, startPoint x: 400, startPoint y: 184, endPoint x: 393, endPoint y: 166, distance: 19.0
click at [393, 166] on p "HTML es el lenguaje de marcado clave para organizar el contenido en la web. CSS…" at bounding box center [354, 160] width 126 height 101
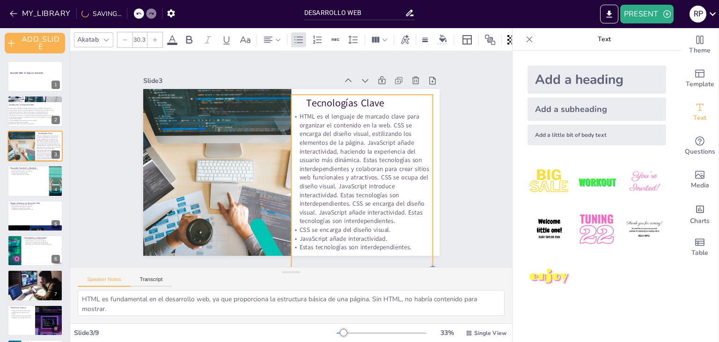
type input "30.4"
drag, startPoint x: 409, startPoint y: 245, endPoint x: 425, endPoint y: 258, distance: 21.0
click at [425, 258] on div "Slide 1 Desarrollo Web: Un Viaje a la Innovación Slide 2 Introducción al Desarr…" at bounding box center [291, 159] width 442 height 215
click at [26, 190] on div at bounding box center [35, 181] width 56 height 32
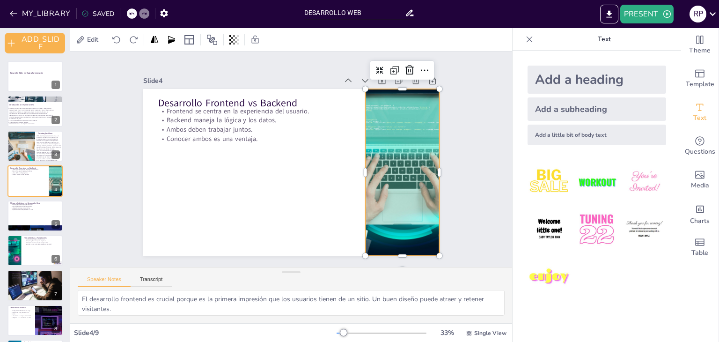
click at [361, 197] on div at bounding box center [402, 172] width 297 height 167
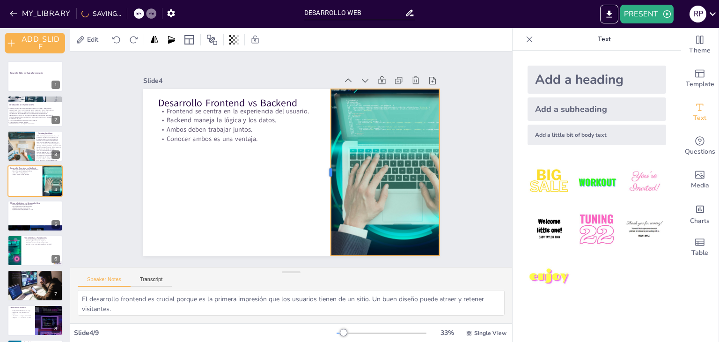
drag, startPoint x: 357, startPoint y: 171, endPoint x: 322, endPoint y: 174, distance: 34.8
click at [323, 174] on div at bounding box center [326, 172] width 7 height 167
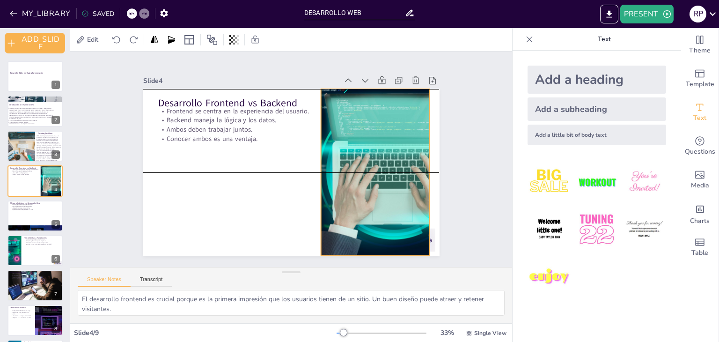
drag, startPoint x: 390, startPoint y: 185, endPoint x: 378, endPoint y: 185, distance: 12.2
click at [378, 185] on div at bounding box center [393, 172] width 297 height 167
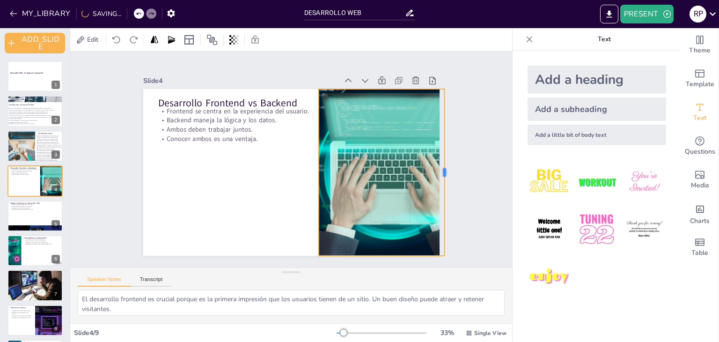
drag, startPoint x: 422, startPoint y: 168, endPoint x: 440, endPoint y: 173, distance: 19.1
click at [445, 173] on div at bounding box center [448, 172] width 7 height 167
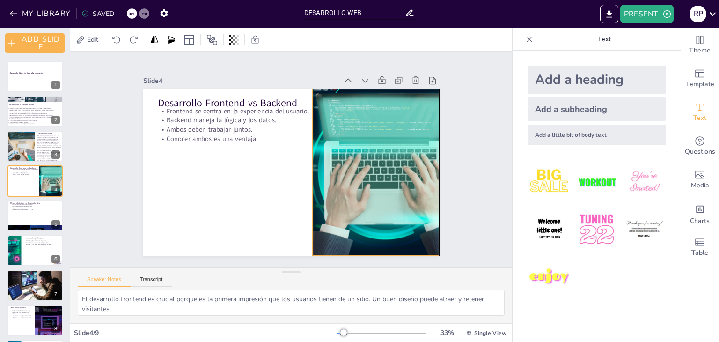
click at [408, 171] on div at bounding box center [384, 172] width 297 height 167
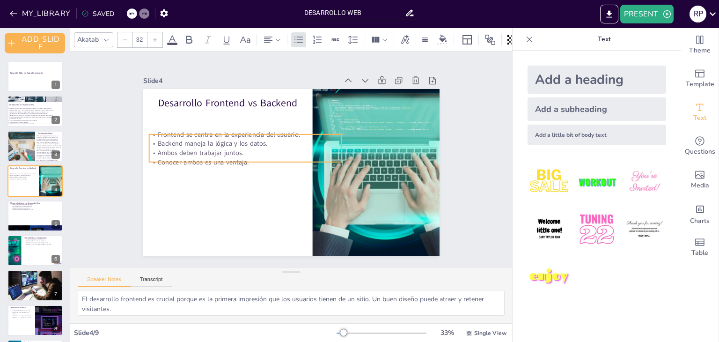
drag, startPoint x: 247, startPoint y: 119, endPoint x: 237, endPoint y: 145, distance: 27.1
click at [237, 145] on p "Backend maneja la lógica y los datos." at bounding box center [245, 143] width 193 height 9
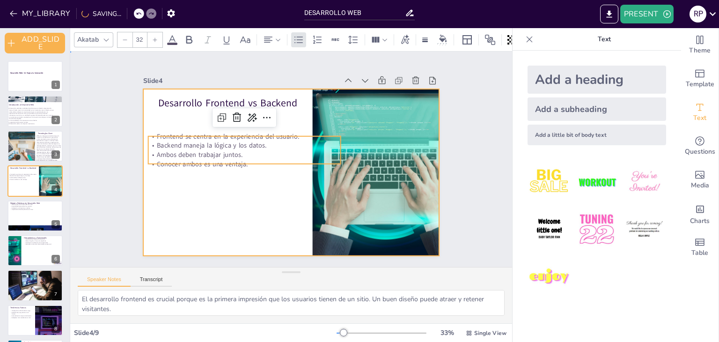
click at [197, 210] on div at bounding box center [291, 172] width 297 height 167
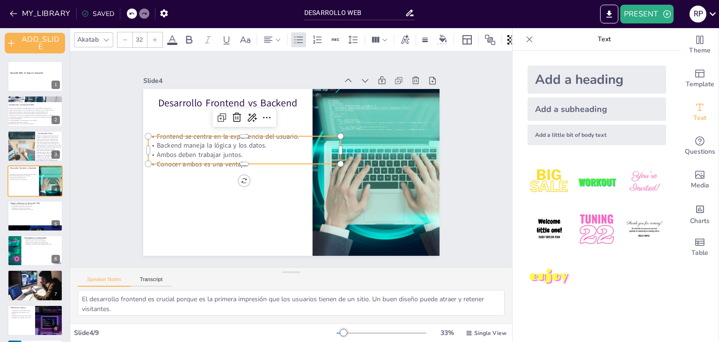
click at [197, 150] on p "Ambos deben trabajar juntos." at bounding box center [244, 154] width 193 height 9
click at [246, 112] on icon at bounding box center [251, 117] width 11 height 11
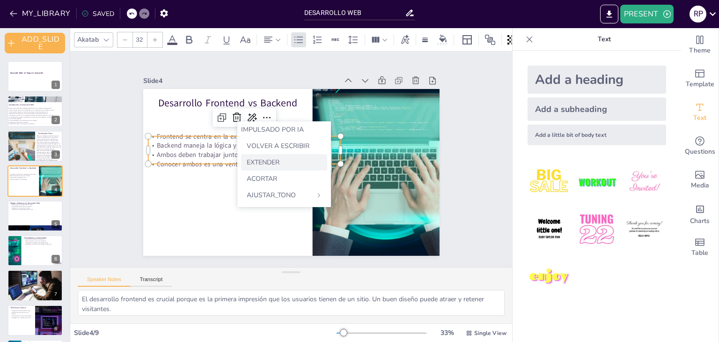
click at [260, 165] on font "EXTENDER" at bounding box center [263, 162] width 33 height 9
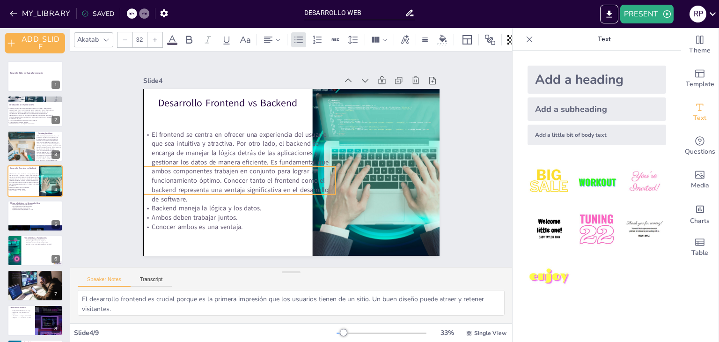
drag, startPoint x: 179, startPoint y: 134, endPoint x: 171, endPoint y: 164, distance: 31.0
click at [171, 164] on p "El frontend se centra en ofrecer una experiencia del usuario que sea intuitiva …" at bounding box center [239, 167] width 193 height 74
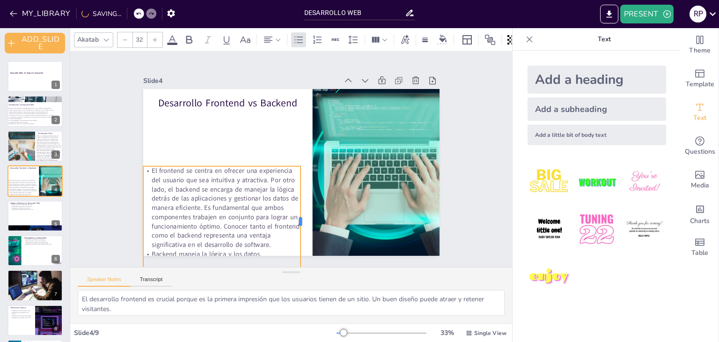
drag, startPoint x: 328, startPoint y: 175, endPoint x: 293, endPoint y: 175, distance: 35.1
click at [301, 175] on div at bounding box center [304, 221] width 7 height 111
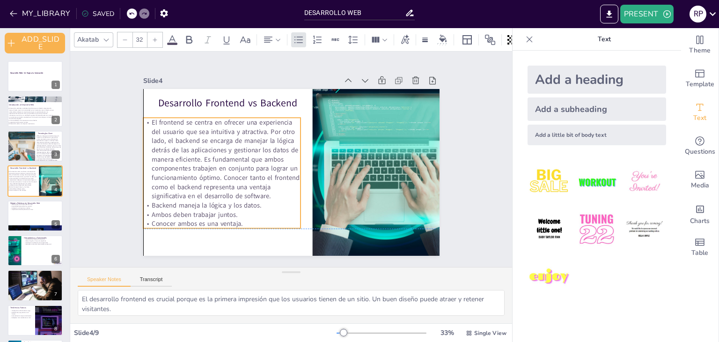
drag, startPoint x: 234, startPoint y: 199, endPoint x: 236, endPoint y: 153, distance: 45.9
click at [236, 153] on p "El frontend se centra en ofrecer una experiencia del usuario que sea intuitiva …" at bounding box center [221, 159] width 157 height 83
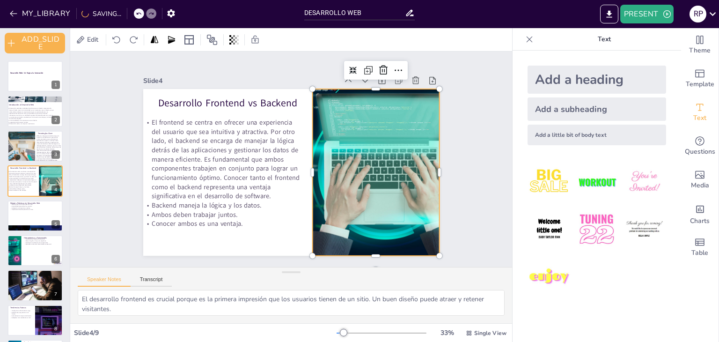
click at [310, 189] on div at bounding box center [384, 172] width 297 height 167
click at [32, 219] on div at bounding box center [35, 216] width 56 height 32
type textarea "La velocidad de carga afecta directamente la satisfacción del usuario. Un sitio…"
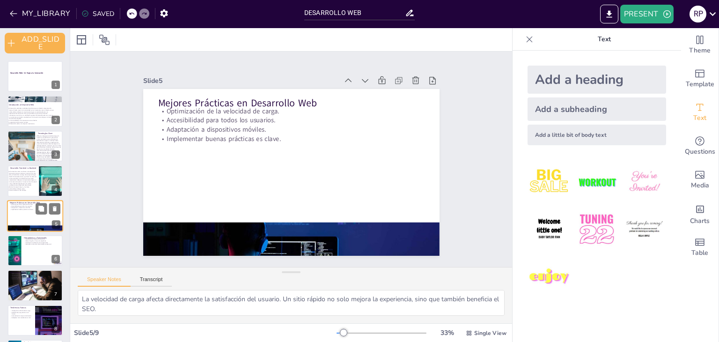
scroll to position [18, 0]
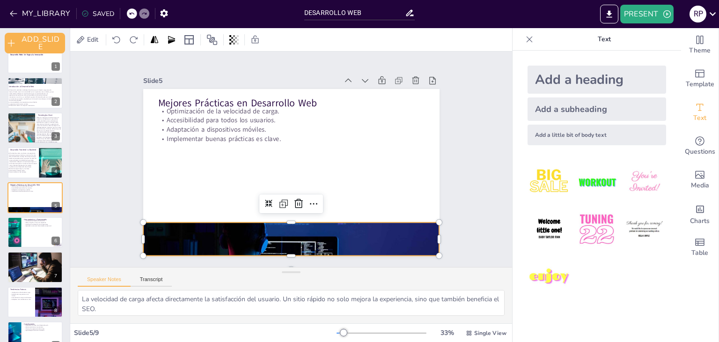
click at [177, 236] on div at bounding box center [291, 239] width 297 height 198
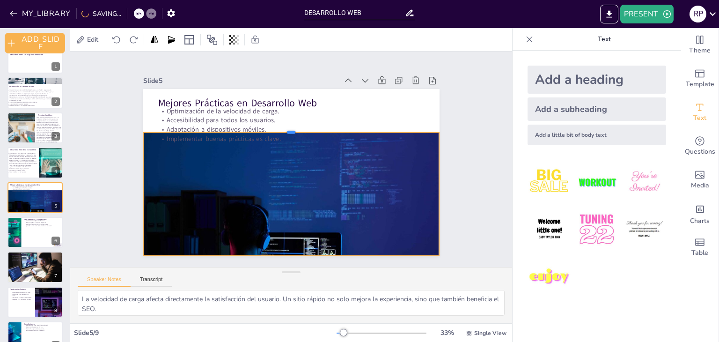
drag, startPoint x: 284, startPoint y: 218, endPoint x: 282, endPoint y: 129, distance: 88.6
click at [282, 129] on div at bounding box center [291, 128] width 297 height 7
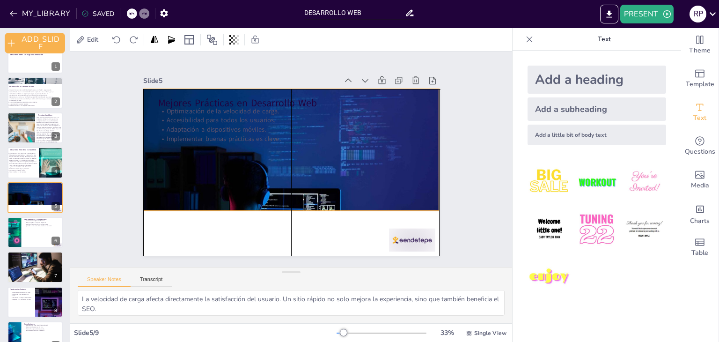
drag, startPoint x: 298, startPoint y: 191, endPoint x: 299, endPoint y: 146, distance: 45.0
click at [299, 146] on div at bounding box center [293, 191] width 301 height 204
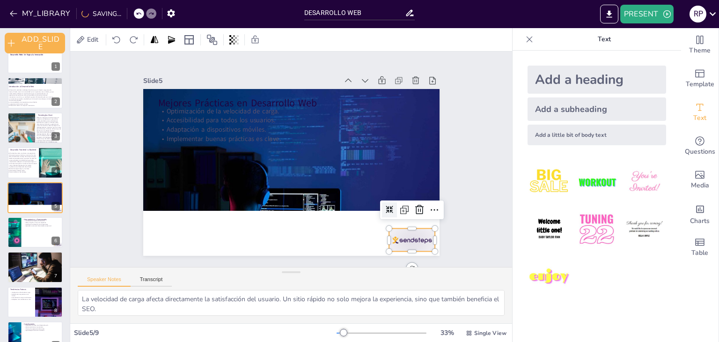
click at [402, 238] on div at bounding box center [412, 240] width 46 height 23
click at [417, 212] on div at bounding box center [419, 209] width 15 height 15
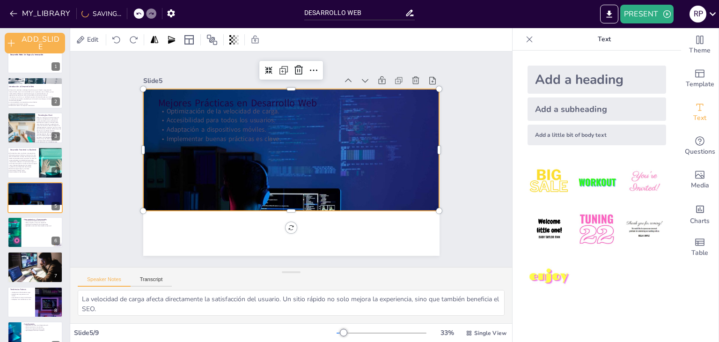
click at [345, 174] on div at bounding box center [293, 191] width 301 height 204
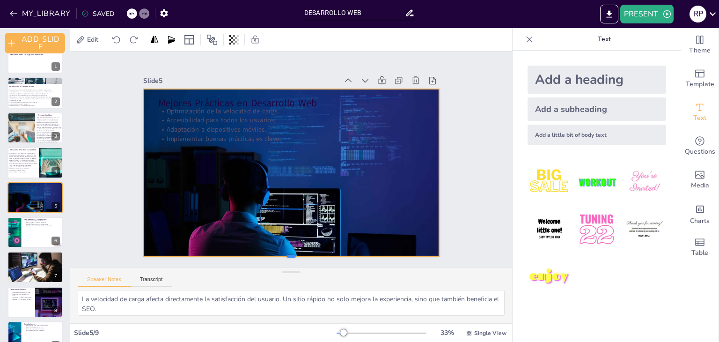
drag, startPoint x: 282, startPoint y: 207, endPoint x: 270, endPoint y: 253, distance: 47.4
click at [270, 256] on div at bounding box center [291, 259] width 297 height 7
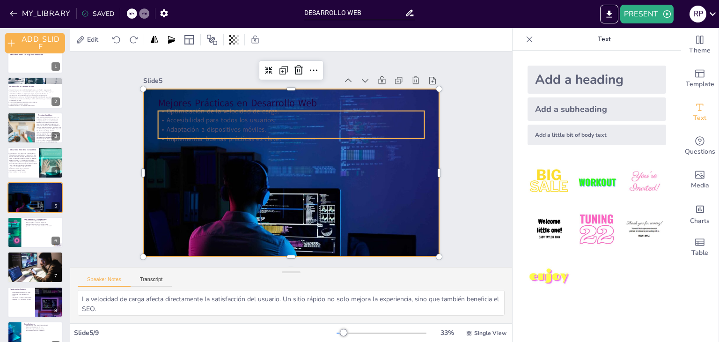
click at [227, 116] on p "Accesibilidad para todos los usuarios." at bounding box center [291, 120] width 267 height 9
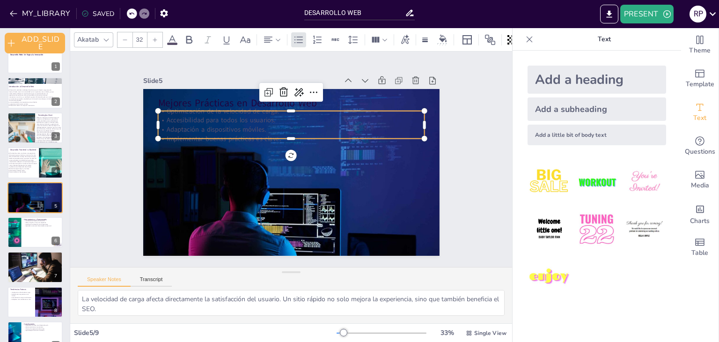
click at [170, 43] on span at bounding box center [172, 44] width 10 height 2
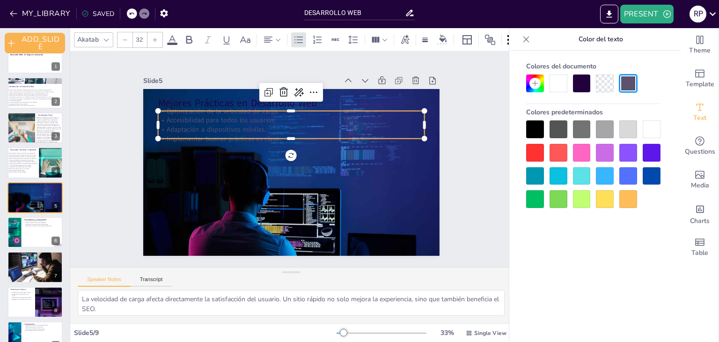
click at [645, 125] on div at bounding box center [652, 129] width 18 height 18
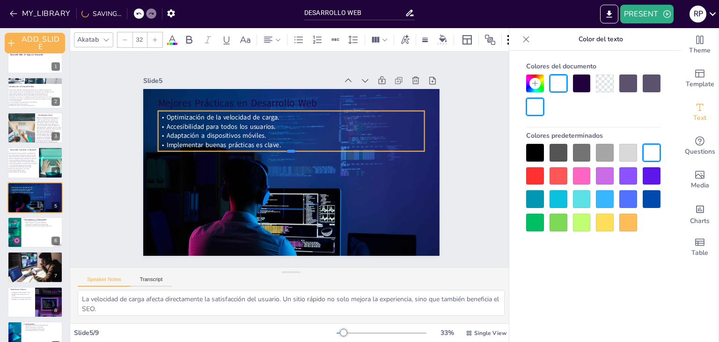
drag, startPoint x: 233, startPoint y: 135, endPoint x: 230, endPoint y: 148, distance: 12.9
click at [230, 151] on div at bounding box center [291, 154] width 267 height 7
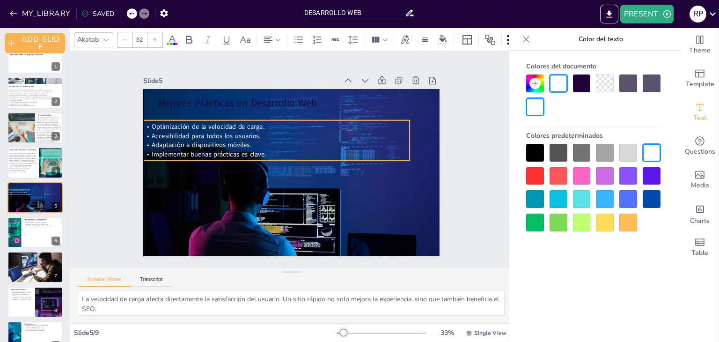
drag, startPoint x: 236, startPoint y: 130, endPoint x: 222, endPoint y: 139, distance: 16.9
click at [222, 141] on span "Adaptación a dispositivos móviles." at bounding box center [202, 145] width 100 height 9
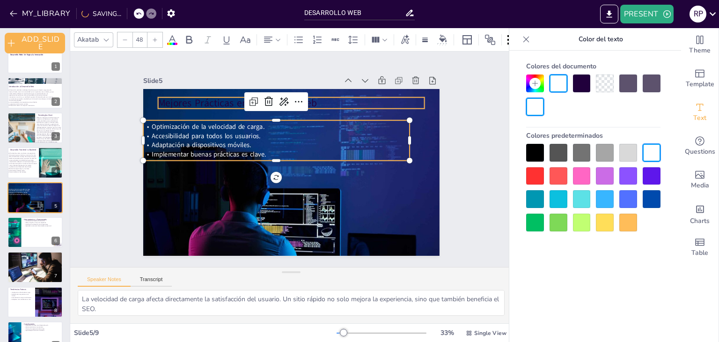
click at [203, 97] on p "Mejores Prácticas en Desarrollo Web" at bounding box center [291, 103] width 267 height 14
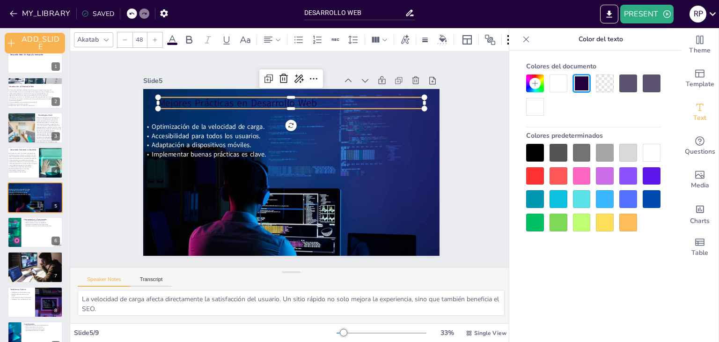
click at [656, 157] on div at bounding box center [652, 153] width 18 height 18
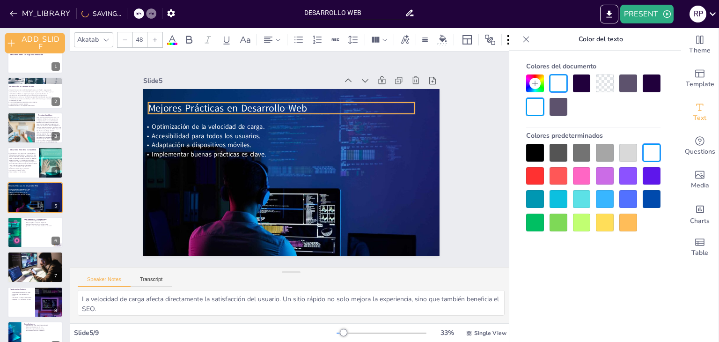
drag, startPoint x: 334, startPoint y: 98, endPoint x: 325, endPoint y: 104, distance: 11.1
click at [325, 104] on p "Mejores Prácticas en Desarrollo Web" at bounding box center [281, 108] width 267 height 14
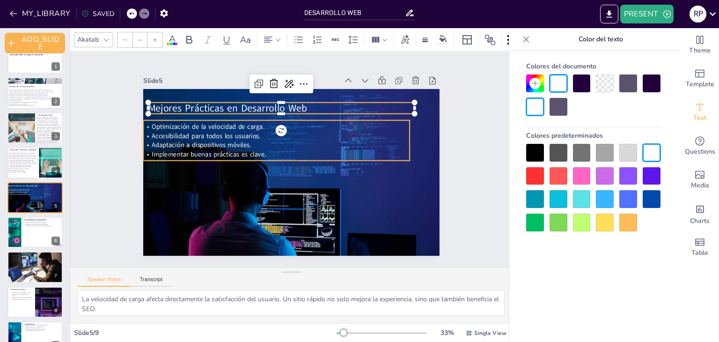
type input "32"
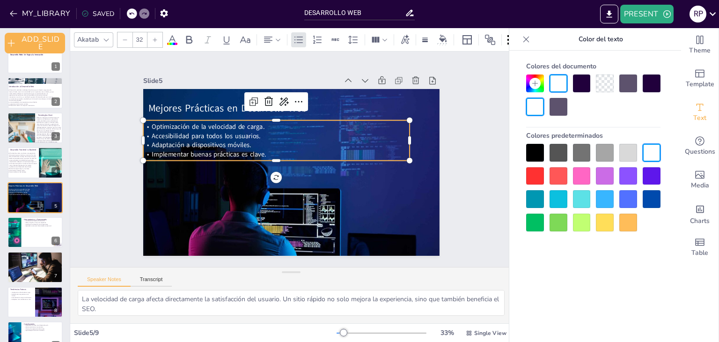
click at [354, 155] on p "Implementar buenas prácticas es clave." at bounding box center [276, 154] width 267 height 9
click at [36, 237] on div at bounding box center [35, 232] width 56 height 32
type textarea "Las herramientas y frameworks están diseñados para hacer que el proceso de desa…"
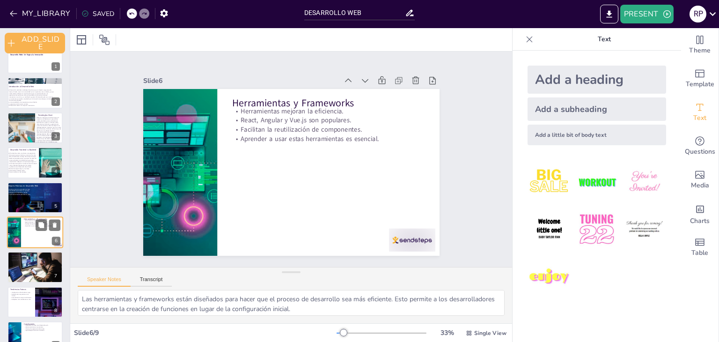
scroll to position [36, 0]
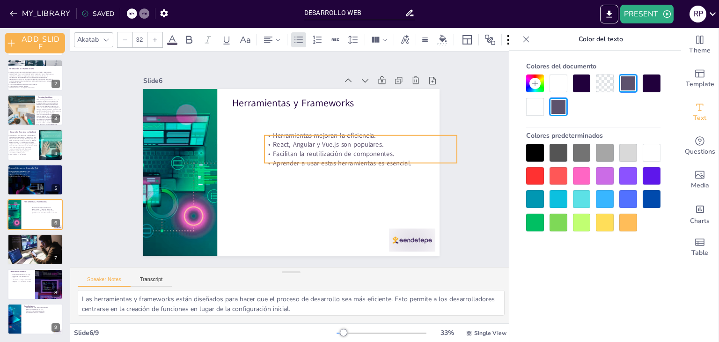
drag, startPoint x: 280, startPoint y: 119, endPoint x: 312, endPoint y: 144, distance: 40.5
click at [312, 144] on p "React, Angular y Vue.js son populares." at bounding box center [360, 144] width 193 height 9
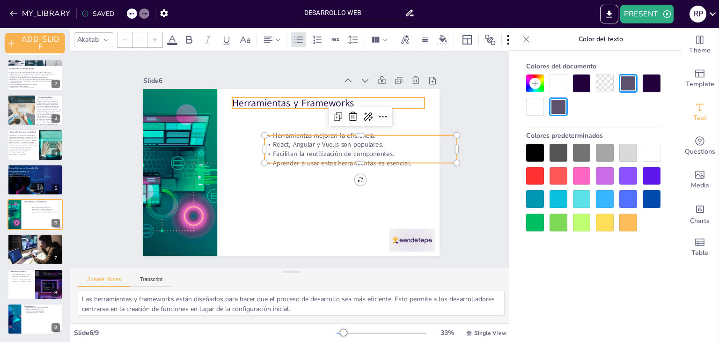
type input "48"
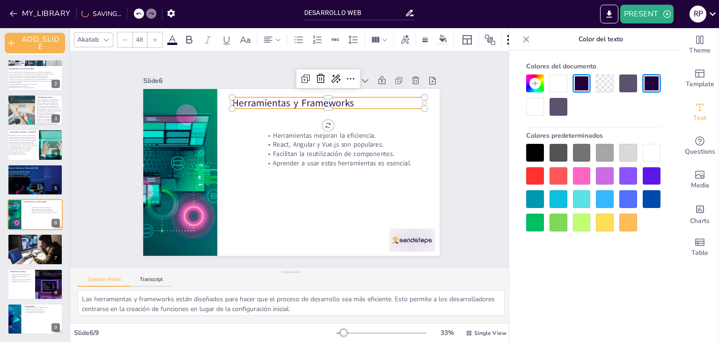
drag, startPoint x: 285, startPoint y: 100, endPoint x: 313, endPoint y: 104, distance: 28.5
click at [313, 104] on p "Herramientas y Frameworks" at bounding box center [328, 103] width 193 height 14
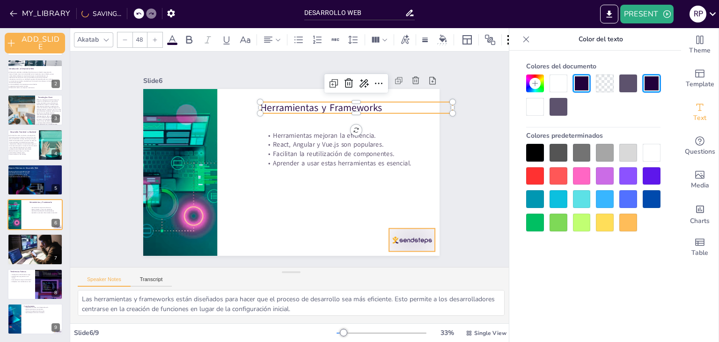
click at [396, 233] on div at bounding box center [412, 240] width 46 height 23
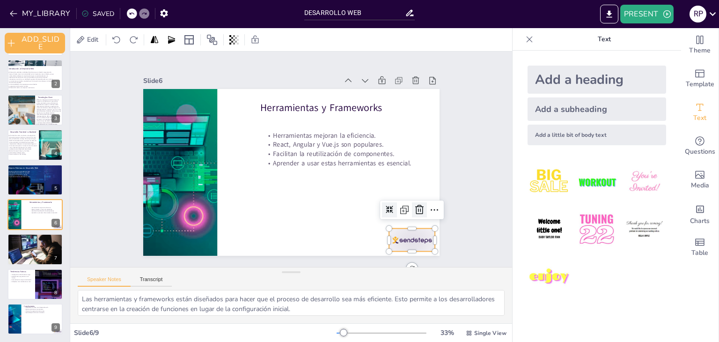
click at [415, 209] on icon at bounding box center [419, 209] width 8 height 9
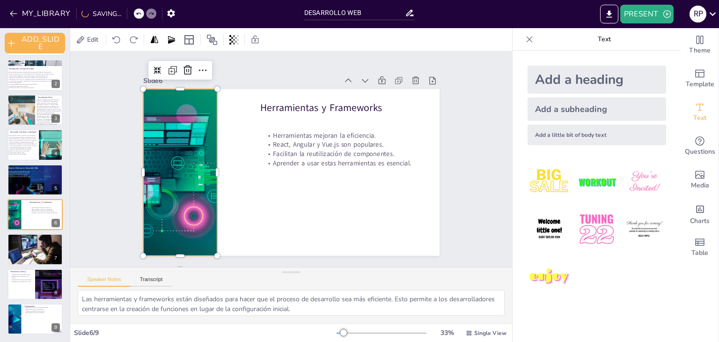
click at [180, 187] on div at bounding box center [180, 172] width 250 height 167
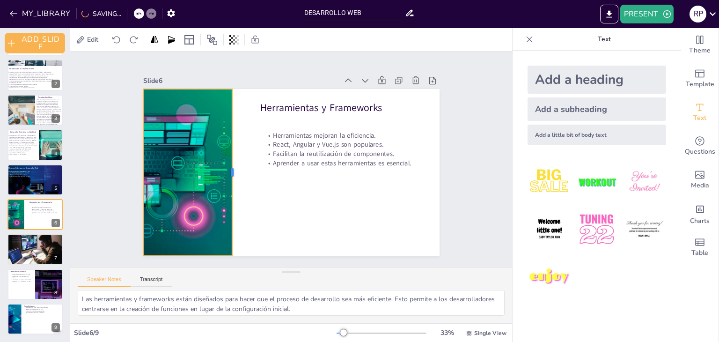
drag, startPoint x: 210, startPoint y: 171, endPoint x: 225, endPoint y: 169, distance: 15.1
click at [232, 169] on div at bounding box center [235, 172] width 7 height 167
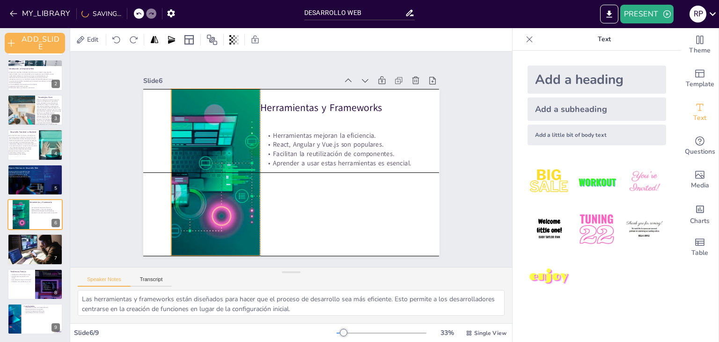
drag, startPoint x: 178, startPoint y: 179, endPoint x: 205, endPoint y: 180, distance: 26.2
click at [205, 180] on div at bounding box center [208, 172] width 250 height 167
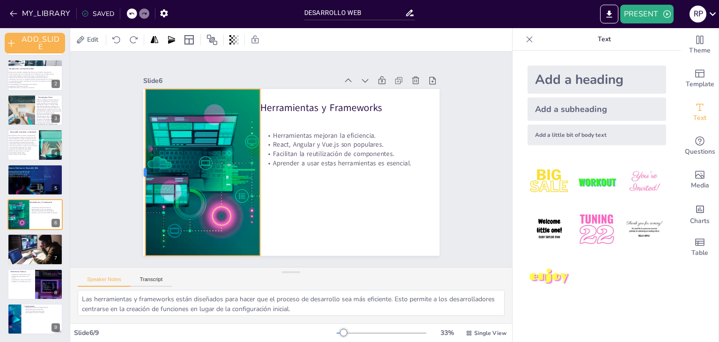
drag, startPoint x: 161, startPoint y: 166, endPoint x: 135, endPoint y: 173, distance: 26.6
click at [138, 173] on div at bounding box center [141, 172] width 7 height 167
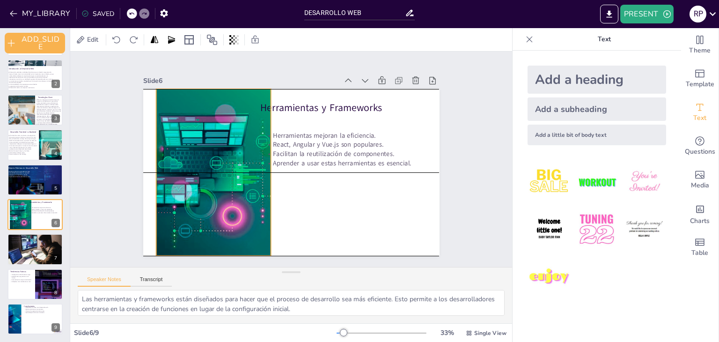
drag, startPoint x: 192, startPoint y: 193, endPoint x: 204, endPoint y: 193, distance: 11.7
click at [204, 193] on div at bounding box center [219, 172] width 250 height 167
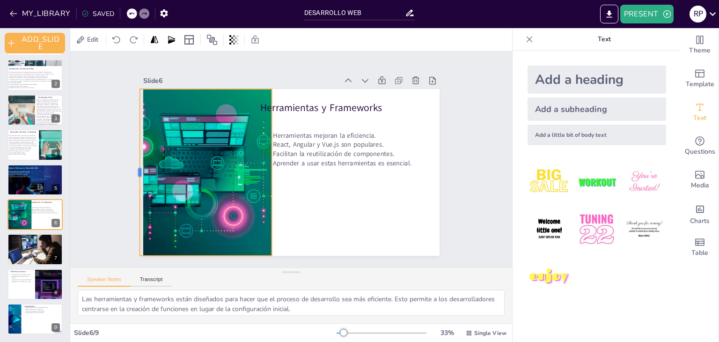
drag, startPoint x: 147, startPoint y: 168, endPoint x: 130, endPoint y: 171, distance: 17.2
click at [132, 171] on div at bounding box center [135, 172] width 7 height 167
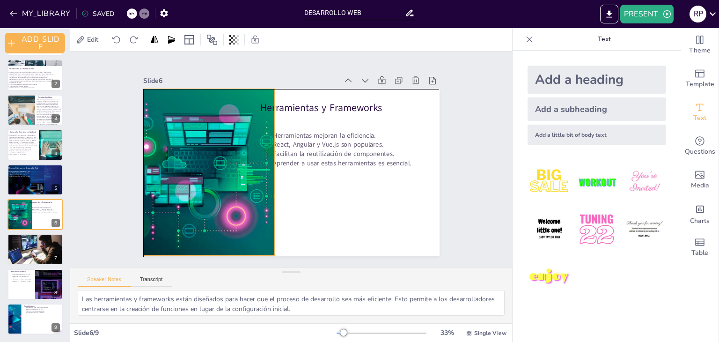
drag, startPoint x: 170, startPoint y: 180, endPoint x: 174, endPoint y: 181, distance: 4.8
click at [174, 181] on div at bounding box center [223, 172] width 250 height 167
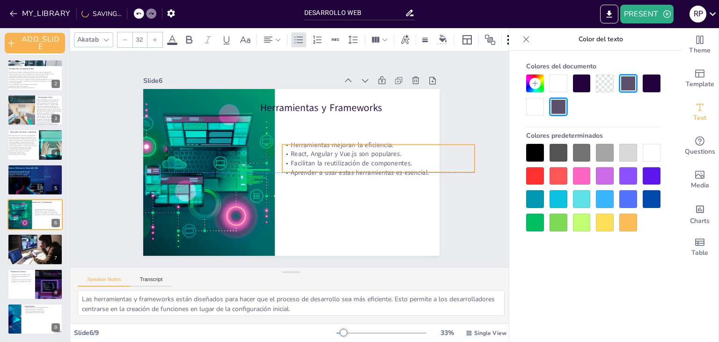
drag, startPoint x: 315, startPoint y: 159, endPoint x: 333, endPoint y: 168, distance: 20.3
click at [333, 168] on p "Aprender a usar estas herramientas es esencial." at bounding box center [378, 172] width 193 height 9
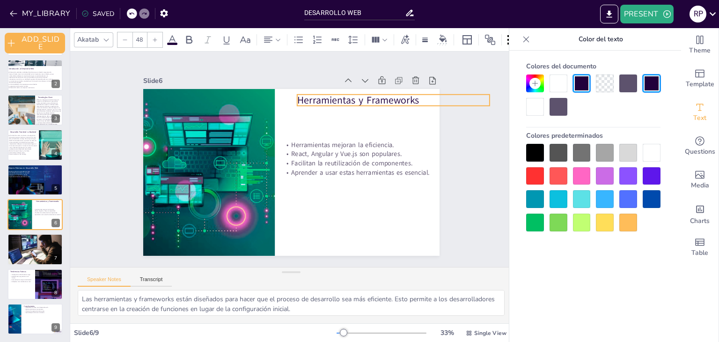
drag, startPoint x: 299, startPoint y: 104, endPoint x: 336, endPoint y: 97, distance: 38.2
click at [336, 97] on p "Herramientas y Frameworks" at bounding box center [393, 100] width 193 height 14
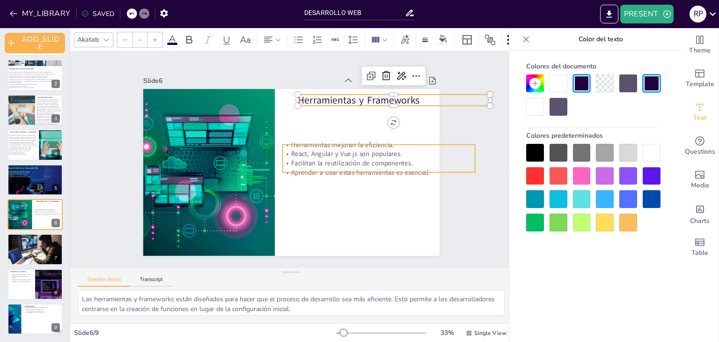
type input "32"
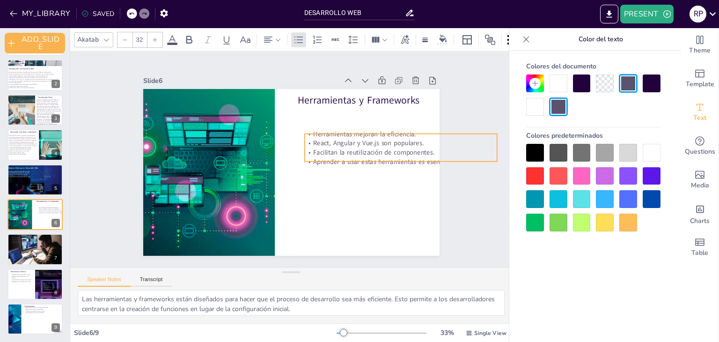
drag, startPoint x: 317, startPoint y: 148, endPoint x: 329, endPoint y: 134, distance: 19.3
click at [329, 139] on p "React, Angular y Vue.js son populares." at bounding box center [400, 143] width 193 height 9
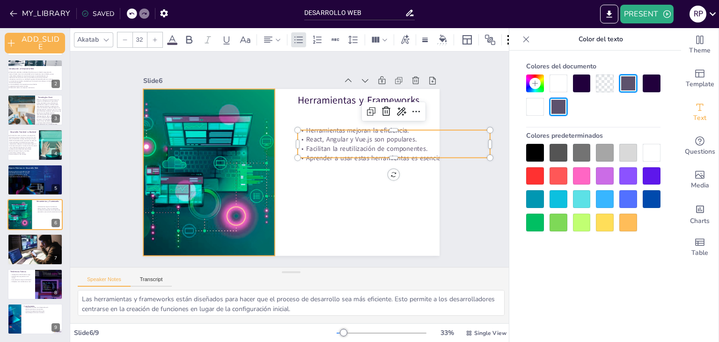
click at [240, 172] on div at bounding box center [223, 172] width 250 height 167
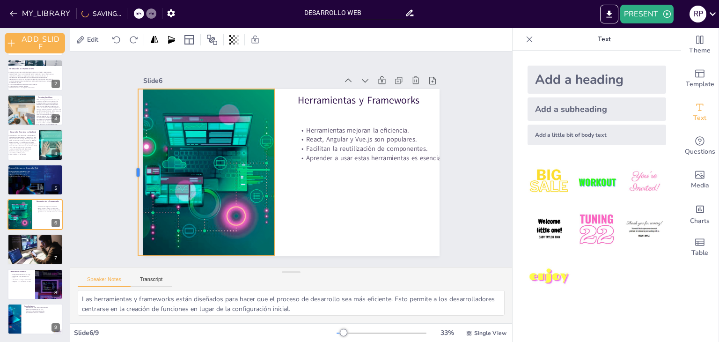
drag, startPoint x: 135, startPoint y: 169, endPoint x: 130, endPoint y: 169, distance: 4.7
click at [131, 169] on div at bounding box center [134, 172] width 7 height 167
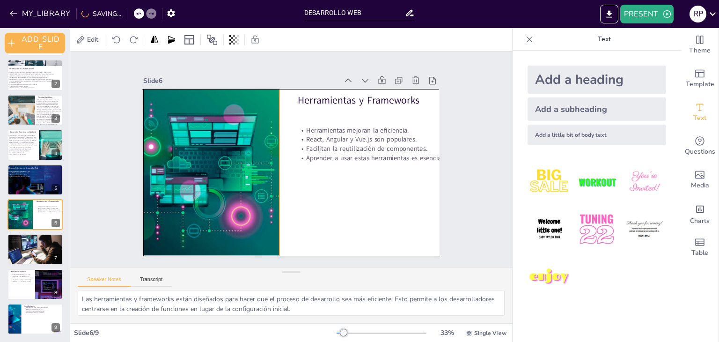
click at [195, 177] on div at bounding box center [228, 172] width 250 height 167
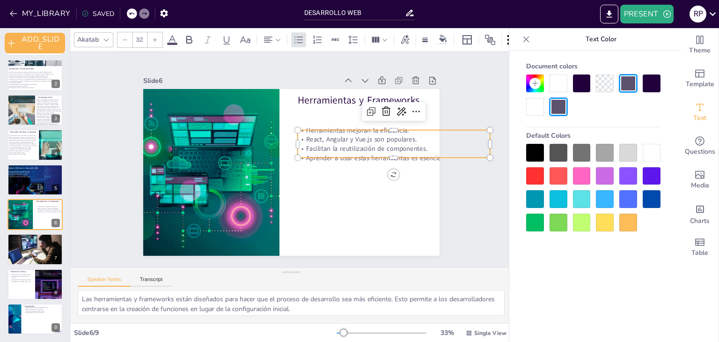
click at [349, 145] on p "Facilitan la reutilización de componentes." at bounding box center [393, 148] width 193 height 9
click at [396, 106] on icon at bounding box center [401, 111] width 11 height 11
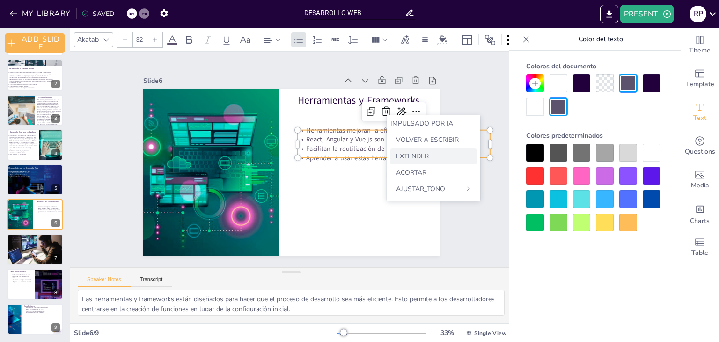
click at [401, 156] on font "EXTENDER" at bounding box center [412, 156] width 33 height 9
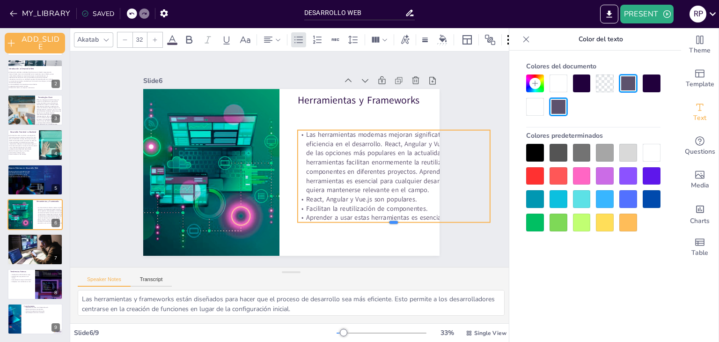
drag, startPoint x: 362, startPoint y: 157, endPoint x: 347, endPoint y: 163, distance: 16.2
click at [347, 163] on div "Herramientas y Frameworks Las herramientas modernas mejoran significativamente …" at bounding box center [291, 172] width 297 height 167
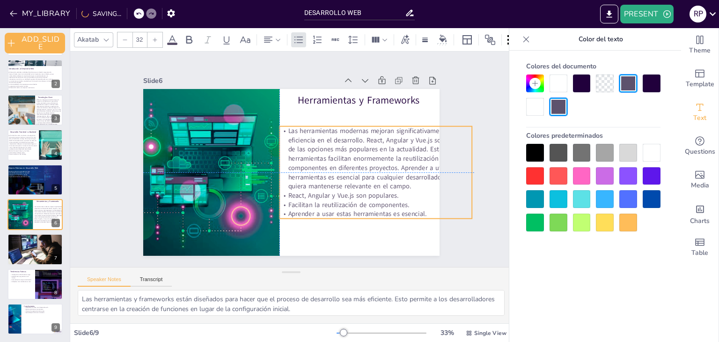
drag, startPoint x: 387, startPoint y: 163, endPoint x: 371, endPoint y: 158, distance: 16.6
click at [371, 158] on p "Las herramientas modernas mejoran significativamente la eficiencia en el desarr…" at bounding box center [376, 158] width 193 height 65
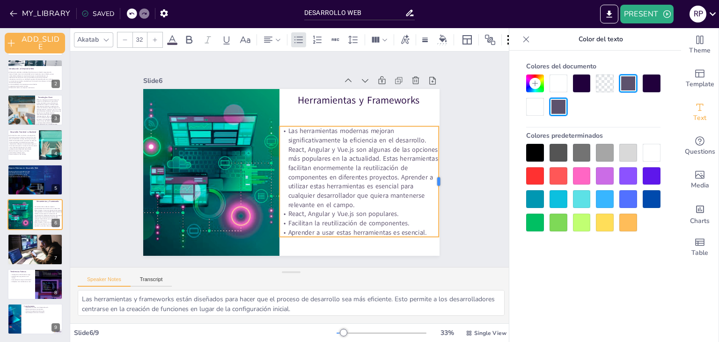
drag, startPoint x: 467, startPoint y: 169, endPoint x: 433, endPoint y: 175, distance: 33.7
click at [439, 175] on div at bounding box center [442, 181] width 7 height 111
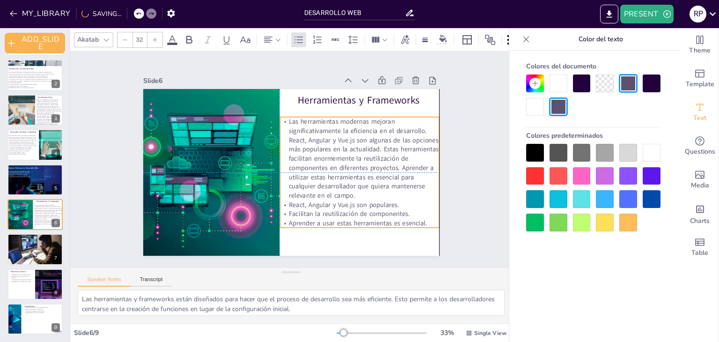
drag, startPoint x: 380, startPoint y: 182, endPoint x: 378, endPoint y: 170, distance: 12.3
click at [378, 170] on p "Las herramientas modernas mejoran significativamente la eficiencia en el desarr…" at bounding box center [359, 158] width 159 height 83
click at [436, 170] on div at bounding box center [439, 172] width 7 height 111
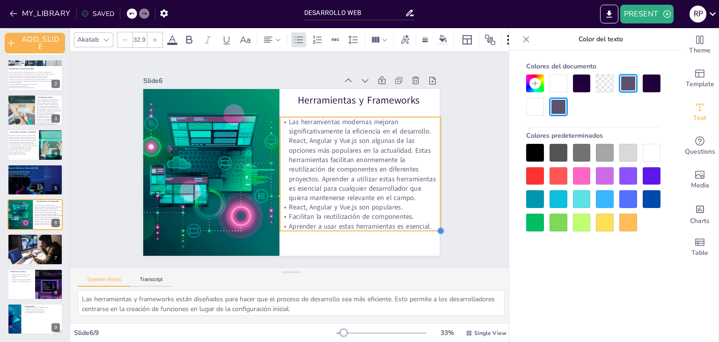
drag, startPoint x: 428, startPoint y: 223, endPoint x: 415, endPoint y: 226, distance: 14.0
click at [415, 226] on div "Herramientas y Frameworks Las herramientas modernas mejoran significativamente …" at bounding box center [291, 172] width 297 height 167
click at [429, 170] on div "Slide 1 Desarrollo Web: Un Viaje a la Innovación Slide 2 Introducción al Desarr…" at bounding box center [291, 159] width 349 height 193
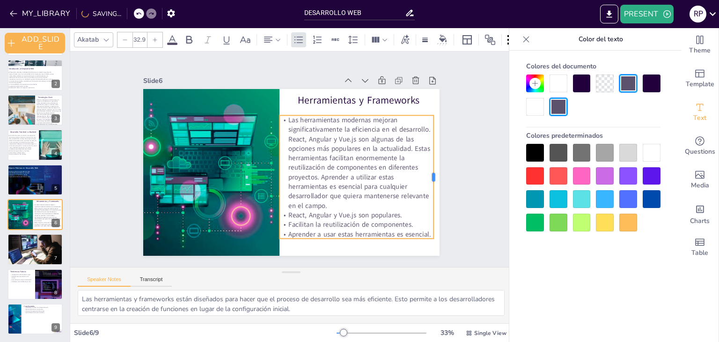
drag, startPoint x: 434, startPoint y: 171, endPoint x: 427, endPoint y: 171, distance: 6.6
click at [434, 171] on div at bounding box center [437, 176] width 7 height 123
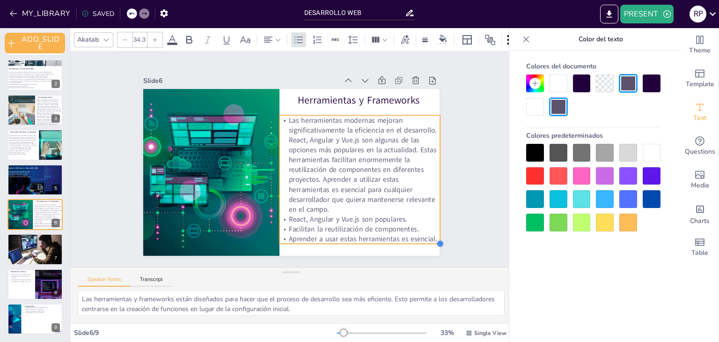
type input "34.2"
drag, startPoint x: 426, startPoint y: 234, endPoint x: 424, endPoint y: 238, distance: 5.2
click at [424, 238] on div "Herramientas y Frameworks Las herramientas modernas mejoran significativamente …" at bounding box center [291, 172] width 297 height 167
click at [368, 163] on p "Las herramientas modernas mejoran significativamente la eficiencia en el desarr…" at bounding box center [360, 161] width 160 height 98
click at [452, 210] on div "Slide 1 Desarrollo Web: Un Viaje a la Innovación Slide 2 Introducción al Desarr…" at bounding box center [291, 159] width 349 height 193
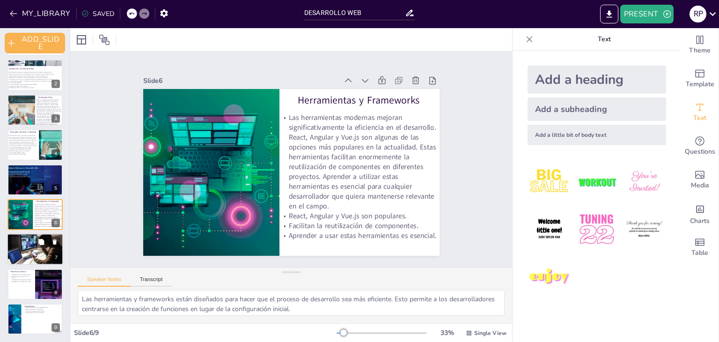
click at [21, 250] on div at bounding box center [35, 250] width 56 height 32
type textarea "La visibilidad es fundamental en el mundo digital. Un buen SEO asegura que un s…"
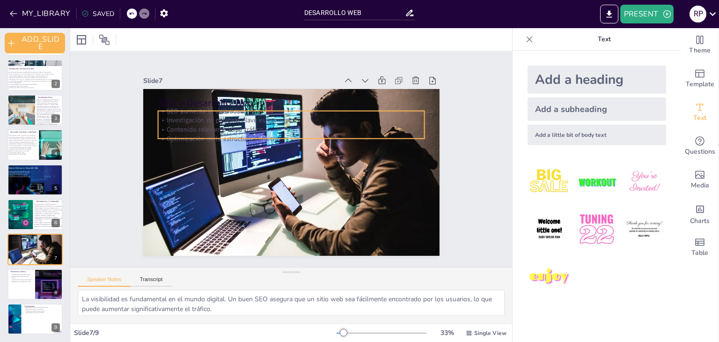
click at [191, 134] on p "Optimización de la estructura del sitio." at bounding box center [291, 138] width 267 height 9
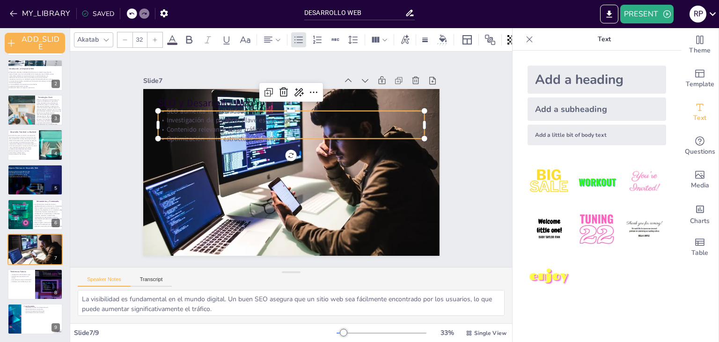
click at [178, 35] on div "Akatab 32" at bounding box center [311, 40] width 475 height 16
click at [173, 37] on icon at bounding box center [172, 39] width 11 height 11
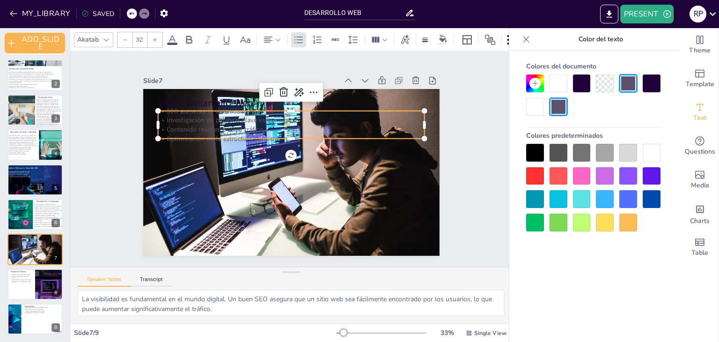
click at [557, 84] on div at bounding box center [559, 83] width 18 height 18
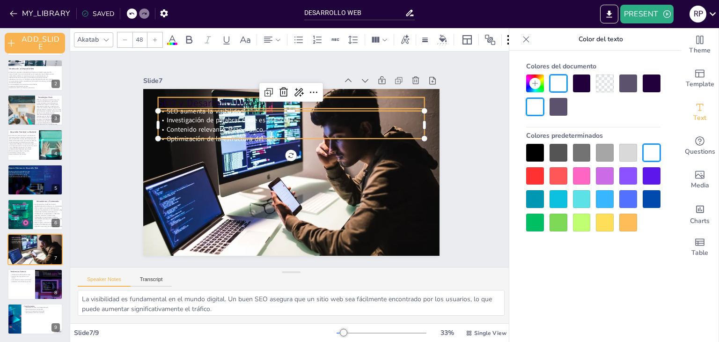
click at [213, 96] on p "SEO y Desarrollo Web" at bounding box center [291, 103] width 267 height 14
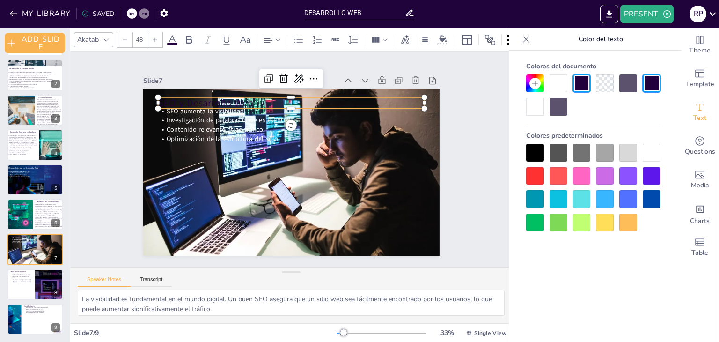
click at [560, 82] on div at bounding box center [559, 83] width 18 height 18
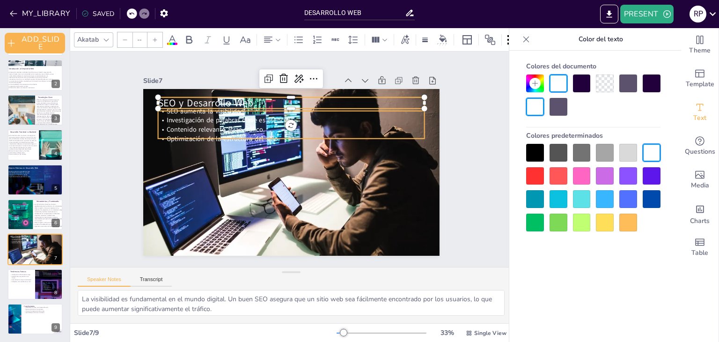
type input "32"
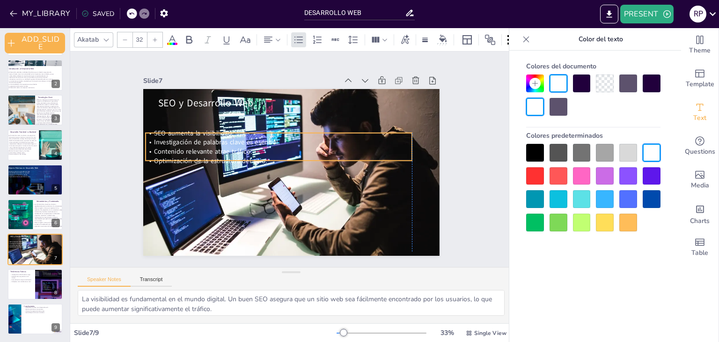
drag, startPoint x: 209, startPoint y: 126, endPoint x: 200, endPoint y: 148, distance: 24.1
click at [200, 148] on span "Contenido relevante atrae tráfico." at bounding box center [203, 151] width 98 height 9
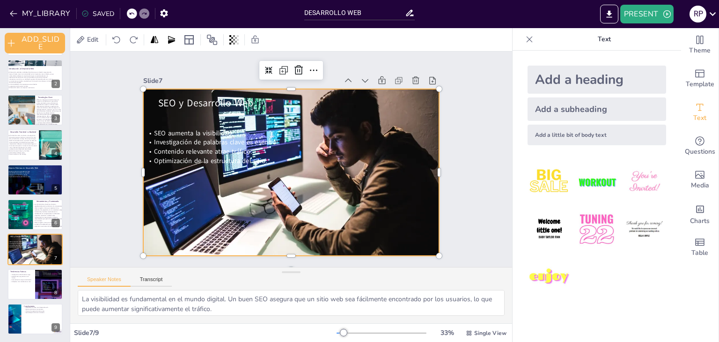
click at [261, 193] on div at bounding box center [291, 172] width 297 height 167
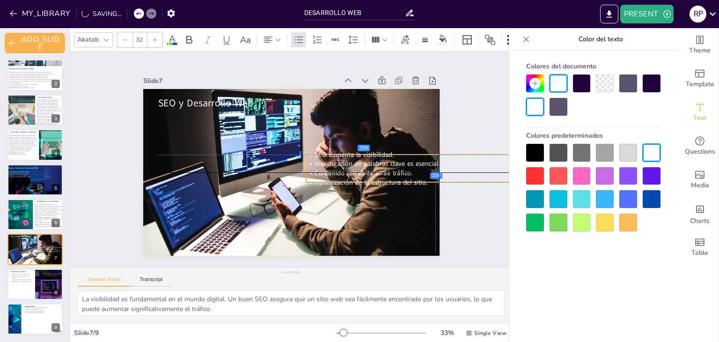
drag, startPoint x: 218, startPoint y: 150, endPoint x: 376, endPoint y: 173, distance: 159.5
click at [376, 173] on span "Contenido relevante atrae tráfico." at bounding box center [364, 173] width 98 height 9
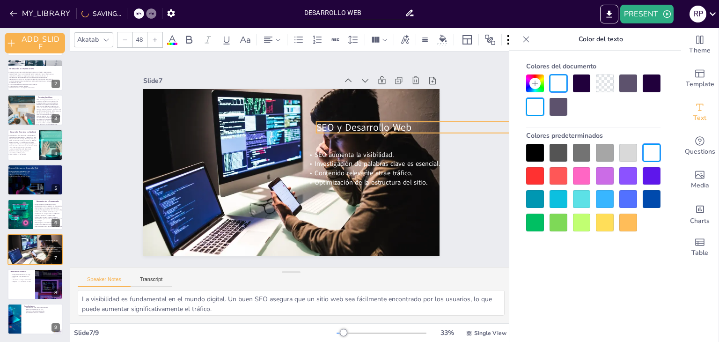
drag, startPoint x: 196, startPoint y: 104, endPoint x: 354, endPoint y: 128, distance: 160.2
click at [354, 128] on span "SEO y Desarrollo Web" at bounding box center [363, 127] width 95 height 14
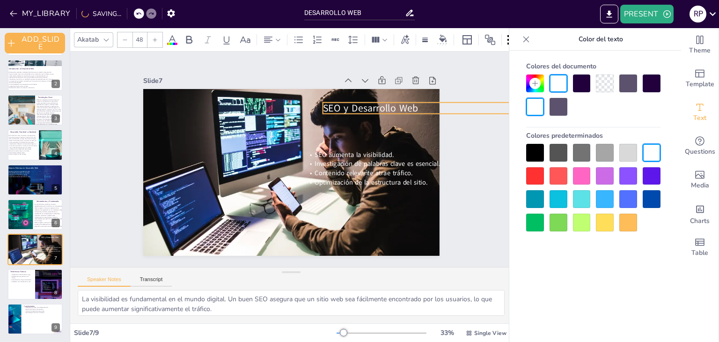
drag, startPoint x: 362, startPoint y: 123, endPoint x: 370, endPoint y: 103, distance: 21.5
click at [370, 103] on span "SEO y Desarrollo Web" at bounding box center [370, 108] width 95 height 14
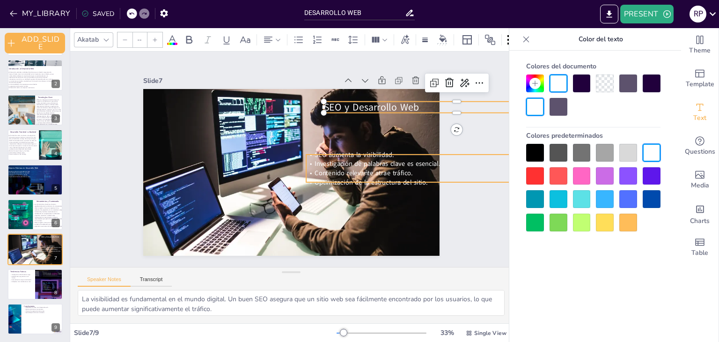
type input "32"
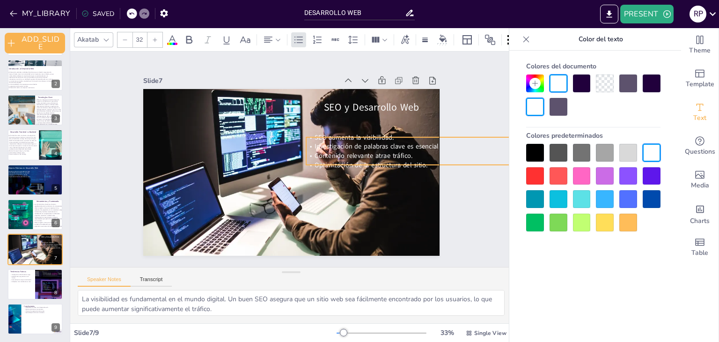
drag, startPoint x: 365, startPoint y: 176, endPoint x: 369, endPoint y: 158, distance: 17.6
click at [369, 160] on span "Optimización de la estructura del sitio." at bounding box center [371, 164] width 113 height 9
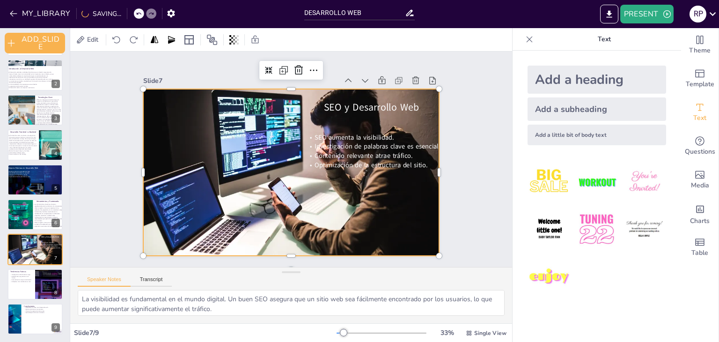
click at [319, 214] on div at bounding box center [291, 172] width 297 height 167
click at [28, 289] on div at bounding box center [35, 284] width 56 height 32
type textarea "La inteligencia artificial está revolucionando el desarrollo web al permitir pe…"
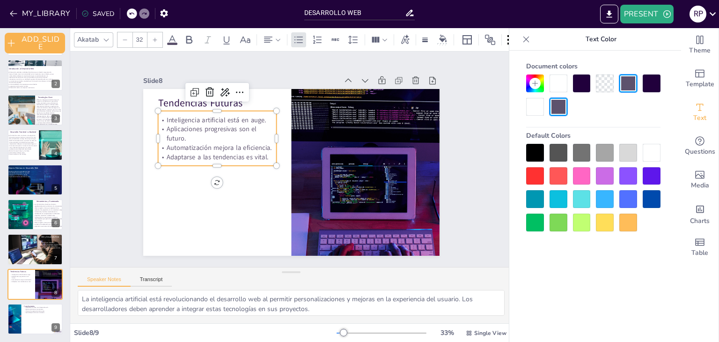
click at [222, 143] on p "Automatización mejora la eficiencia." at bounding box center [217, 147] width 119 height 9
click at [221, 91] on icon at bounding box center [225, 92] width 9 height 8
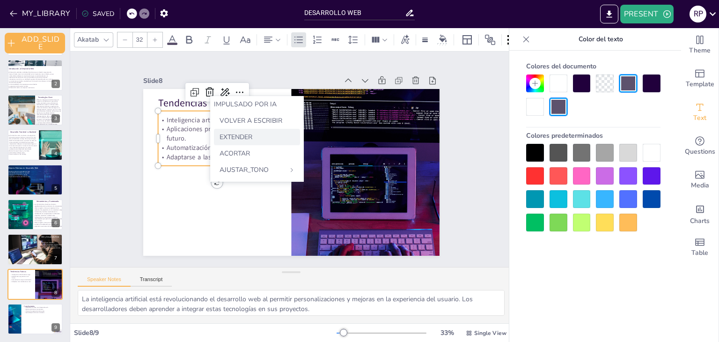
click at [237, 136] on font "EXTENDER" at bounding box center [236, 137] width 33 height 9
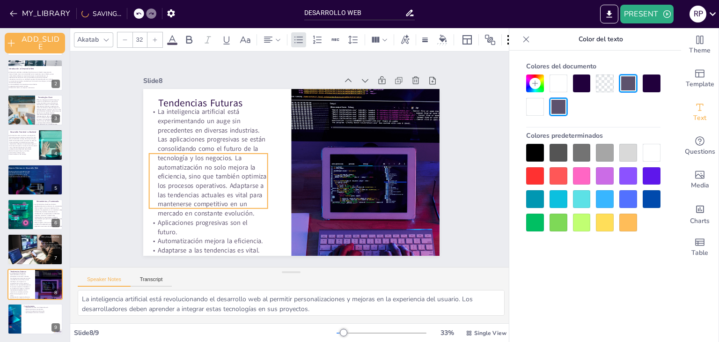
drag, startPoint x: 214, startPoint y: 134, endPoint x: 205, endPoint y: 177, distance: 43.5
click at [205, 177] on p "La inteligencia artificial está experimentando un auge sin precedentes en diver…" at bounding box center [208, 162] width 119 height 111
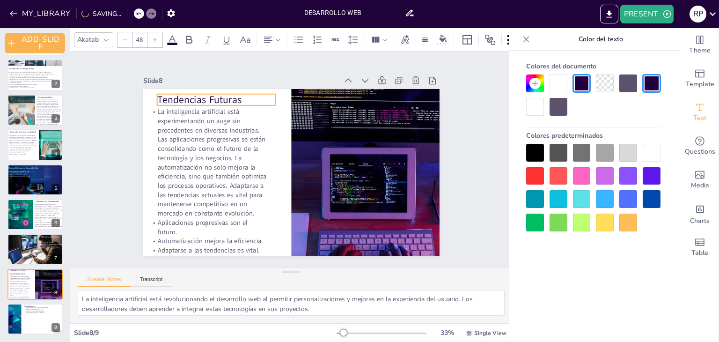
click at [206, 93] on p "Tendencias Futuras" at bounding box center [216, 100] width 119 height 14
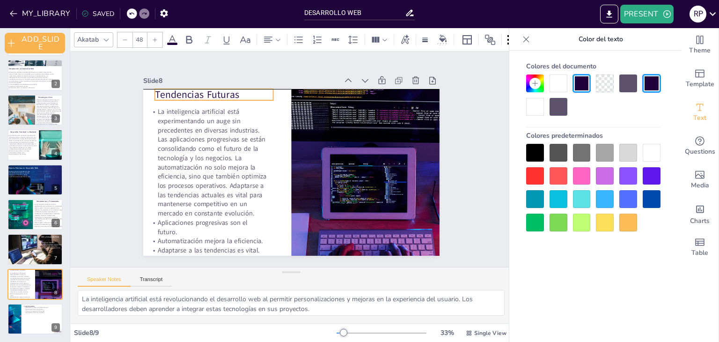
click at [193, 93] on p "Tendencias Futuras" at bounding box center [214, 95] width 119 height 14
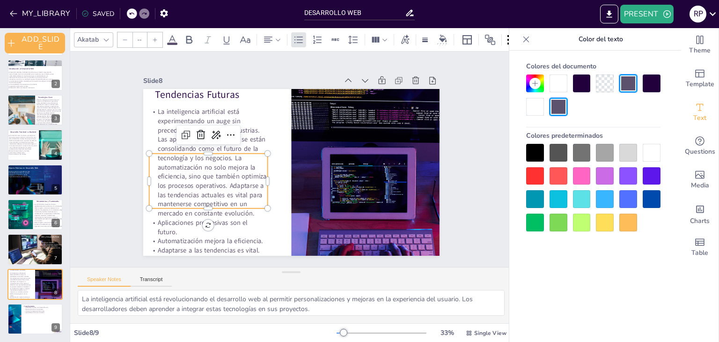
type input "32"
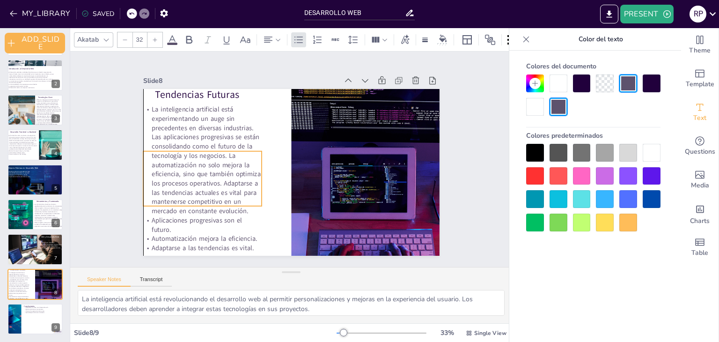
click at [193, 171] on p "La inteligencia artificial está experimentando un auge sin precedentes en diver…" at bounding box center [202, 160] width 119 height 111
click at [34, 313] on div at bounding box center [35, 319] width 56 height 32
type textarea "La adaptación a los cambios en tecnología y tendencias es crucial para el éxito…"
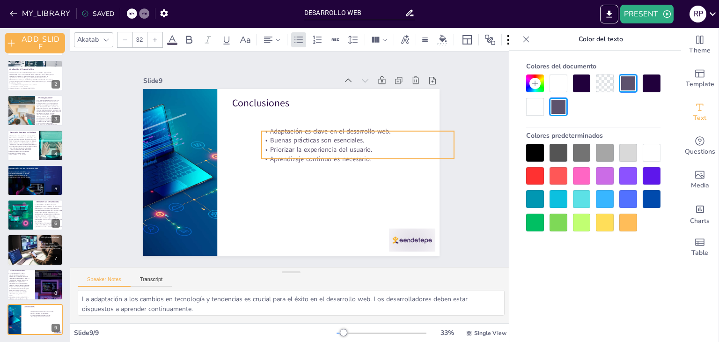
drag, startPoint x: 305, startPoint y: 108, endPoint x: 335, endPoint y: 128, distance: 35.7
click at [335, 128] on p "Adaptación es clave en el desarrollo web." at bounding box center [357, 130] width 193 height 9
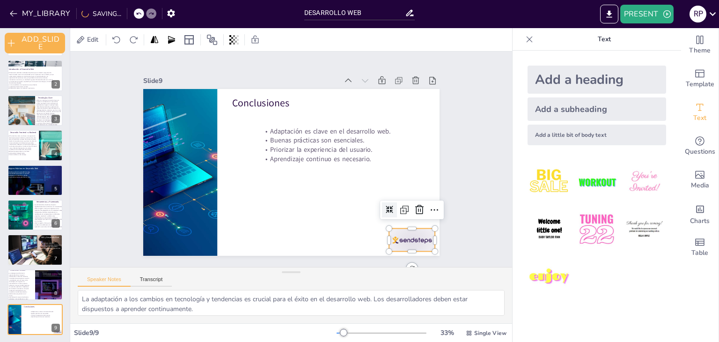
click at [401, 235] on div at bounding box center [412, 240] width 46 height 23
click at [415, 209] on icon at bounding box center [419, 209] width 8 height 9
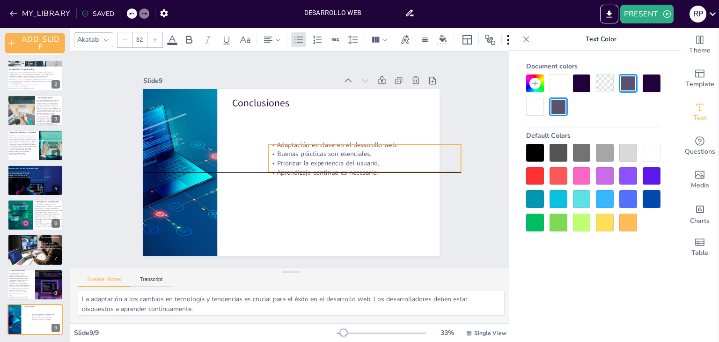
drag, startPoint x: 310, startPoint y: 139, endPoint x: 318, endPoint y: 154, distance: 17.0
click at [318, 154] on p "Buenas prácticas son esenciales." at bounding box center [364, 153] width 193 height 9
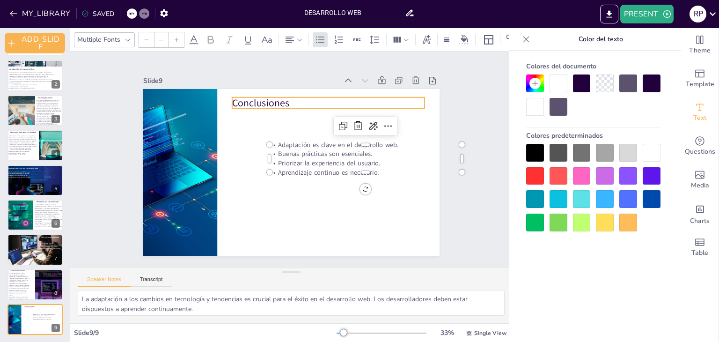
type input "48"
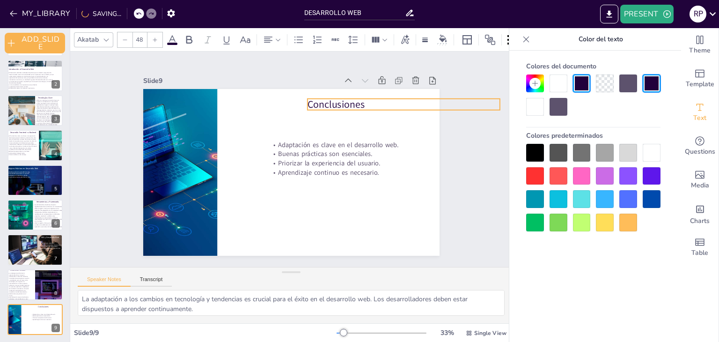
drag, startPoint x: 261, startPoint y: 99, endPoint x: 337, endPoint y: 100, distance: 75.4
click at [337, 100] on p "Conclusiones" at bounding box center [403, 104] width 193 height 14
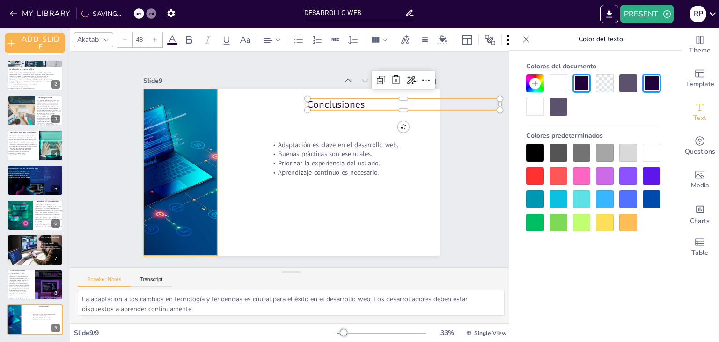
click at [191, 168] on div at bounding box center [180, 172] width 284 height 167
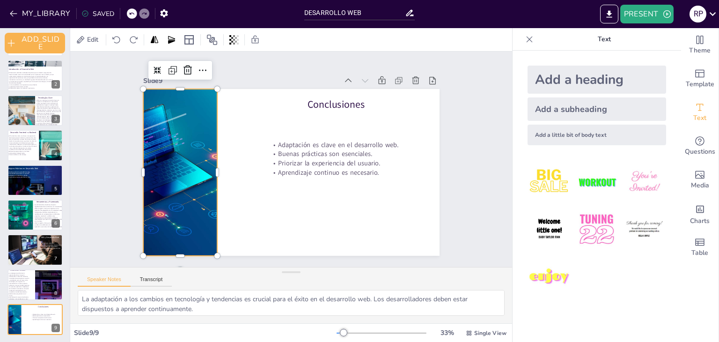
click at [209, 171] on div at bounding box center [180, 172] width 284 height 167
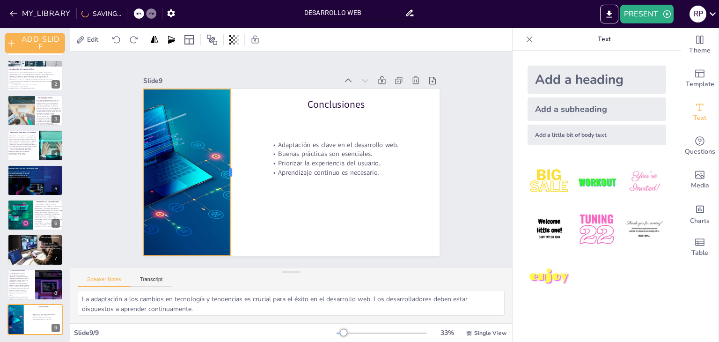
drag, startPoint x: 214, startPoint y: 169, endPoint x: 227, endPoint y: 169, distance: 13.1
click at [227, 169] on div "Conclusiones Adaptación es clave en el desarrollo web. Buenas prácticas son ese…" at bounding box center [291, 172] width 297 height 167
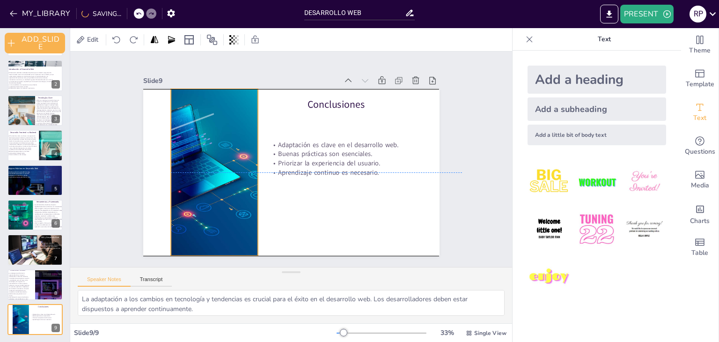
drag, startPoint x: 191, startPoint y: 166, endPoint x: 220, endPoint y: 165, distance: 29.1
click at [220, 165] on div at bounding box center [208, 172] width 284 height 167
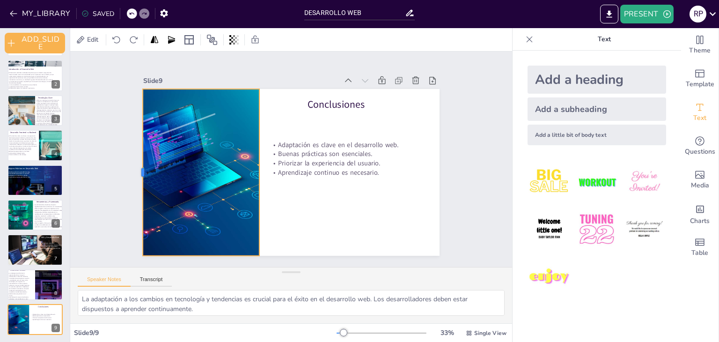
drag, startPoint x: 162, startPoint y: 168, endPoint x: 134, endPoint y: 177, distance: 29.5
click at [135, 177] on div at bounding box center [138, 172] width 7 height 167
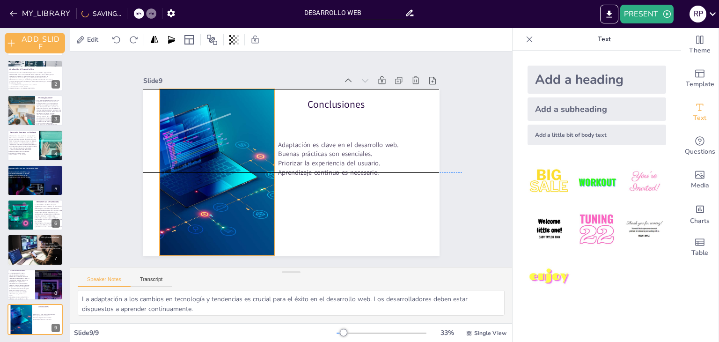
drag, startPoint x: 197, startPoint y: 164, endPoint x: 212, endPoint y: 166, distance: 15.6
click at [212, 166] on div at bounding box center [224, 172] width 284 height 167
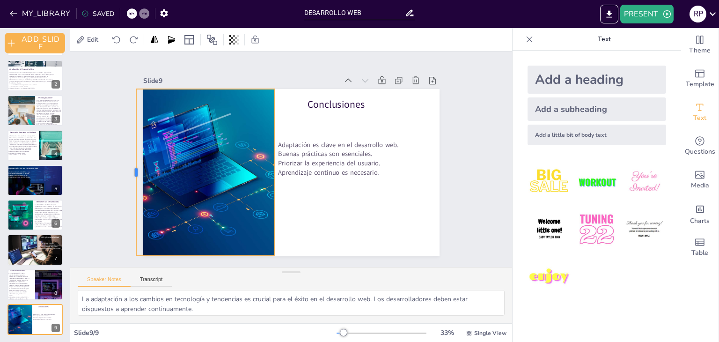
drag, startPoint x: 151, startPoint y: 170, endPoint x: 128, endPoint y: 172, distance: 23.6
click at [129, 172] on div at bounding box center [132, 172] width 7 height 167
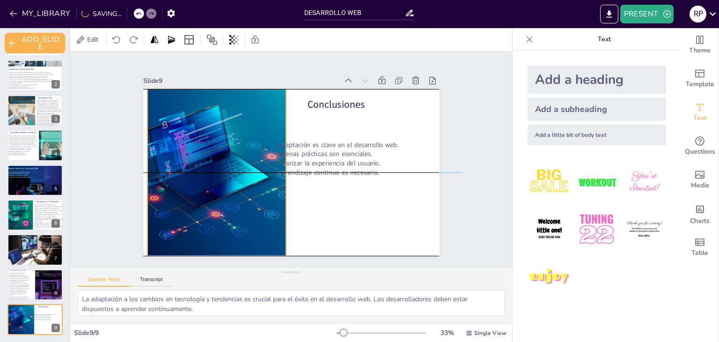
drag, startPoint x: 161, startPoint y: 170, endPoint x: 172, endPoint y: 170, distance: 11.2
click at [172, 170] on div at bounding box center [236, 172] width 284 height 167
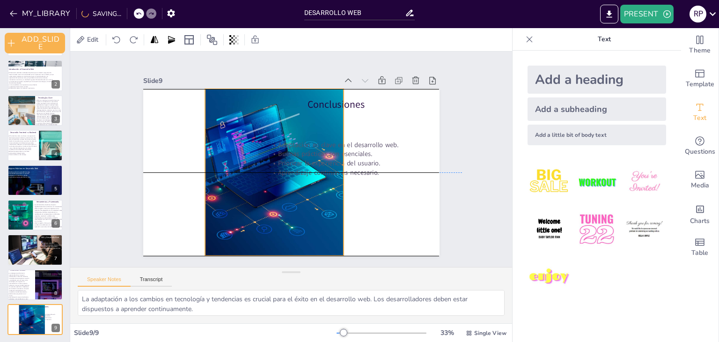
drag, startPoint x: 186, startPoint y: 168, endPoint x: 247, endPoint y: 169, distance: 61.4
click at [247, 169] on div at bounding box center [293, 172] width 284 height 167
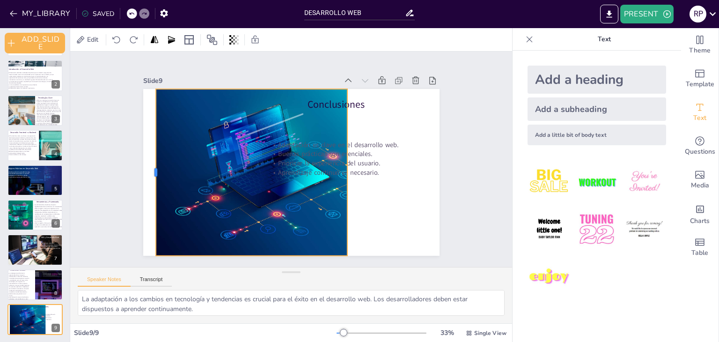
drag, startPoint x: 200, startPoint y: 166, endPoint x: 147, endPoint y: 171, distance: 53.1
click at [148, 171] on div at bounding box center [151, 172] width 7 height 167
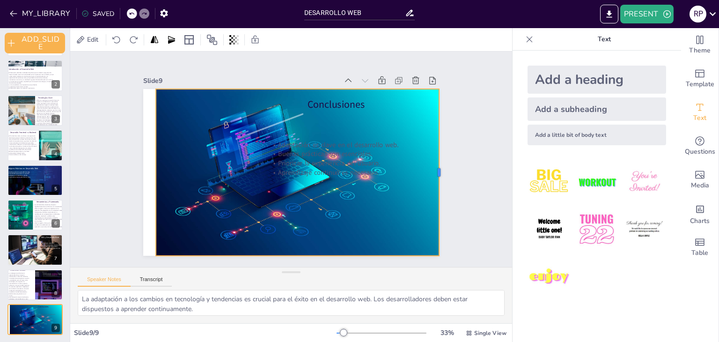
drag, startPoint x: 341, startPoint y: 169, endPoint x: 434, endPoint y: 167, distance: 92.8
click at [439, 167] on div at bounding box center [442, 172] width 7 height 167
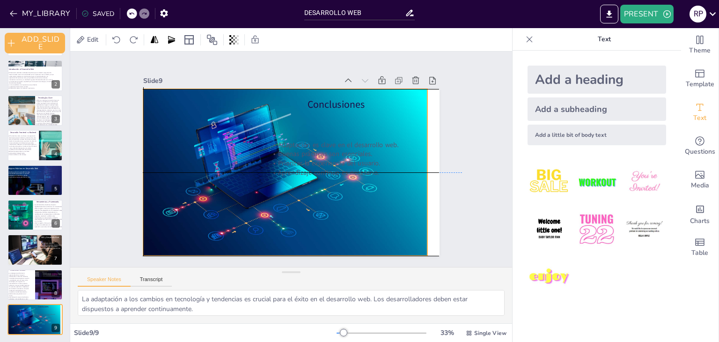
drag, startPoint x: 360, startPoint y: 156, endPoint x: 347, endPoint y: 154, distance: 12.8
click at [347, 154] on div "Adaptación es clave en el desarrollo web. Buenas prácticas son esenciales. Prio…" at bounding box center [365, 158] width 193 height 37
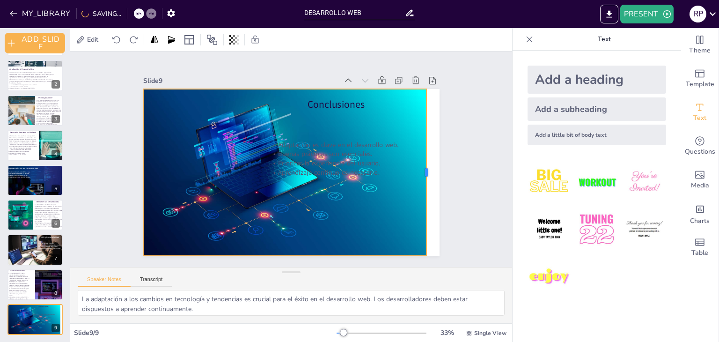
click at [427, 172] on div at bounding box center [430, 172] width 7 height 167
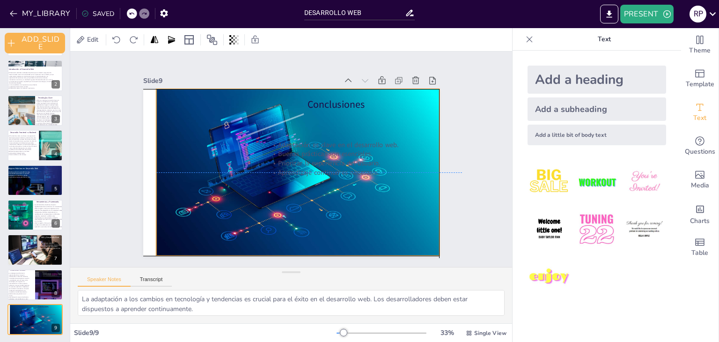
drag, startPoint x: 371, startPoint y: 188, endPoint x: 385, endPoint y: 190, distance: 13.8
click at [385, 190] on div at bounding box center [298, 173] width 285 height 168
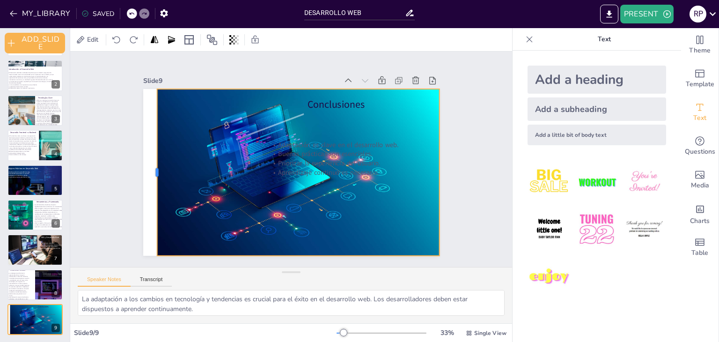
click at [149, 171] on div at bounding box center [152, 172] width 7 height 167
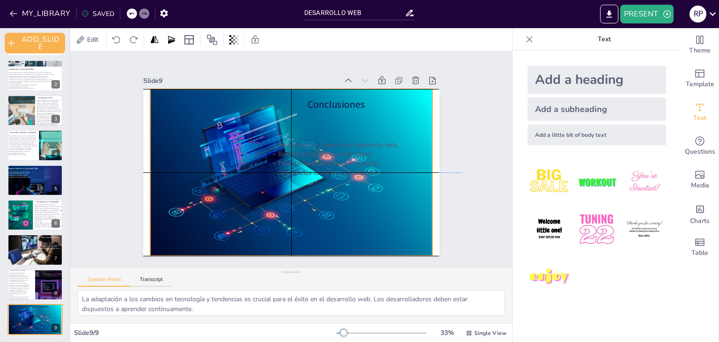
drag, startPoint x: 173, startPoint y: 188, endPoint x: 165, endPoint y: 188, distance: 7.5
click at [165, 188] on div at bounding box center [290, 173] width 285 height 168
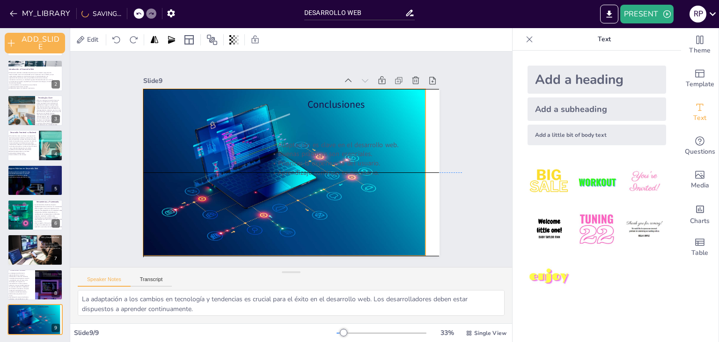
drag, startPoint x: 334, startPoint y: 148, endPoint x: 326, endPoint y: 149, distance: 8.0
click at [326, 149] on p "Buenas prácticas son esenciales." at bounding box center [365, 153] width 193 height 9
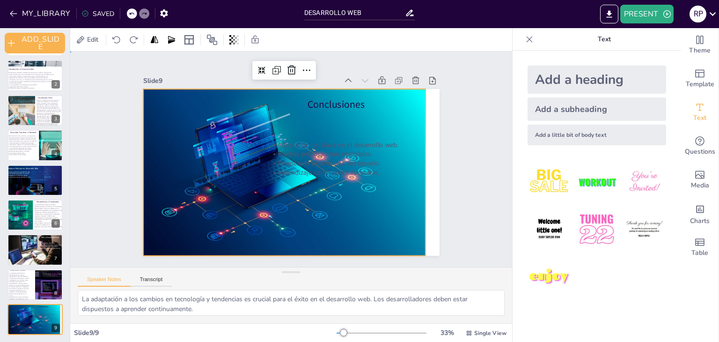
click at [455, 151] on div "Slide 1 Desarrollo Web: Un Viaje a la Innovación Slide 2 Introducción al Desarr…" at bounding box center [291, 159] width 349 height 193
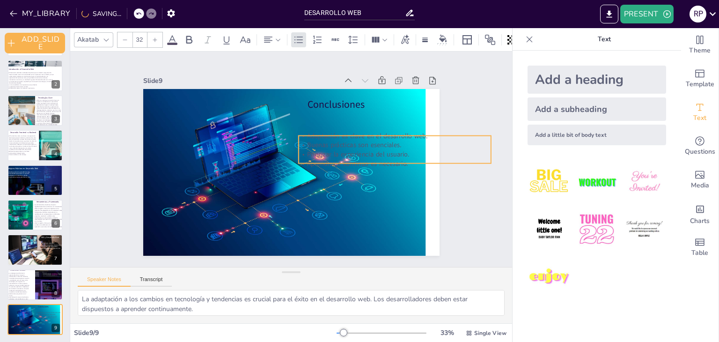
drag, startPoint x: 343, startPoint y: 148, endPoint x: 372, endPoint y: 140, distance: 30.4
click at [372, 141] on p "Buenas prácticas son esenciales." at bounding box center [394, 145] width 193 height 9
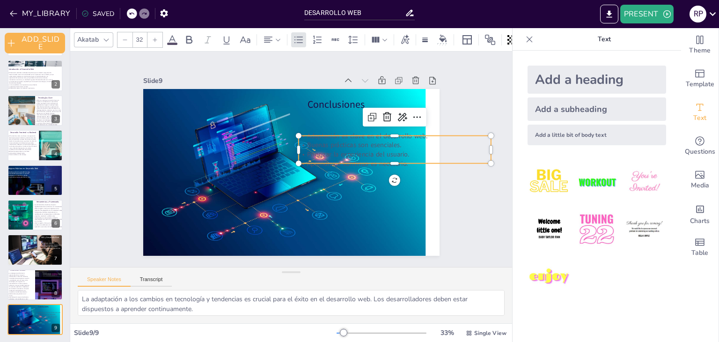
click at [171, 34] on icon at bounding box center [172, 39] width 11 height 11
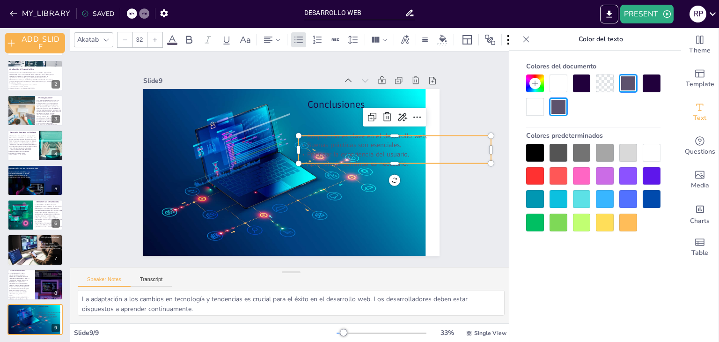
click at [565, 89] on div at bounding box center [559, 83] width 18 height 18
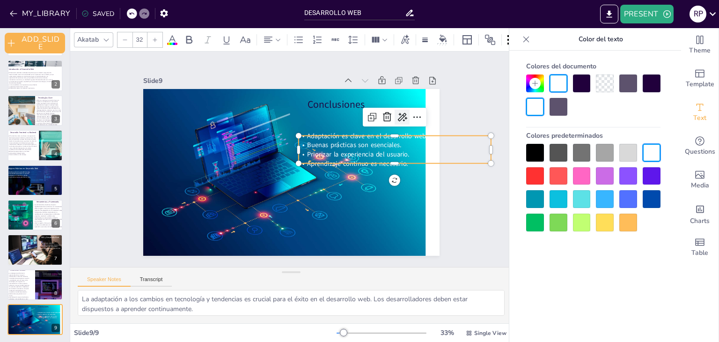
click at [401, 113] on icon at bounding box center [402, 116] width 11 height 11
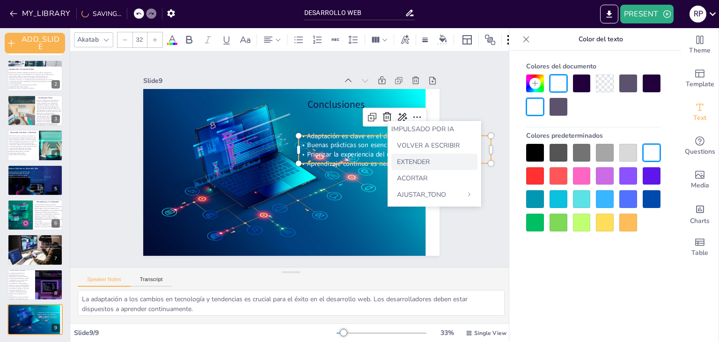
click at [412, 157] on font "EXTENDER" at bounding box center [413, 161] width 33 height 9
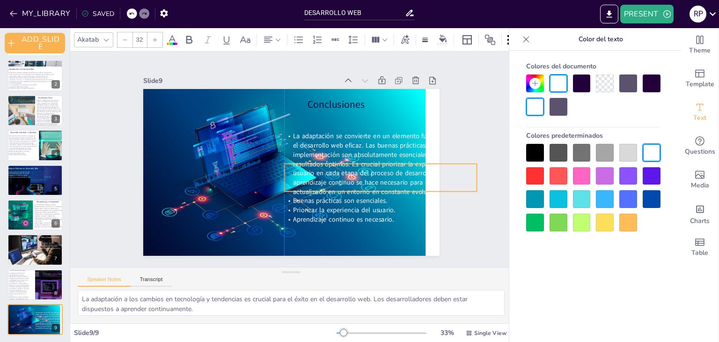
drag, startPoint x: 354, startPoint y: 155, endPoint x: 337, endPoint y: 183, distance: 32.5
click at [337, 183] on span "La adaptación se convierte en un elemento fundamental para el desarrollo web ef…" at bounding box center [384, 164] width 183 height 65
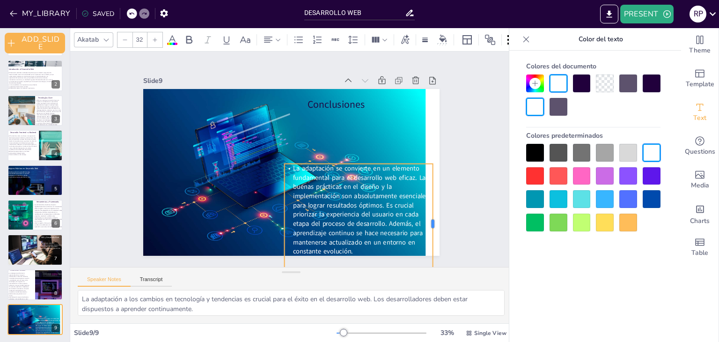
drag, startPoint x: 471, startPoint y: 174, endPoint x: 427, endPoint y: 178, distance: 44.2
click at [433, 178] on div at bounding box center [436, 224] width 7 height 120
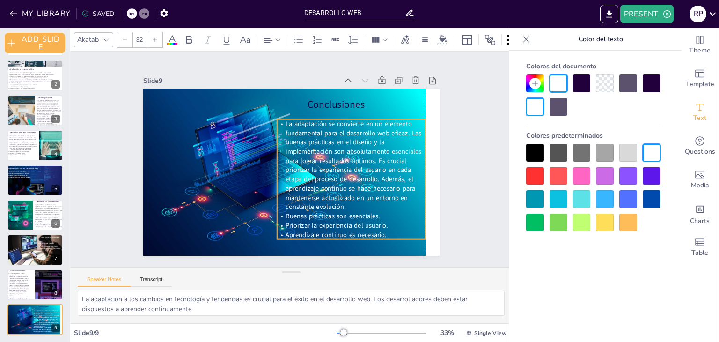
drag, startPoint x: 361, startPoint y: 210, endPoint x: 351, endPoint y: 166, distance: 45.1
click at [351, 166] on span "La adaptación se convierte en un elemento fundamental para el desarrollo web ef…" at bounding box center [354, 165] width 136 height 92
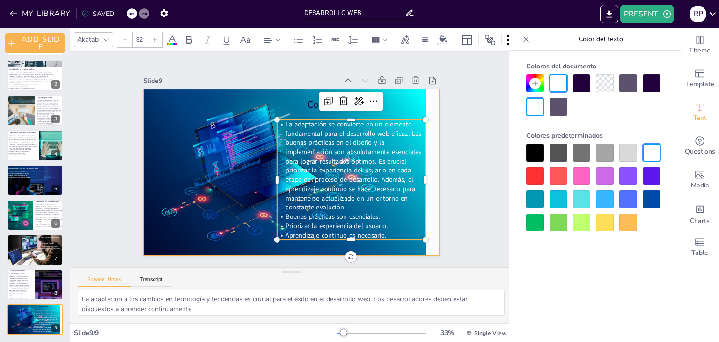
click at [431, 176] on div at bounding box center [291, 172] width 297 height 167
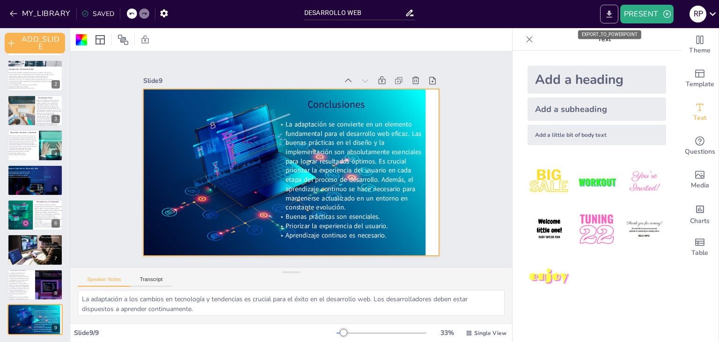
click at [609, 22] on button "EXPORT_TO_POWERPOINT" at bounding box center [610, 14] width 18 height 19
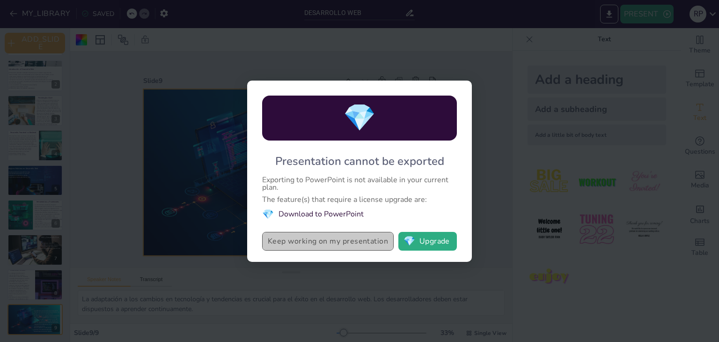
click at [372, 246] on button "Keep working on my presentation" at bounding box center [328, 241] width 132 height 19
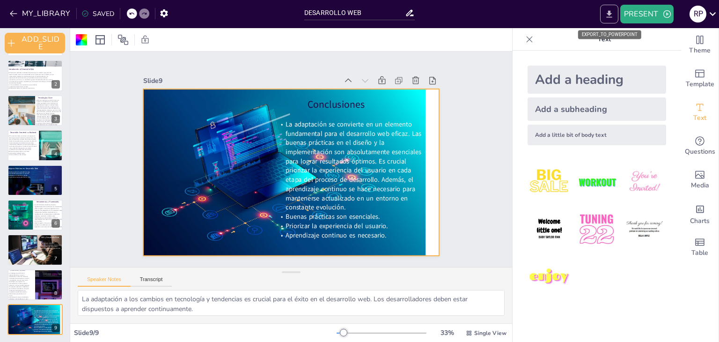
click at [615, 14] on button "EXPORT_TO_POWERPOINT" at bounding box center [610, 14] width 18 height 19
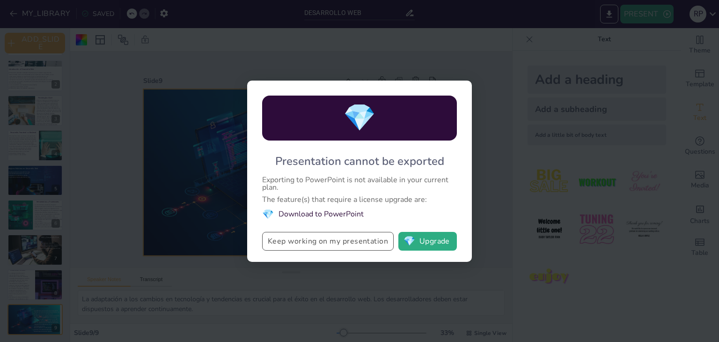
click at [359, 239] on button "Keep working on my presentation" at bounding box center [328, 241] width 132 height 19
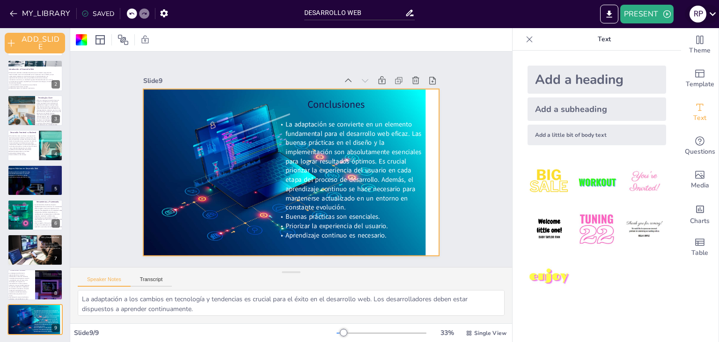
click at [710, 17] on icon at bounding box center [713, 13] width 13 height 13
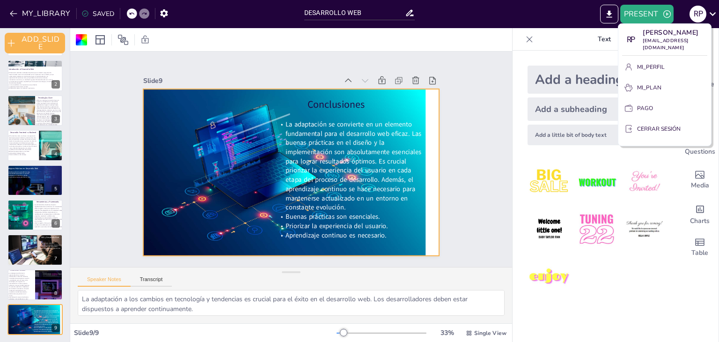
click at [96, 15] on div at bounding box center [359, 171] width 719 height 342
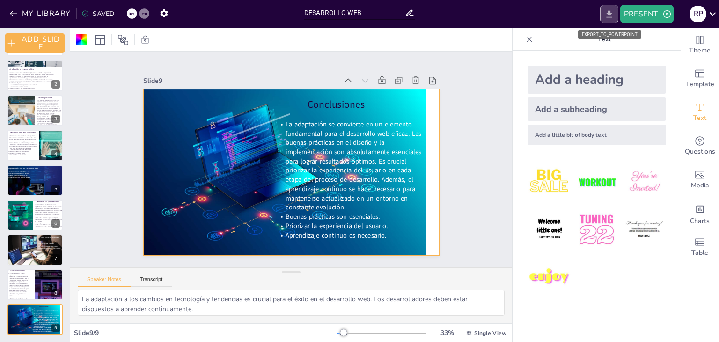
click at [610, 15] on icon "EXPORT_TO_POWERPOINT" at bounding box center [610, 14] width 10 height 10
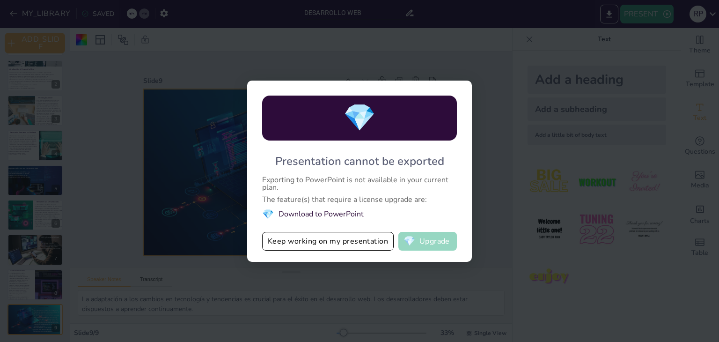
click at [431, 240] on button "💎 Upgrade" at bounding box center [428, 241] width 59 height 19
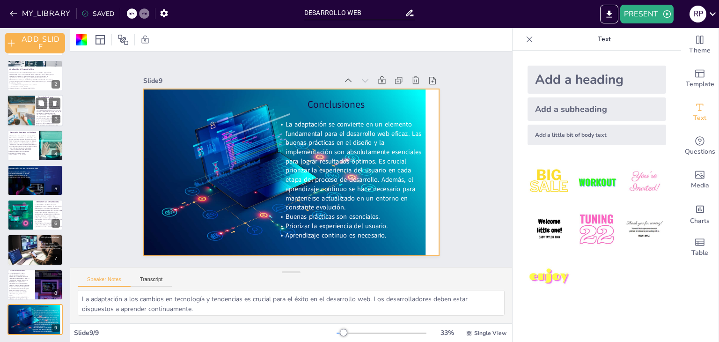
scroll to position [0, 0]
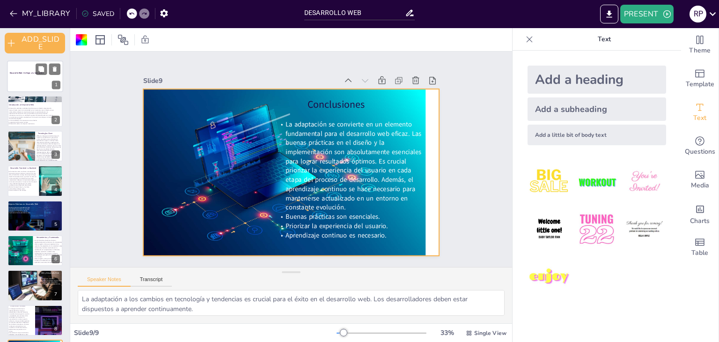
click at [30, 82] on div at bounding box center [35, 76] width 56 height 32
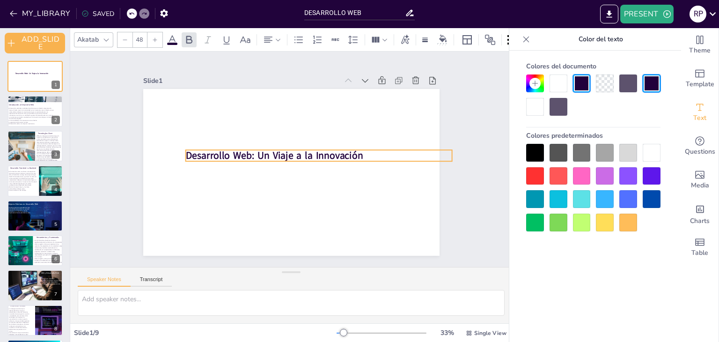
drag, startPoint x: 217, startPoint y: 155, endPoint x: 245, endPoint y: 155, distance: 27.6
click at [245, 155] on strong "Desarrollo Web: Un Viaje a la Innovación" at bounding box center [274, 156] width 178 height 14
drag, startPoint x: 245, startPoint y: 155, endPoint x: 254, endPoint y: 156, distance: 9.8
click at [254, 156] on strong "Desarrollo Web: Un Viaje a la Innovación" at bounding box center [284, 156] width 178 height 14
click at [163, 15] on icon "button" at bounding box center [163, 13] width 7 height 8
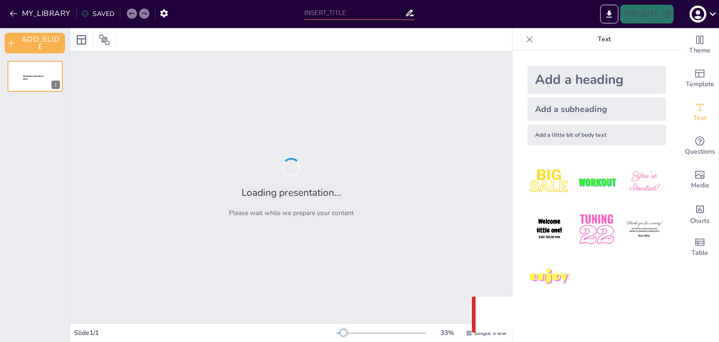
type input "DESARROLLO WEB"
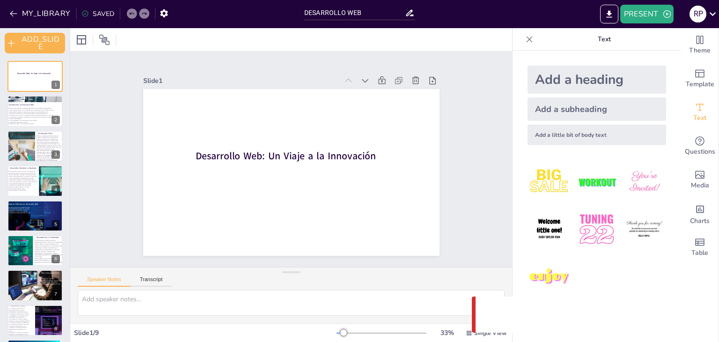
click at [89, 11] on div "SAVED" at bounding box center [98, 13] width 33 height 9
click at [47, 18] on button "MY_LIBRARY" at bounding box center [40, 13] width 67 height 15
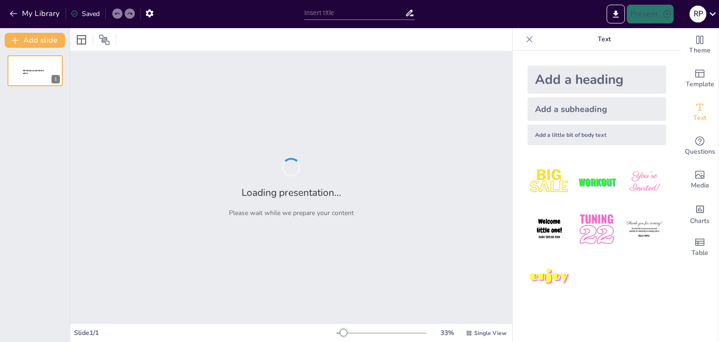
type input "DESARROLLO WEB"
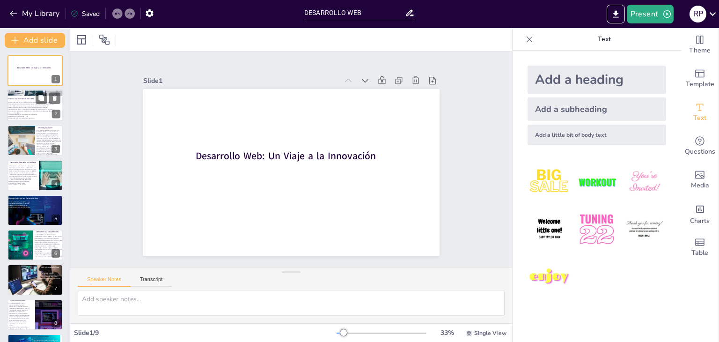
click at [16, 98] on p "Introducción al Desarrollo Web" at bounding box center [33, 99] width 51 height 3
type textarea "El desarrollo web implica una variedad de disciplinas como diseño, programación…"
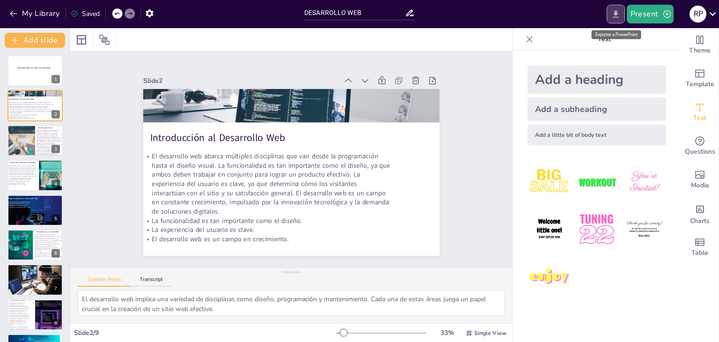
click at [610, 17] on button "Export to PowerPoint" at bounding box center [616, 14] width 18 height 19
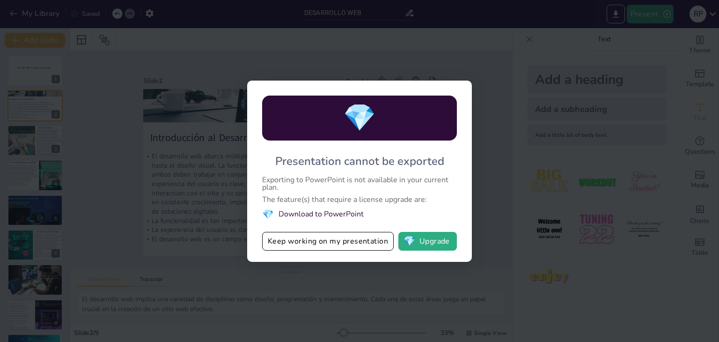
click at [312, 70] on div "💎 Presentation cannot be exported Exporting to PowerPoint is not available in y…" at bounding box center [359, 171] width 719 height 342
click at [493, 59] on div "💎 Presentation cannot be exported Exporting to PowerPoint is not available in y…" at bounding box center [359, 171] width 719 height 342
click at [313, 241] on button "Keep working on my presentation" at bounding box center [328, 241] width 132 height 19
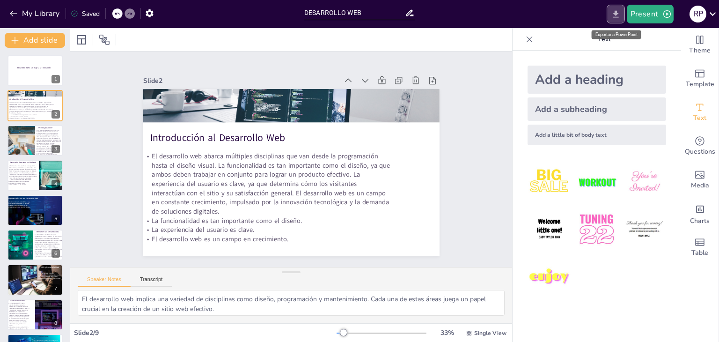
click at [612, 20] on button "Export to PowerPoint" at bounding box center [616, 14] width 18 height 19
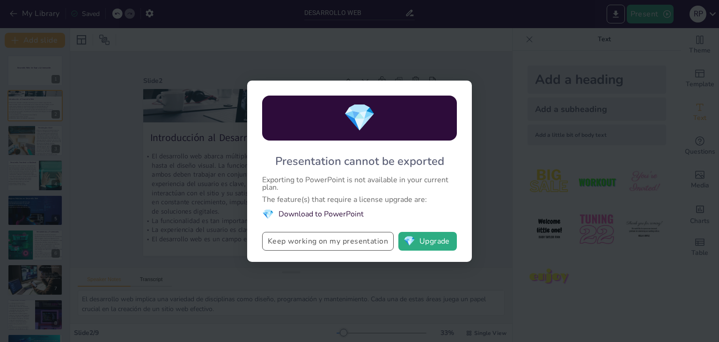
click at [319, 237] on button "Keep working on my presentation" at bounding box center [328, 241] width 132 height 19
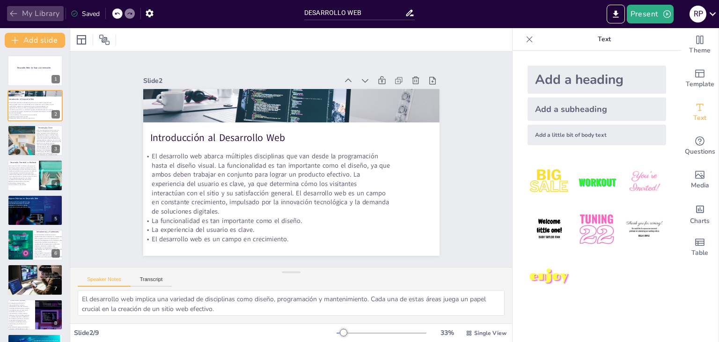
click at [26, 12] on button "My Library" at bounding box center [35, 13] width 57 height 15
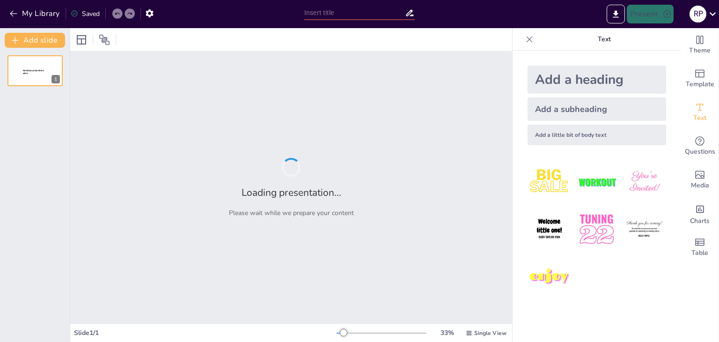
type input "DESARROLLO WEB"
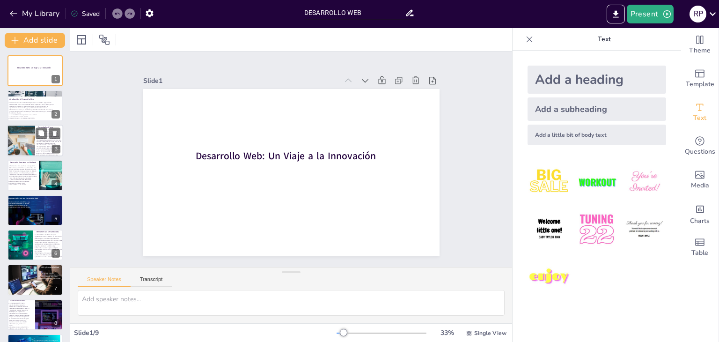
click at [31, 150] on div at bounding box center [21, 141] width 48 height 32
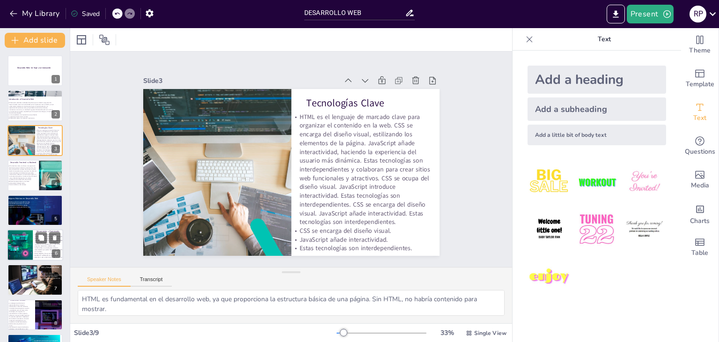
click at [32, 254] on div at bounding box center [23, 245] width 48 height 32
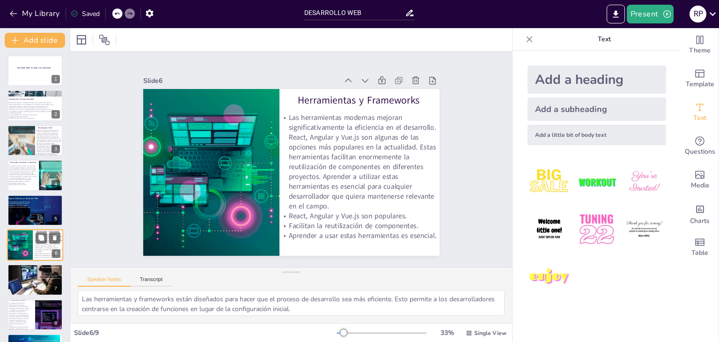
scroll to position [30, 0]
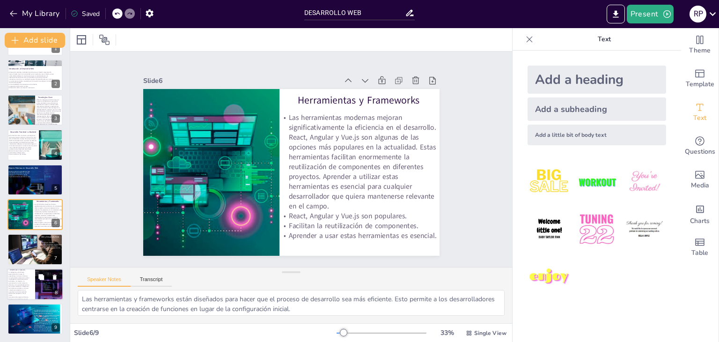
click at [26, 281] on p "La inteligencia artificial está experimentando un auge sin precedentes en diver…" at bounding box center [18, 281] width 22 height 21
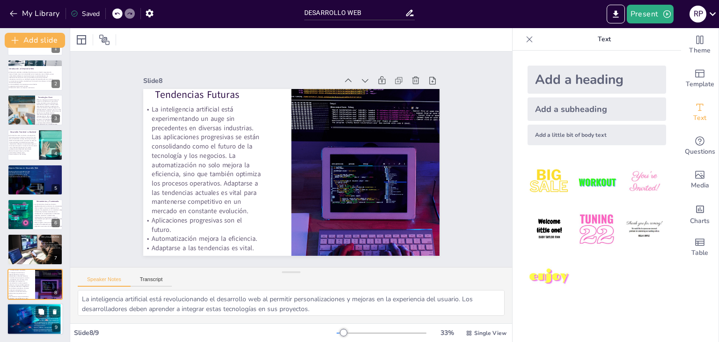
click at [19, 323] on div at bounding box center [34, 319] width 54 height 32
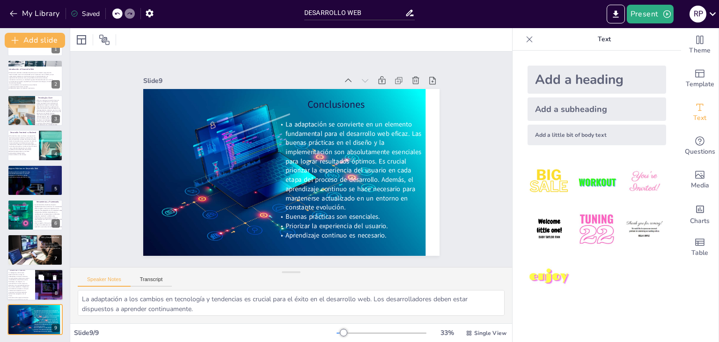
click at [13, 294] on p "Aplicaciones progresivas son el futuro." at bounding box center [18, 294] width 22 height 3
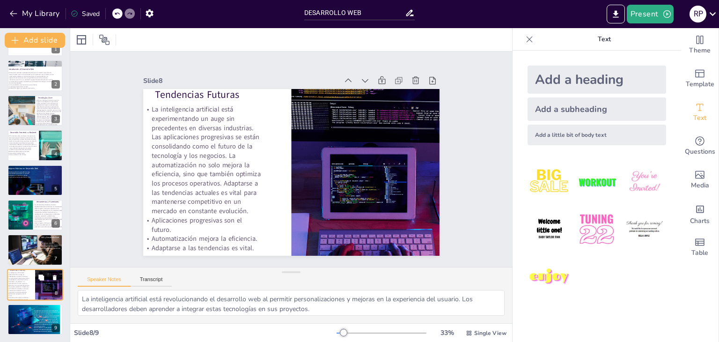
scroll to position [30, 0]
click at [18, 250] on div at bounding box center [35, 250] width 56 height 32
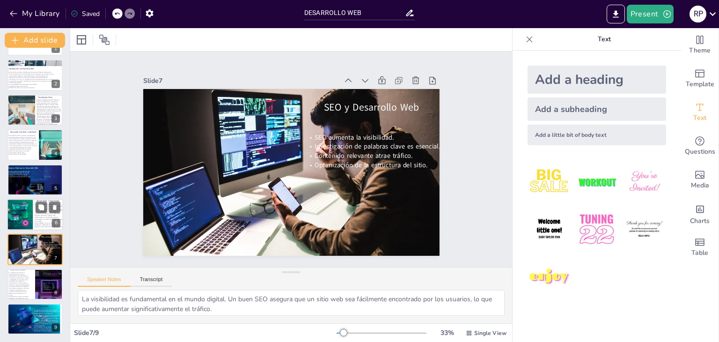
click at [15, 221] on div at bounding box center [23, 215] width 48 height 32
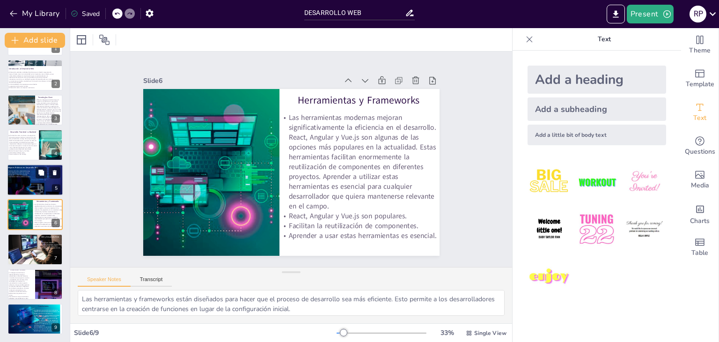
click at [9, 172] on span "Accesibilidad para todos los usuarios." at bounding box center [18, 173] width 21 height 2
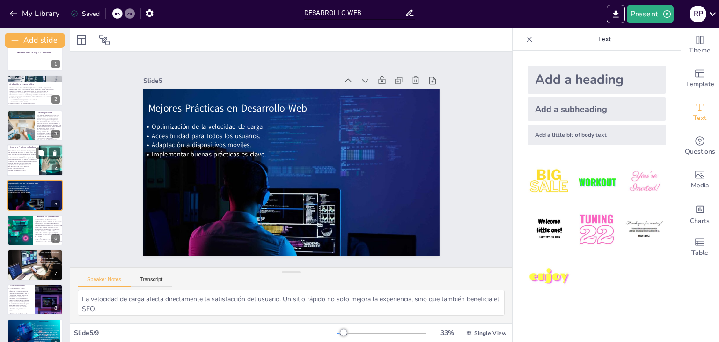
click at [16, 162] on p "El frontend se centra en ofrecer una experiencia del usuario que sea intuitiva …" at bounding box center [22, 158] width 30 height 16
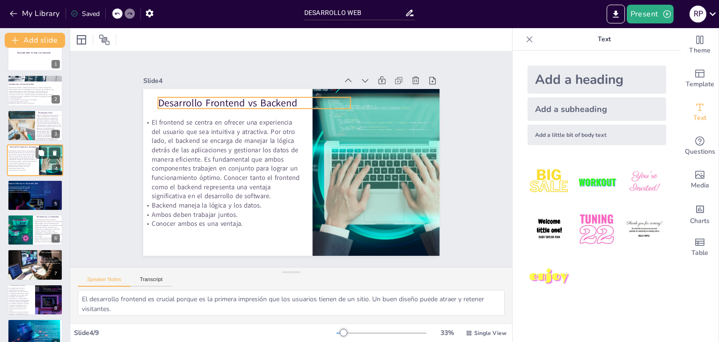
scroll to position [0, 0]
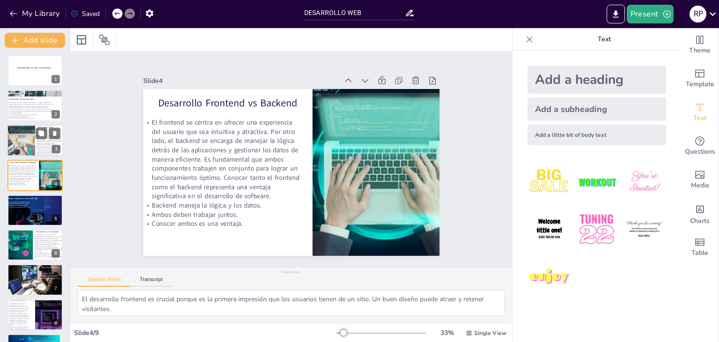
click at [15, 141] on div at bounding box center [21, 141] width 48 height 32
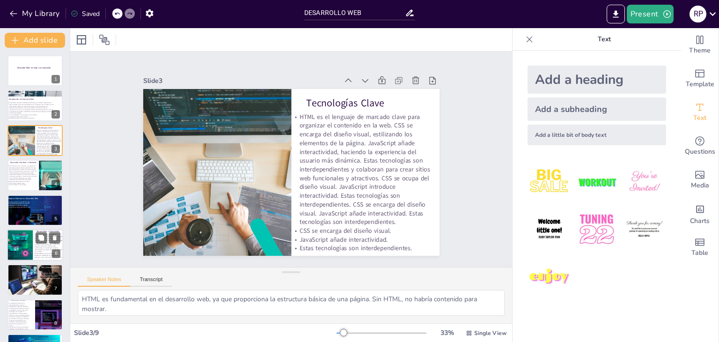
click at [26, 254] on div at bounding box center [23, 245] width 48 height 32
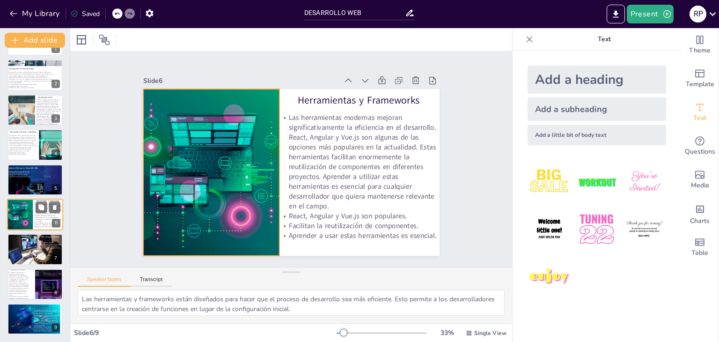
click at [25, 217] on div at bounding box center [23, 215] width 48 height 32
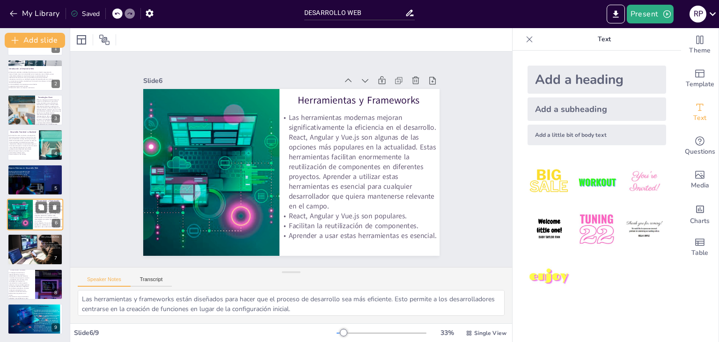
click at [19, 216] on div at bounding box center [23, 215] width 48 height 32
click at [17, 244] on div at bounding box center [35, 250] width 56 height 32
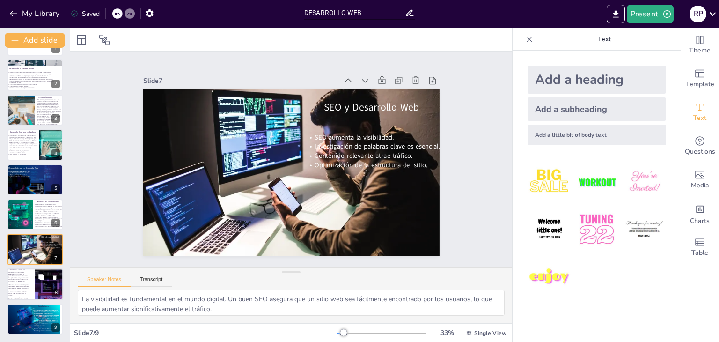
click at [15, 281] on p "La inteligencia artificial está experimentando un auge sin precedentes en diver…" at bounding box center [18, 281] width 22 height 21
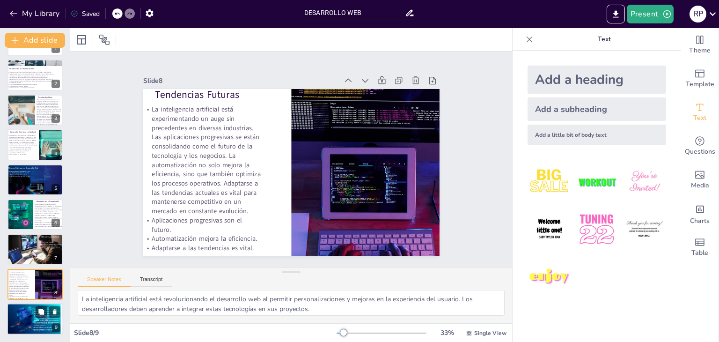
click at [36, 324] on span "La adaptación se convierte en un elemento fundamental para el desarrollo web ef…" at bounding box center [47, 317] width 26 height 17
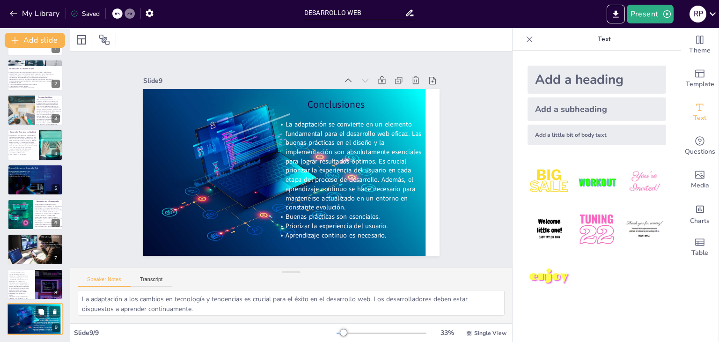
scroll to position [30, 0]
click at [26, 217] on div at bounding box center [23, 215] width 48 height 32
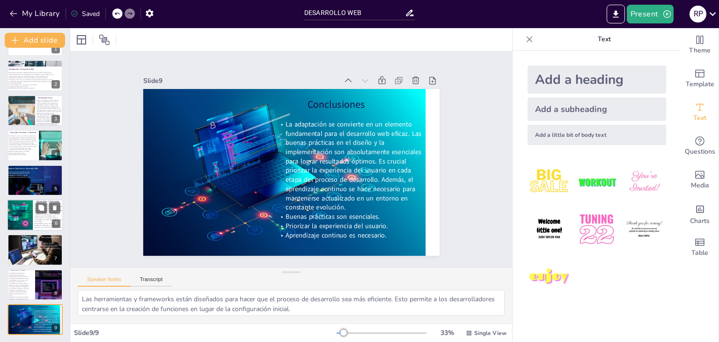
scroll to position [30, 0]
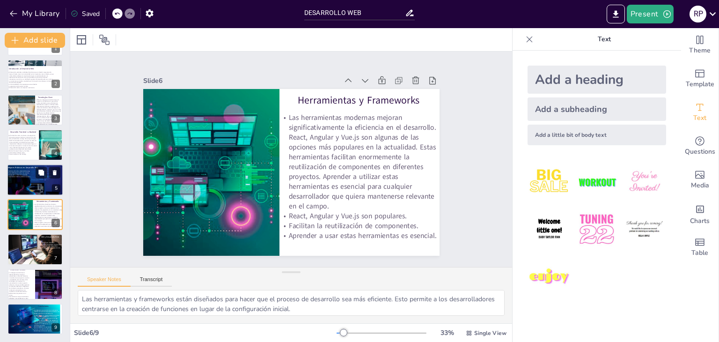
click at [24, 184] on div at bounding box center [35, 183] width 57 height 39
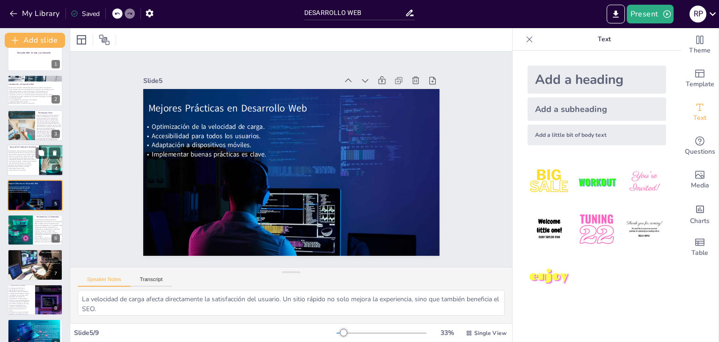
click at [21, 155] on p "El frontend se centra en ofrecer una experiencia del usuario que sea intuitiva …" at bounding box center [22, 158] width 30 height 16
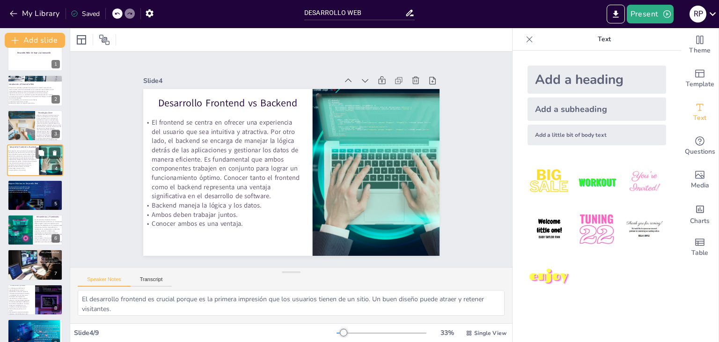
scroll to position [0, 0]
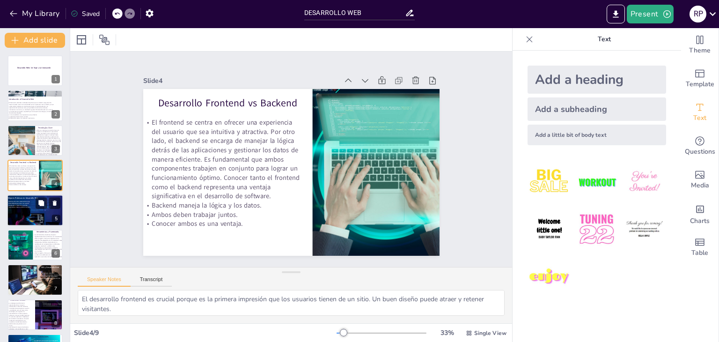
click at [18, 215] on div at bounding box center [35, 213] width 57 height 39
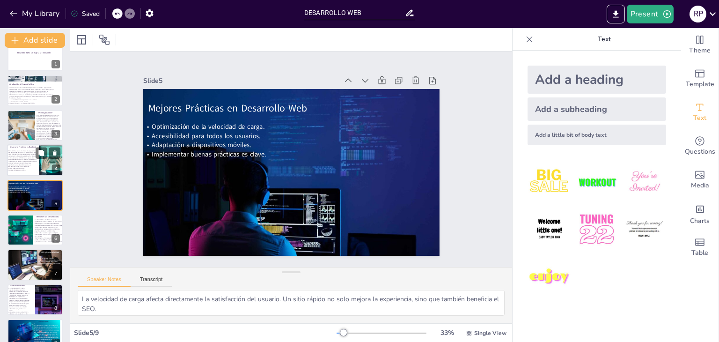
click at [22, 153] on p "El frontend se centra en ofrecer una experiencia del usuario que sea intuitiva …" at bounding box center [22, 158] width 30 height 16
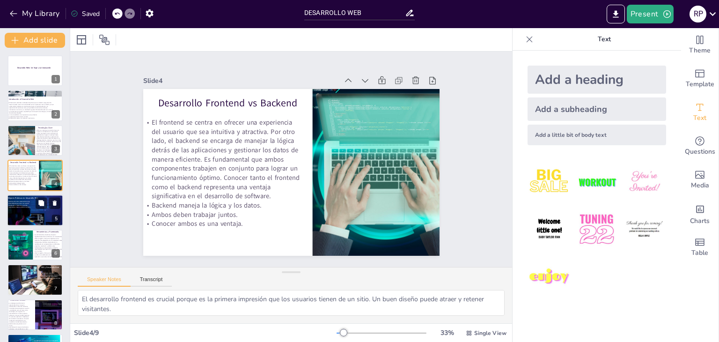
click at [18, 195] on div at bounding box center [35, 213] width 57 height 39
type textarea "La velocidad de carga afecta directamente la satisfacción del usuario. Un sitio…"
